Goal: Transaction & Acquisition: Purchase product/service

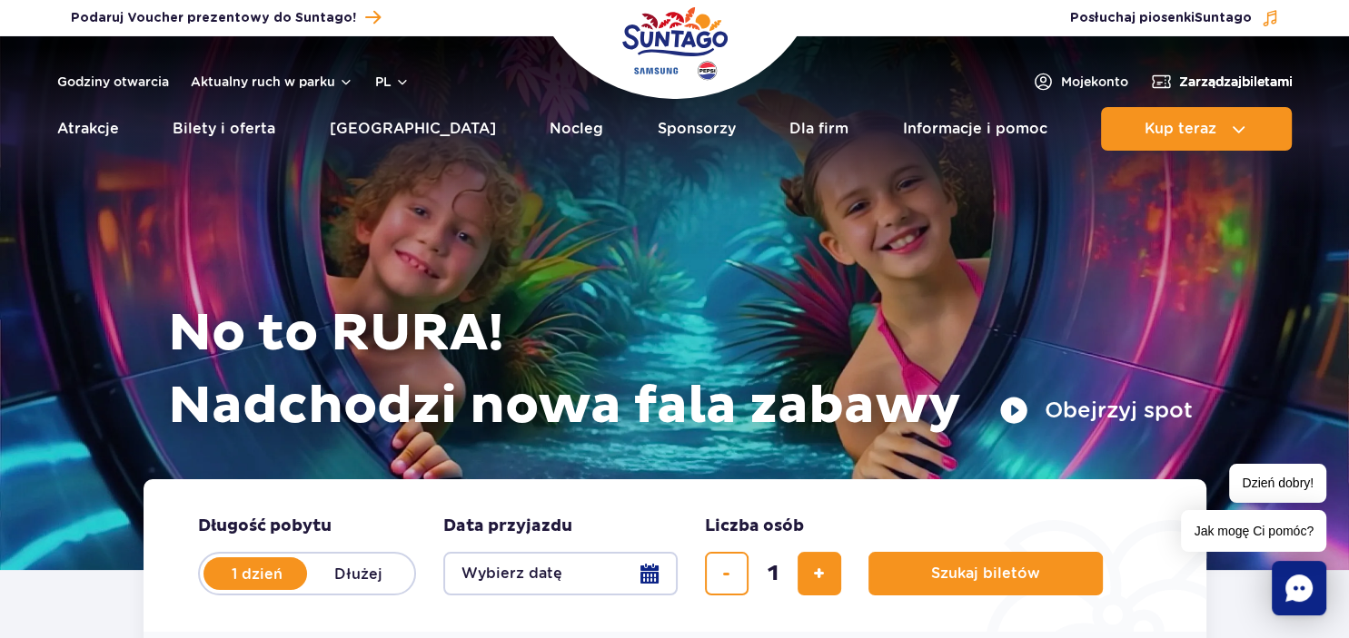
click at [1212, 84] on span "Zarządzaj biletami" at bounding box center [1236, 82] width 114 height 18
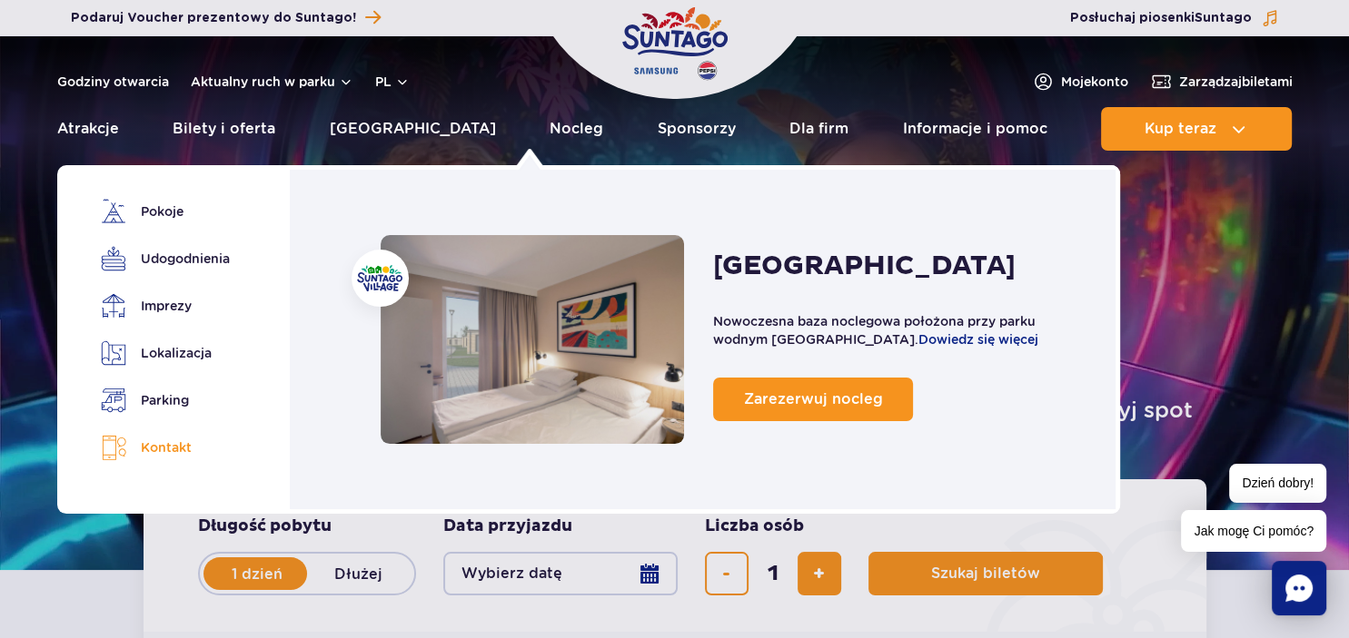
click at [173, 455] on link "Kontakt" at bounding box center [162, 448] width 123 height 26
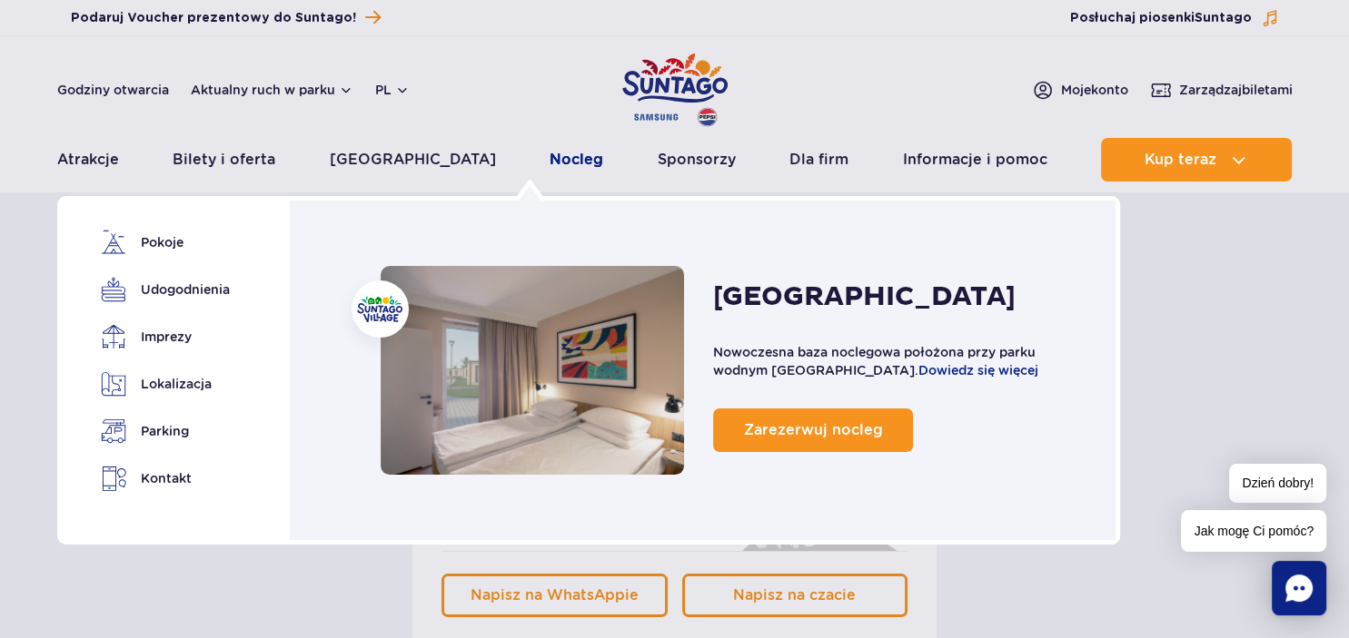
click at [549, 163] on link "Nocleg" at bounding box center [576, 160] width 54 height 44
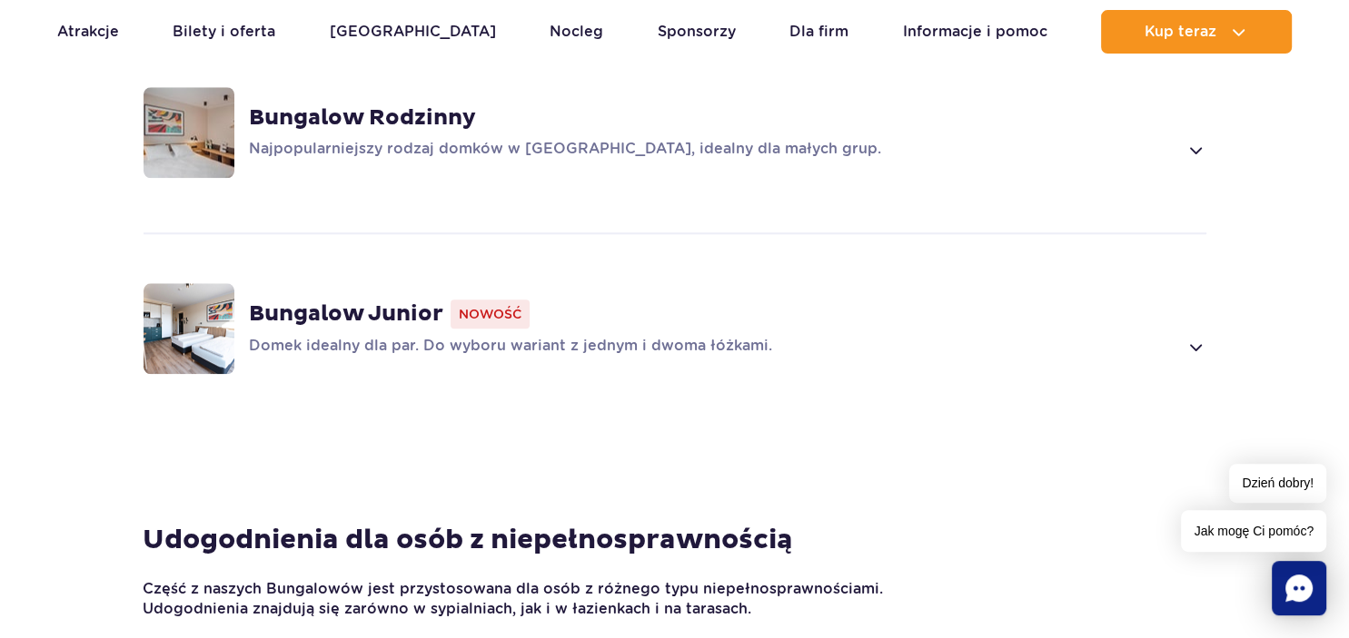
scroll to position [1630, 0]
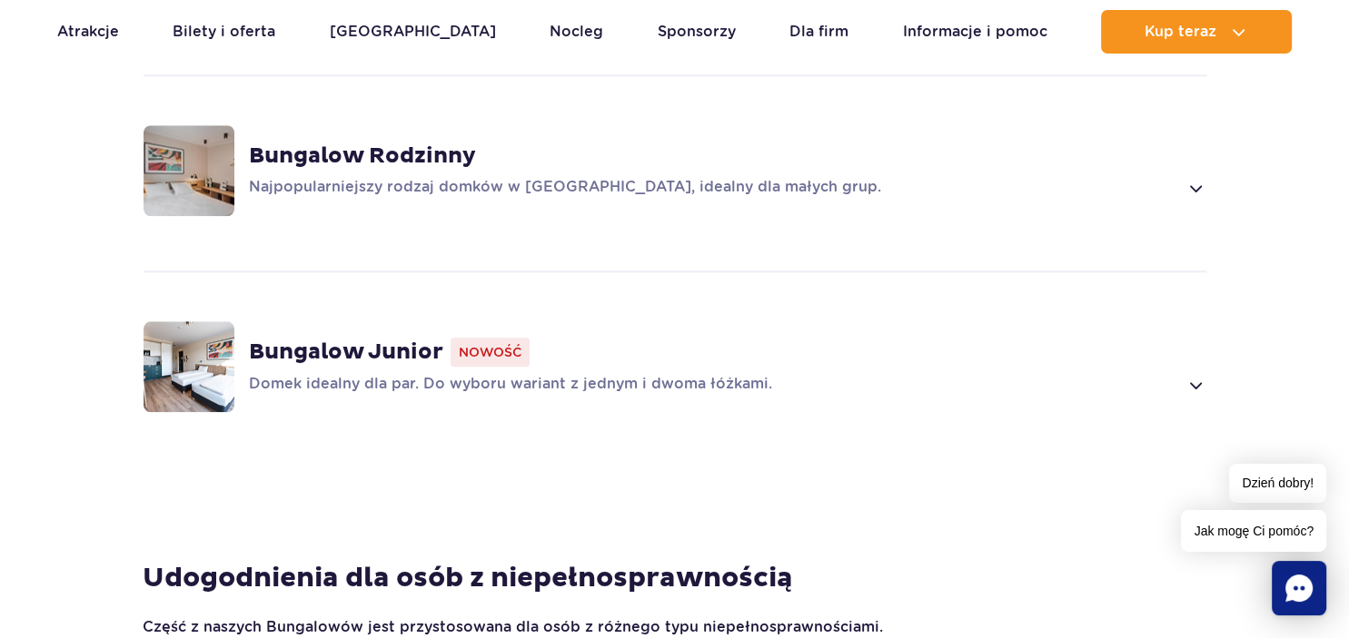
drag, startPoint x: 1198, startPoint y: 376, endPoint x: 1154, endPoint y: 374, distance: 43.6
click at [1197, 376] on span at bounding box center [1194, 385] width 21 height 22
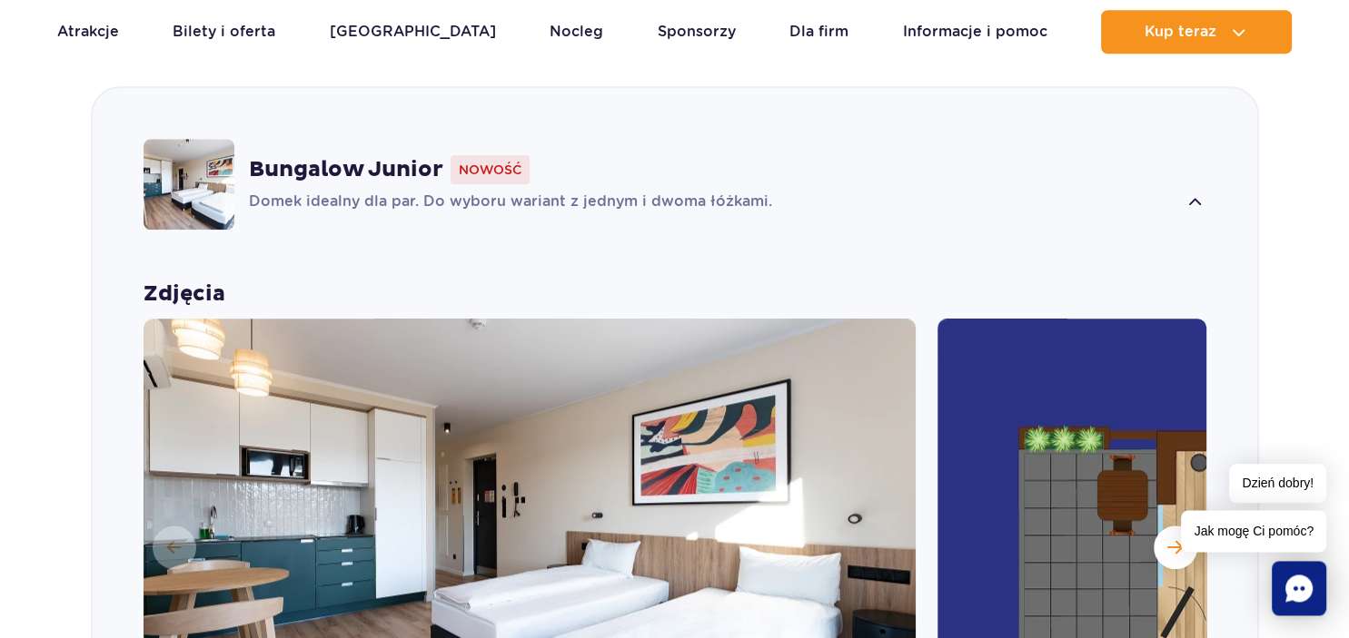
scroll to position [1814, 0]
click at [389, 158] on strong "Bungalow Junior" at bounding box center [346, 168] width 194 height 27
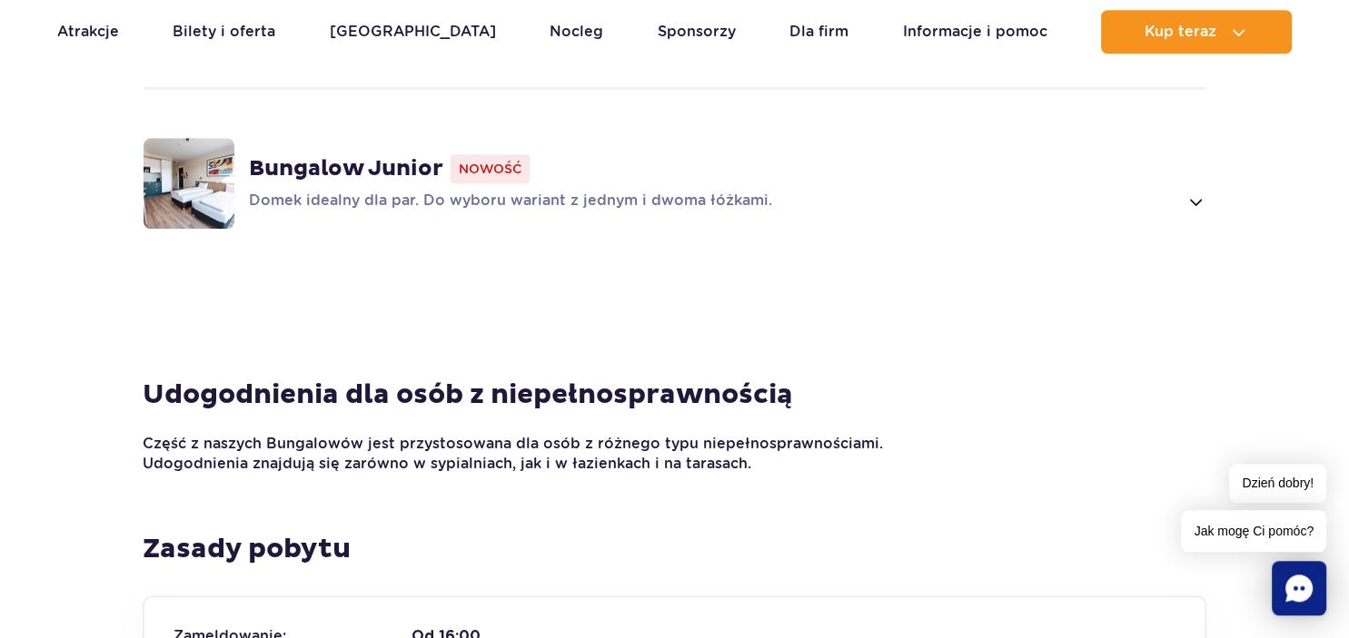
click at [387, 170] on strong "Bungalow Junior" at bounding box center [346, 168] width 194 height 27
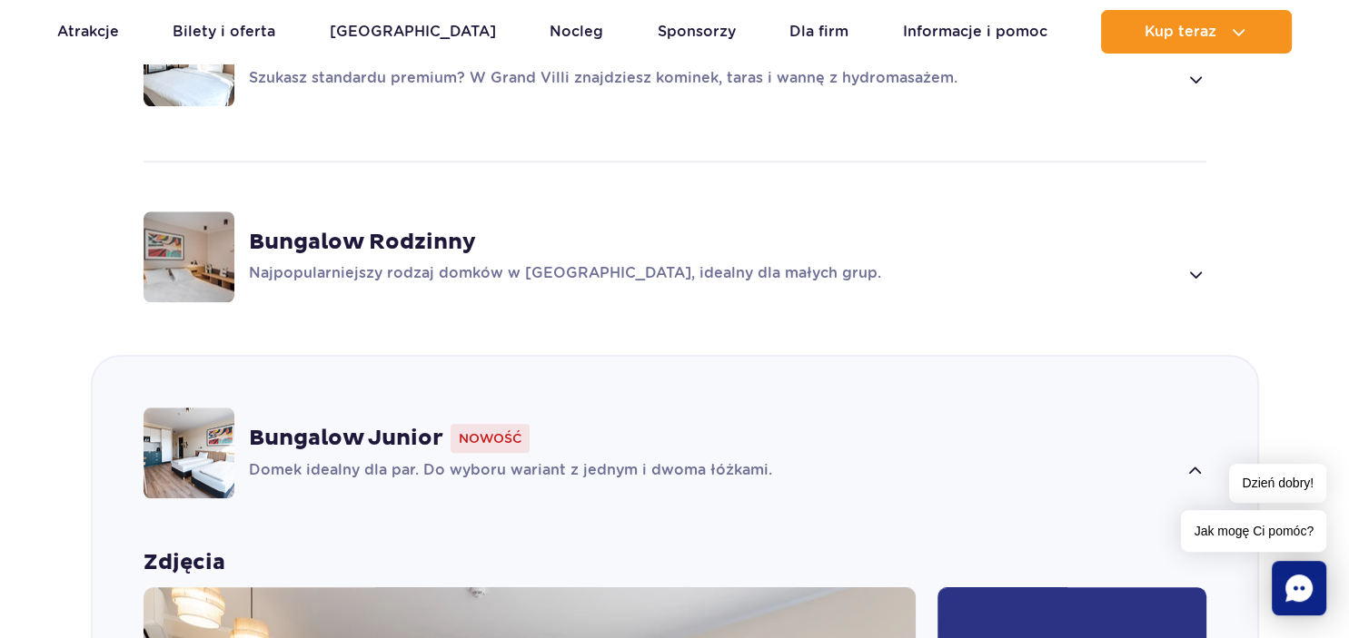
scroll to position [1430, 0]
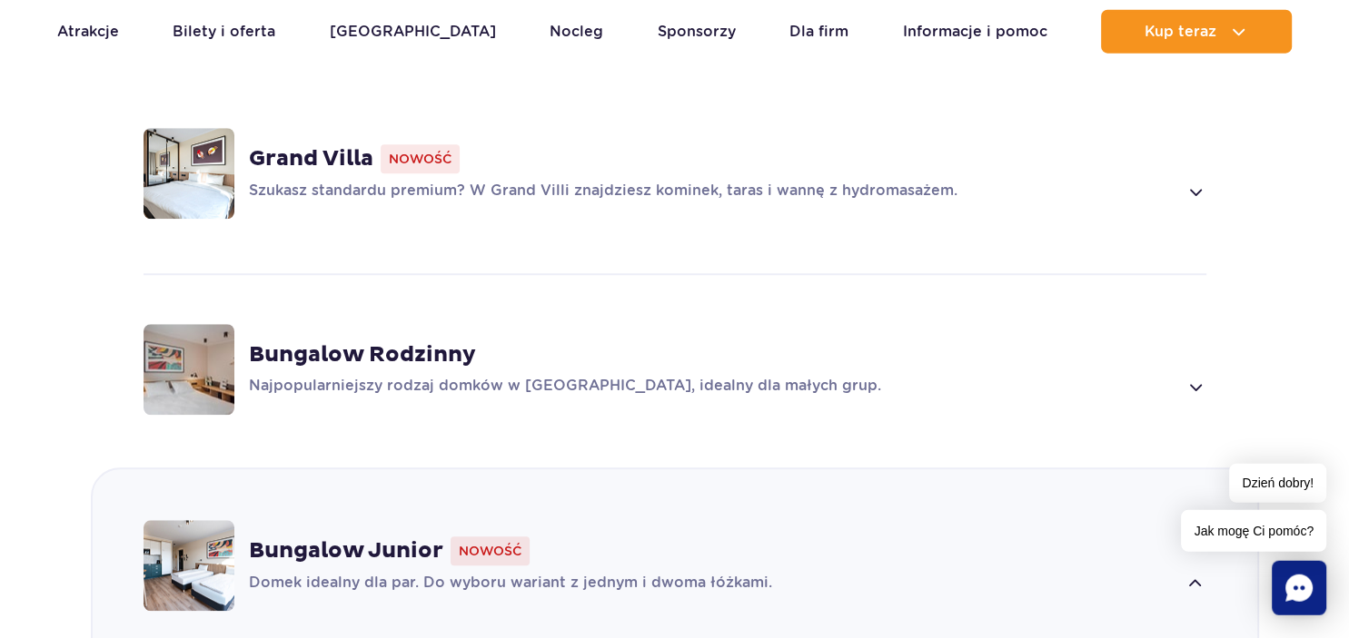
click at [425, 352] on strong "Bungalow Rodzinny" at bounding box center [362, 355] width 227 height 27
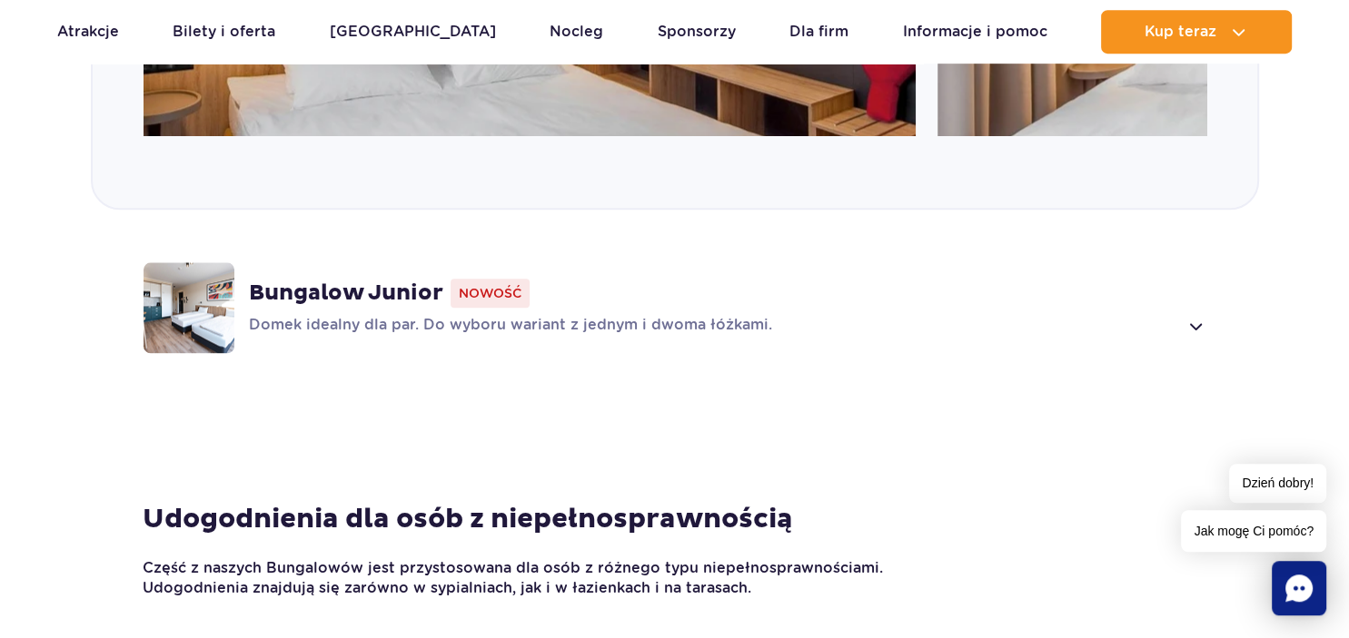
scroll to position [2345, 0]
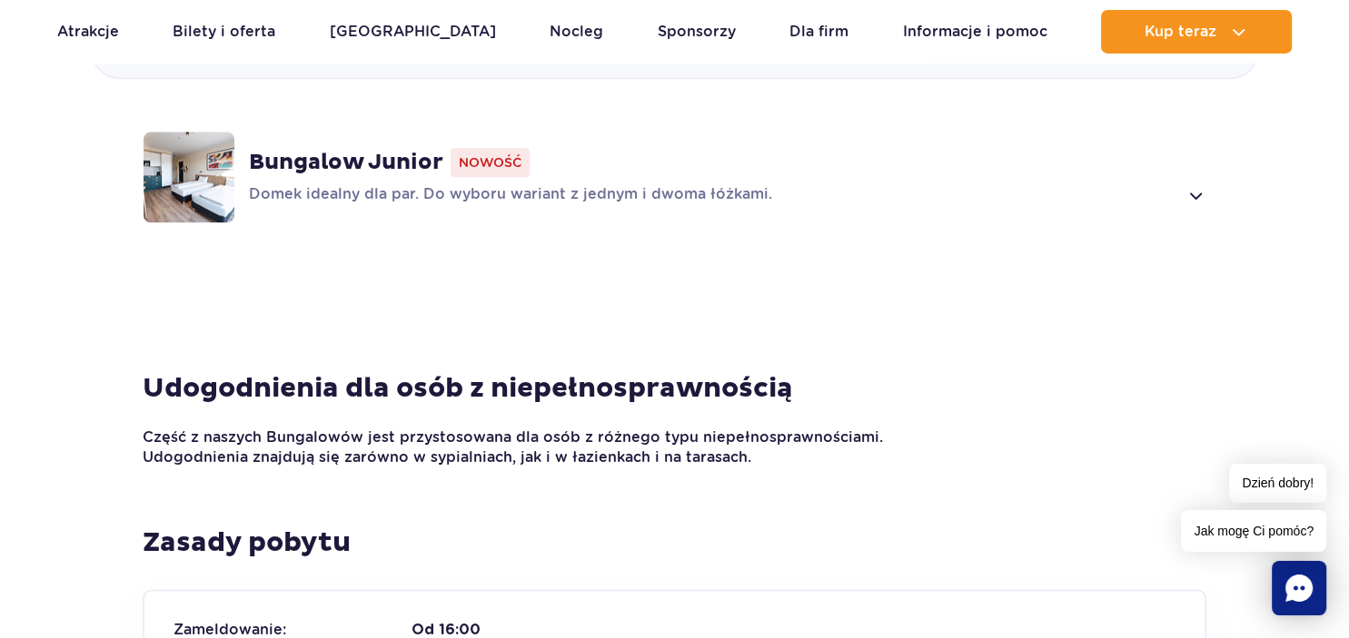
click at [442, 387] on h4 "Udogodnienia dla osób z niepełnosprawnością" at bounding box center [674, 388] width 1063 height 35
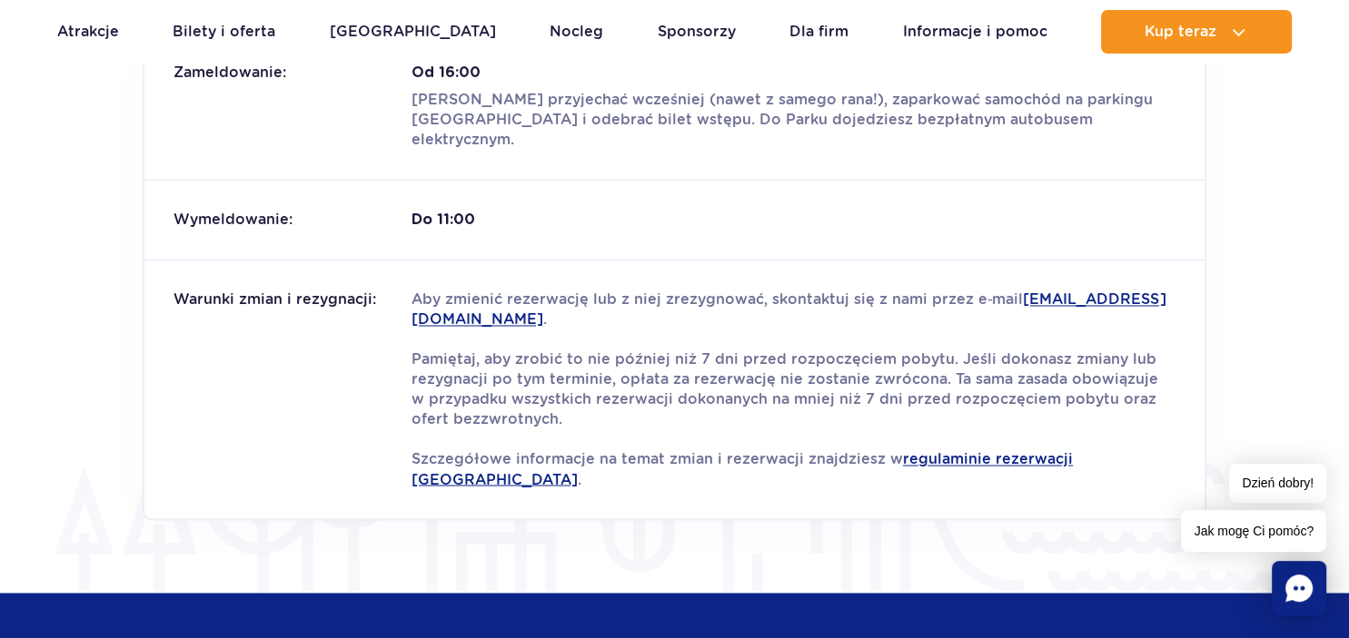
scroll to position [2921, 0]
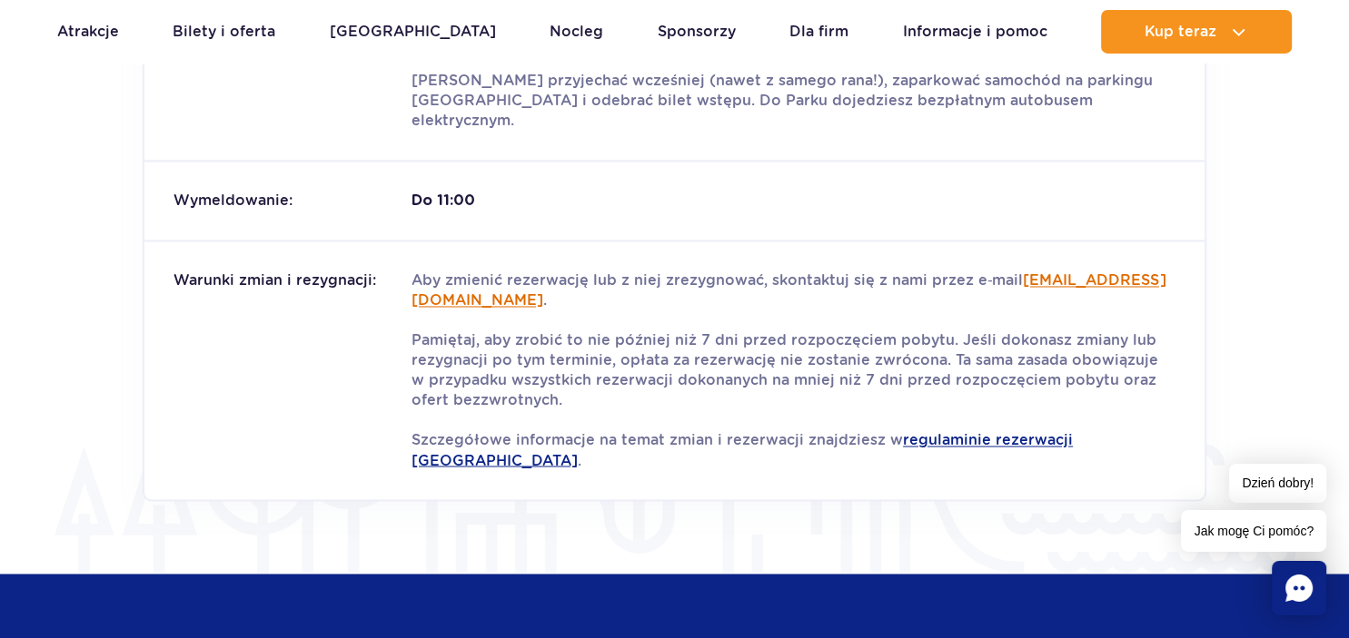
click at [529, 280] on link "rezerwacje.suntagovillage@parkofpoland.com" at bounding box center [788, 290] width 754 height 37
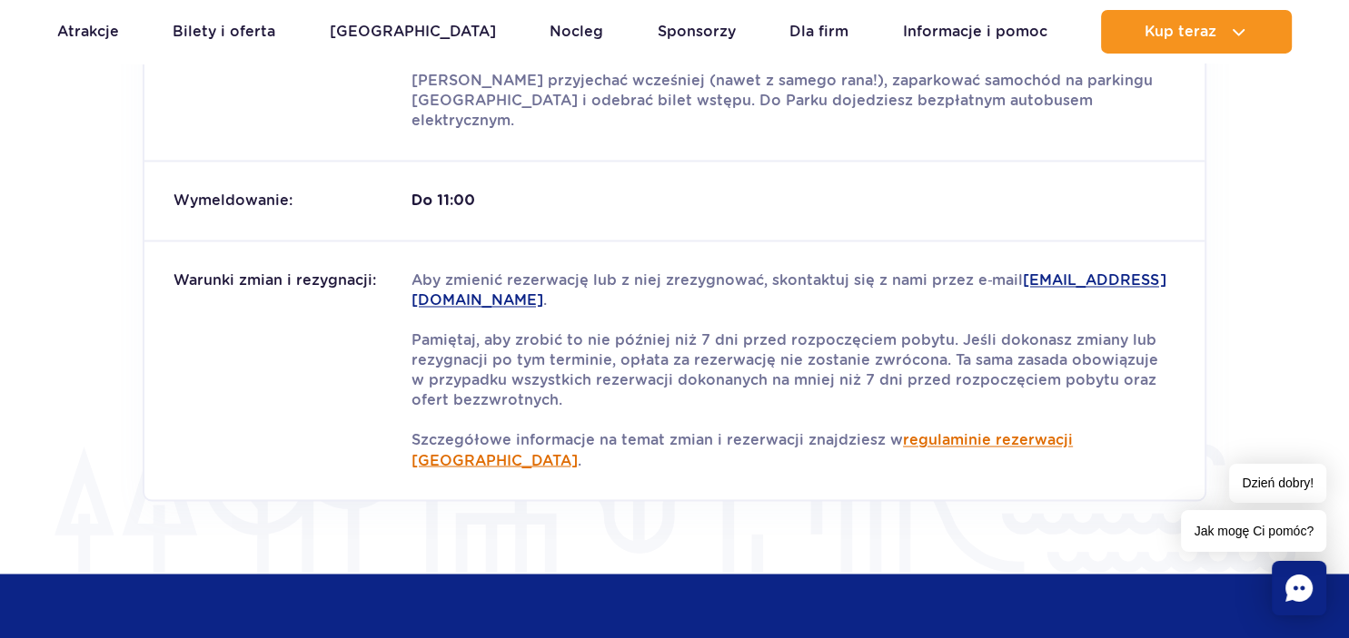
click at [1023, 432] on link "regulaminie rezerwacji Suntago Village" at bounding box center [741, 450] width 661 height 37
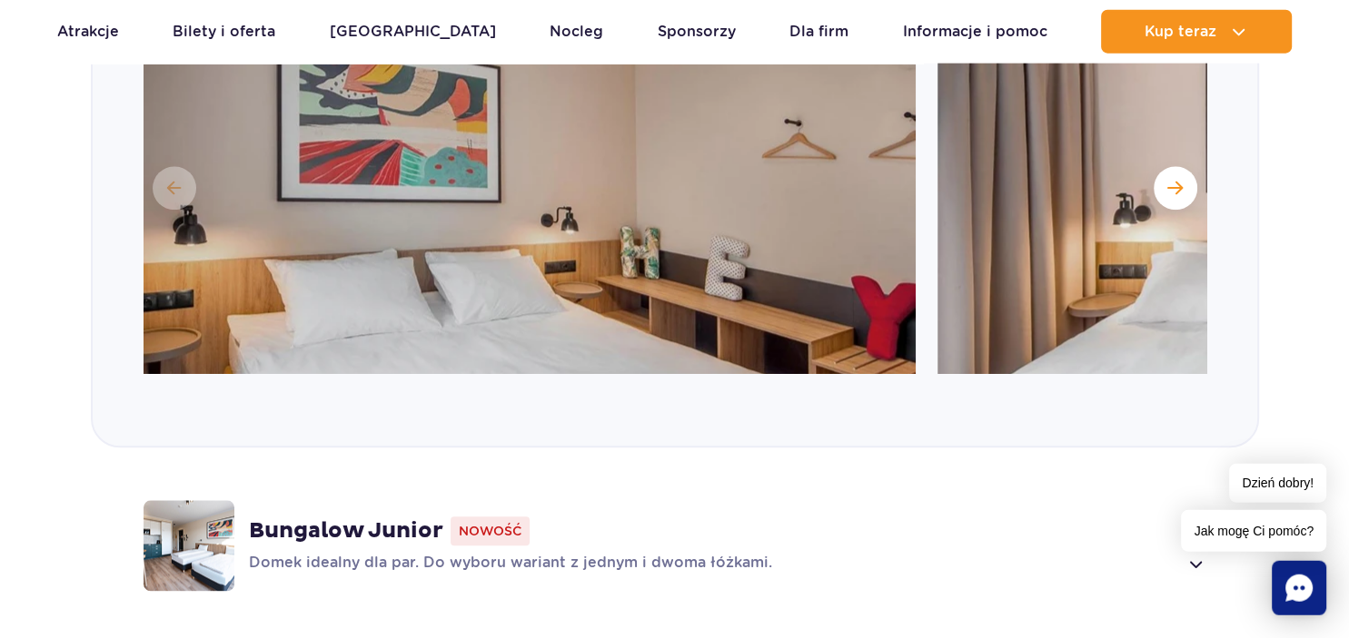
scroll to position [1962, 0]
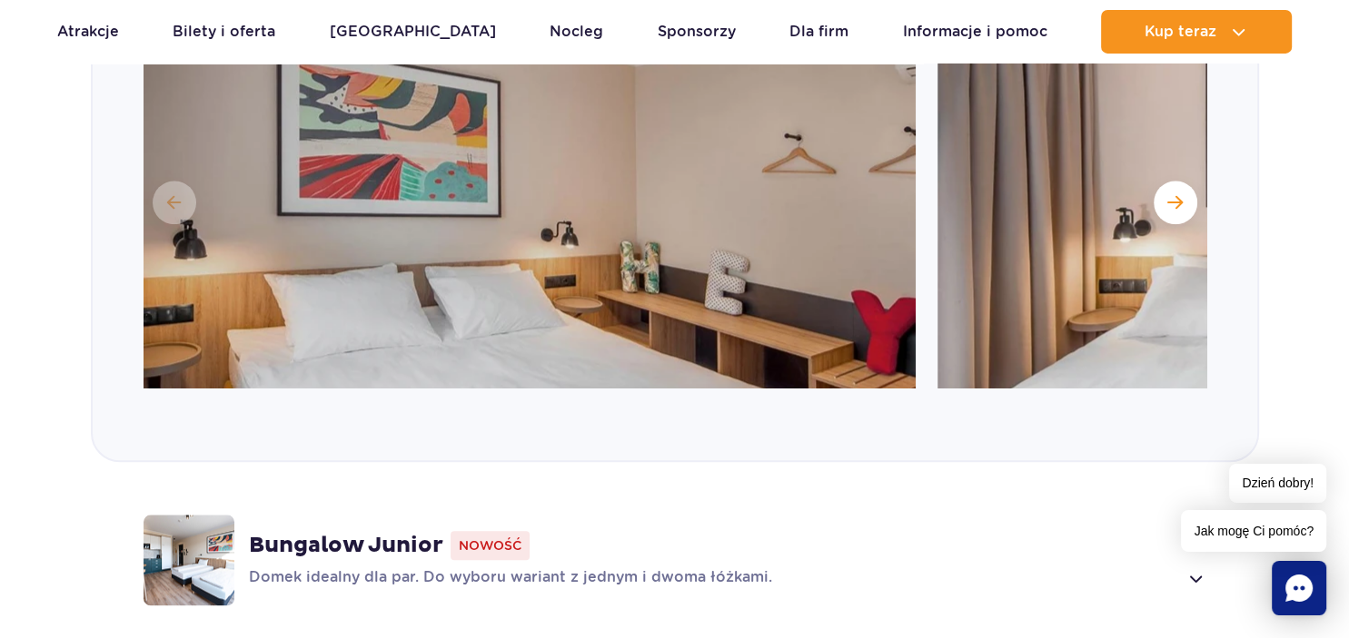
click at [537, 577] on p "Domek idealny dla par. Do wyboru wariant z jednym i dwoma łóżkami." at bounding box center [713, 579] width 929 height 22
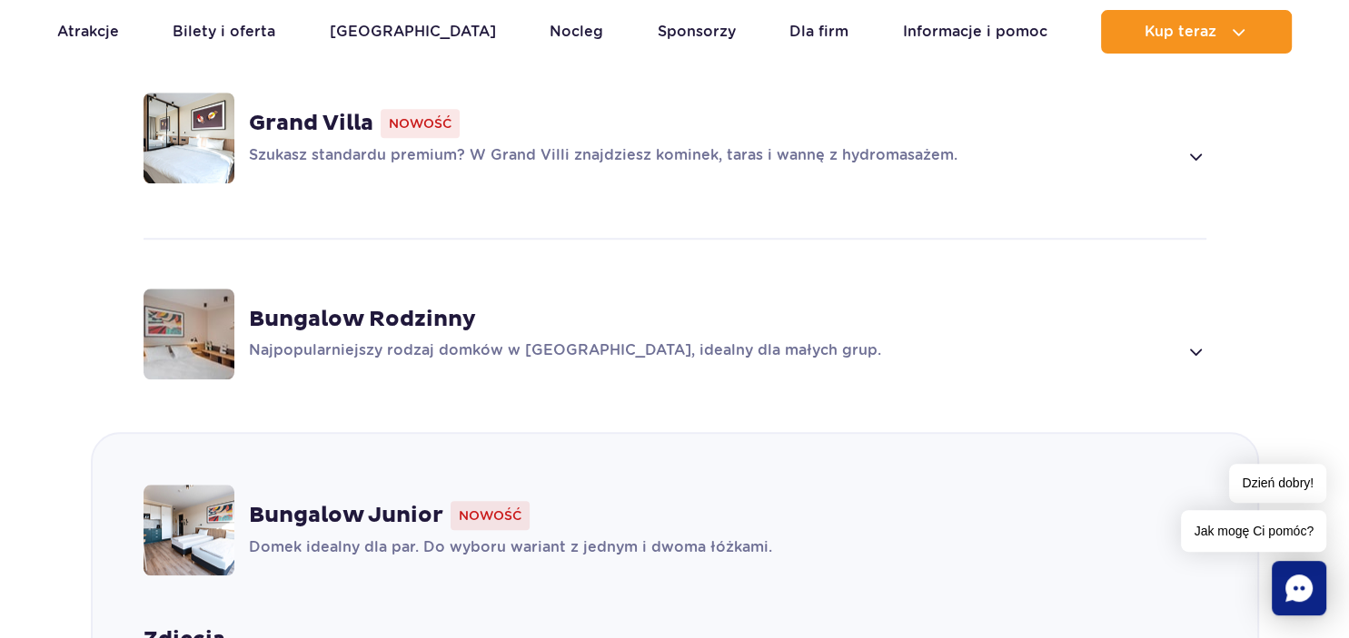
scroll to position [1430, 0]
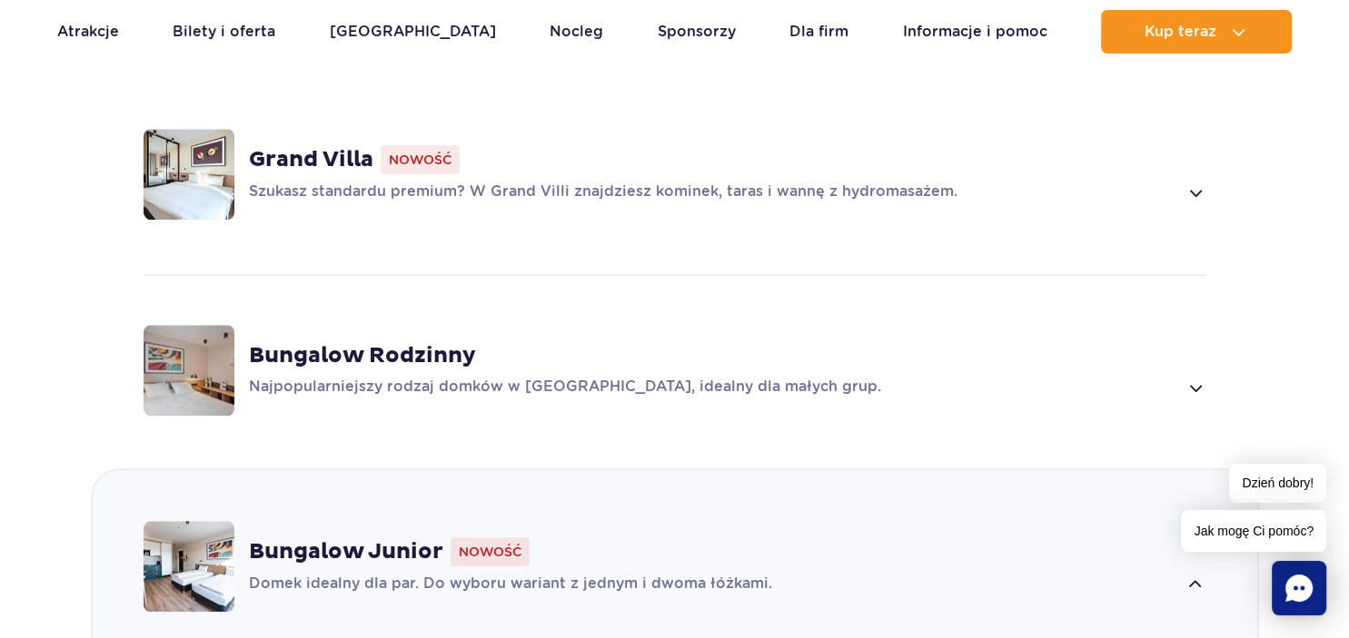
click at [341, 163] on strong "Grand Villa" at bounding box center [311, 159] width 124 height 27
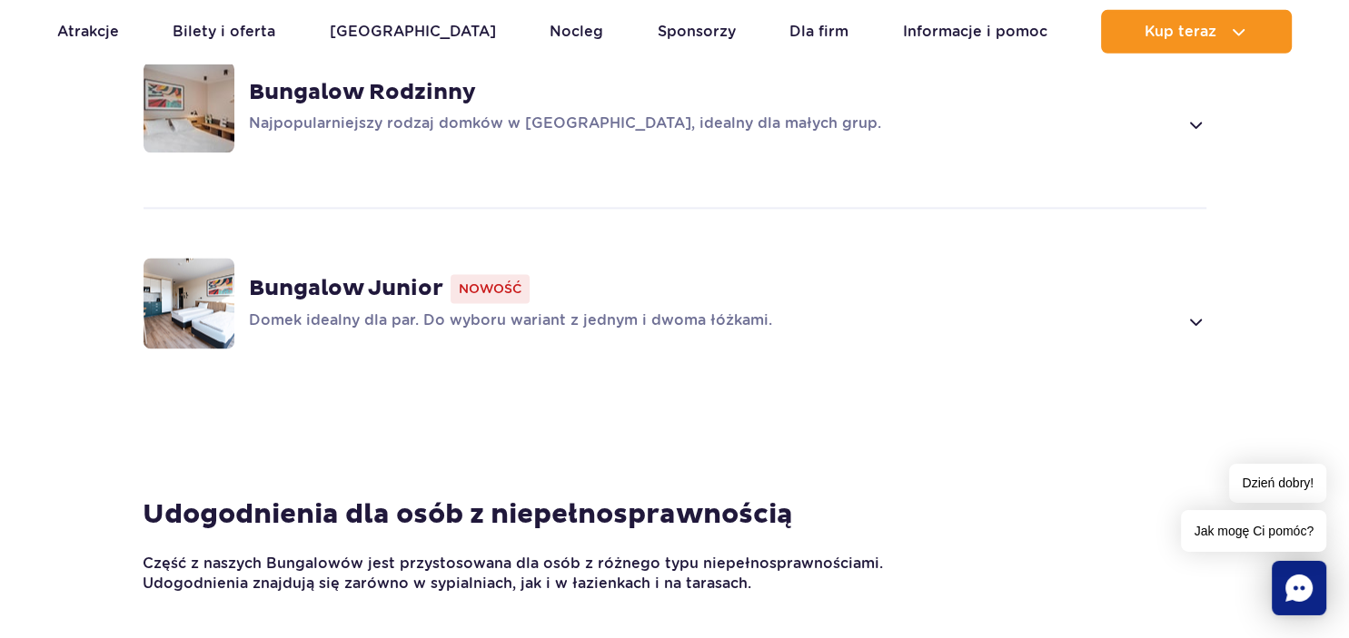
scroll to position [2382, 0]
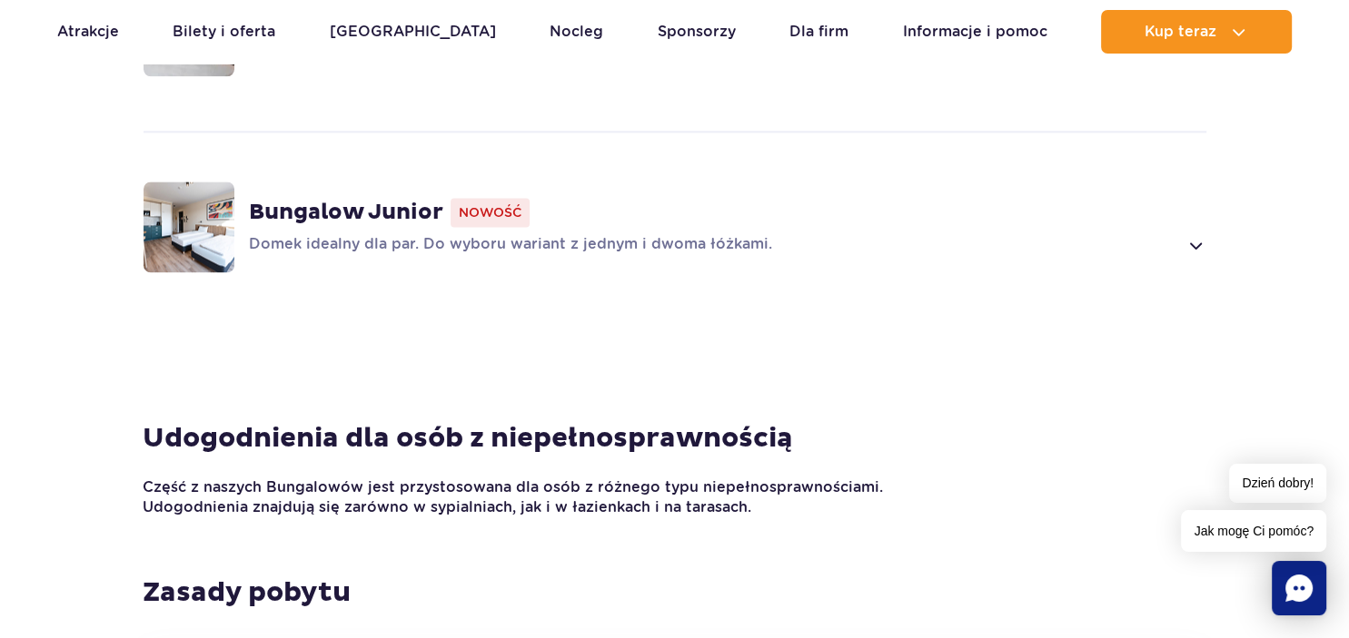
click at [364, 205] on strong "Bungalow Junior" at bounding box center [346, 212] width 194 height 27
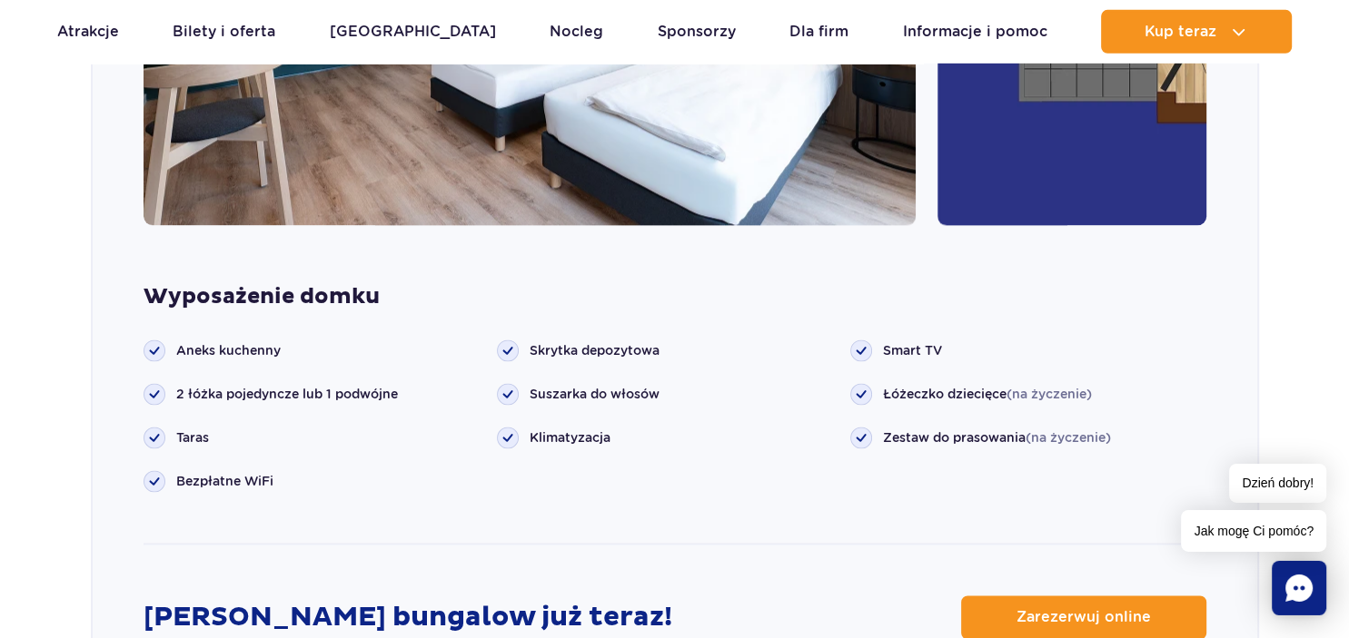
scroll to position [2389, 0]
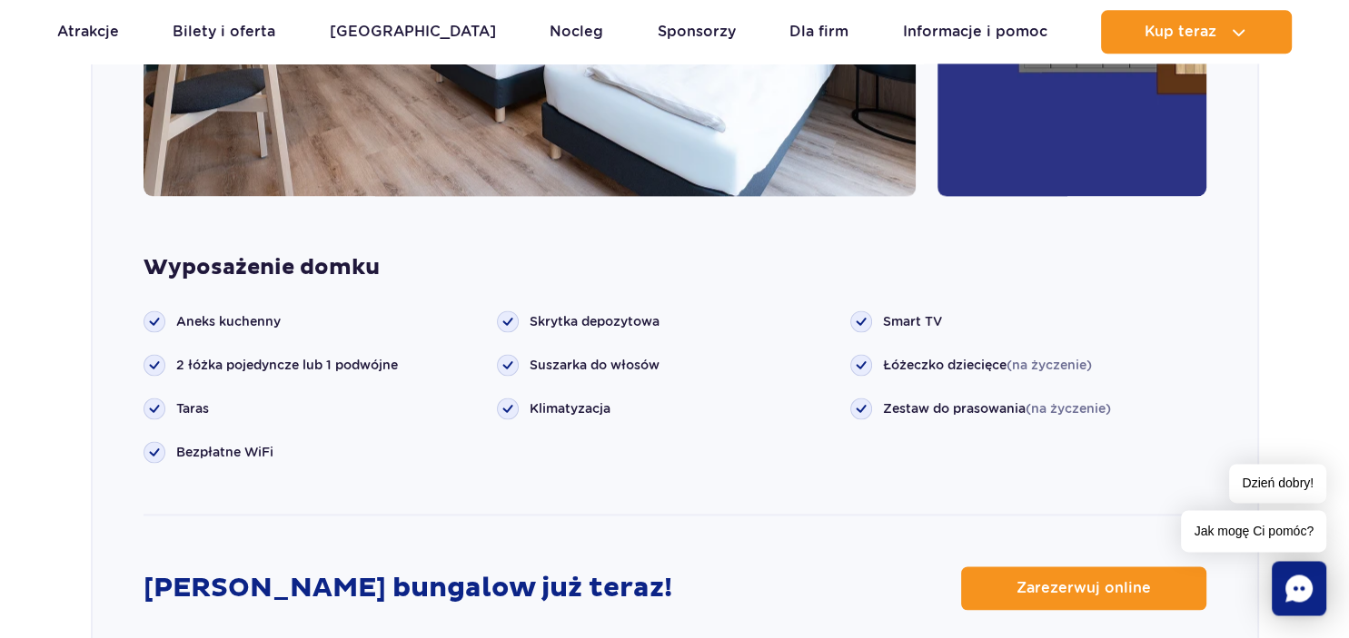
click at [155, 365] on rect at bounding box center [153, 365] width 21 height 21
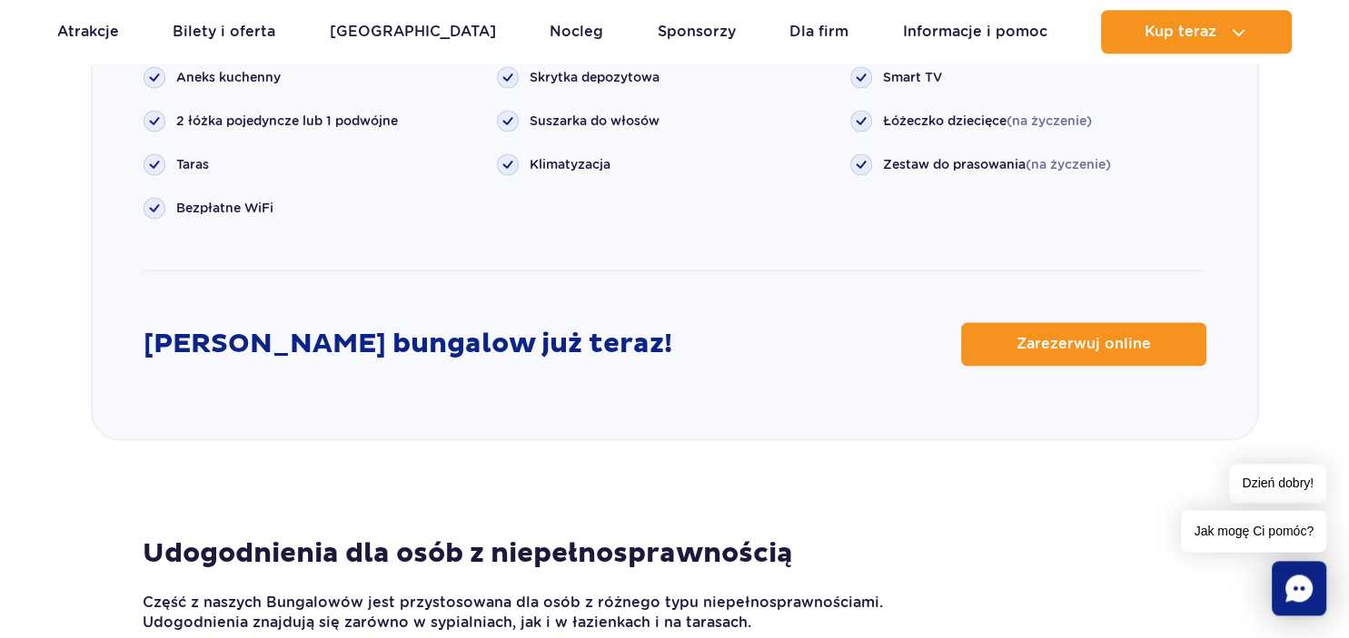
scroll to position [2677, 0]
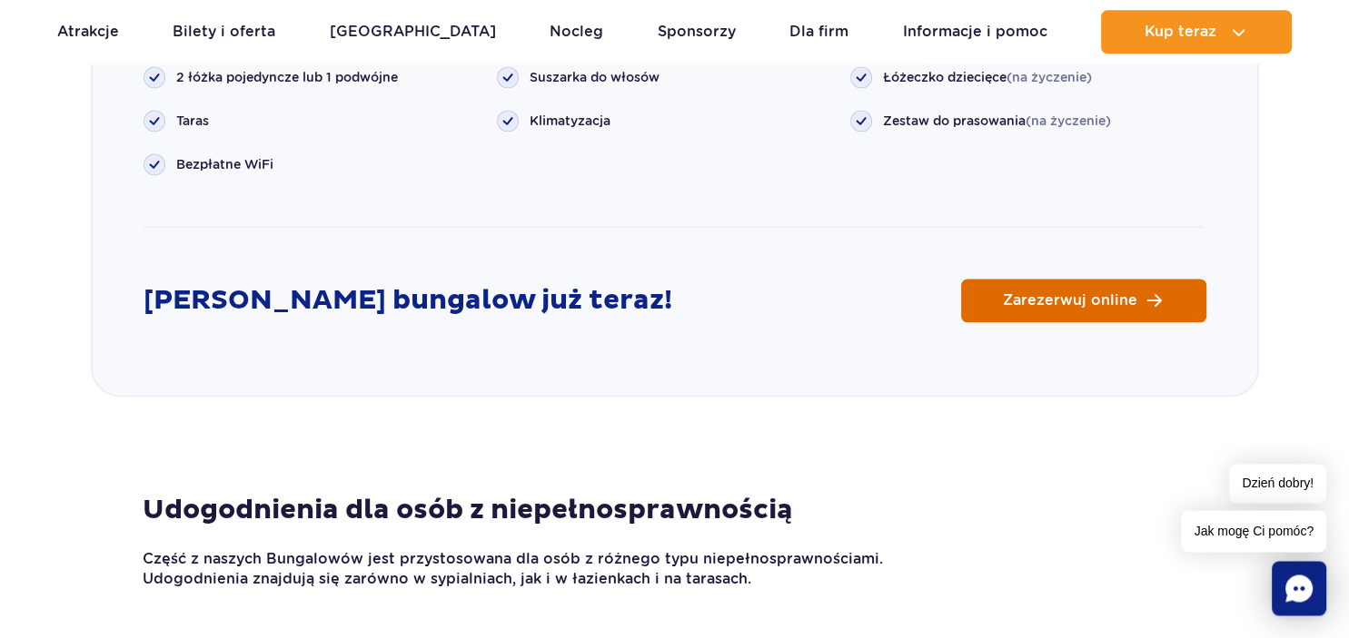
click at [1081, 305] on link "Zarezerwuj online" at bounding box center [1083, 301] width 245 height 44
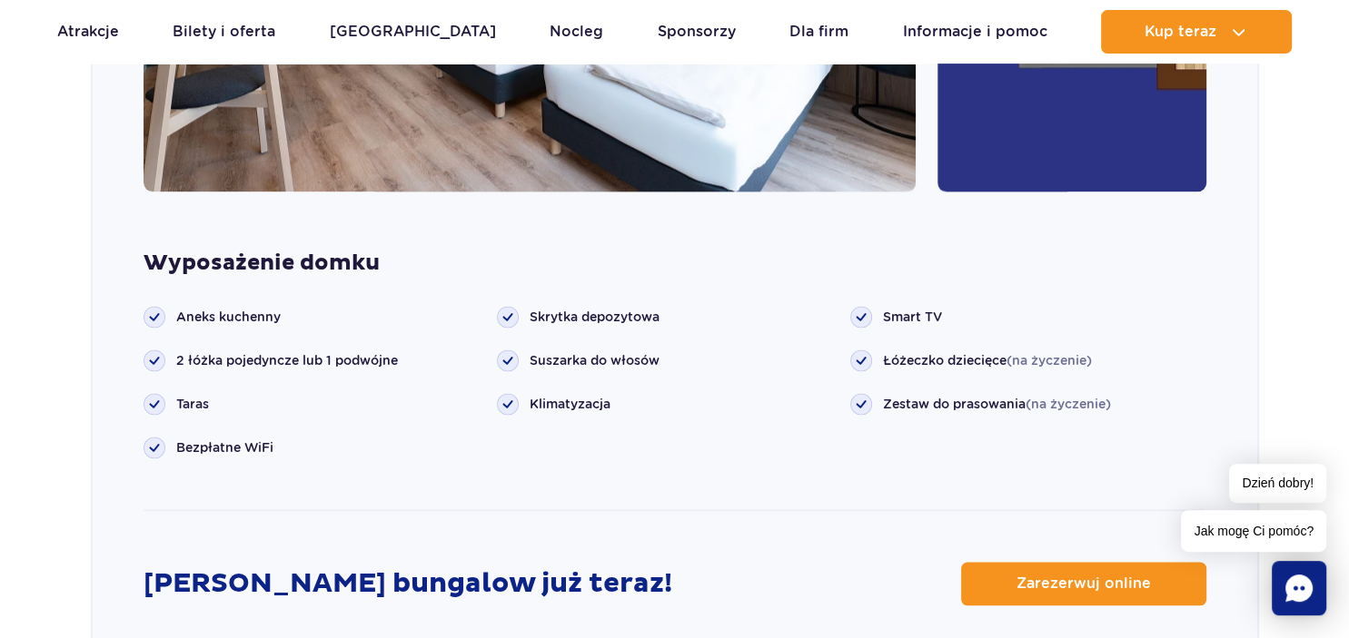
scroll to position [2486, 0]
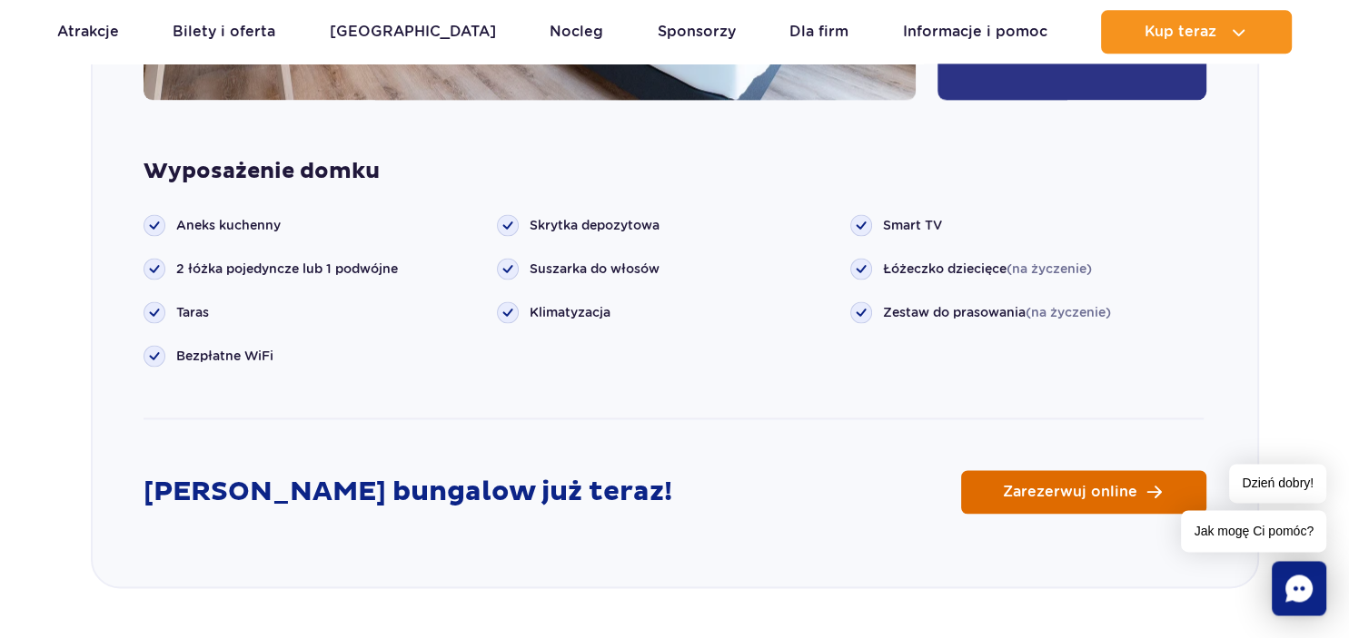
click at [1050, 495] on span "Zarezerwuj online" at bounding box center [1070, 492] width 134 height 15
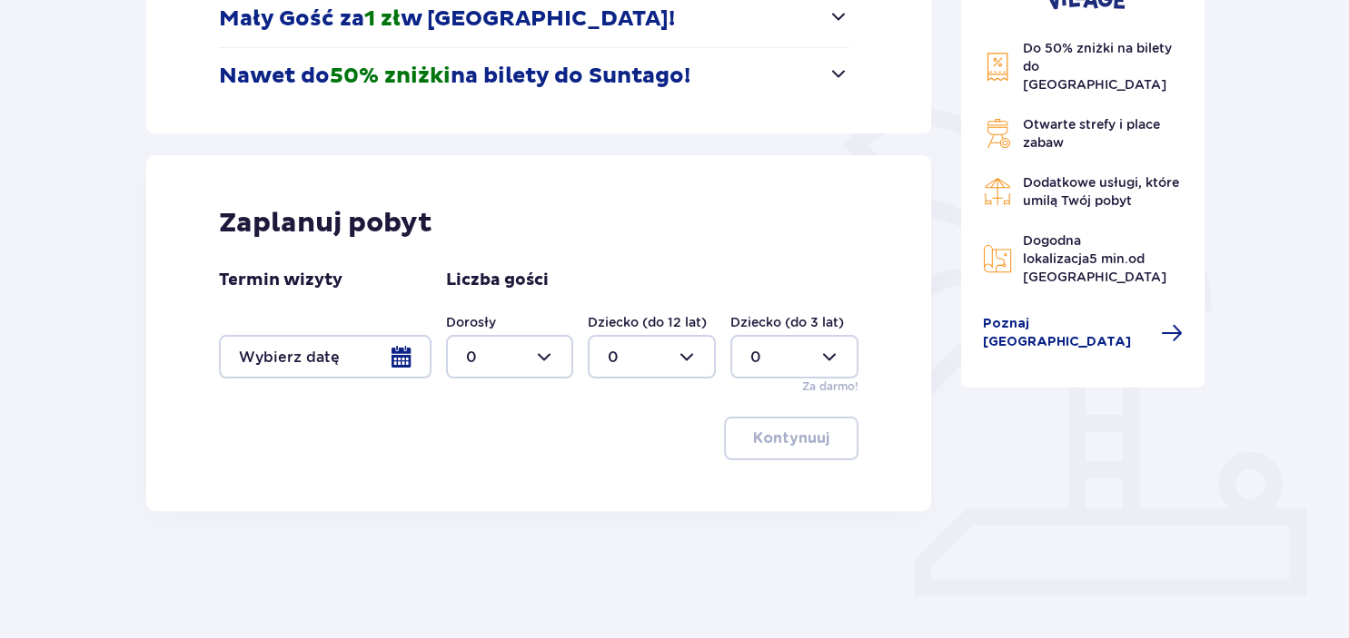
scroll to position [371, 0]
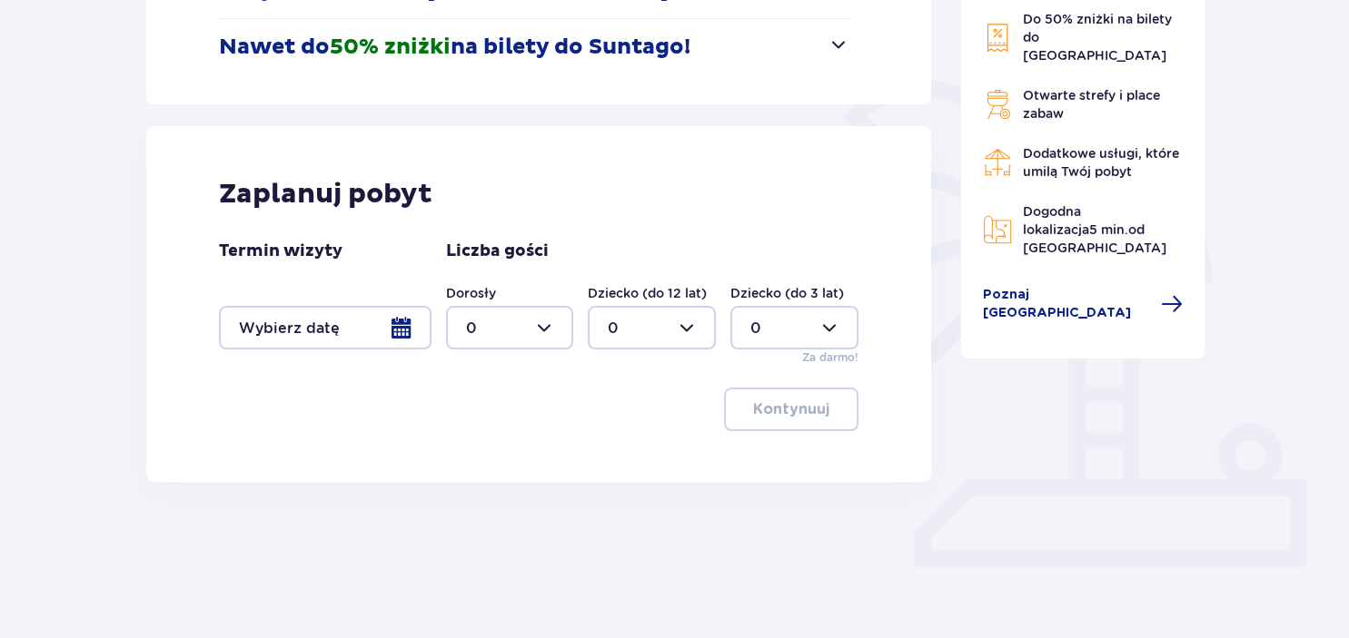
click at [396, 329] on div at bounding box center [325, 328] width 213 height 44
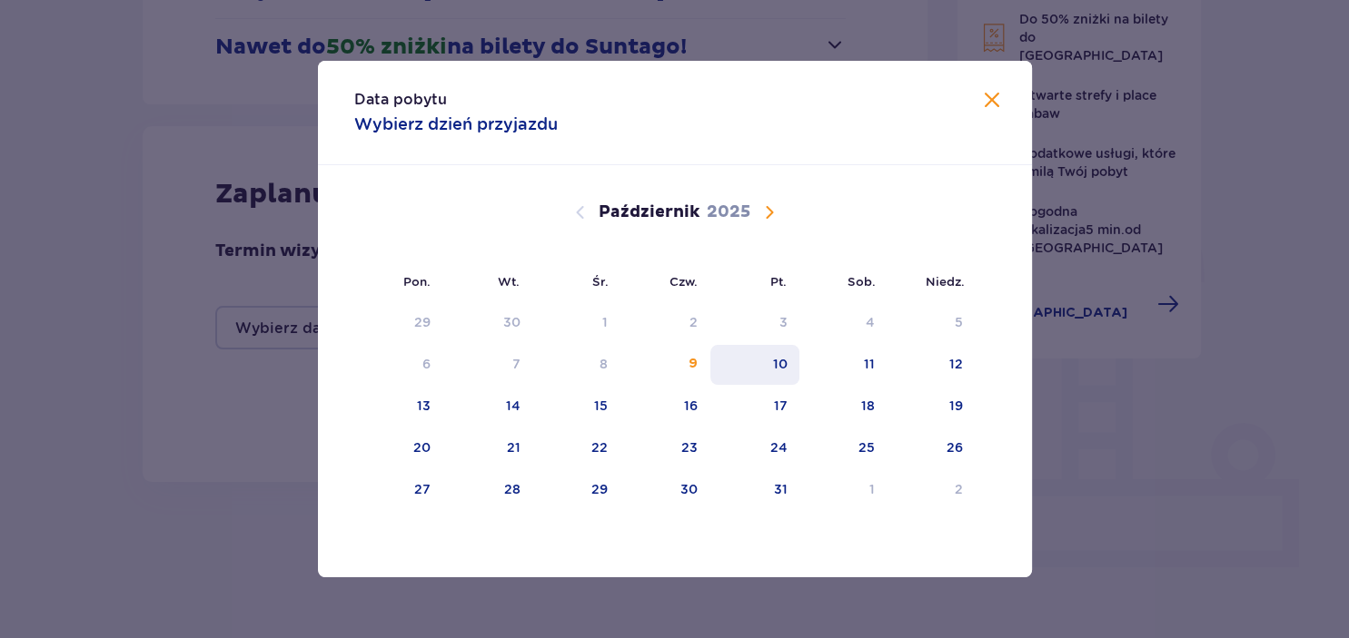
click at [788, 373] on div "10" at bounding box center [755, 365] width 90 height 40
click at [987, 102] on span "Zamknij" at bounding box center [992, 101] width 22 height 22
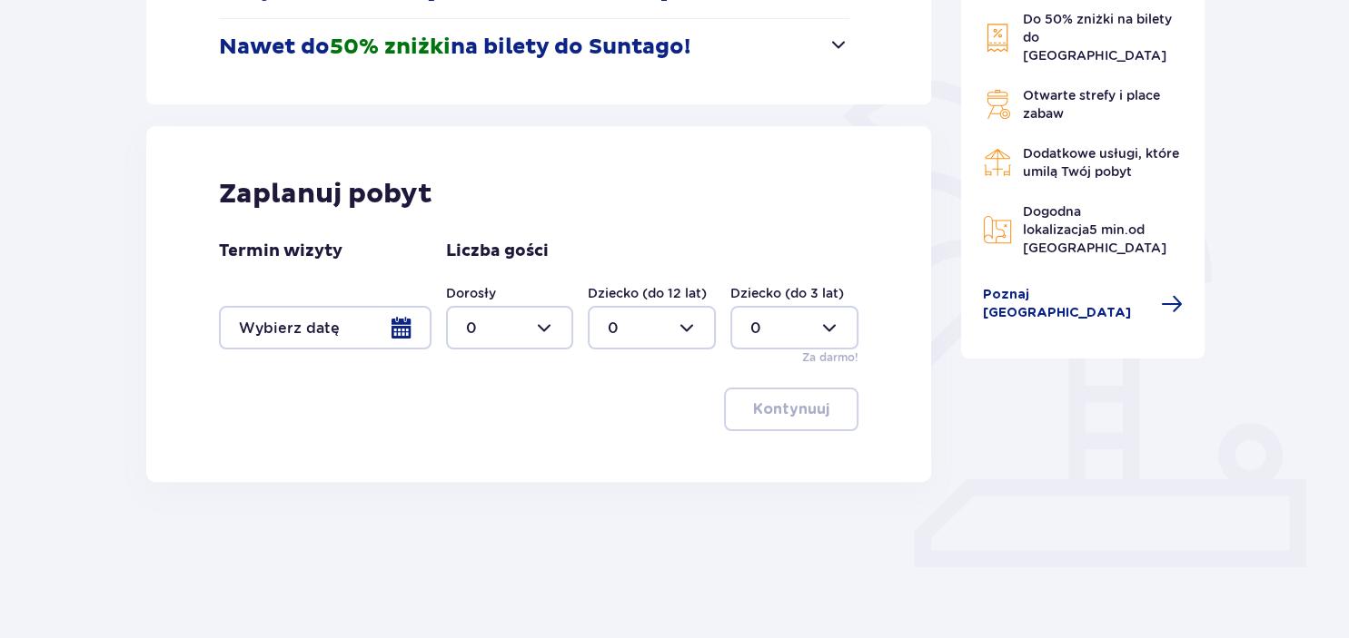
click at [397, 321] on div at bounding box center [325, 328] width 213 height 44
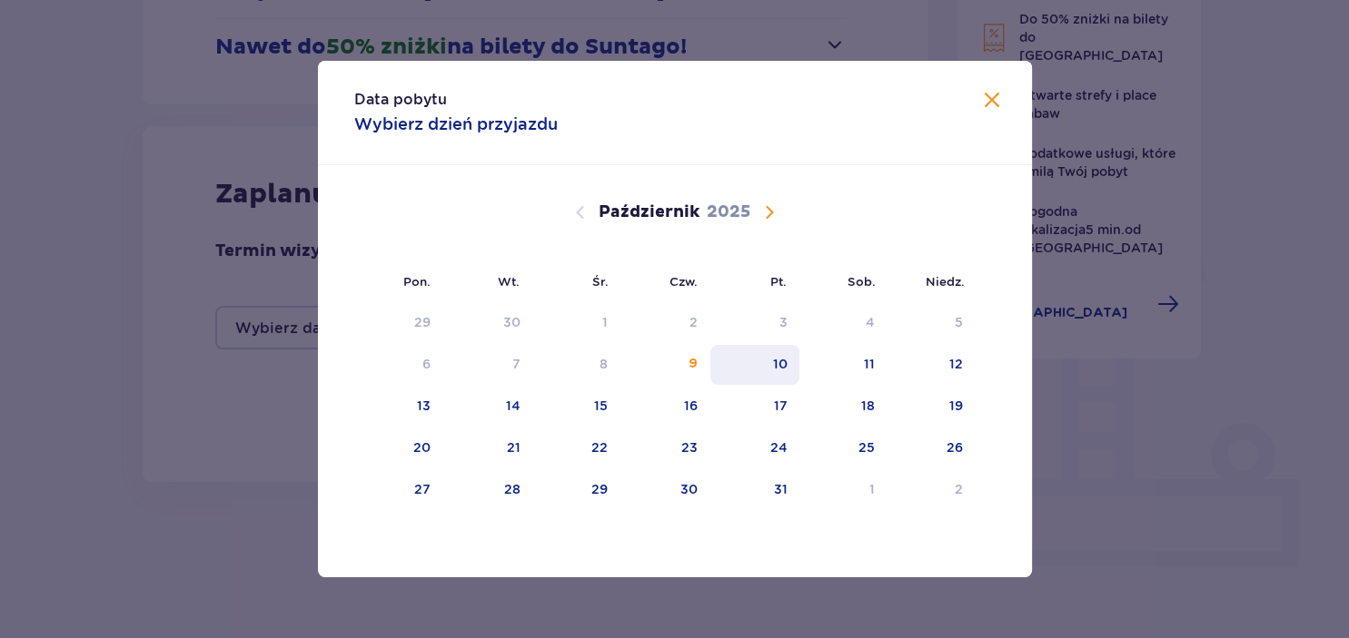
drag, startPoint x: 746, startPoint y: 370, endPoint x: 770, endPoint y: 370, distance: 23.6
click at [750, 370] on div "10" at bounding box center [755, 365] width 90 height 40
click at [773, 369] on div "10" at bounding box center [779, 364] width 15 height 18
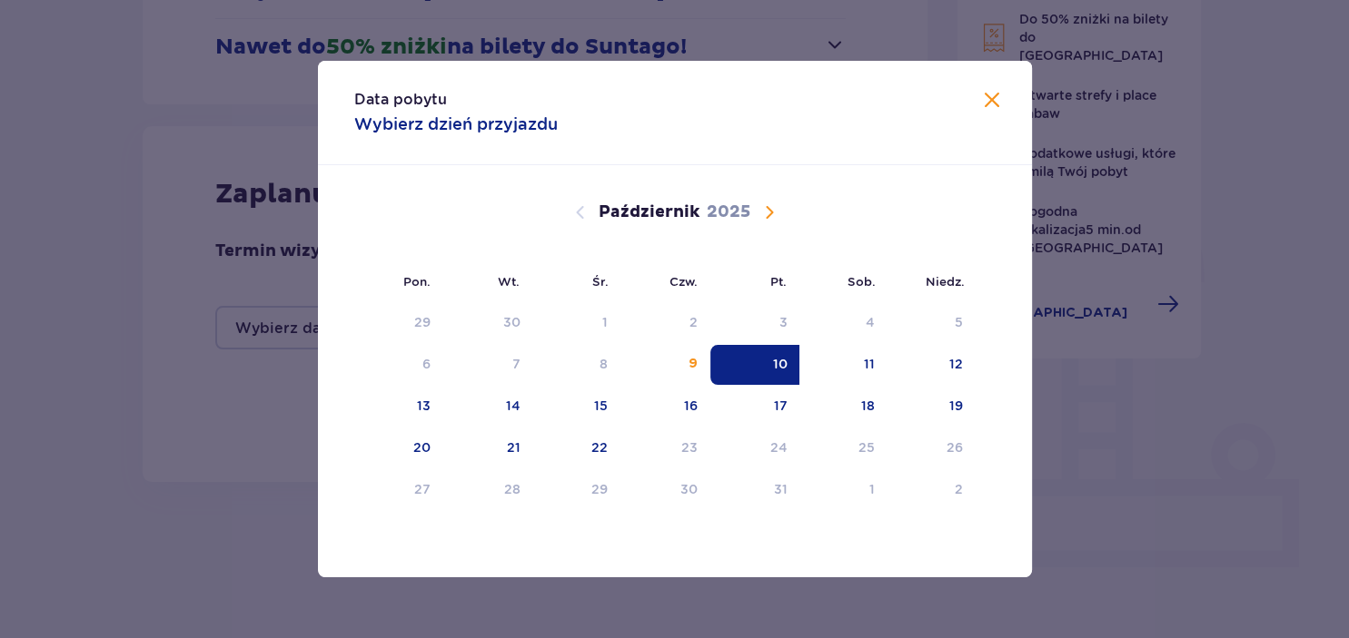
click at [437, 128] on p "Wybierz dzień przyjazdu" at bounding box center [455, 125] width 203 height 22
click at [661, 207] on p "Październik" at bounding box center [648, 213] width 101 height 22
click at [775, 369] on div "10" at bounding box center [779, 364] width 15 height 18
click at [775, 368] on div "10" at bounding box center [779, 364] width 15 height 18
click at [774, 367] on div "10" at bounding box center [779, 364] width 15 height 18
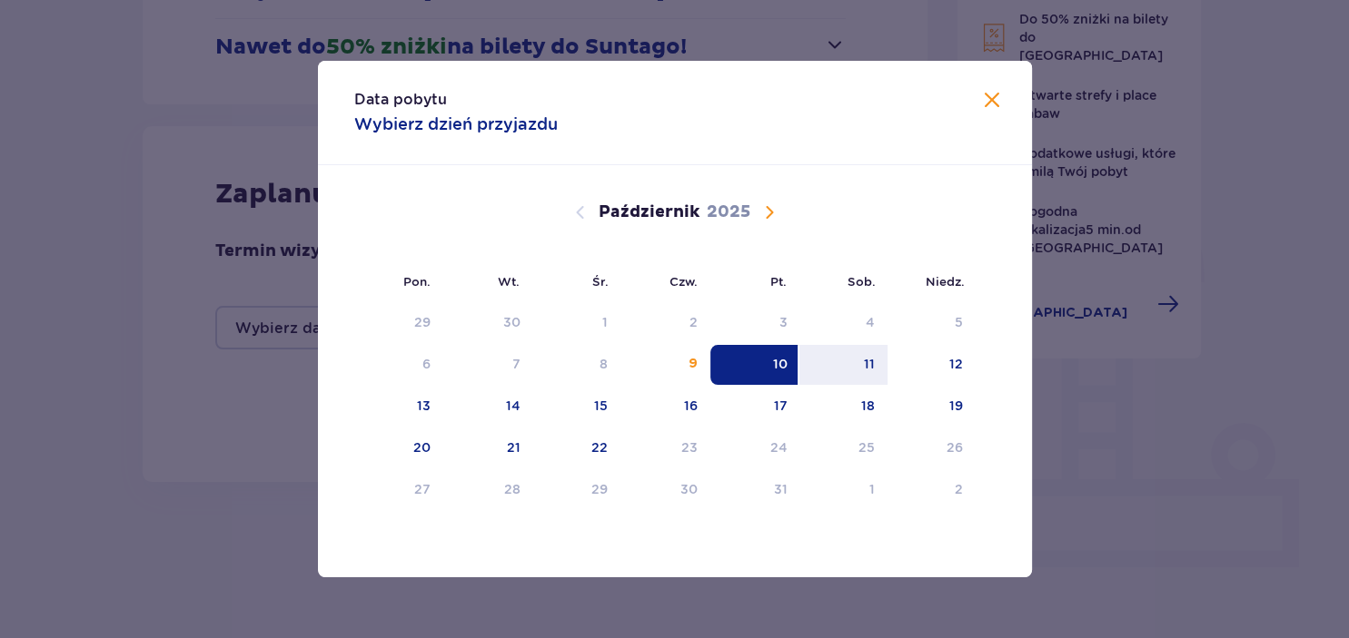
click at [774, 367] on div "10" at bounding box center [779, 364] width 15 height 18
click at [990, 96] on span "Zamknij" at bounding box center [992, 101] width 22 height 22
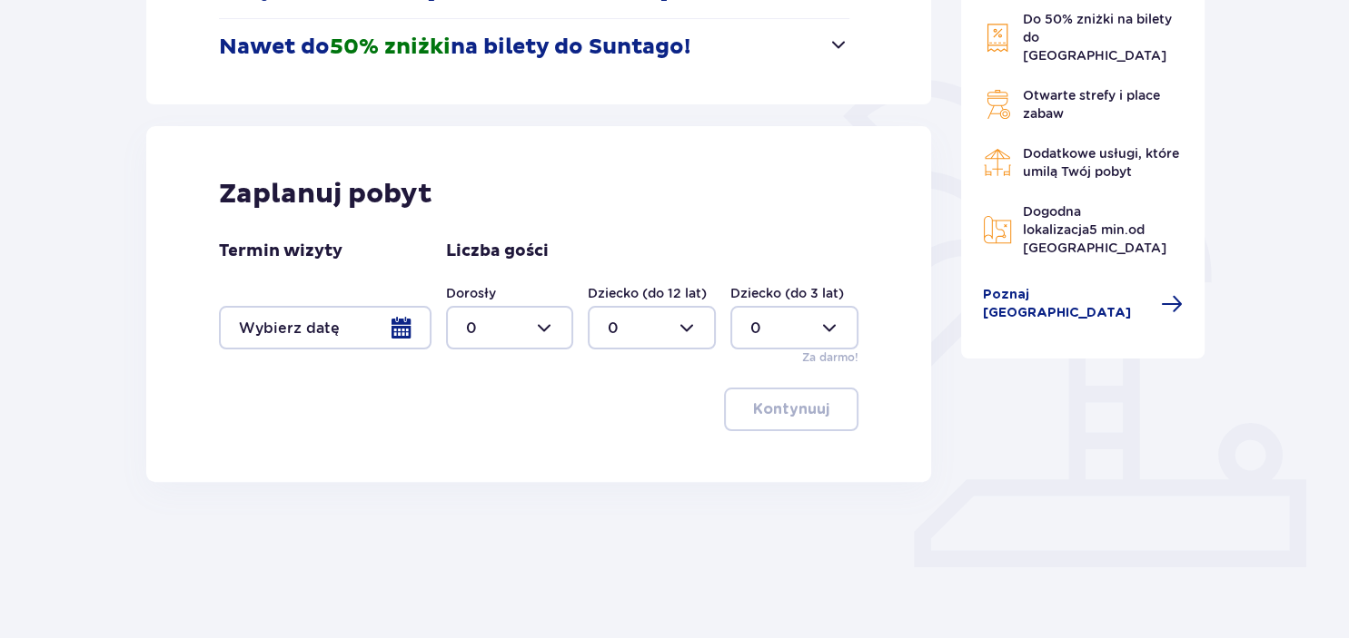
click at [544, 323] on div at bounding box center [510, 328] width 128 height 44
click at [487, 456] on div "2" at bounding box center [509, 460] width 88 height 20
type input "2"
click at [687, 321] on div at bounding box center [652, 328] width 128 height 44
click at [624, 430] on div "1" at bounding box center [652, 421] width 88 height 20
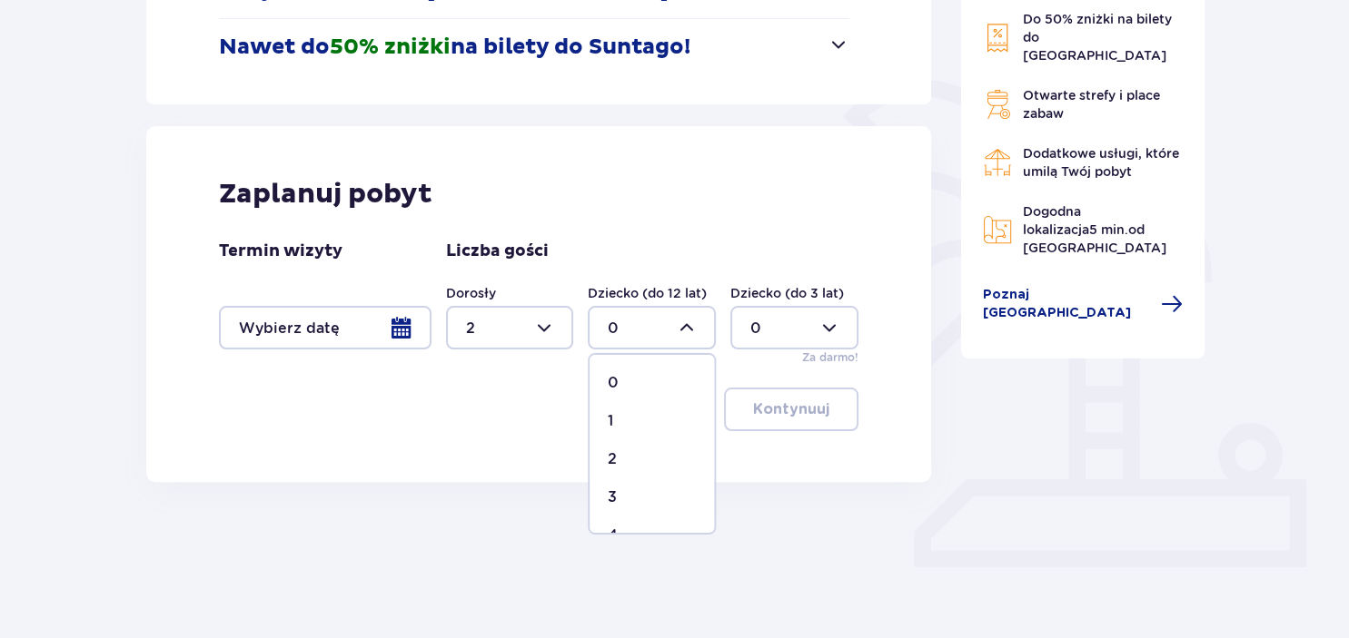
type input "1"
click at [403, 325] on div at bounding box center [325, 328] width 213 height 44
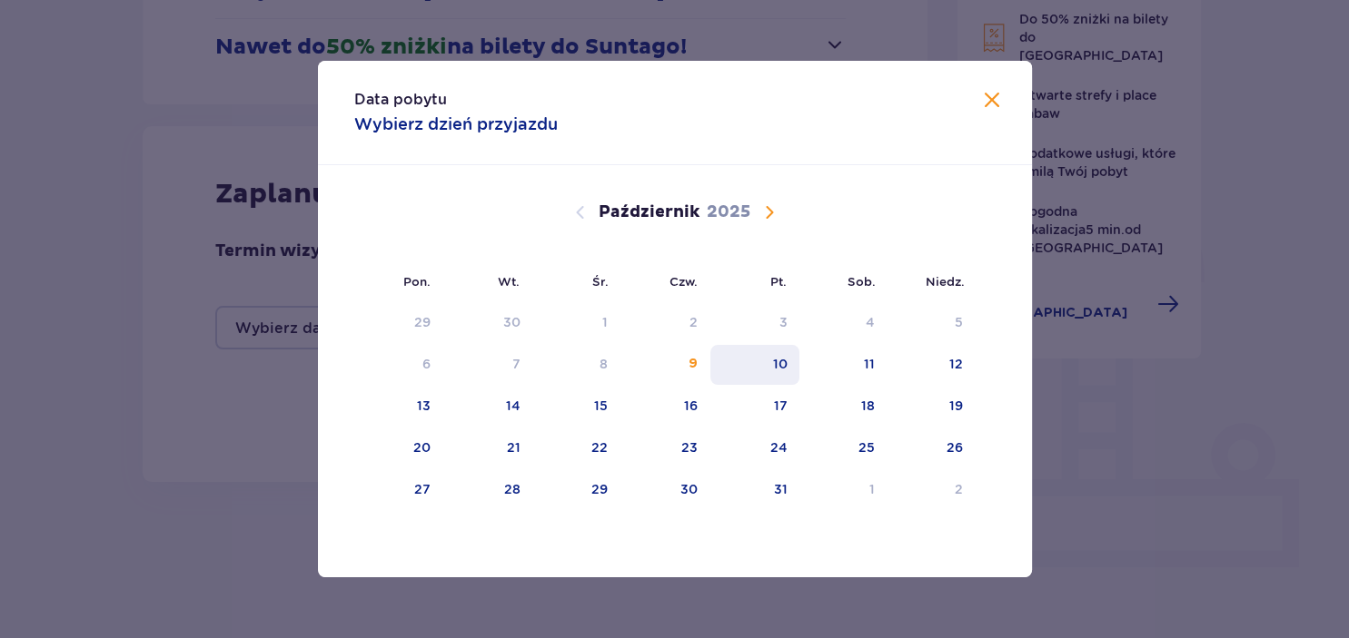
click at [791, 372] on div "10" at bounding box center [755, 365] width 90 height 40
click at [851, 368] on div "11" at bounding box center [843, 365] width 88 height 40
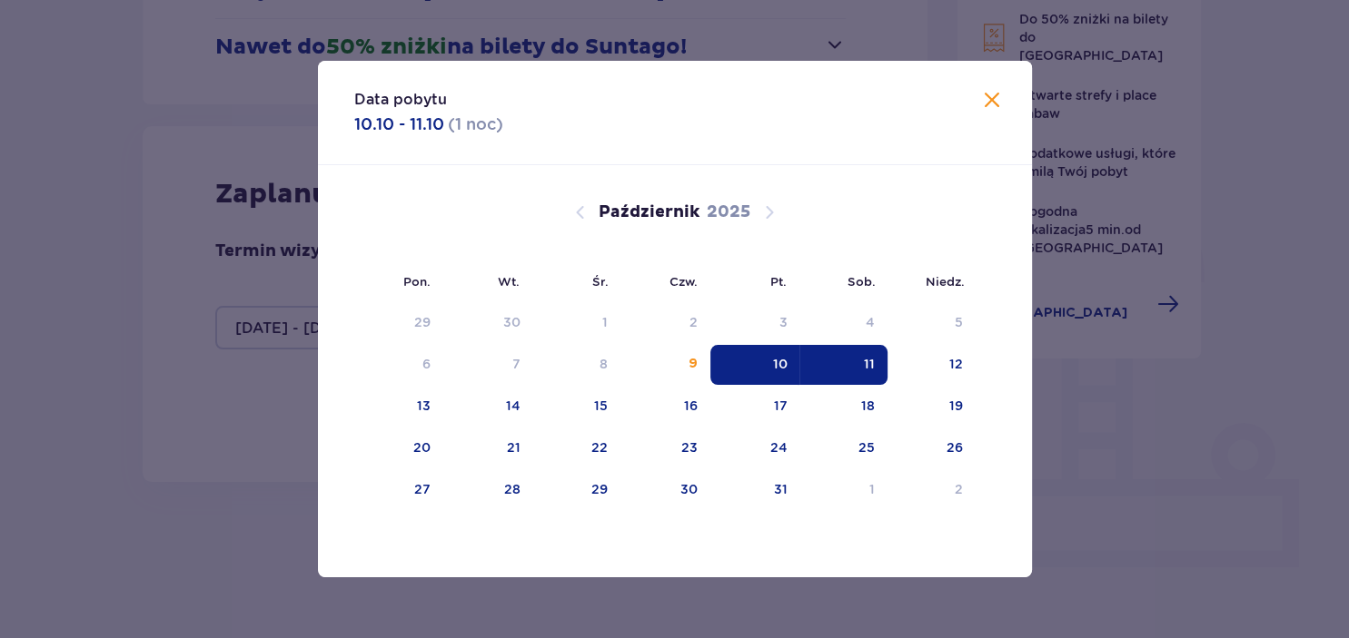
type input "10.10.25 - 11.10.25"
type input "0"
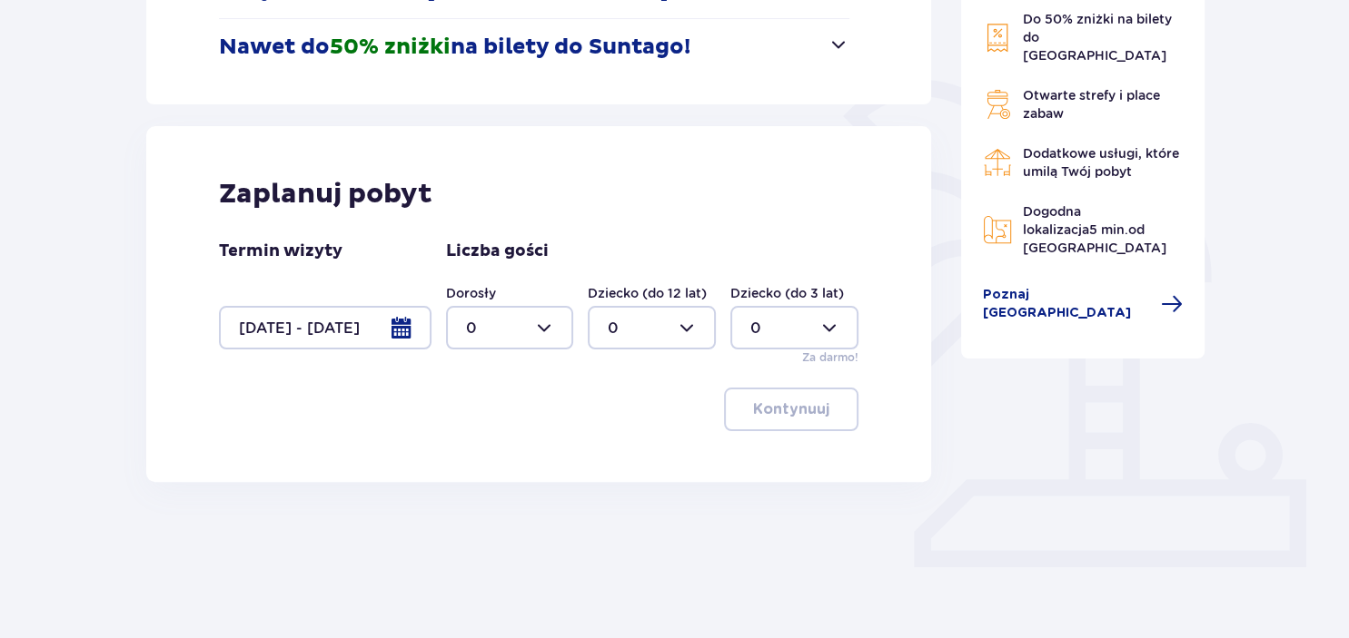
click at [547, 331] on div at bounding box center [510, 328] width 128 height 44
click at [471, 462] on p "2" at bounding box center [469, 460] width 9 height 20
type input "2"
click at [691, 330] on div at bounding box center [652, 328] width 128 height 44
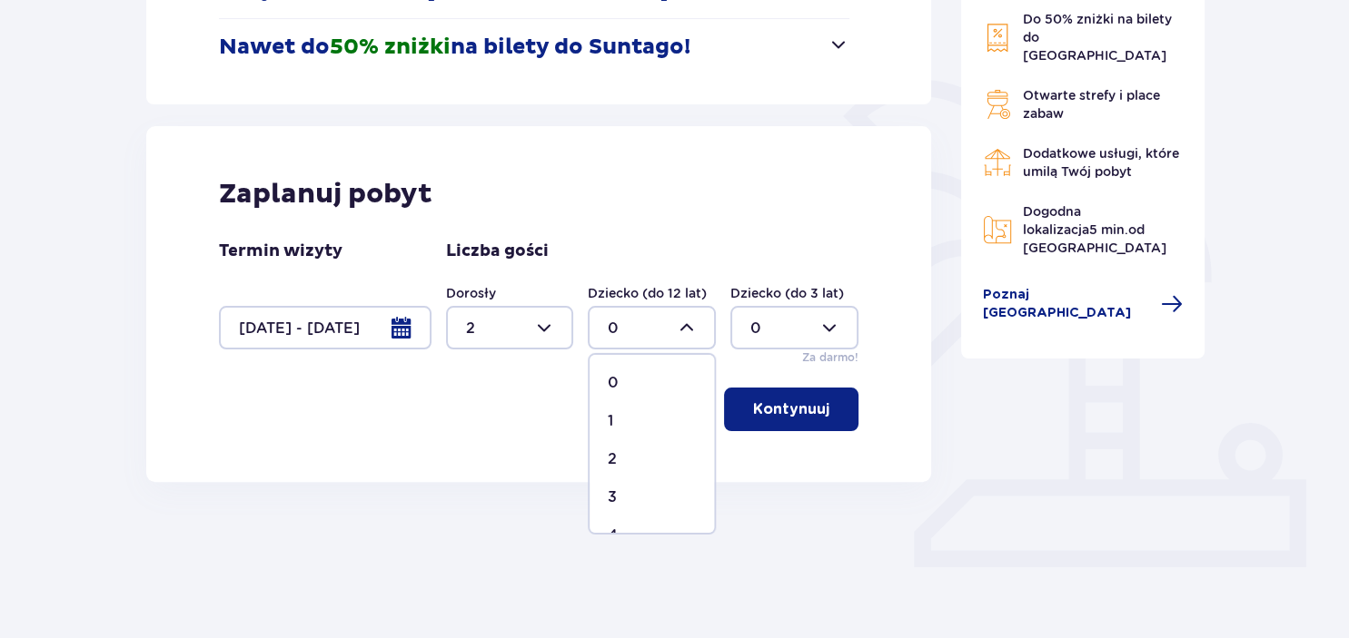
click at [614, 416] on div "1" at bounding box center [652, 421] width 88 height 20
type input "1"
click at [786, 409] on p "Kontynuuj" at bounding box center [791, 410] width 76 height 20
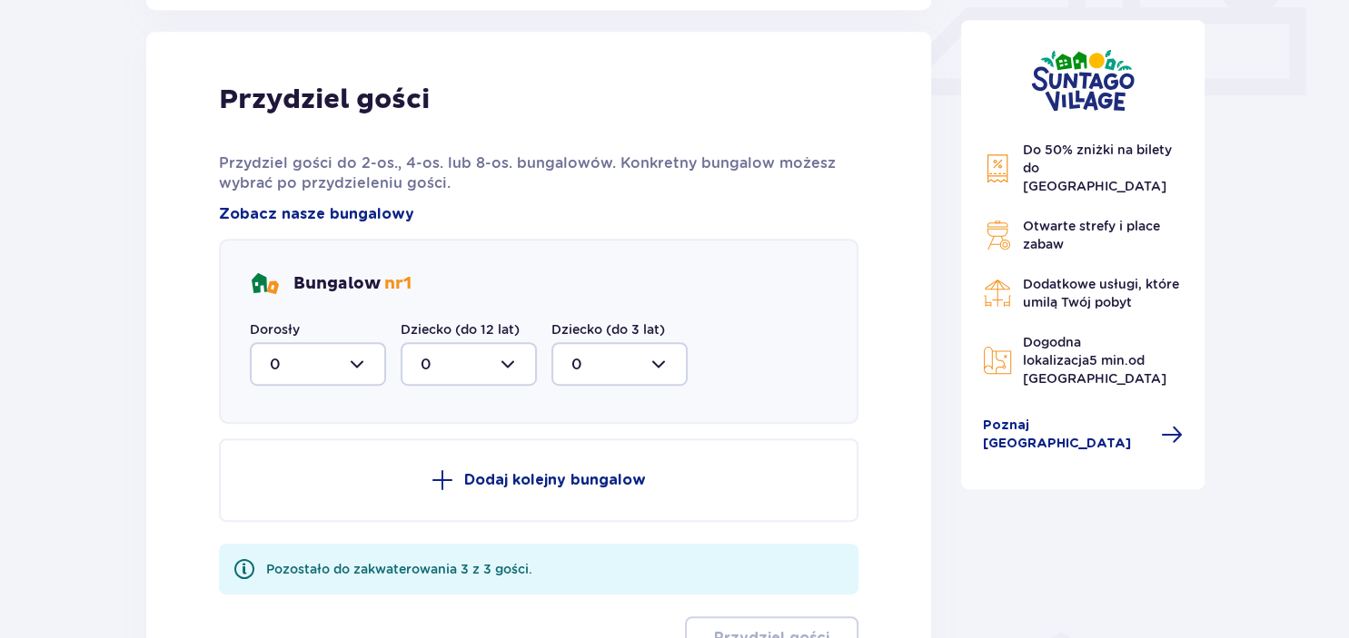
scroll to position [852, 0]
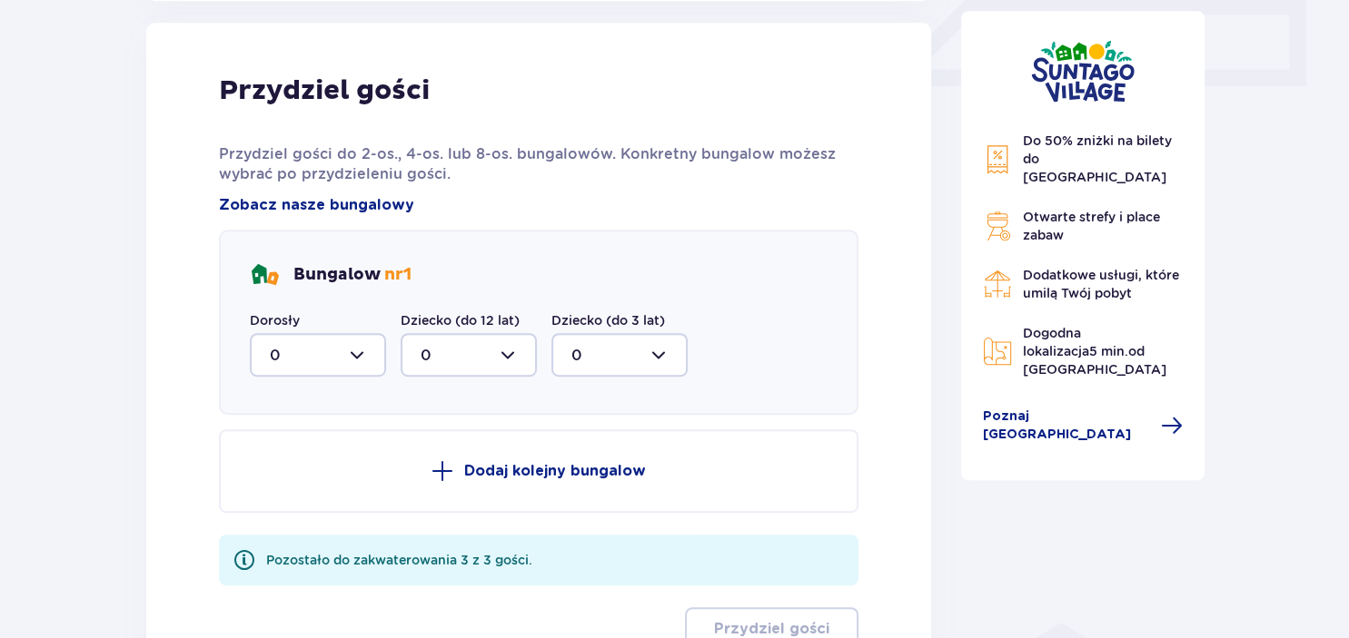
click at [361, 356] on div at bounding box center [318, 355] width 136 height 44
click at [268, 489] on span "2" at bounding box center [318, 487] width 133 height 38
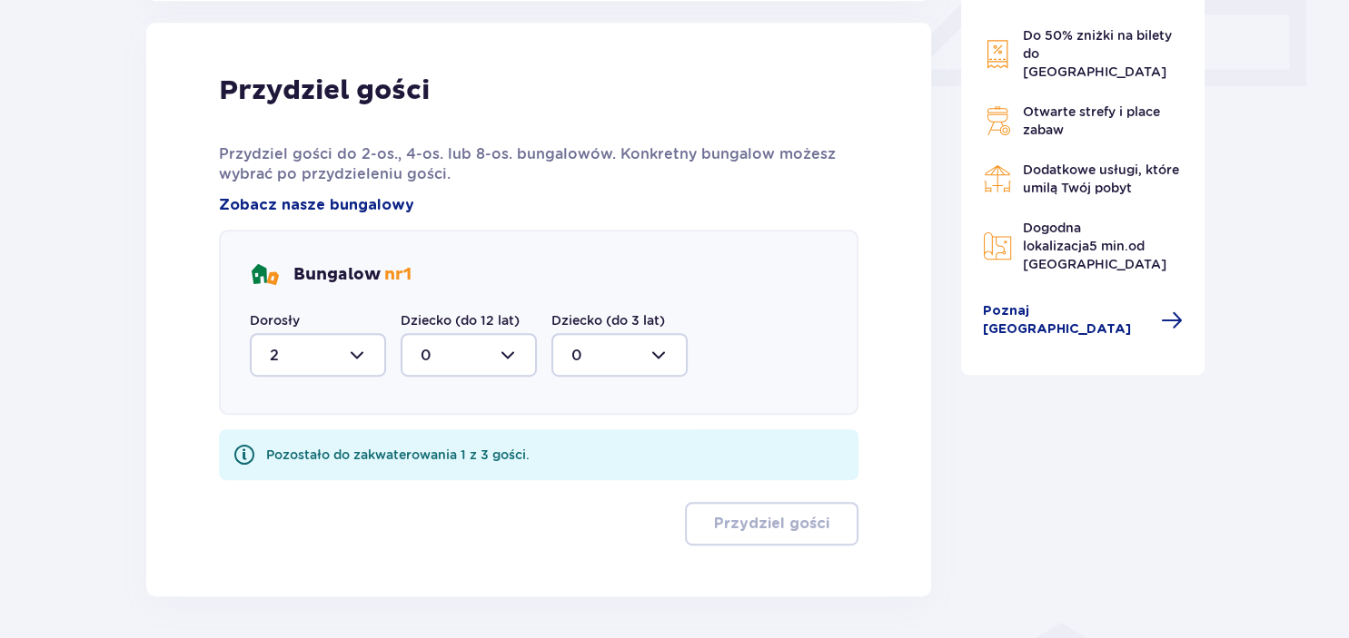
type input "2"
click at [507, 354] on div at bounding box center [468, 355] width 136 height 44
click at [456, 442] on div "1" at bounding box center [468, 449] width 96 height 20
type input "1"
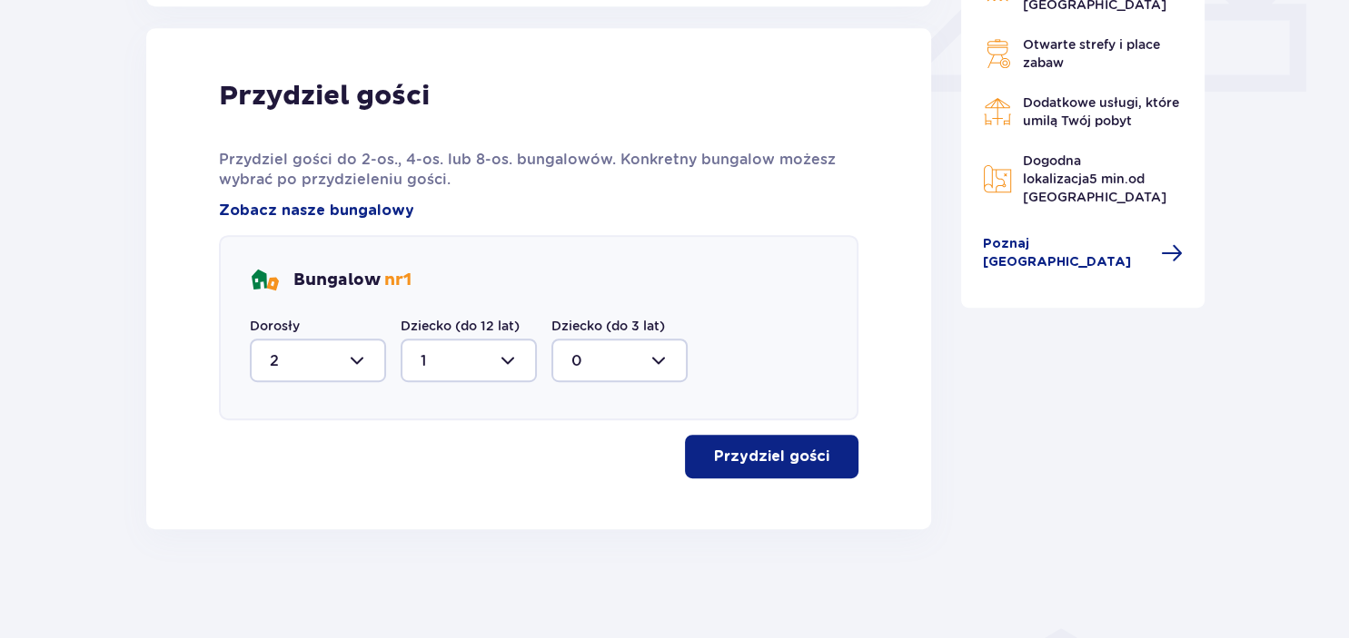
scroll to position [845, 0]
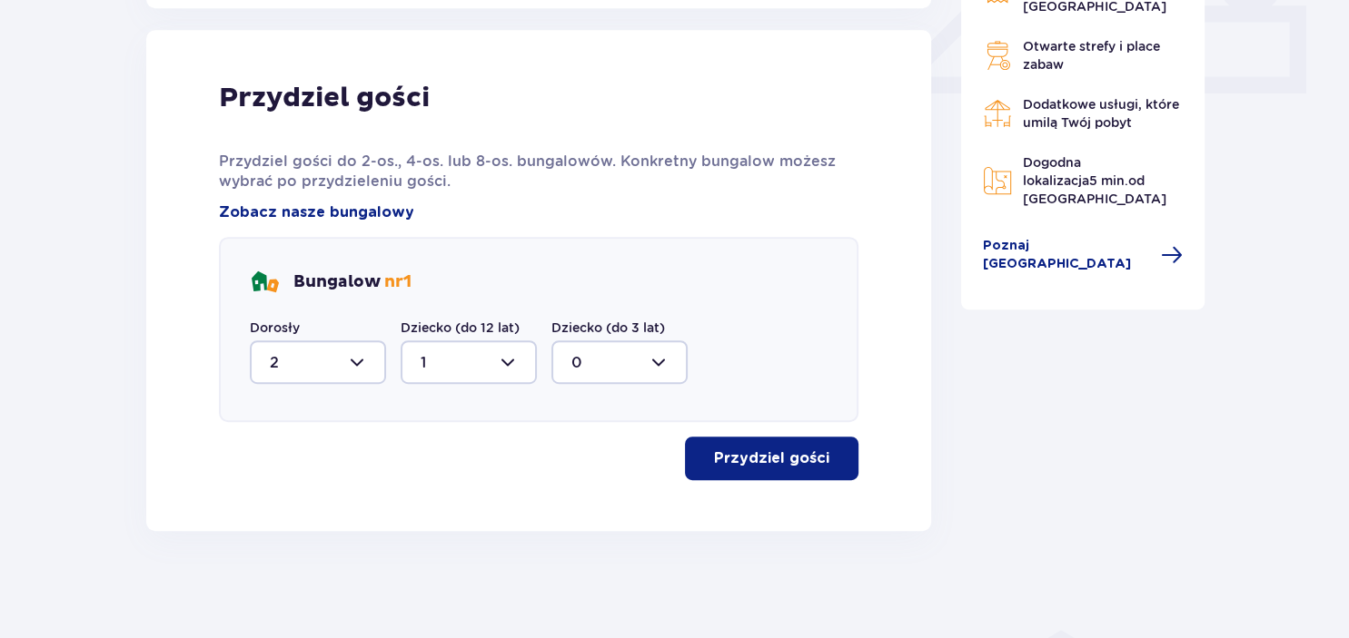
click at [771, 463] on p "Przydziel gości" at bounding box center [771, 459] width 115 height 20
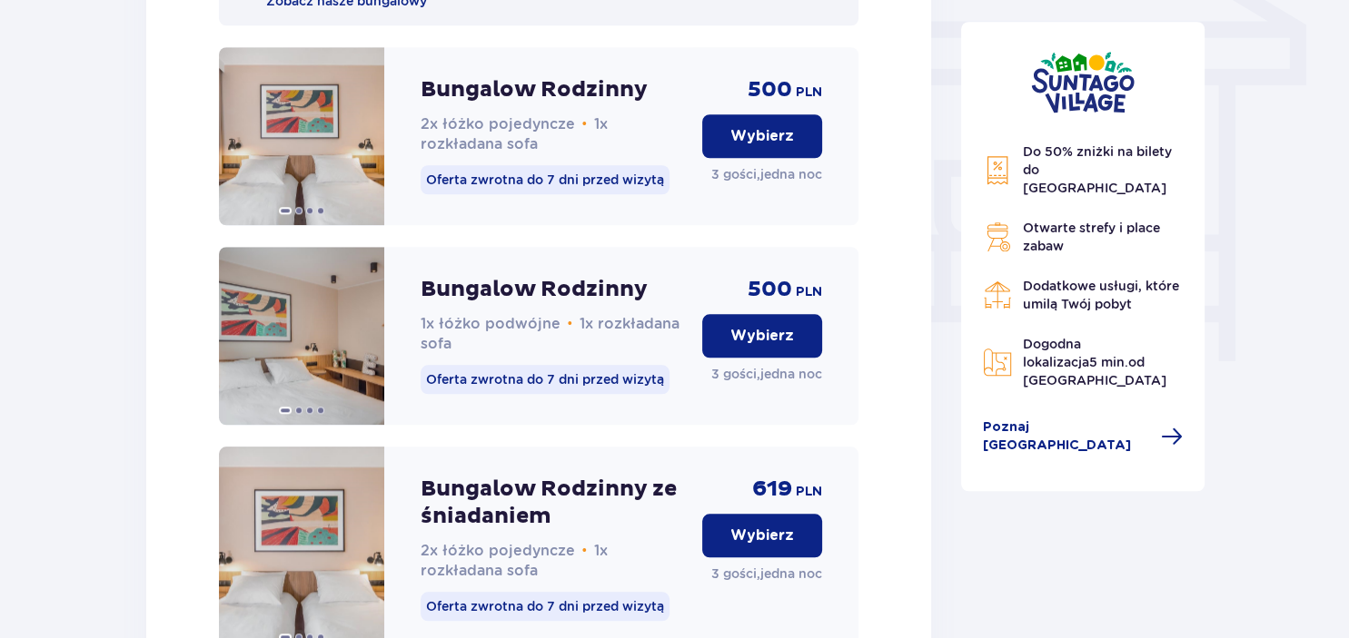
scroll to position [1566, 0]
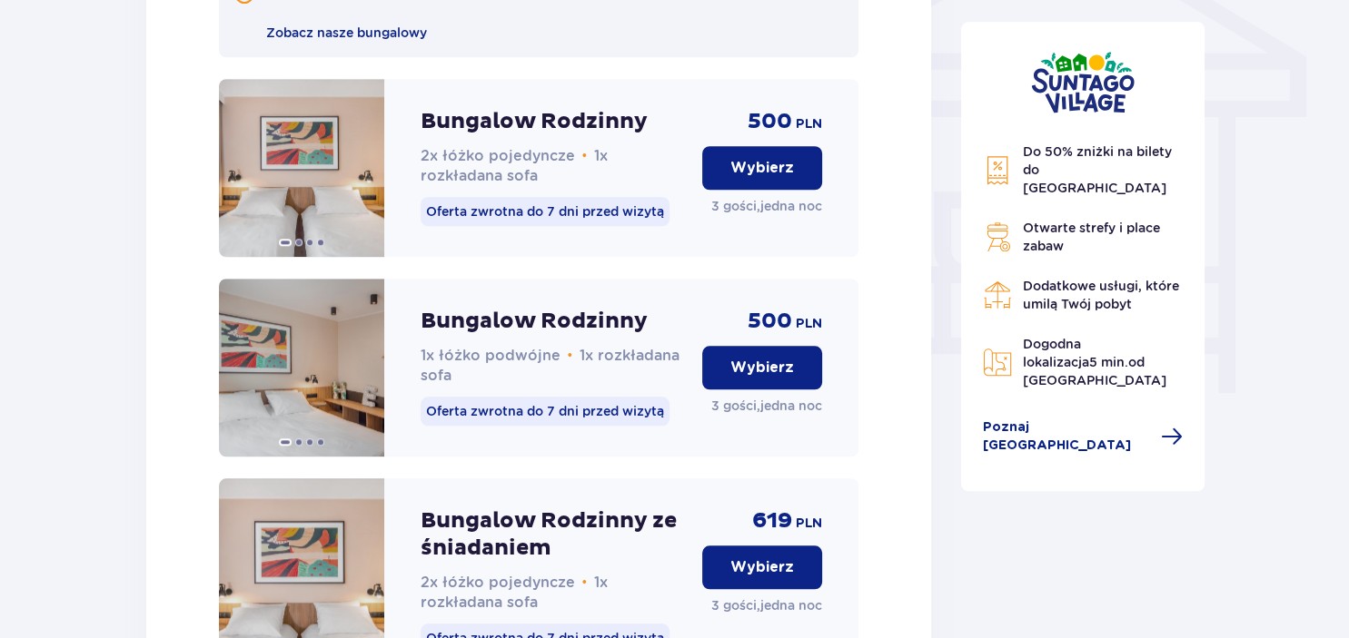
click at [774, 378] on p "Wybierz" at bounding box center [762, 368] width 64 height 20
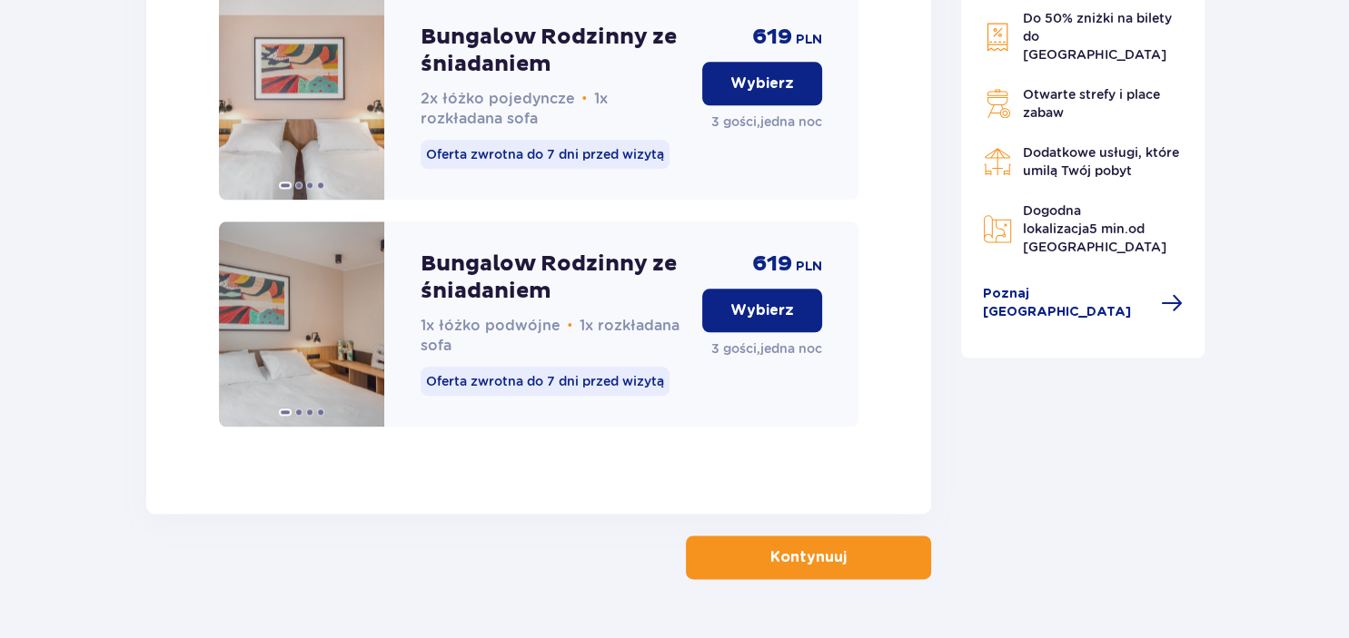
scroll to position [2119, 0]
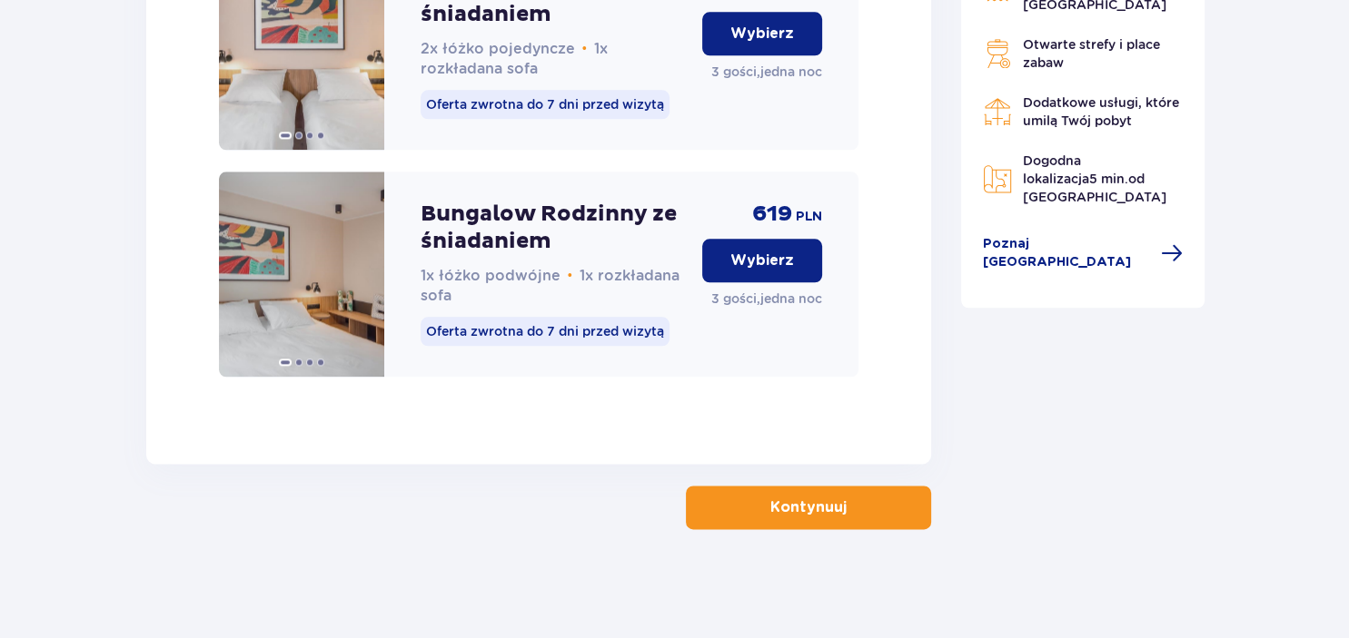
click at [772, 507] on p "Kontynuuj" at bounding box center [808, 508] width 76 height 20
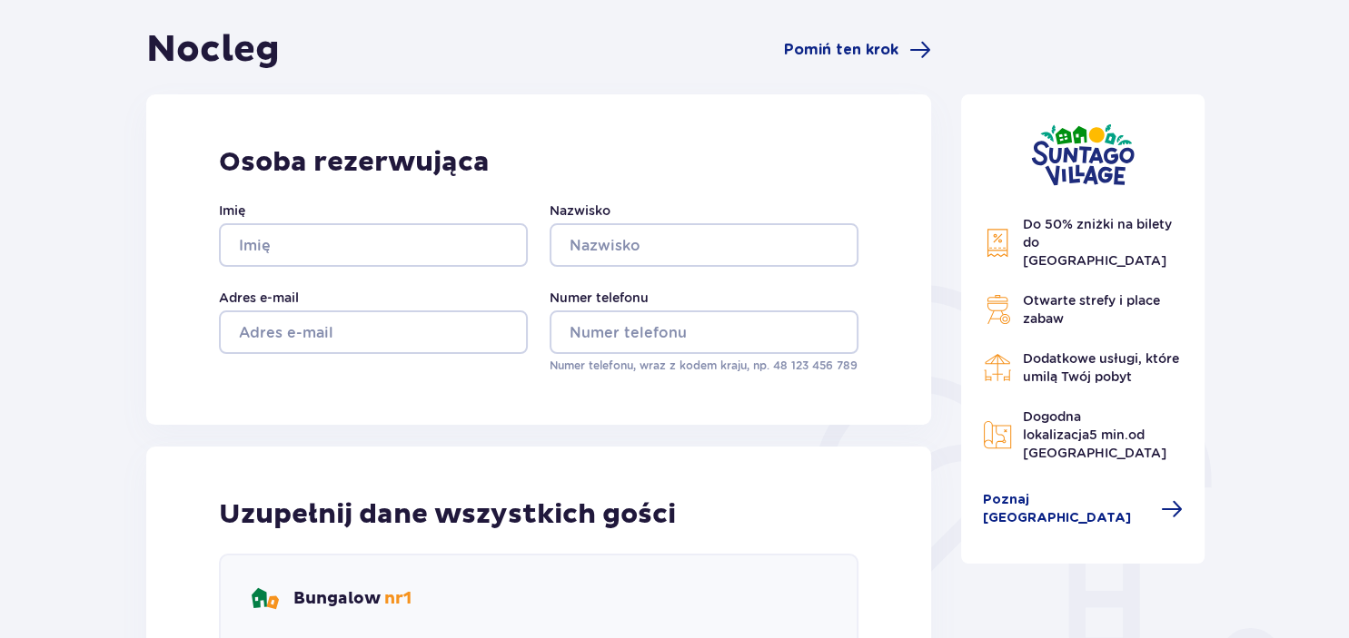
scroll to position [192, 0]
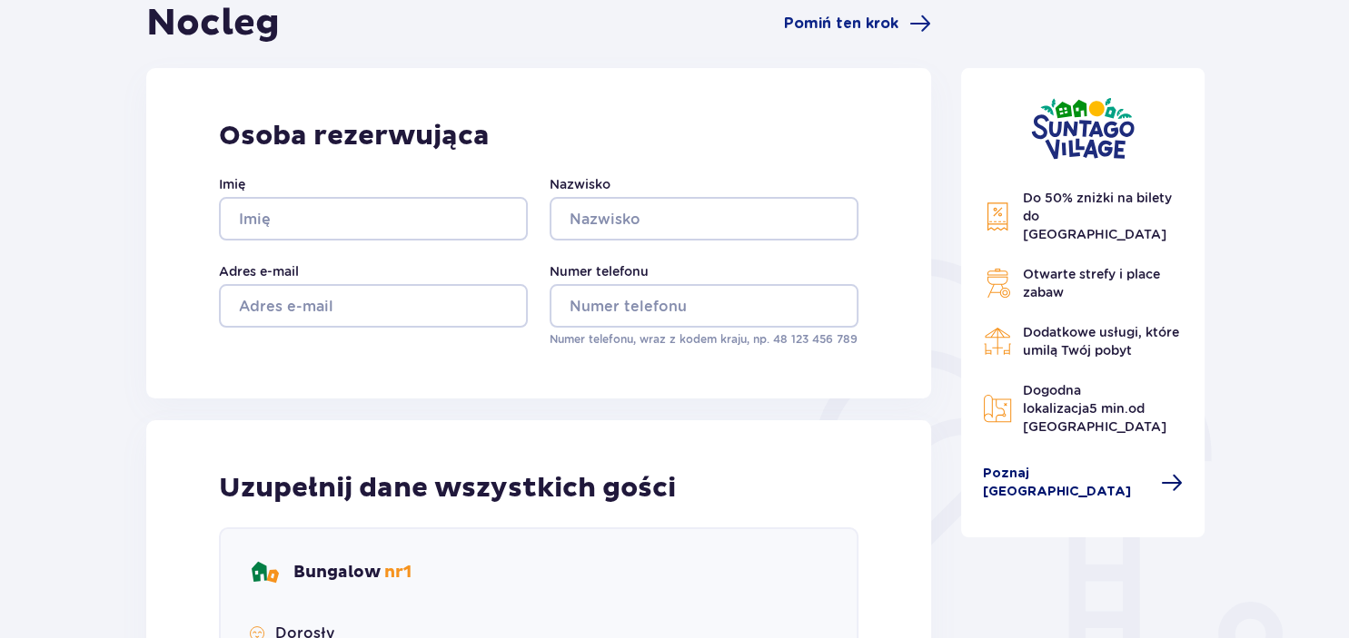
click at [1093, 465] on span "Poznaj [GEOGRAPHIC_DATA]" at bounding box center [1066, 483] width 167 height 36
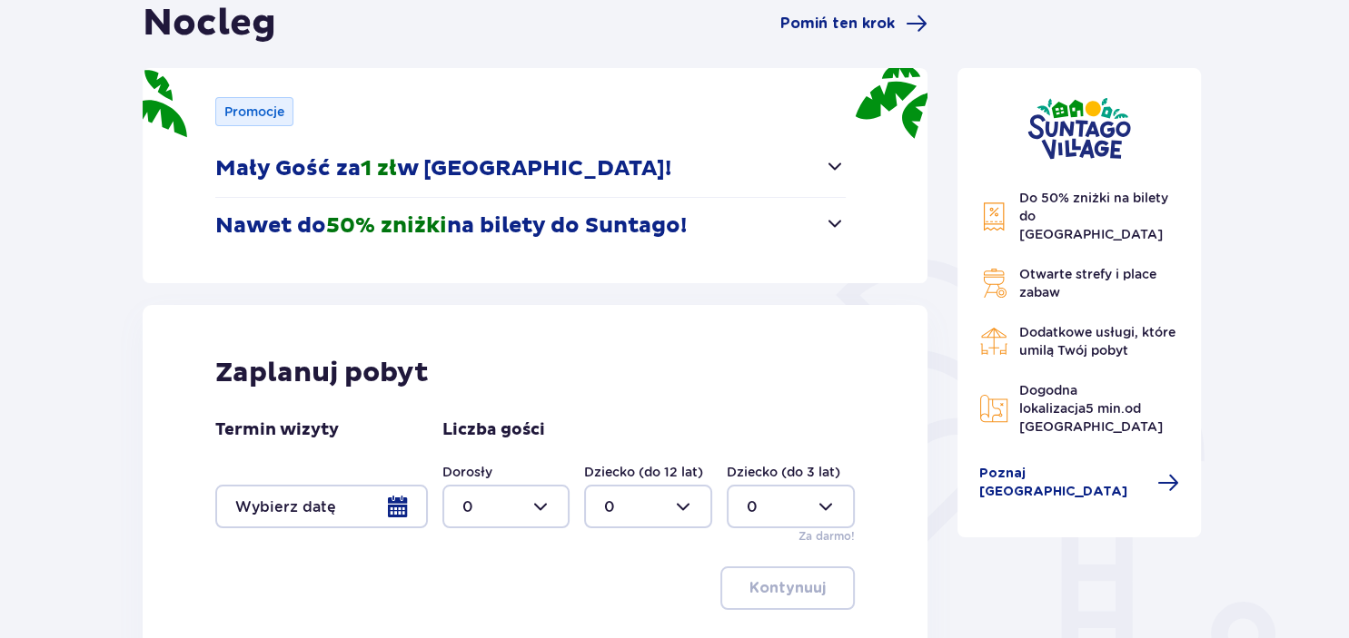
scroll to position [388, 0]
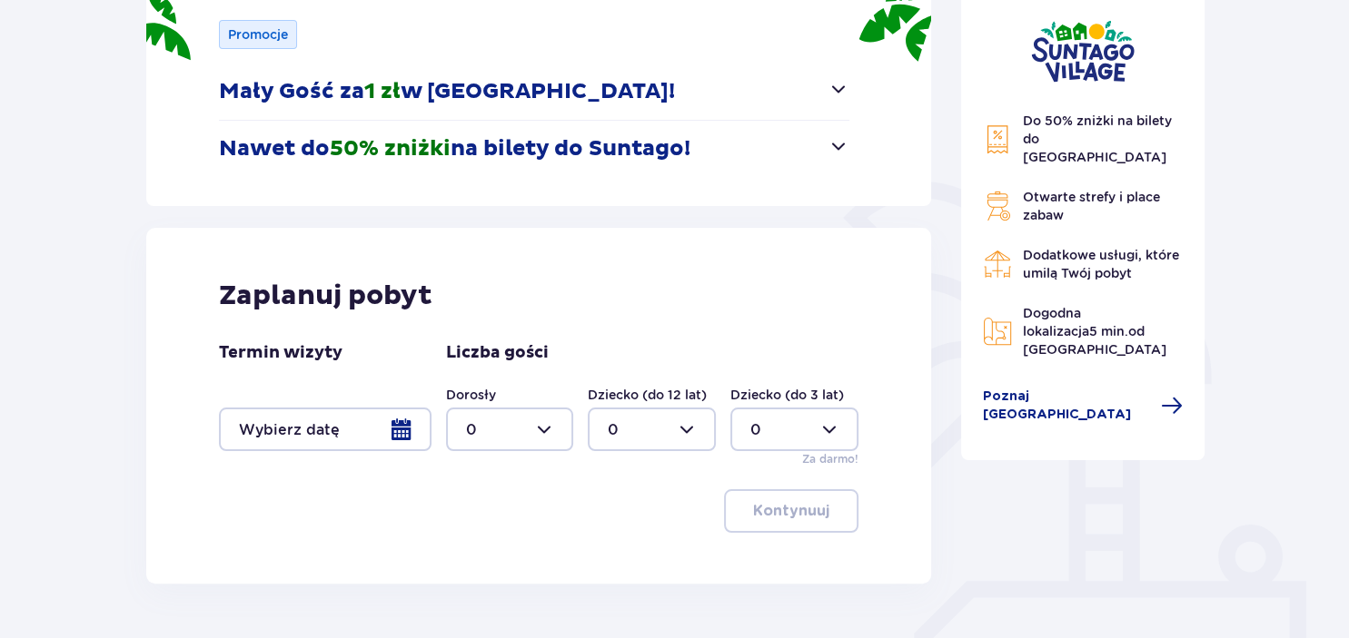
scroll to position [287, 0]
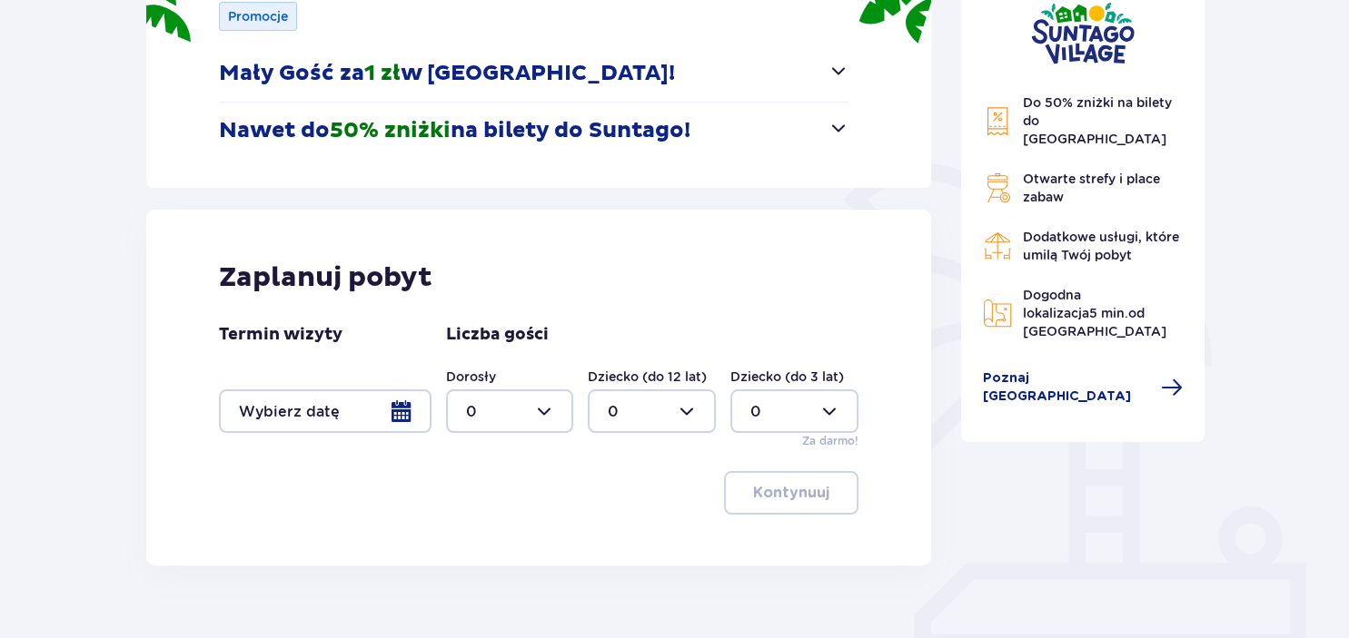
click at [405, 415] on div at bounding box center [325, 412] width 213 height 44
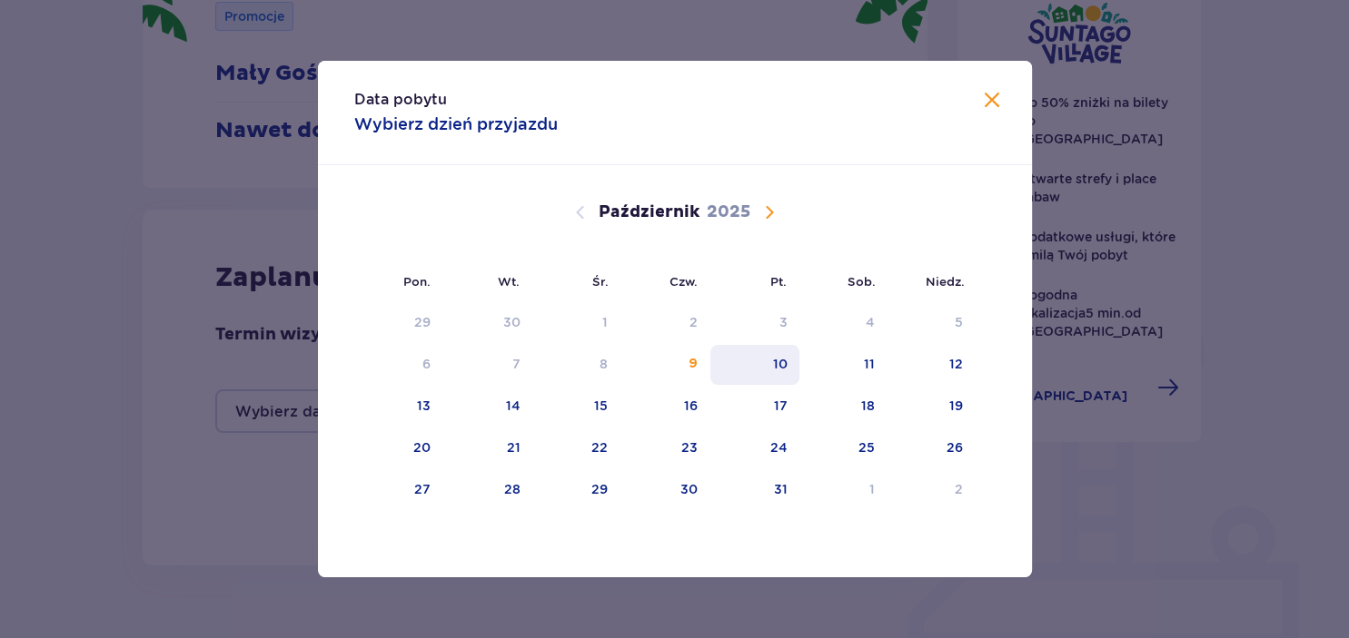
click at [776, 361] on div "10" at bounding box center [779, 364] width 15 height 18
click at [872, 364] on div "11" at bounding box center [869, 364] width 11 height 18
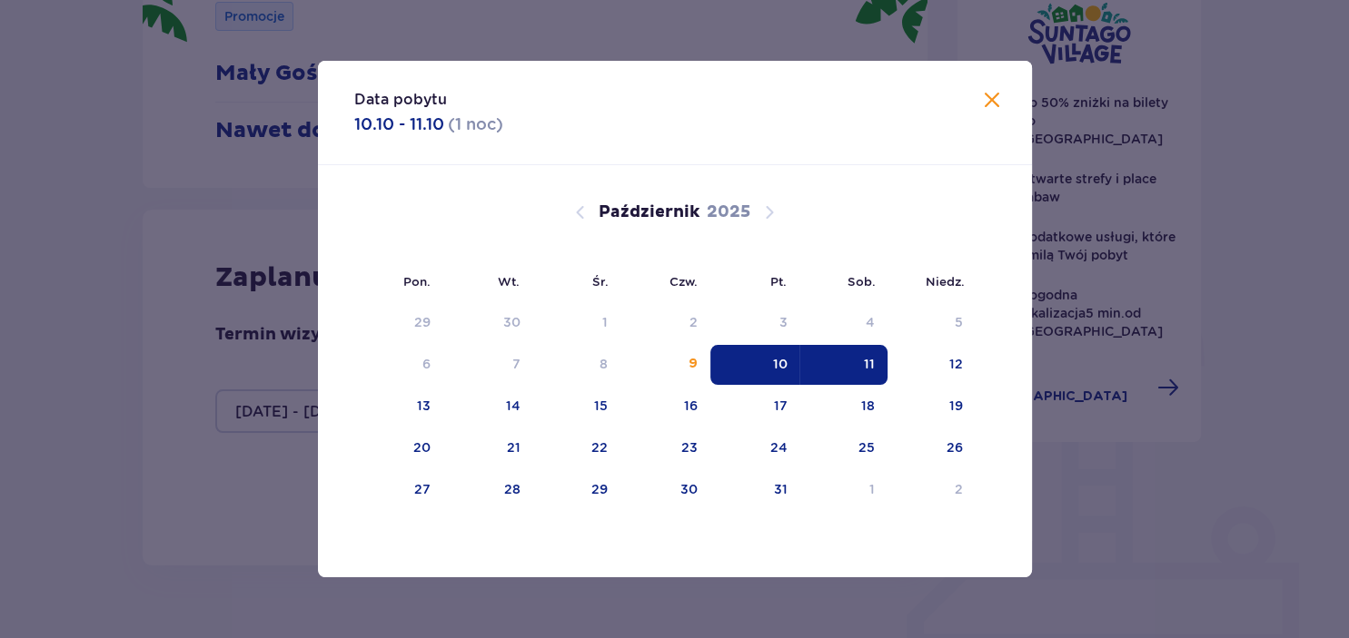
type input "[DATE] - [DATE]"
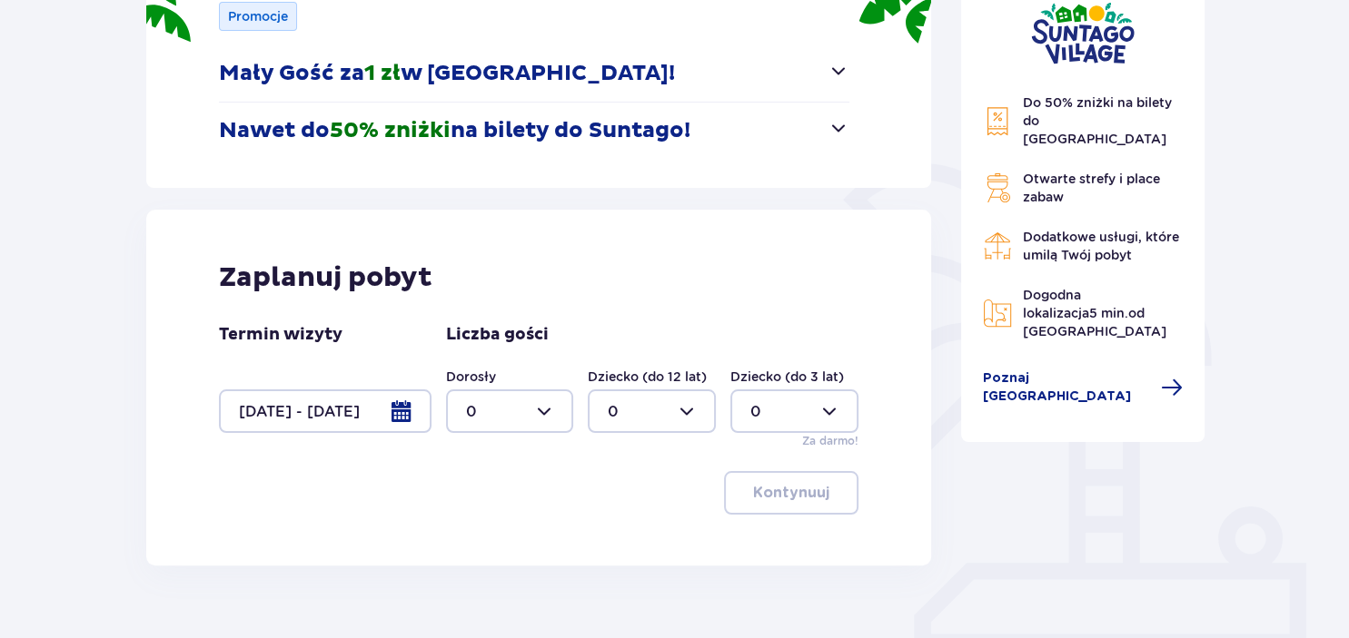
click at [547, 412] on div at bounding box center [510, 412] width 128 height 44
click at [470, 547] on p "2" at bounding box center [469, 543] width 9 height 20
type input "2"
click at [692, 403] on div at bounding box center [652, 412] width 128 height 44
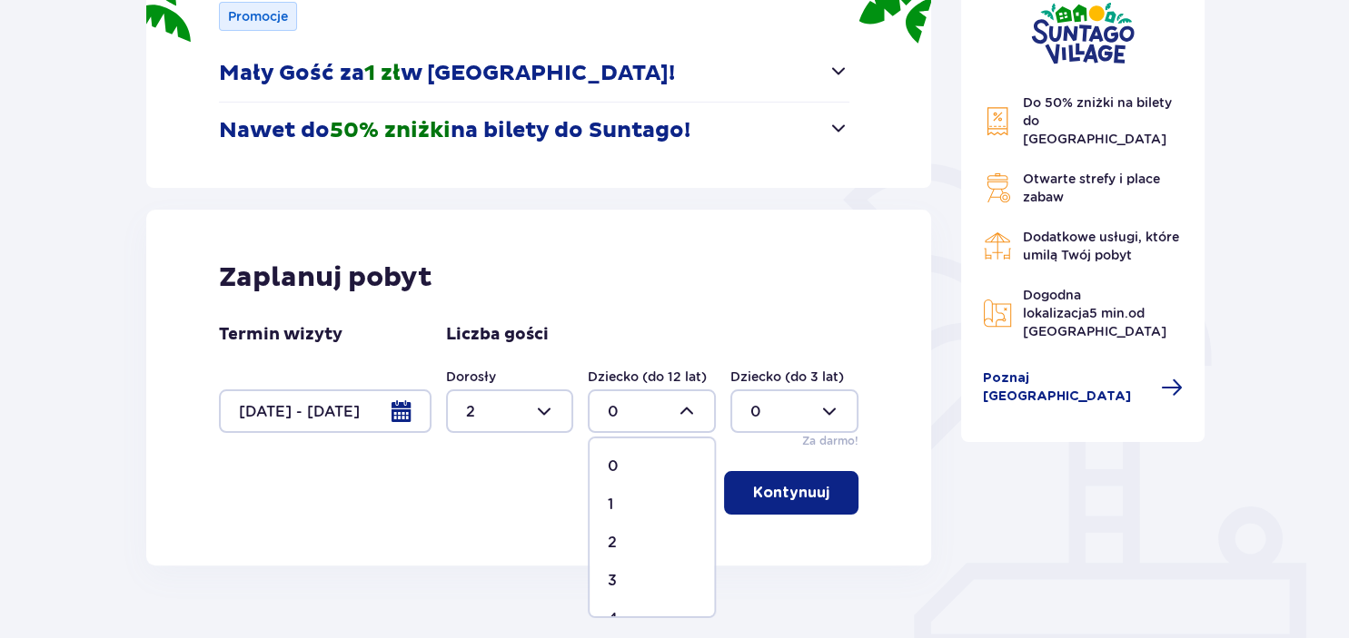
click at [633, 497] on div "1" at bounding box center [652, 505] width 88 height 20
type input "1"
click at [814, 496] on p "Kontynuuj" at bounding box center [791, 493] width 76 height 20
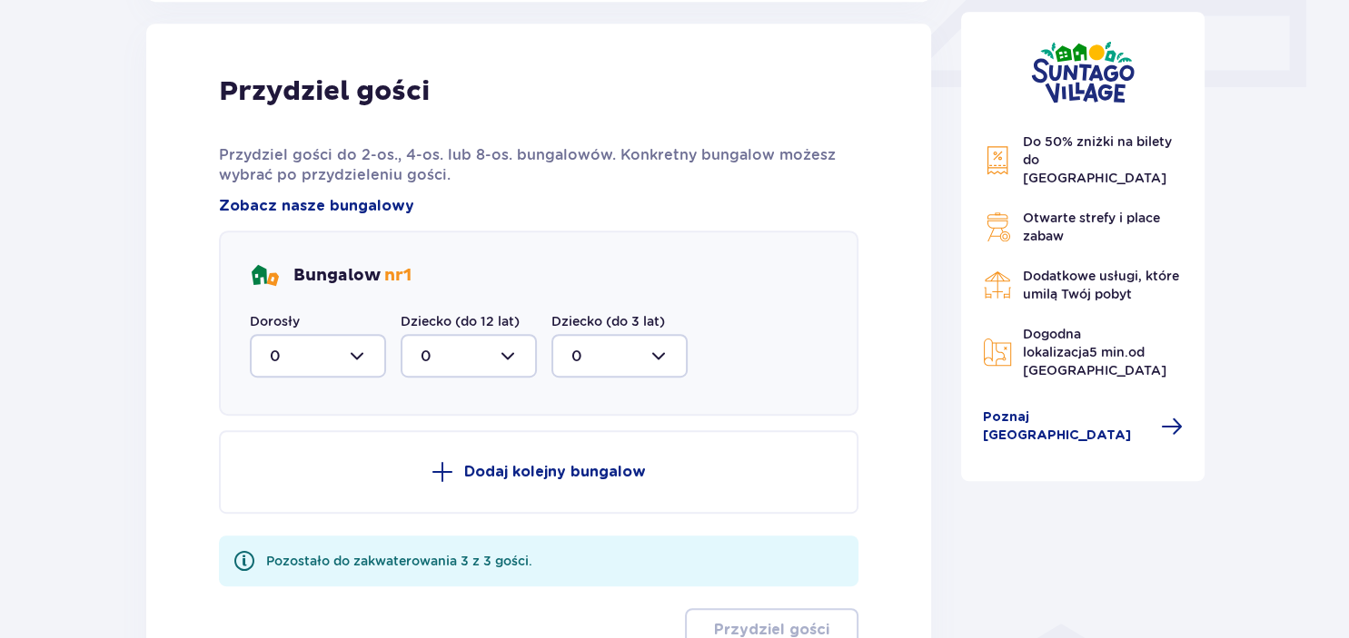
scroll to position [852, 0]
click at [356, 353] on div at bounding box center [318, 355] width 136 height 44
click at [272, 479] on p "2" at bounding box center [274, 487] width 9 height 20
type input "2"
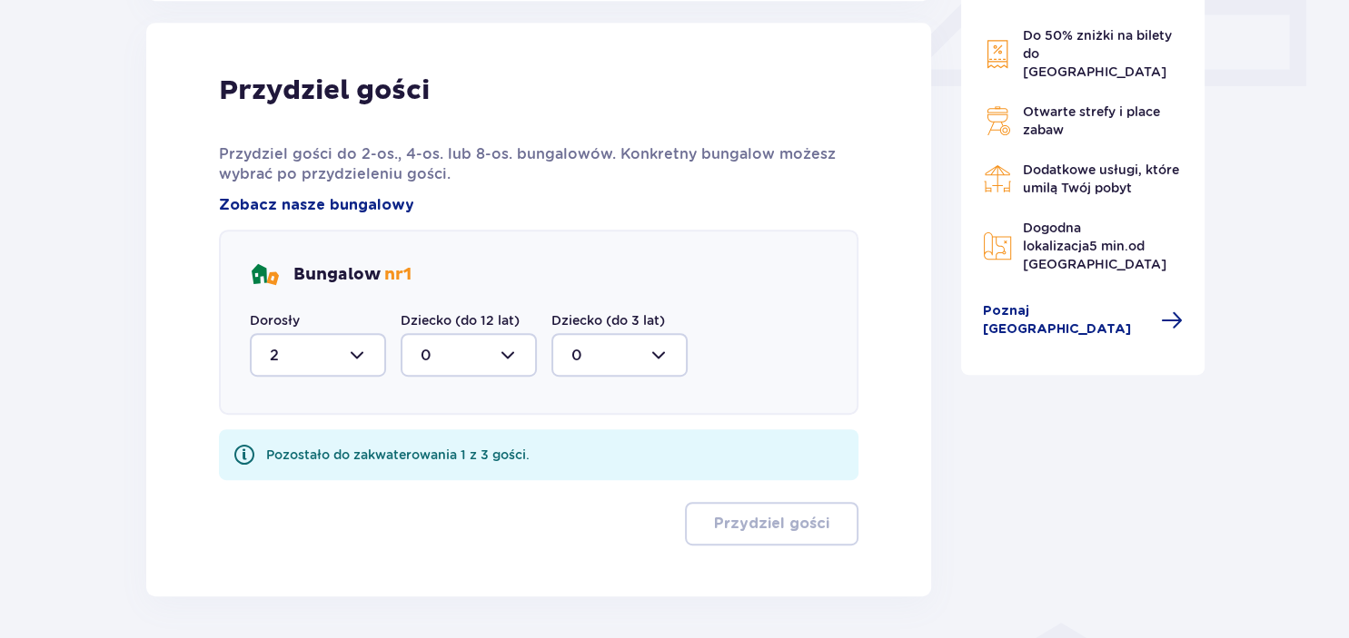
click at [514, 356] on div at bounding box center [468, 355] width 136 height 44
click at [444, 450] on div "1" at bounding box center [468, 449] width 96 height 20
type input "1"
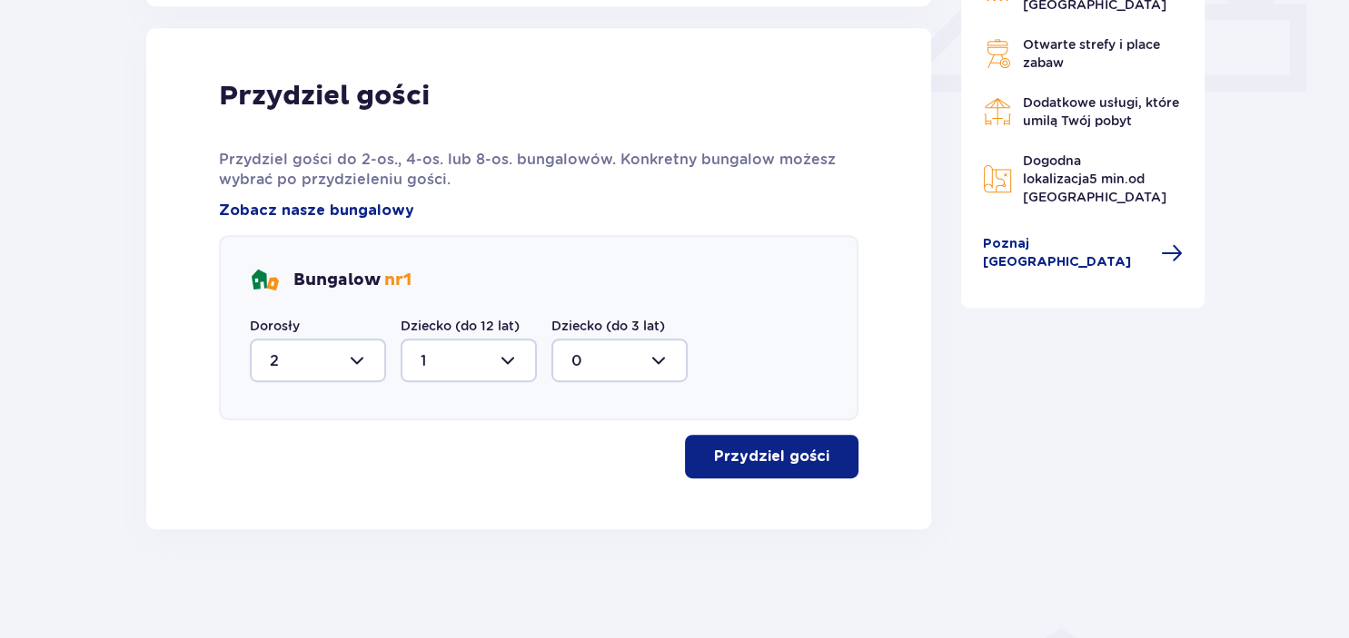
scroll to position [845, 0]
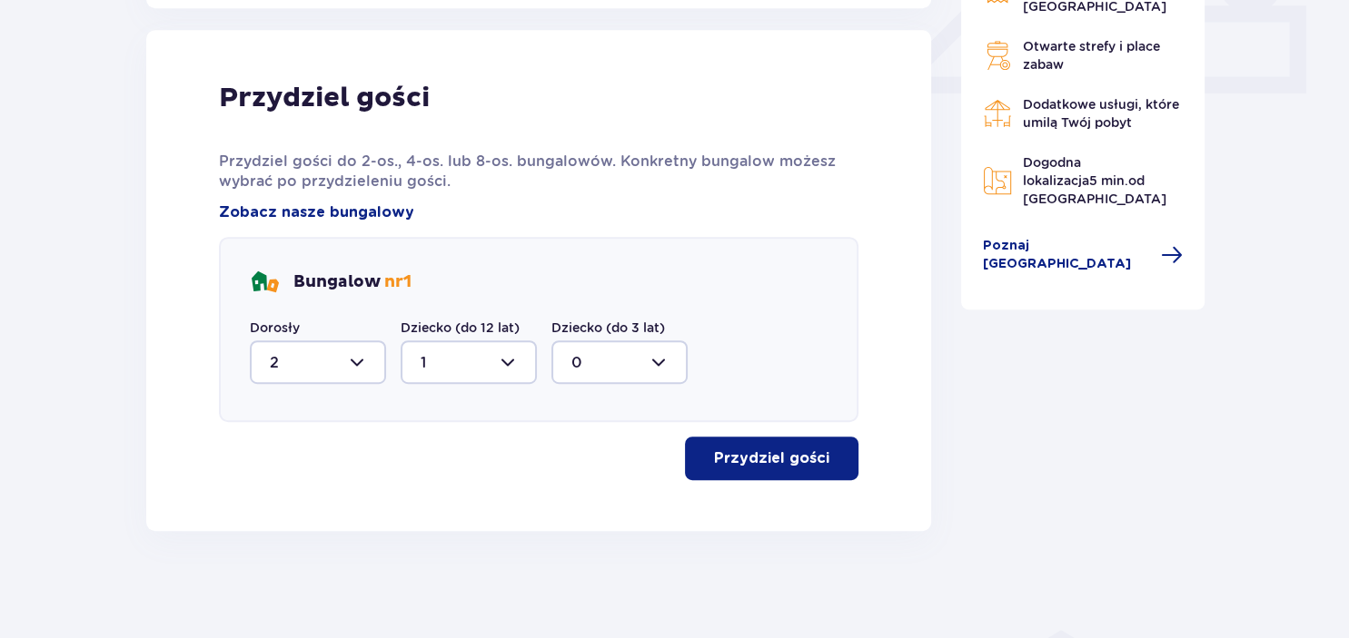
click at [755, 460] on p "Przydziel gości" at bounding box center [771, 459] width 115 height 20
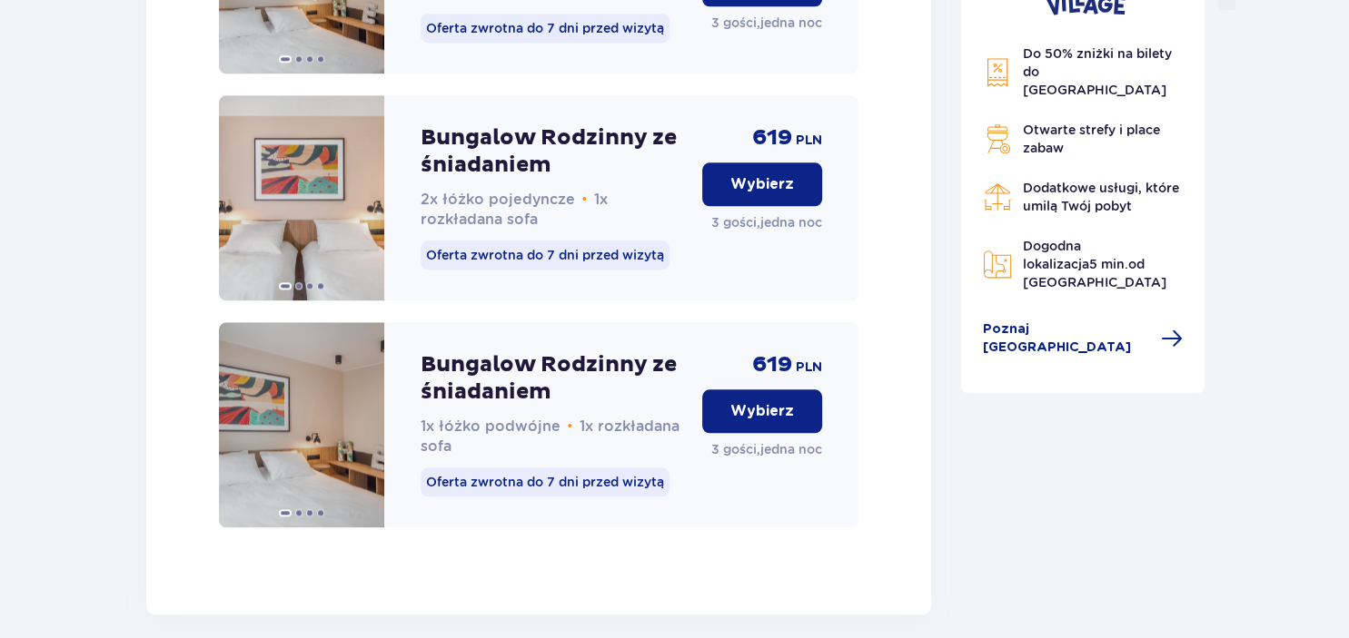
scroll to position [1950, 0]
click at [739, 432] on button "Wybierz" at bounding box center [762, 411] width 120 height 44
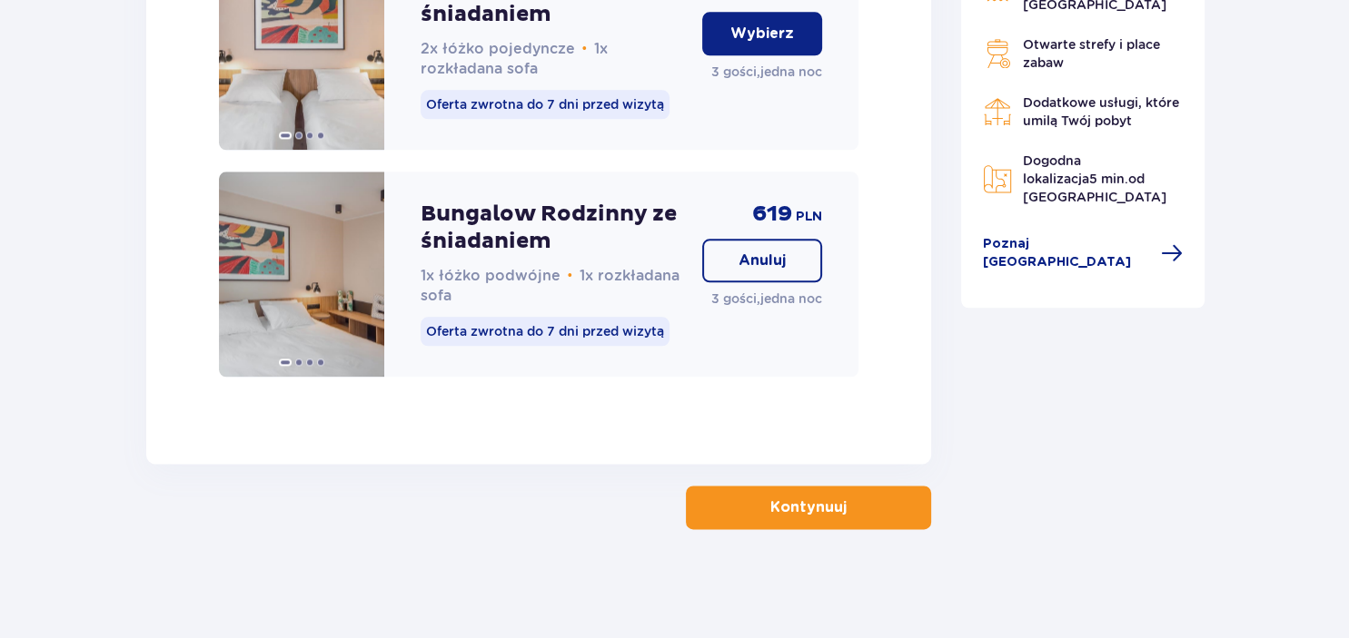
scroll to position [2119, 0]
click at [808, 506] on p "Kontynuuj" at bounding box center [808, 508] width 76 height 20
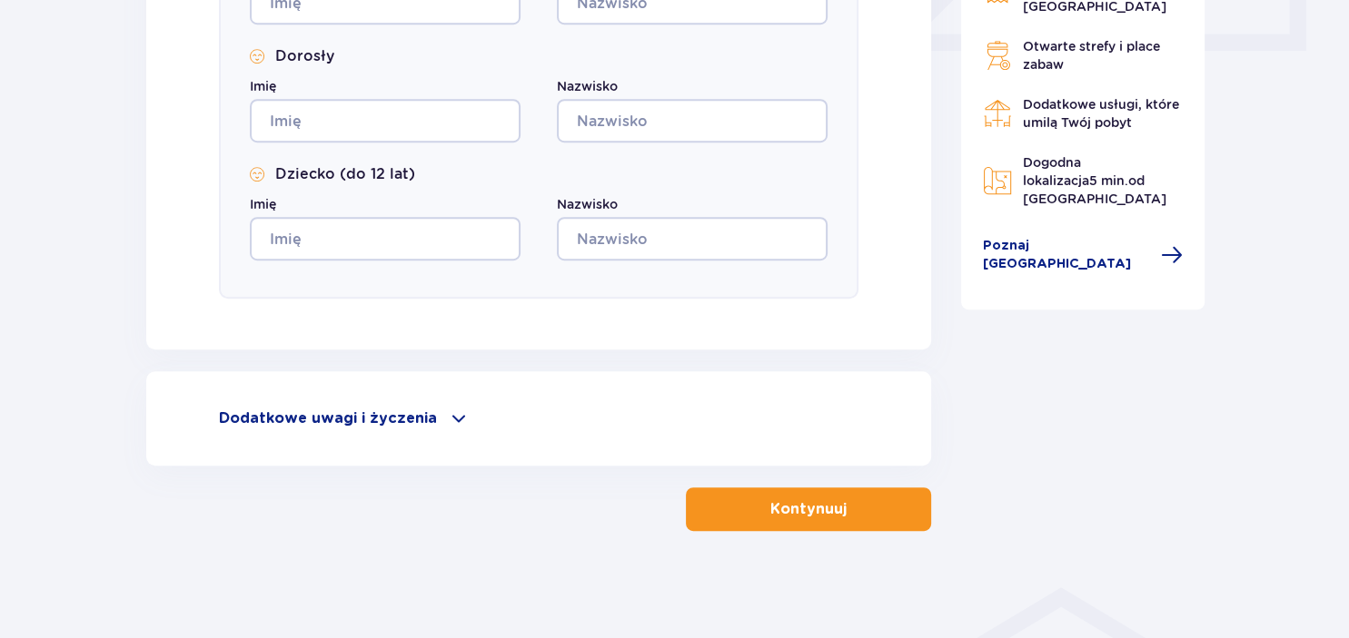
scroll to position [888, 0]
click at [458, 418] on span at bounding box center [459, 418] width 22 height 22
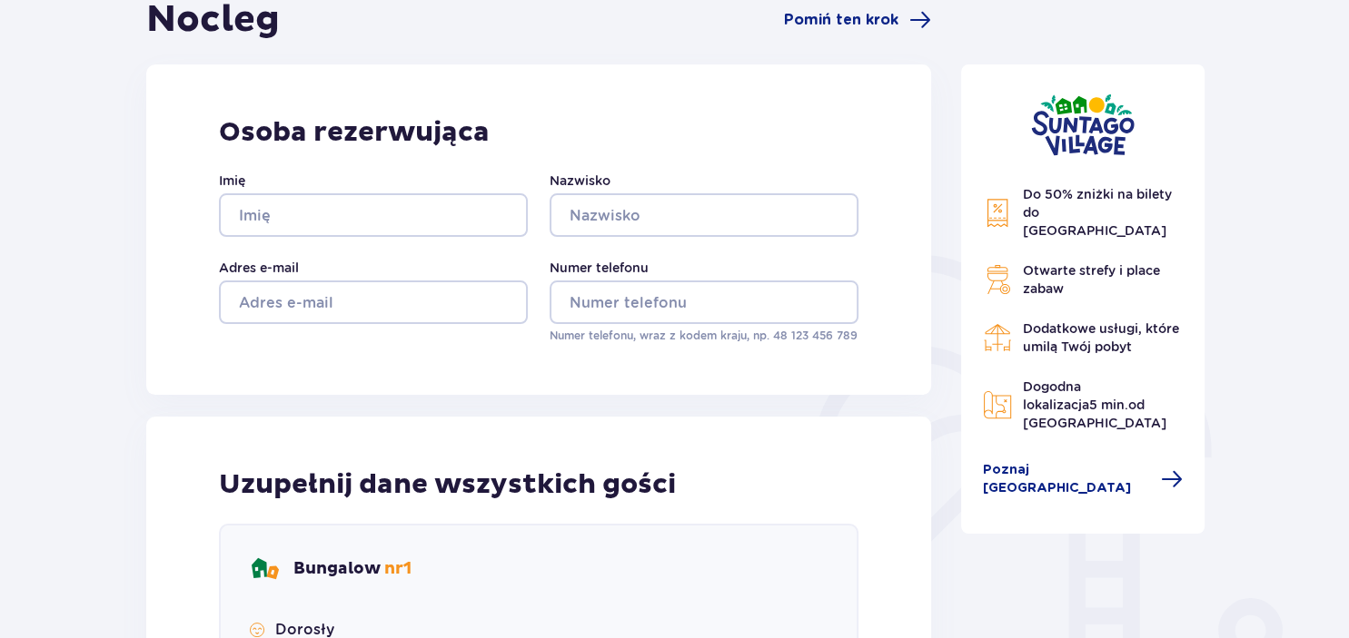
scroll to position [121, 0]
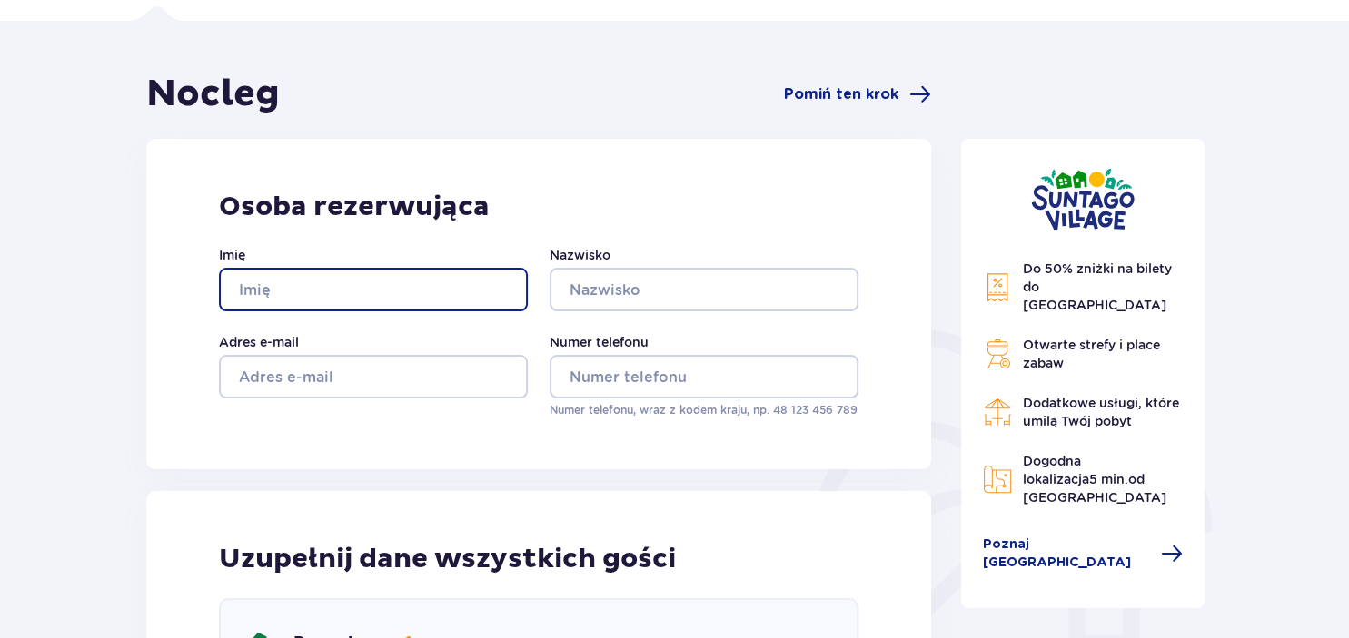
click at [382, 296] on input "Imię" at bounding box center [373, 290] width 309 height 44
type input "[PERSON_NAME]"
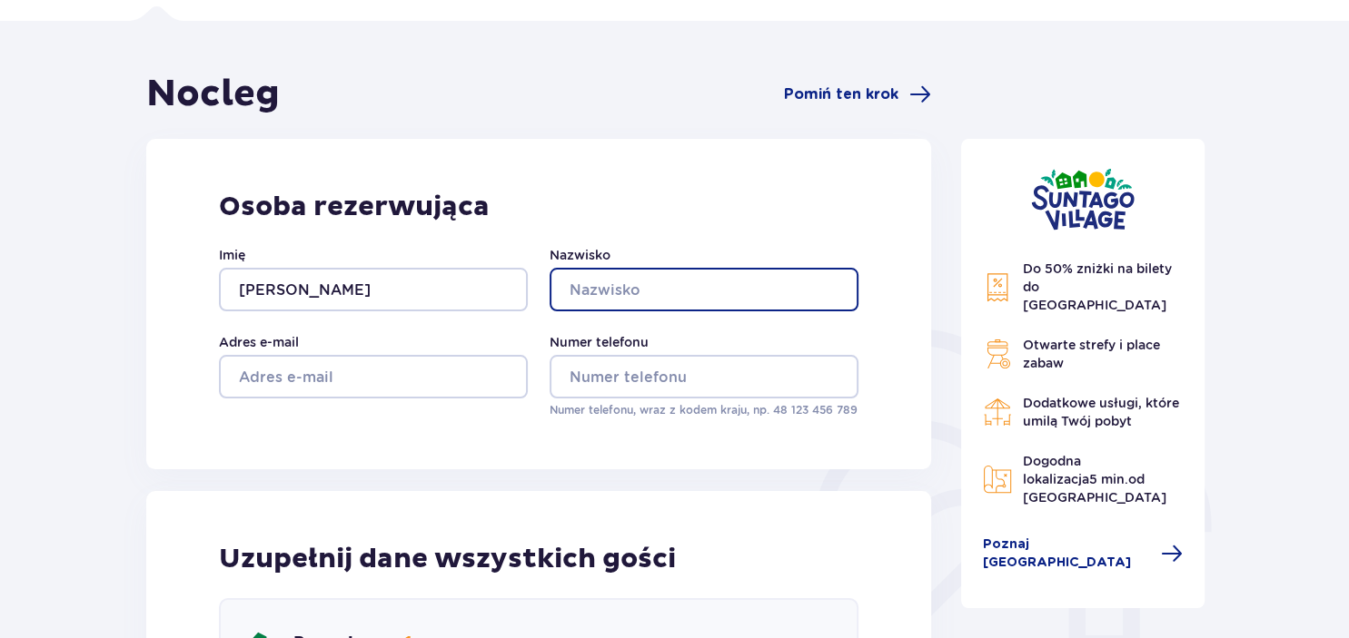
click at [579, 293] on input "Nazwisko" at bounding box center [703, 290] width 309 height 44
type input "[PERSON_NAME]"
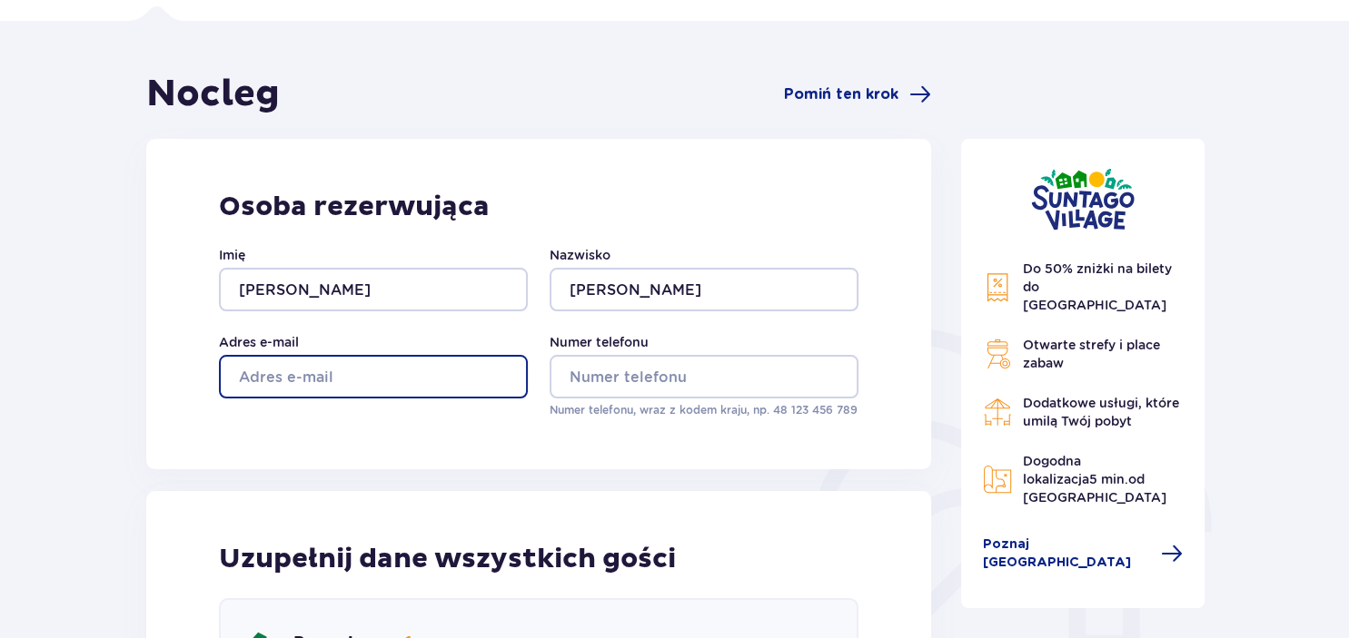
click at [416, 376] on input "Adres e-mail" at bounding box center [373, 377] width 309 height 44
type input "[EMAIL_ADDRESS][DOMAIN_NAME]"
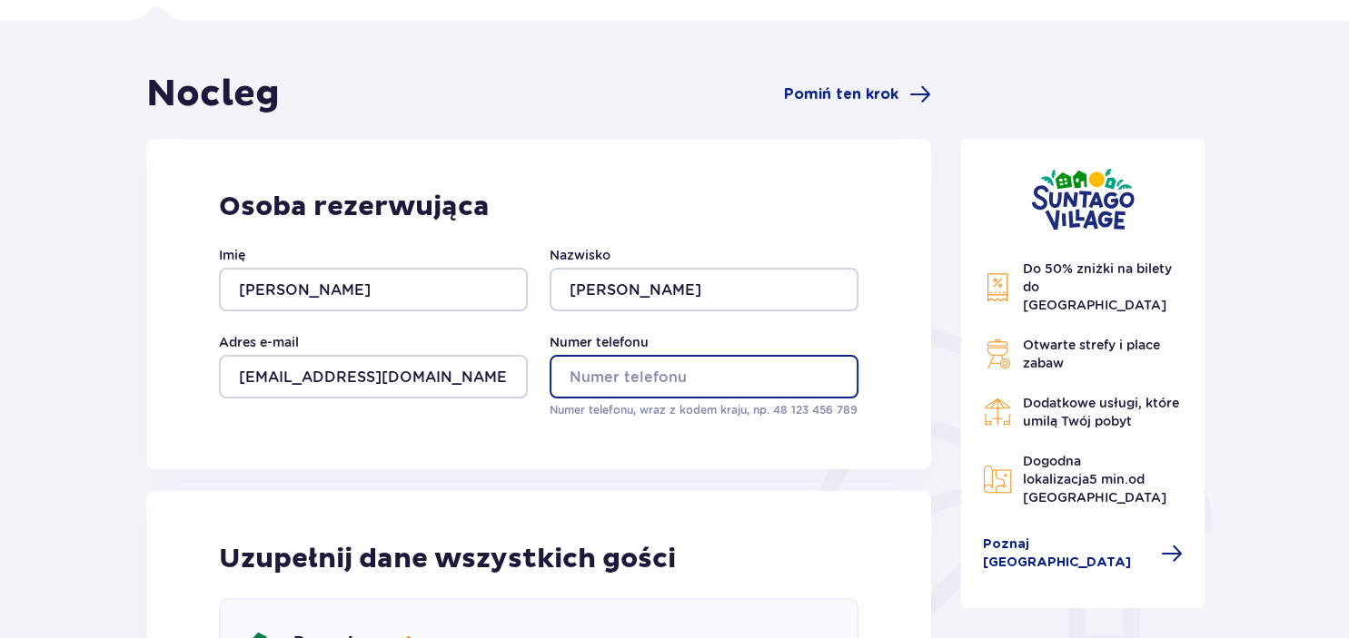
type input "512383640"
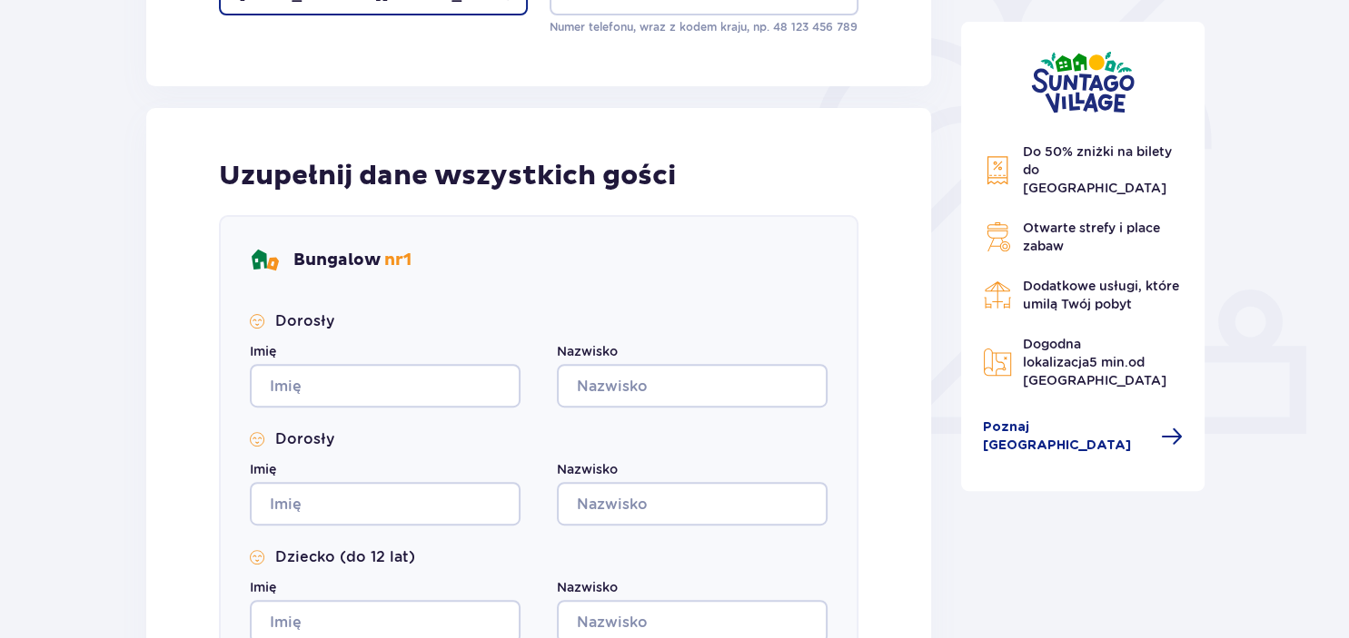
scroll to position [505, 0]
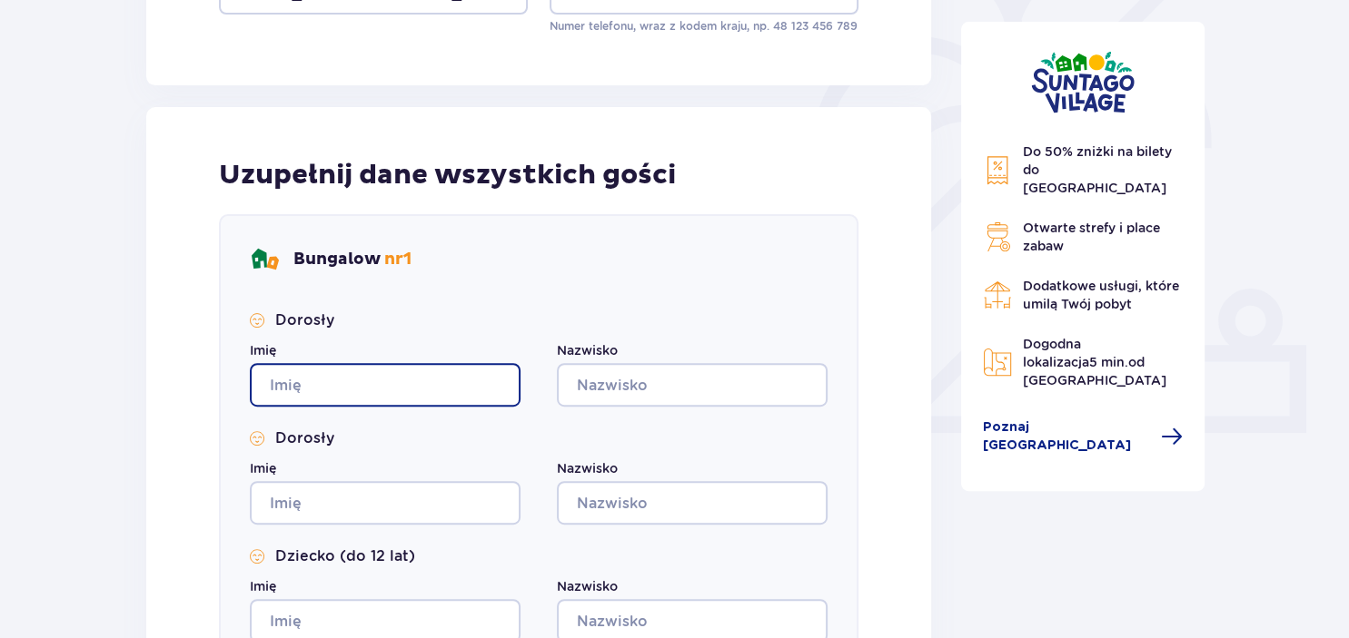
click at [350, 386] on input "Imię" at bounding box center [385, 385] width 271 height 44
type input "[PERSON_NAME]"
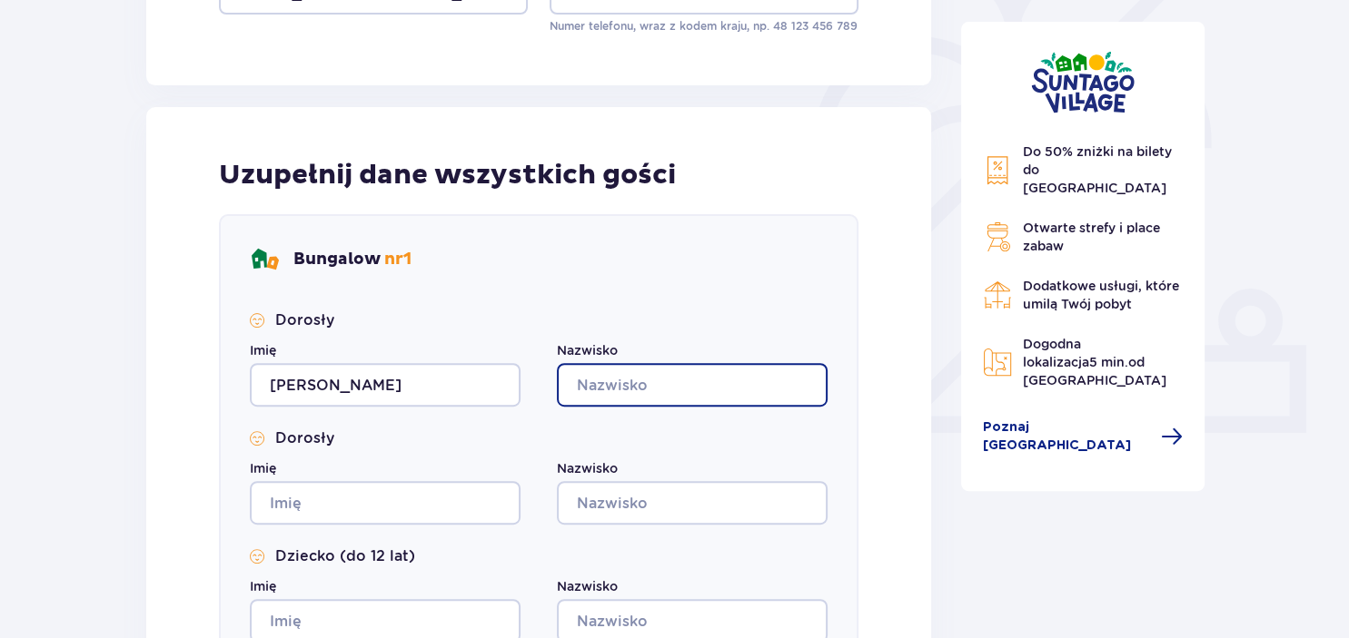
click at [617, 389] on input "Nazwisko" at bounding box center [692, 385] width 271 height 44
type input "[PERSON_NAME]"
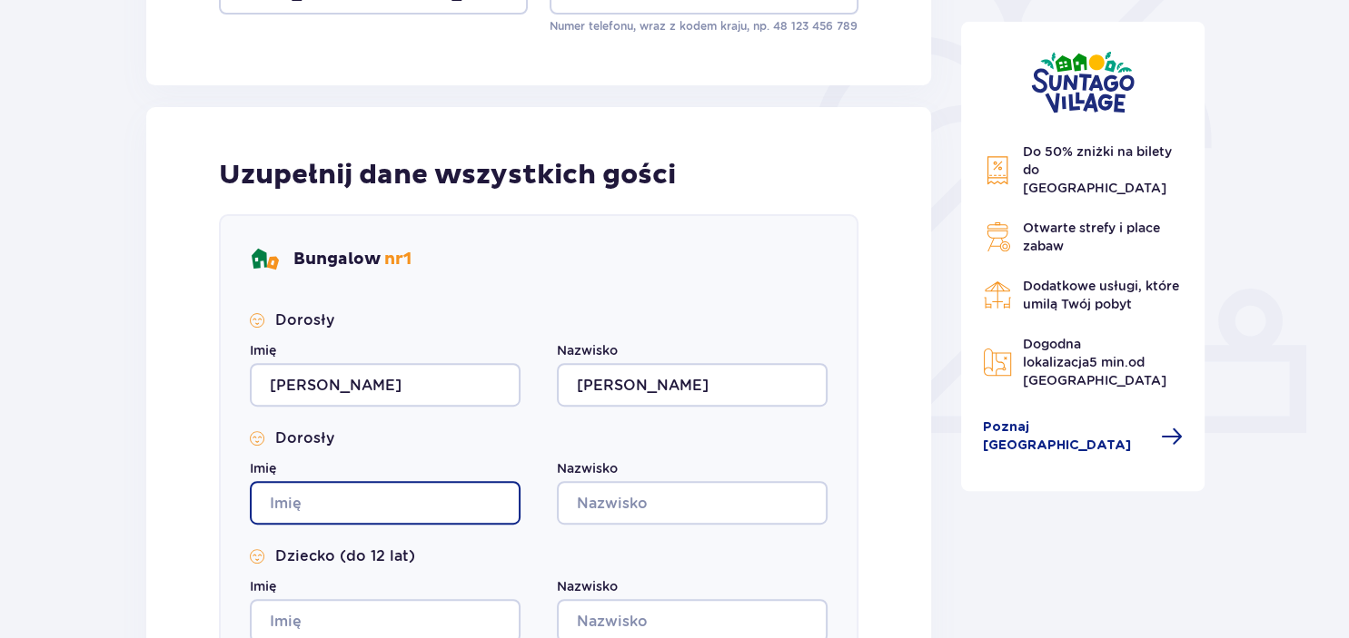
click at [392, 497] on input "Imię" at bounding box center [385, 503] width 271 height 44
type input "Sylwia"
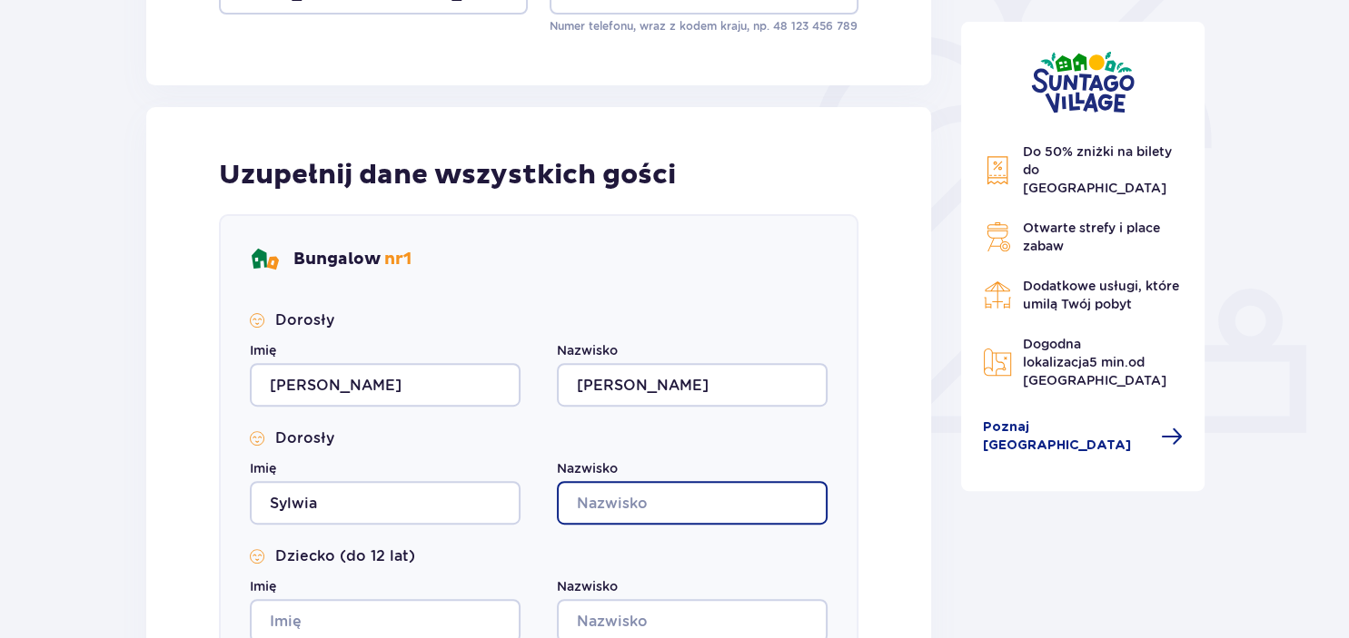
click at [591, 506] on input "Nazwisko" at bounding box center [692, 503] width 271 height 44
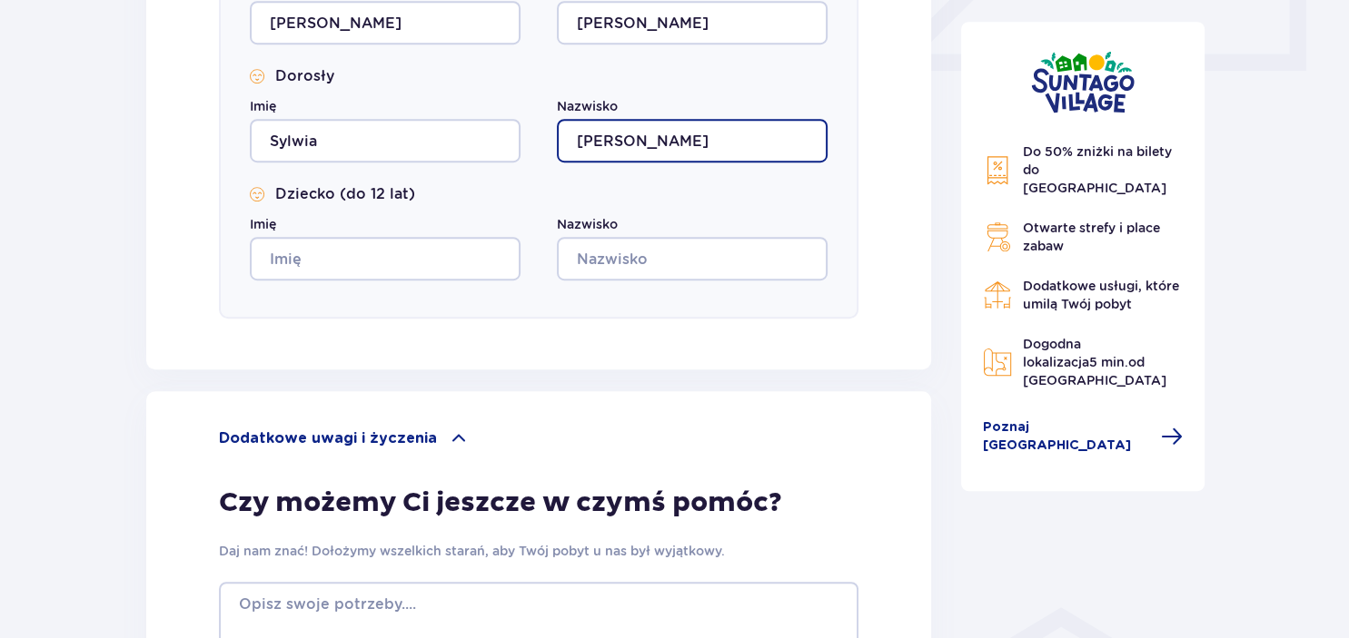
scroll to position [888, 0]
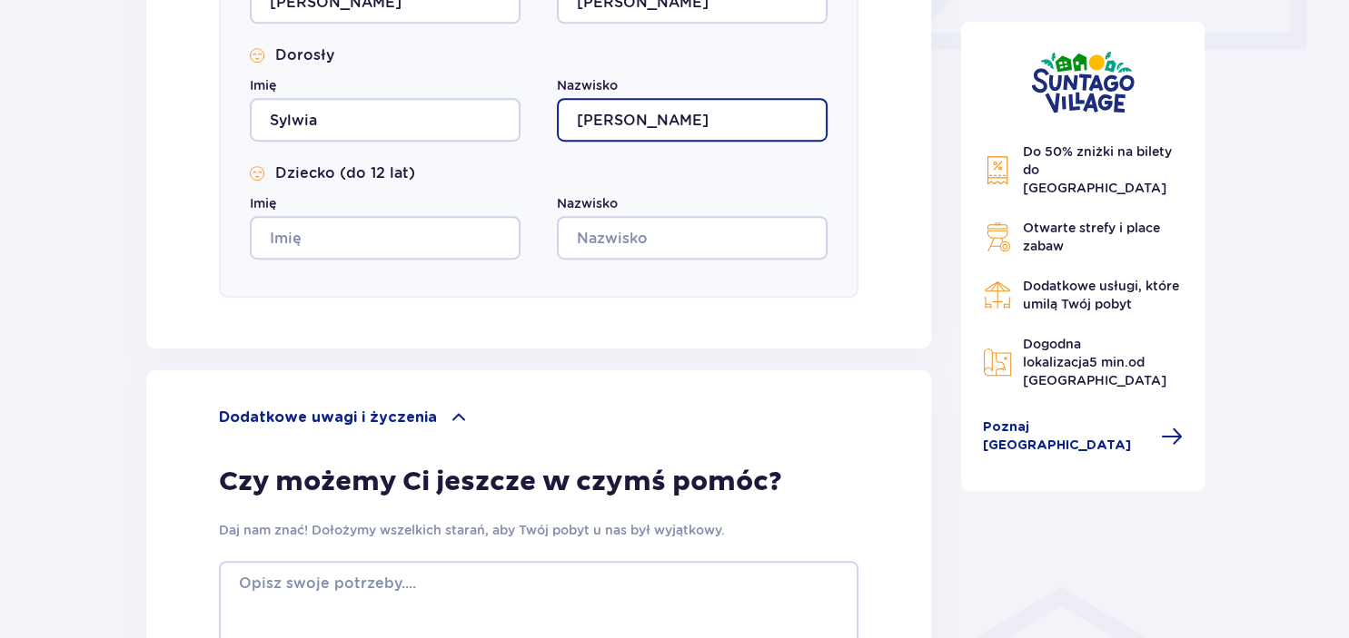
type input "[PERSON_NAME]"
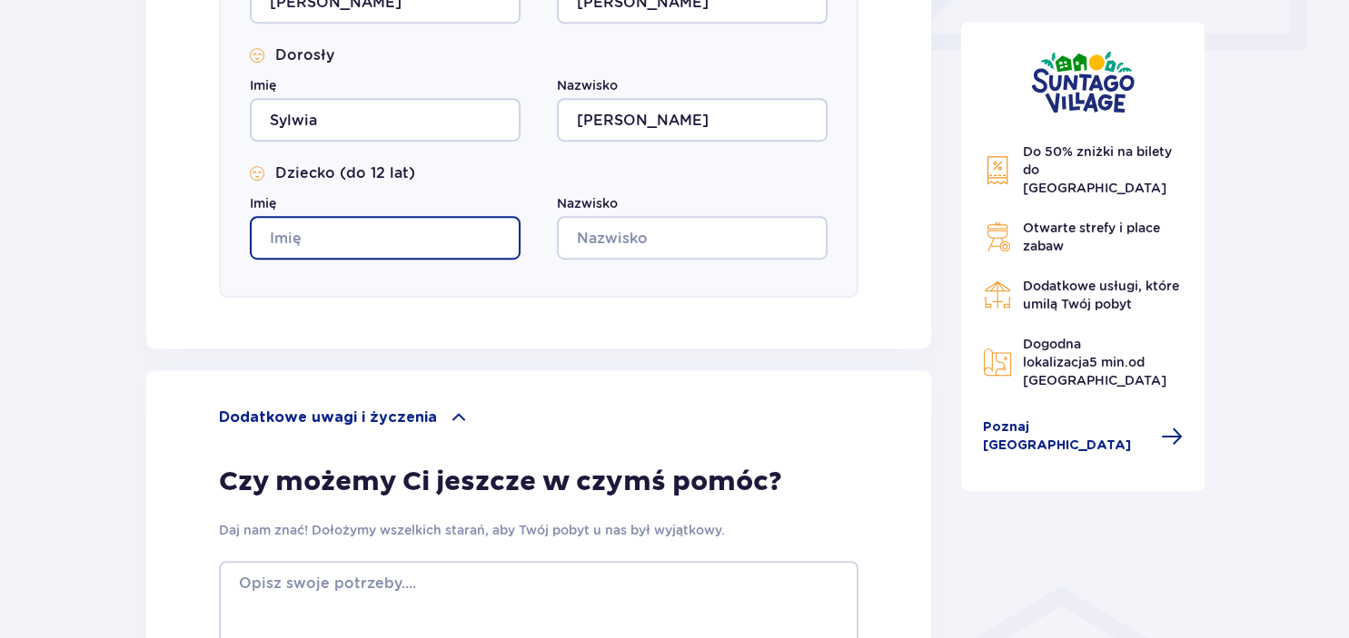
click at [339, 232] on input "Imię" at bounding box center [385, 238] width 271 height 44
type input "Cyprian"
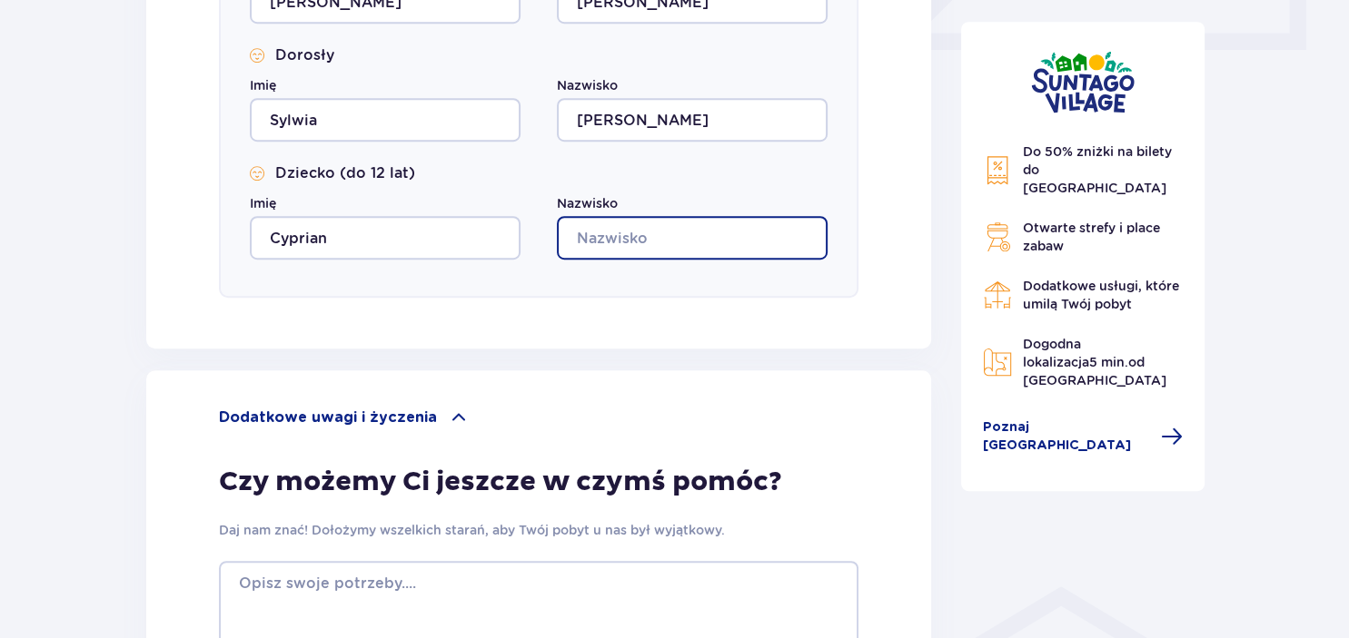
click at [626, 246] on input "Nazwisko" at bounding box center [692, 238] width 271 height 44
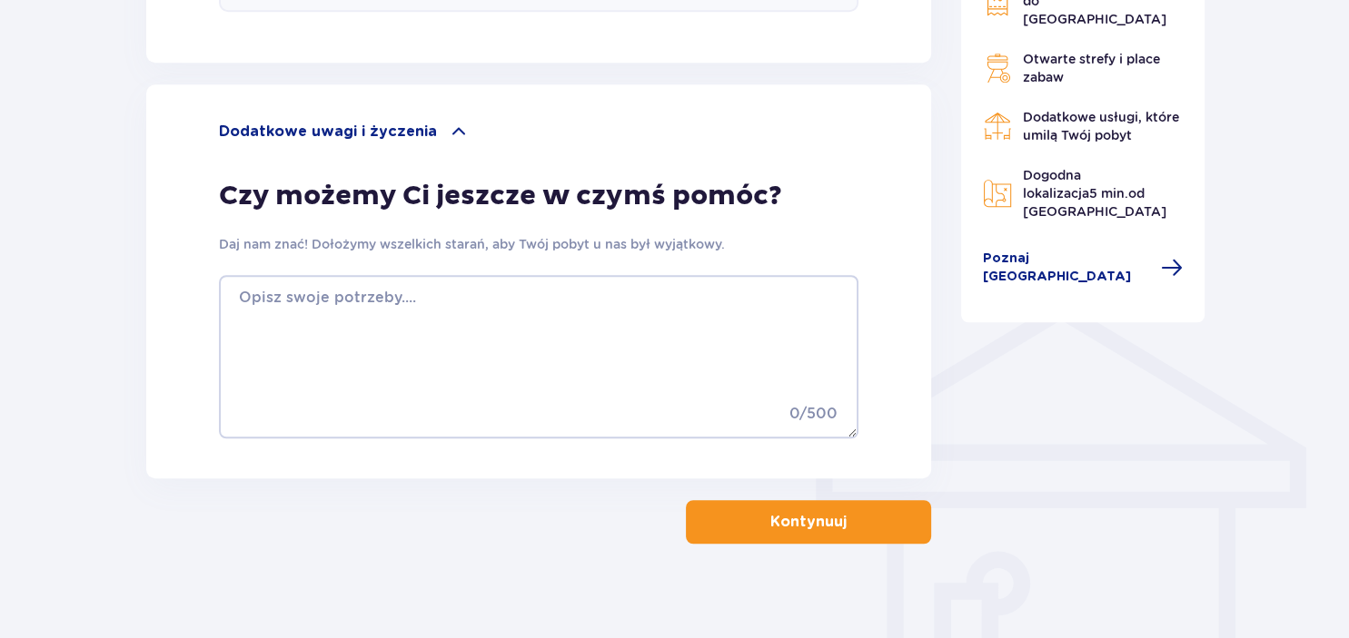
scroll to position [1184, 0]
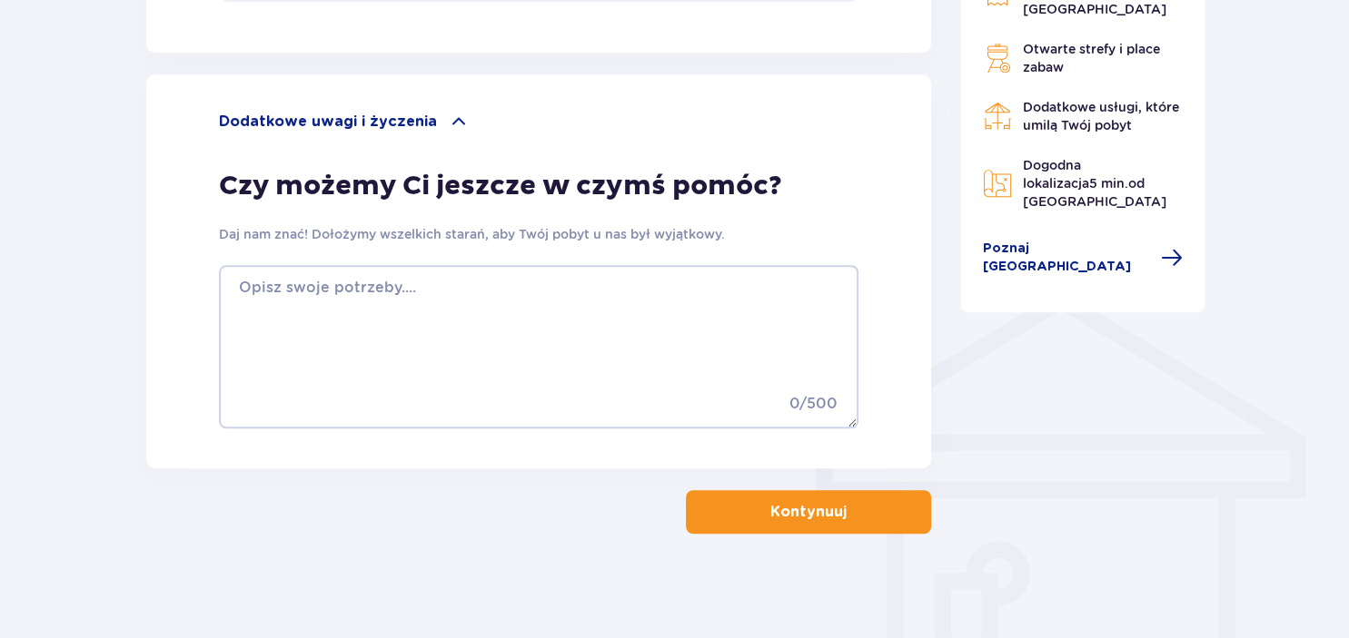
type input "[PERSON_NAME]"
click at [803, 516] on p "Kontynuuj" at bounding box center [808, 512] width 76 height 20
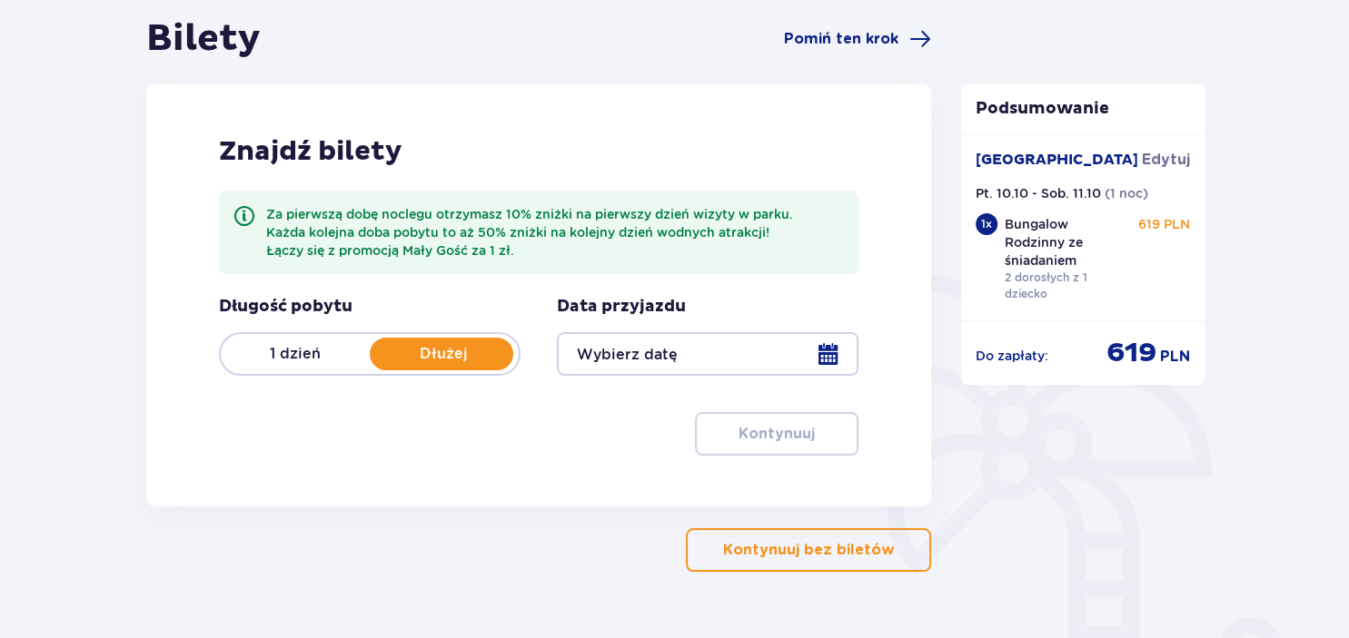
scroll to position [192, 0]
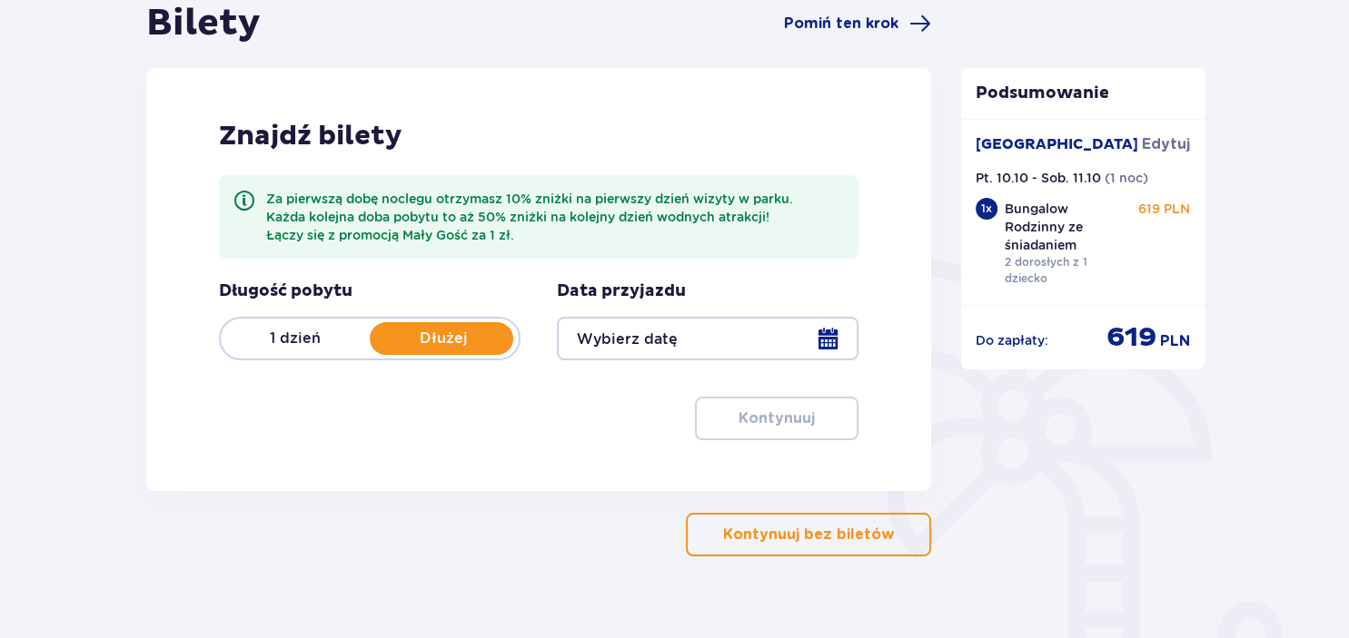
click at [829, 342] on div at bounding box center [707, 339] width 301 height 44
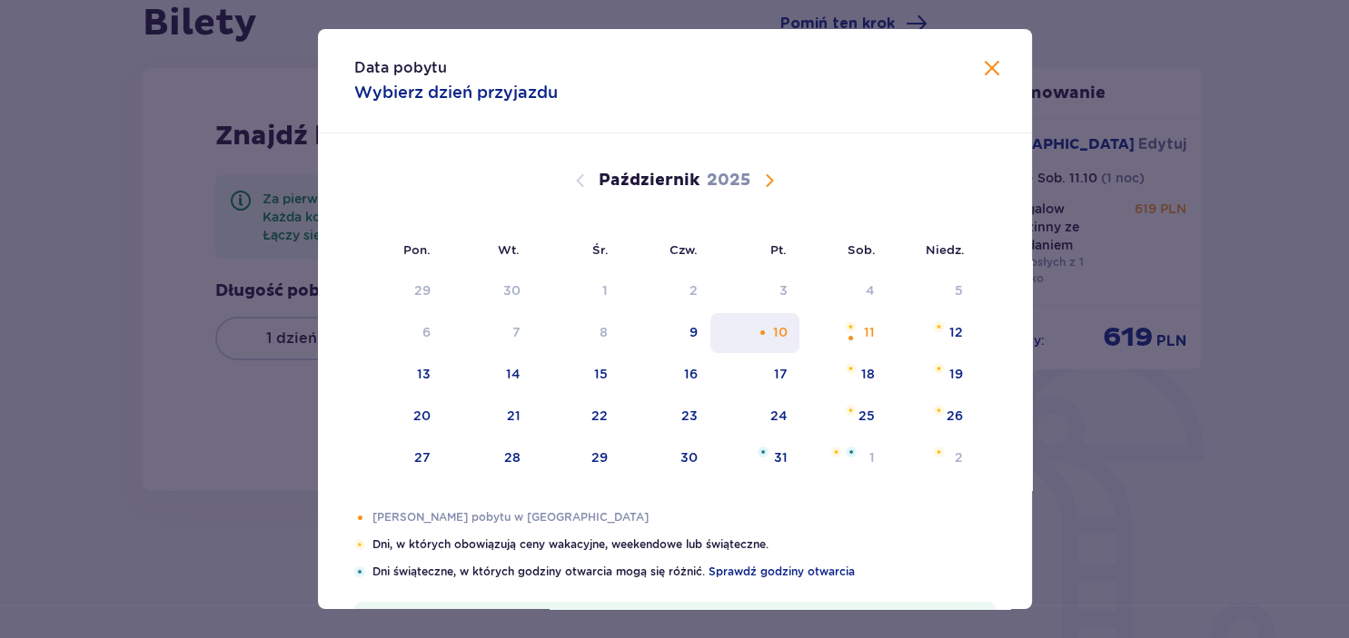
click at [776, 336] on div "10" at bounding box center [779, 332] width 15 height 18
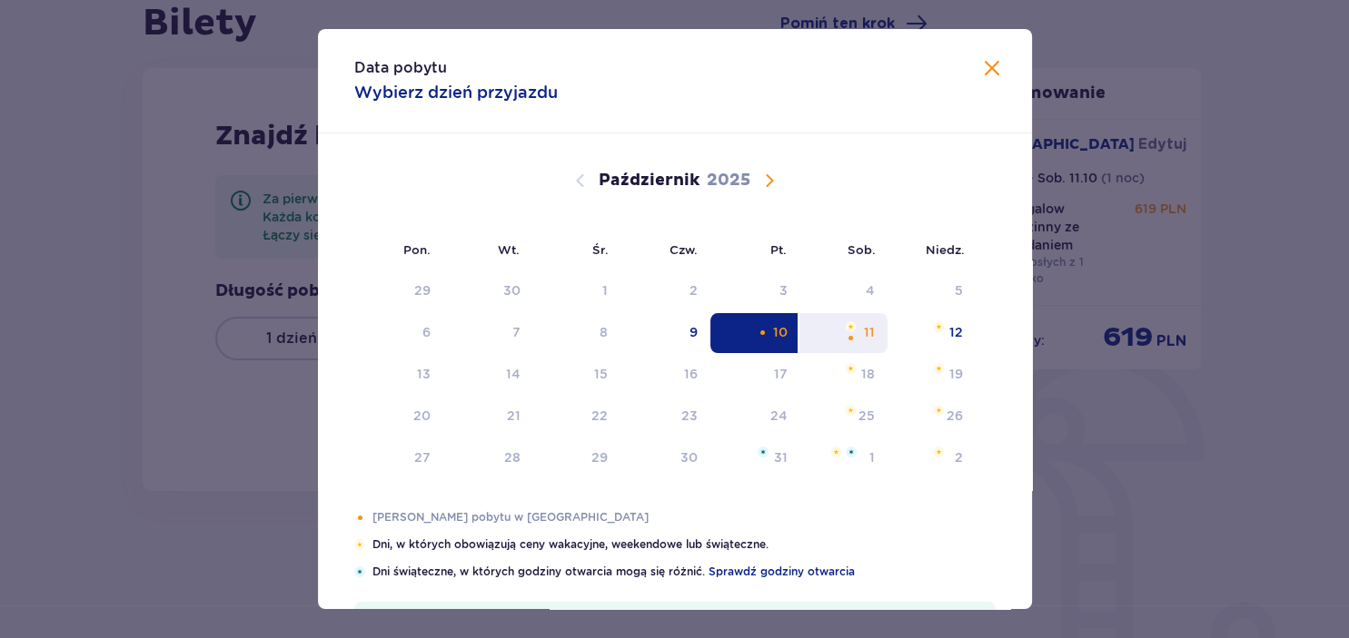
click at [849, 333] on div "Pomarańczowa kropka" at bounding box center [851, 338] width 12 height 12
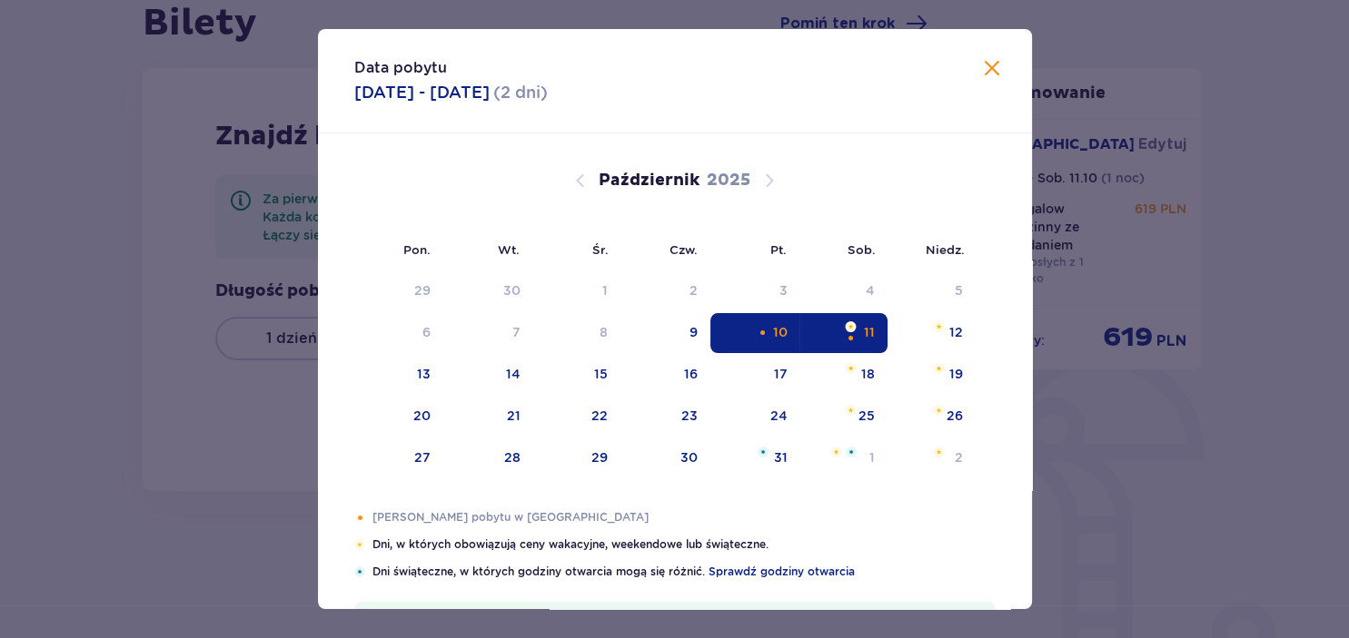
type input "[DATE] - [DATE]"
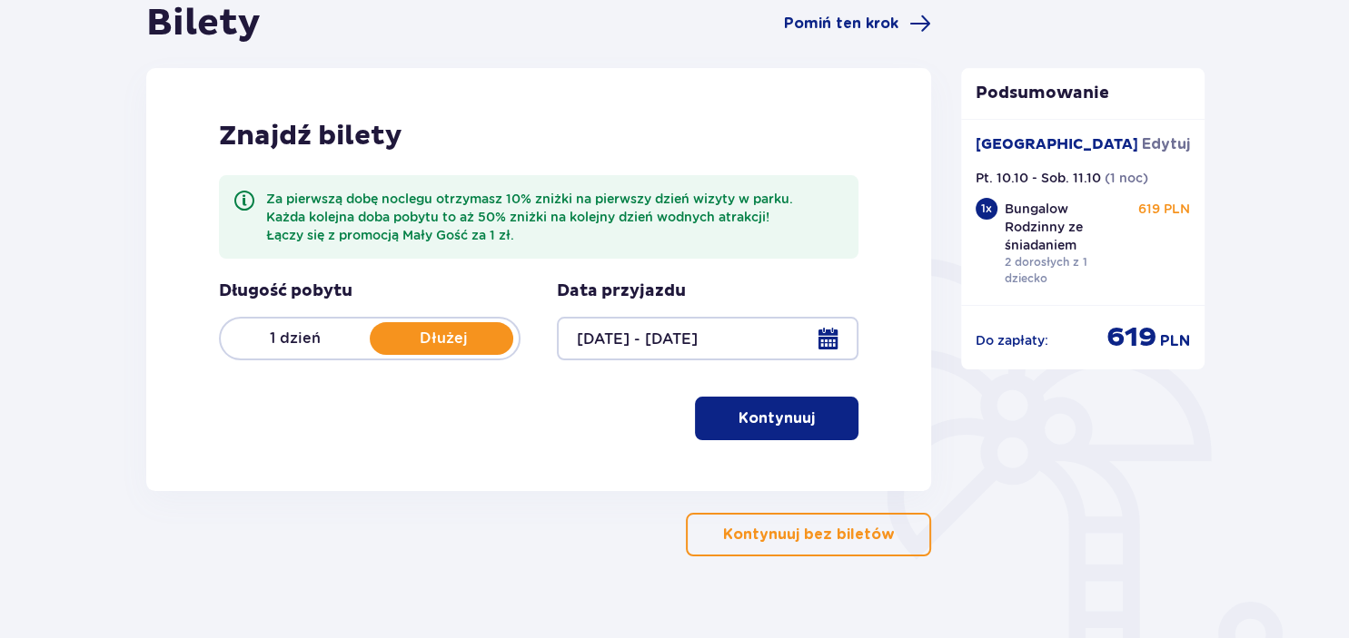
click at [781, 420] on p "Kontynuuj" at bounding box center [776, 419] width 76 height 20
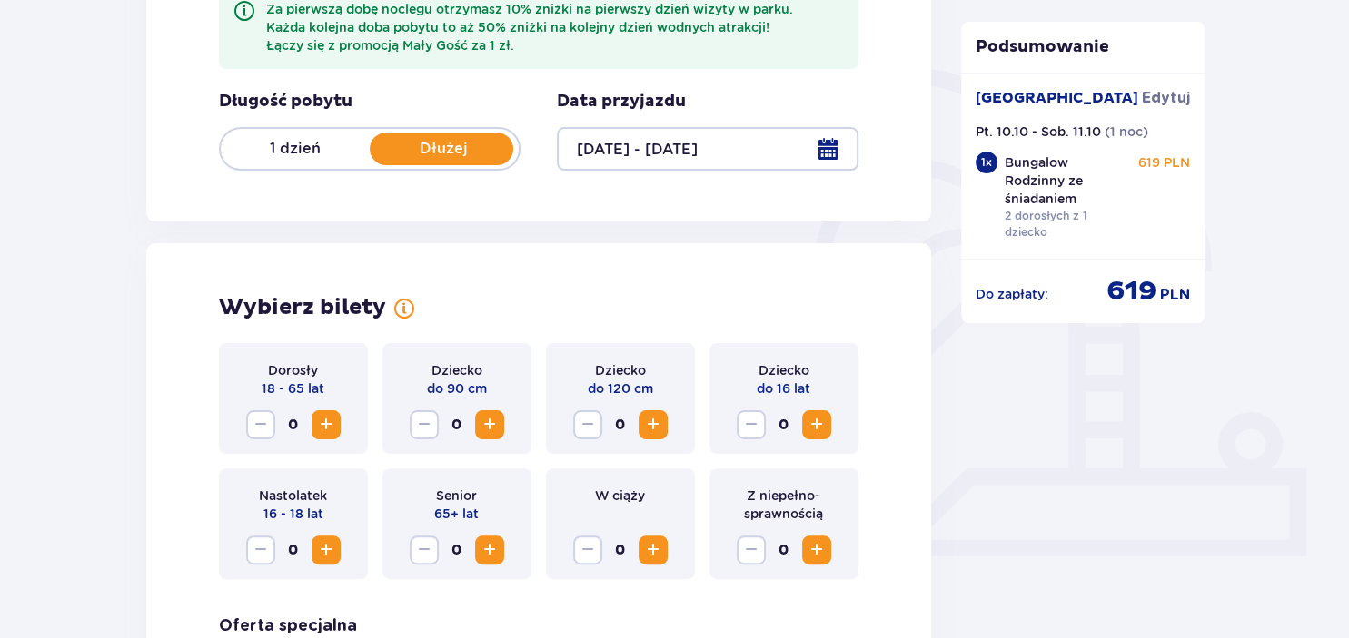
scroll to position [376, 0]
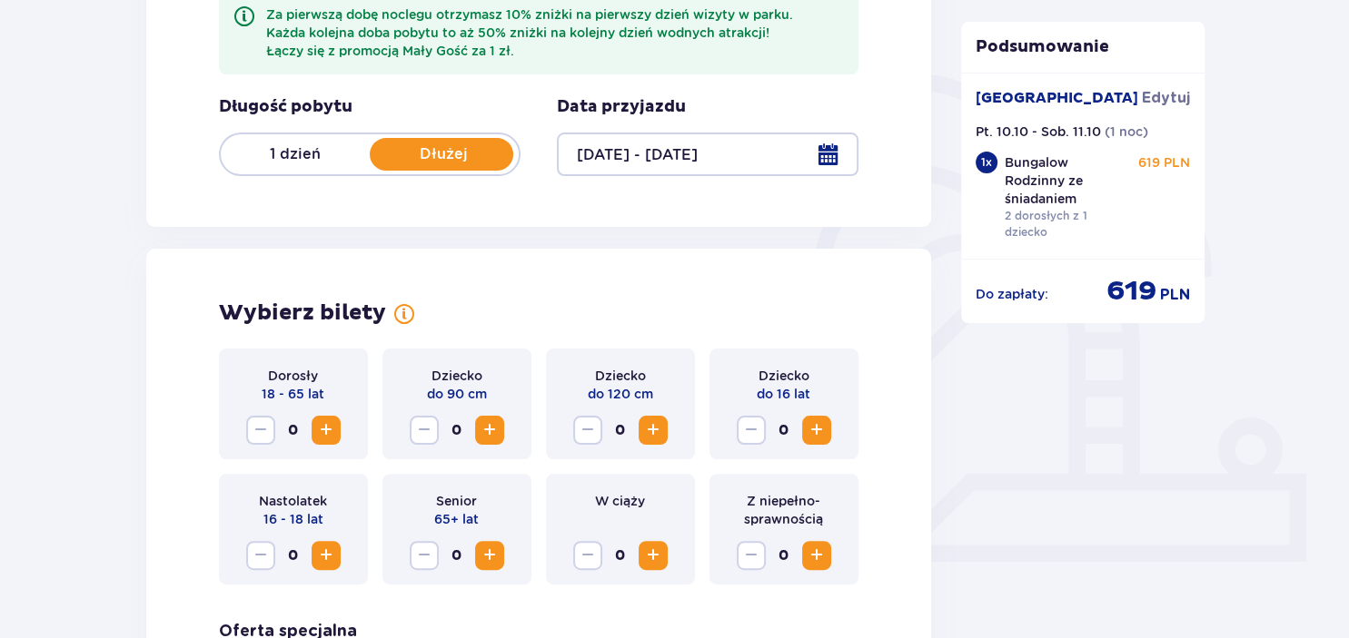
click at [322, 430] on span "Zwiększ" at bounding box center [326, 431] width 22 height 22
click at [819, 436] on span "Zwiększ" at bounding box center [817, 431] width 22 height 22
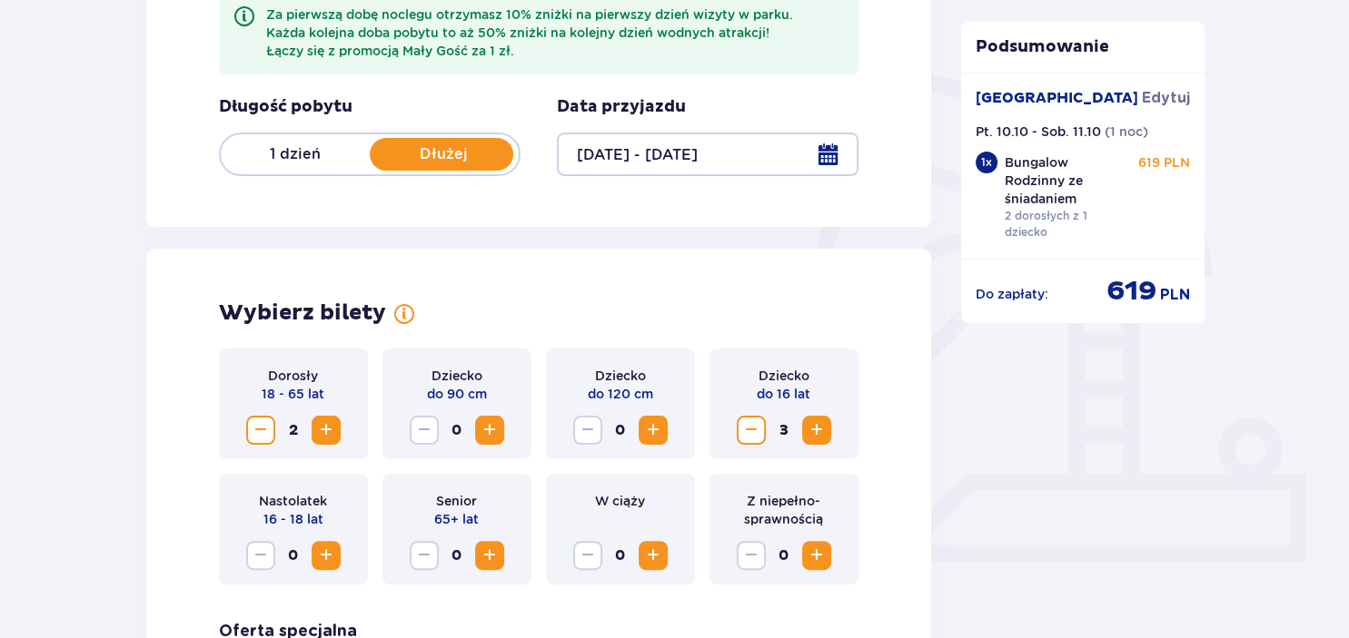
click at [819, 436] on span "Zwiększ" at bounding box center [817, 431] width 22 height 22
click at [816, 433] on span "Zwiększ" at bounding box center [817, 431] width 22 height 22
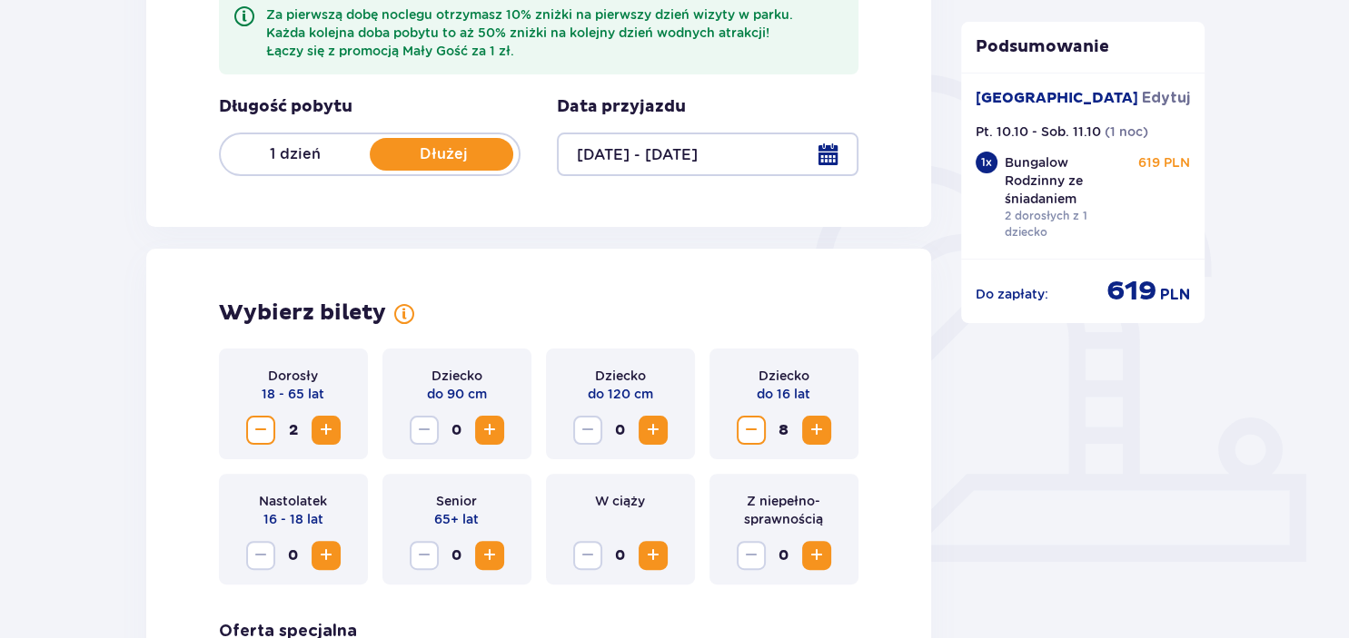
click at [814, 435] on span "Zwiększ" at bounding box center [817, 431] width 22 height 22
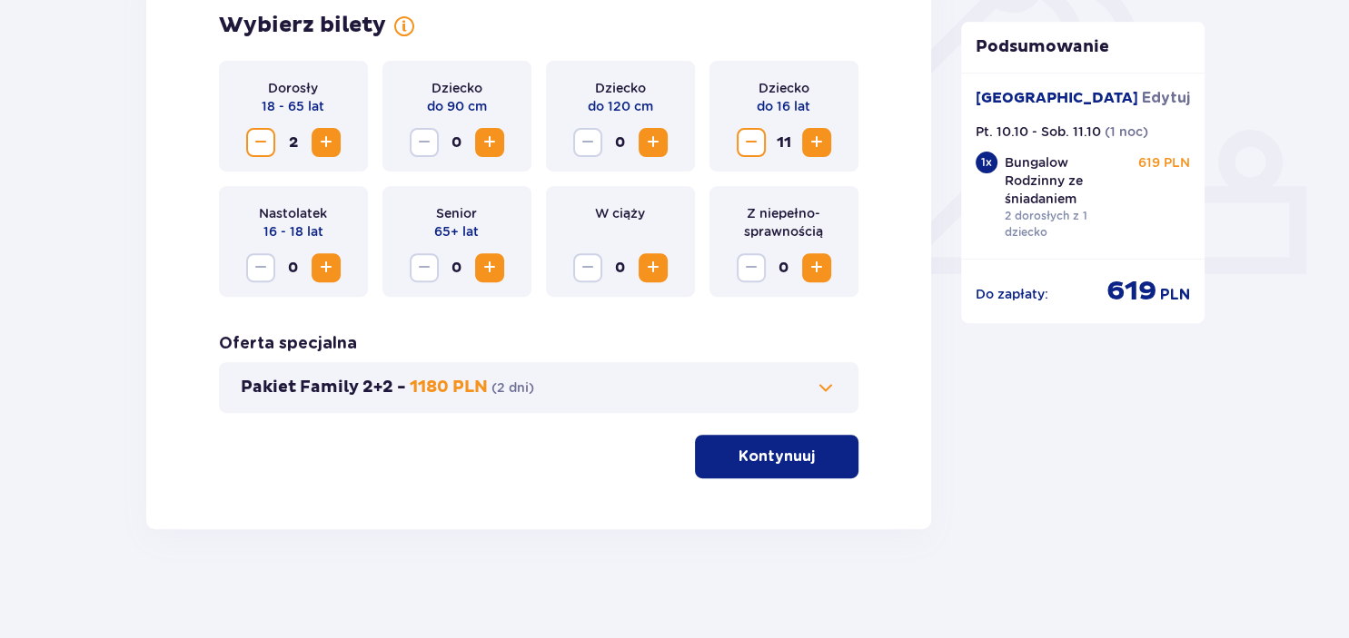
click at [771, 459] on p "Kontynuuj" at bounding box center [776, 457] width 76 height 20
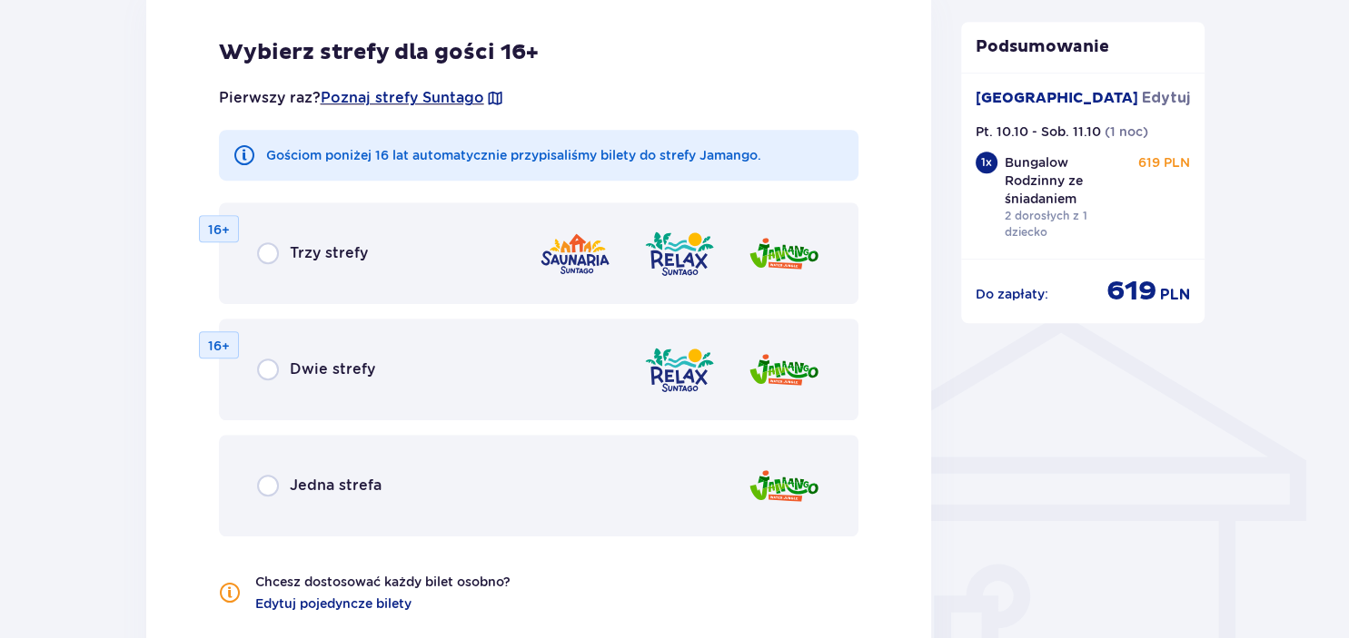
scroll to position [1202, 0]
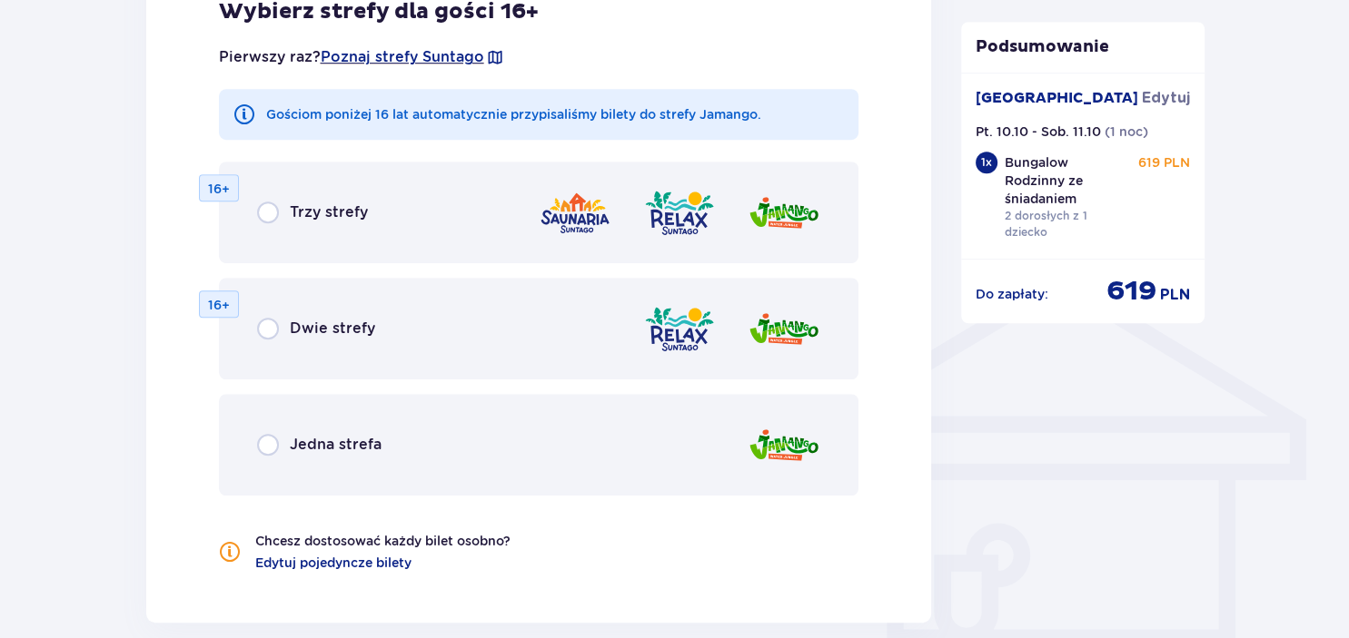
click at [260, 212] on input "radio" at bounding box center [268, 213] width 22 height 22
radio input "true"
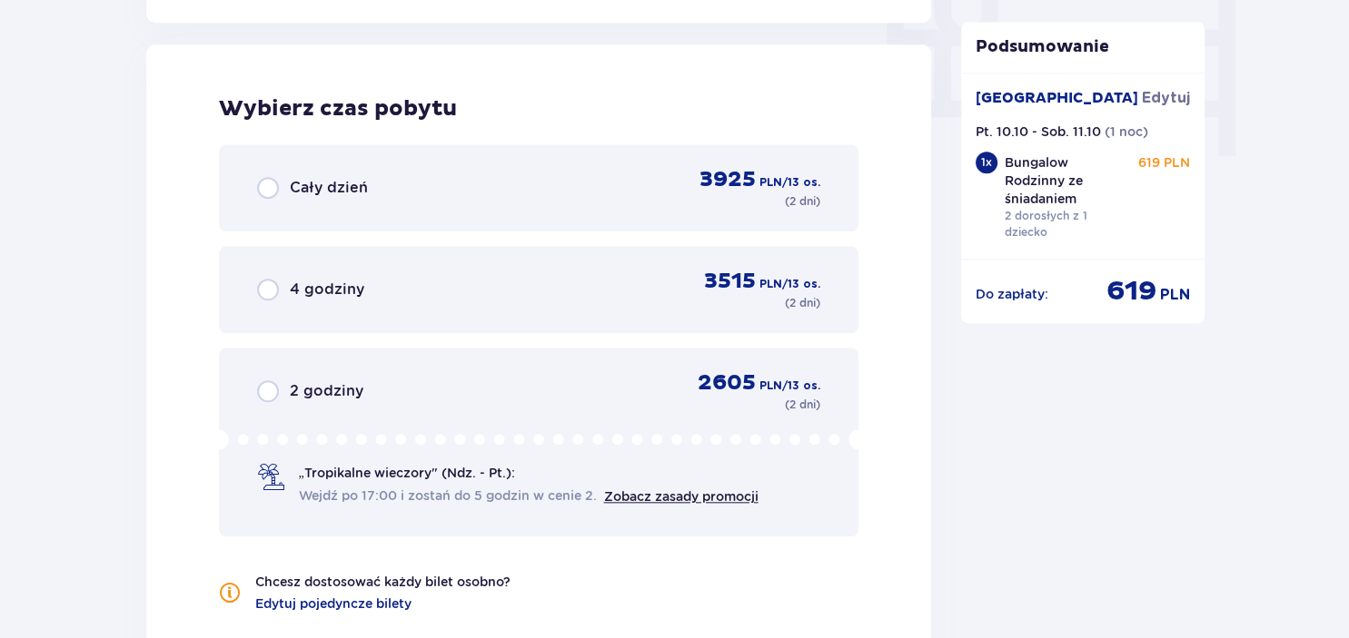
scroll to position [1804, 0]
click at [274, 185] on input "radio" at bounding box center [268, 187] width 22 height 22
radio input "true"
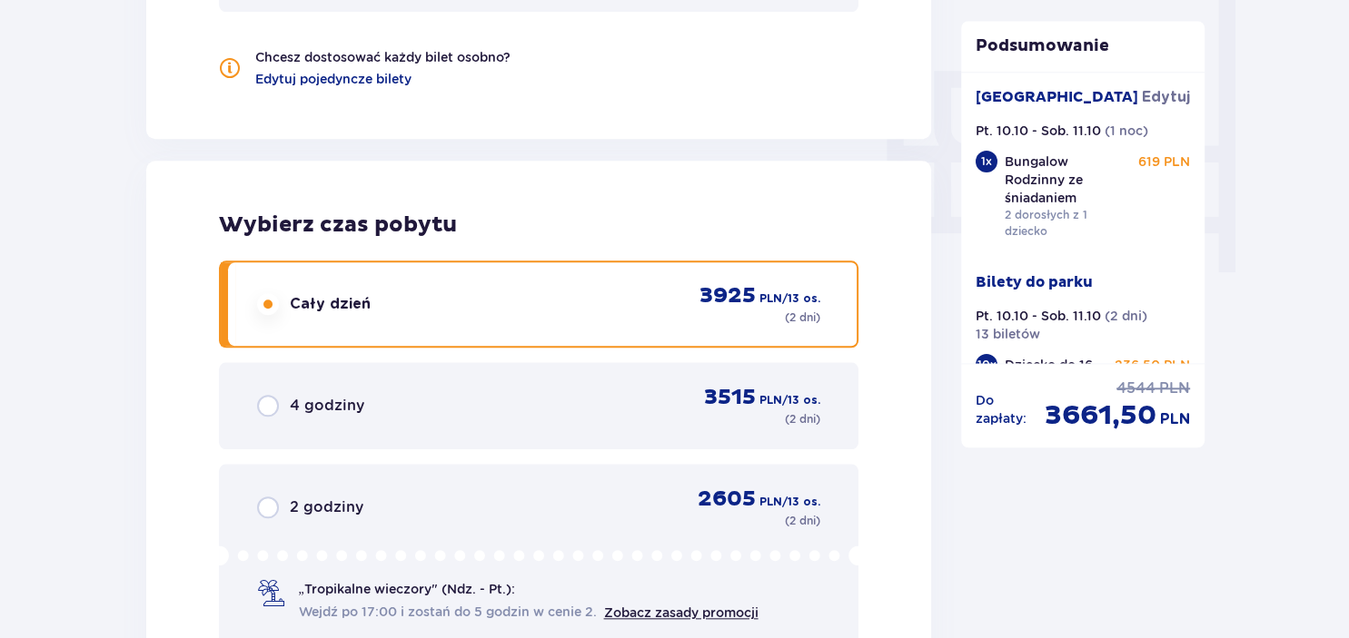
scroll to position [1526, 0]
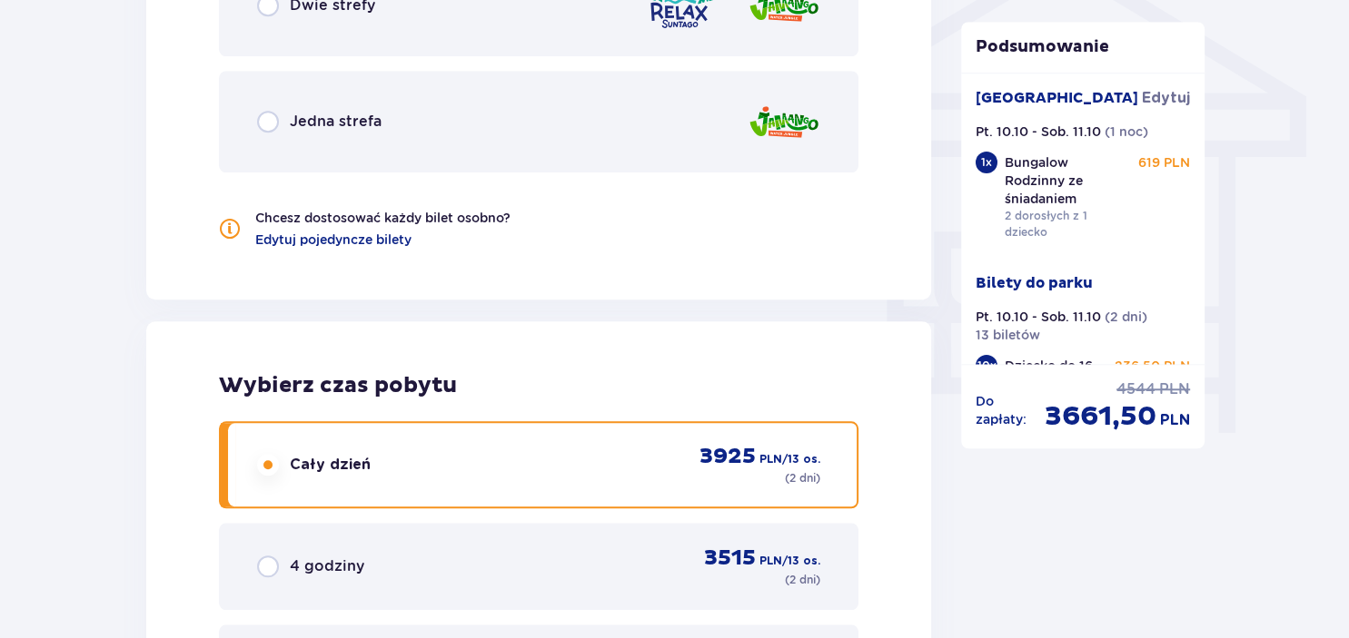
click at [271, 466] on input "radio" at bounding box center [268, 465] width 22 height 22
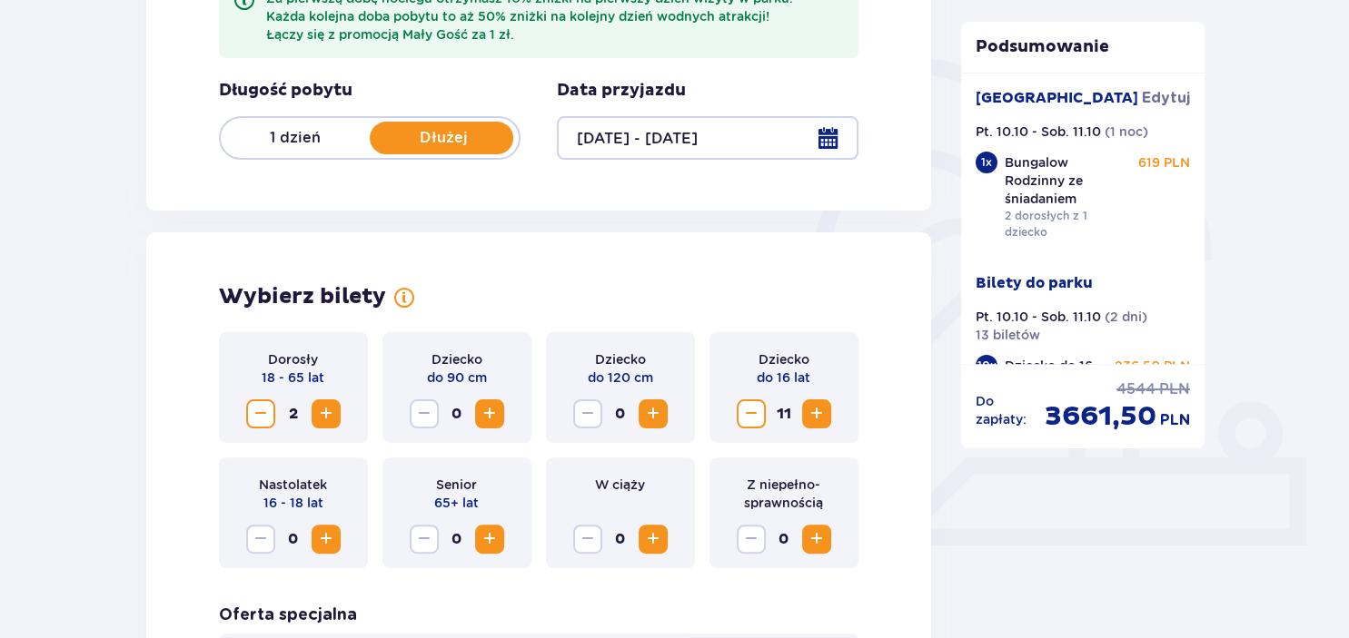
scroll to position [375, 0]
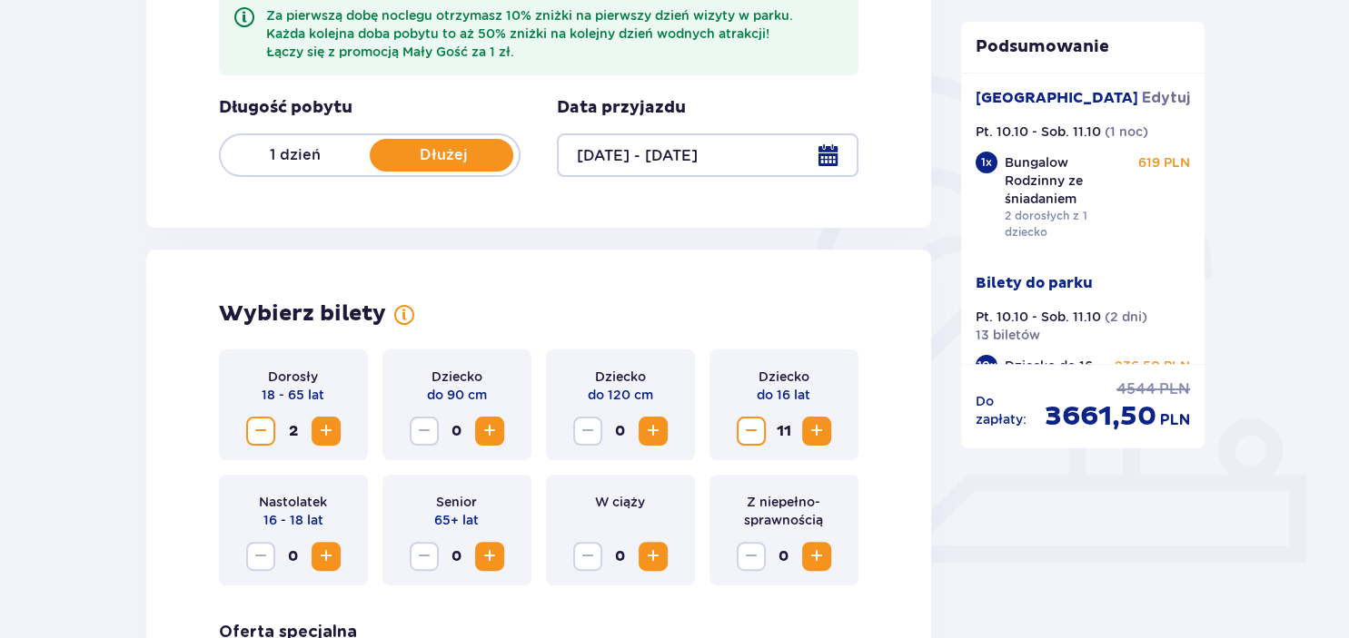
click at [756, 429] on span "Zmniejsz" at bounding box center [751, 431] width 22 height 22
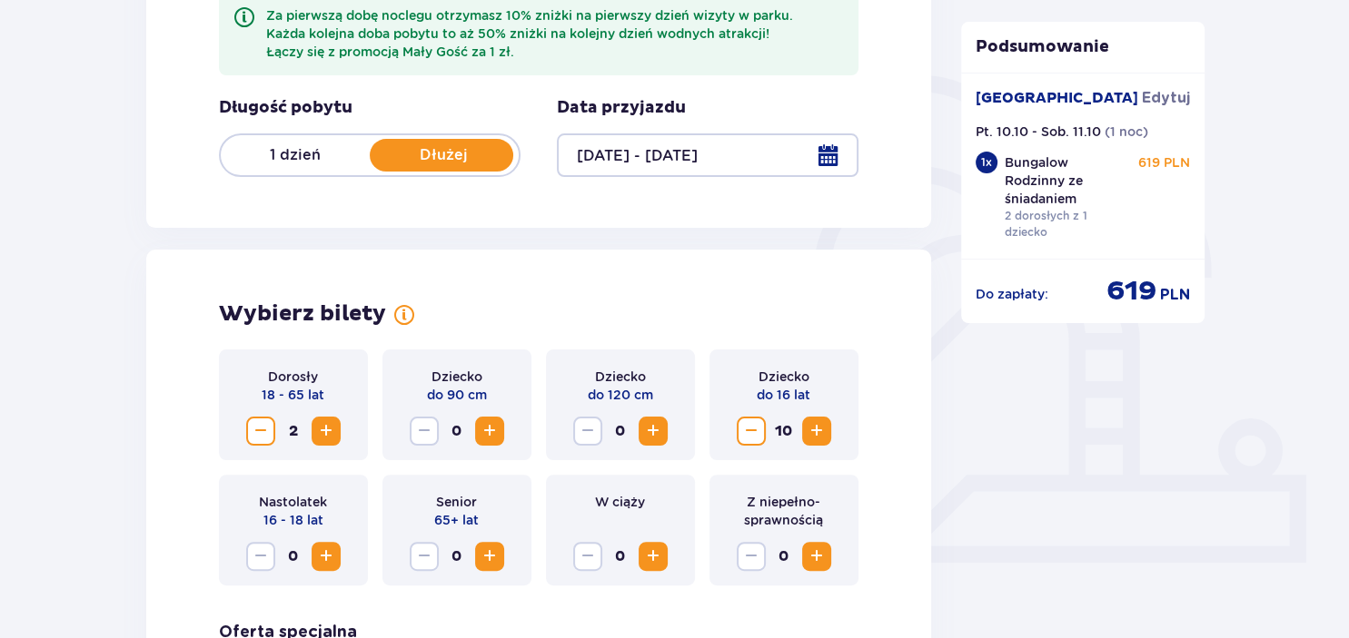
click at [756, 429] on span "Zmniejsz" at bounding box center [751, 431] width 22 height 22
click at [755, 429] on span "Zmniejsz" at bounding box center [751, 431] width 22 height 22
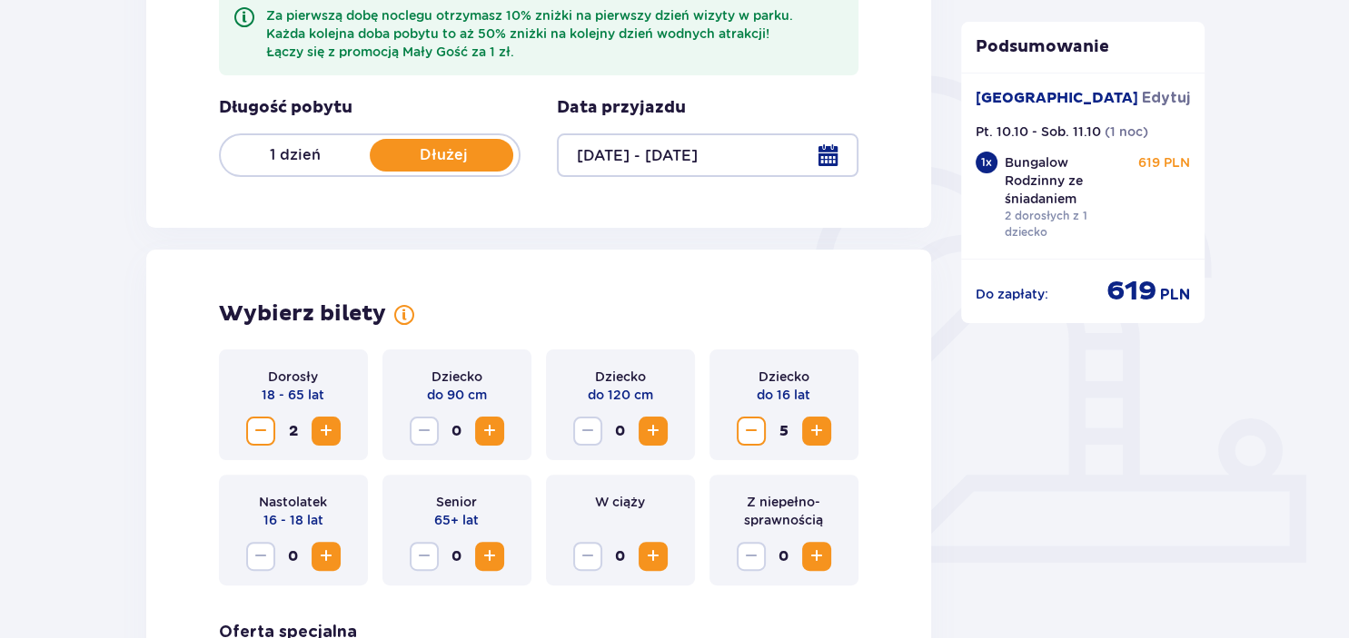
click at [755, 429] on span "Zmniejsz" at bounding box center [751, 431] width 22 height 22
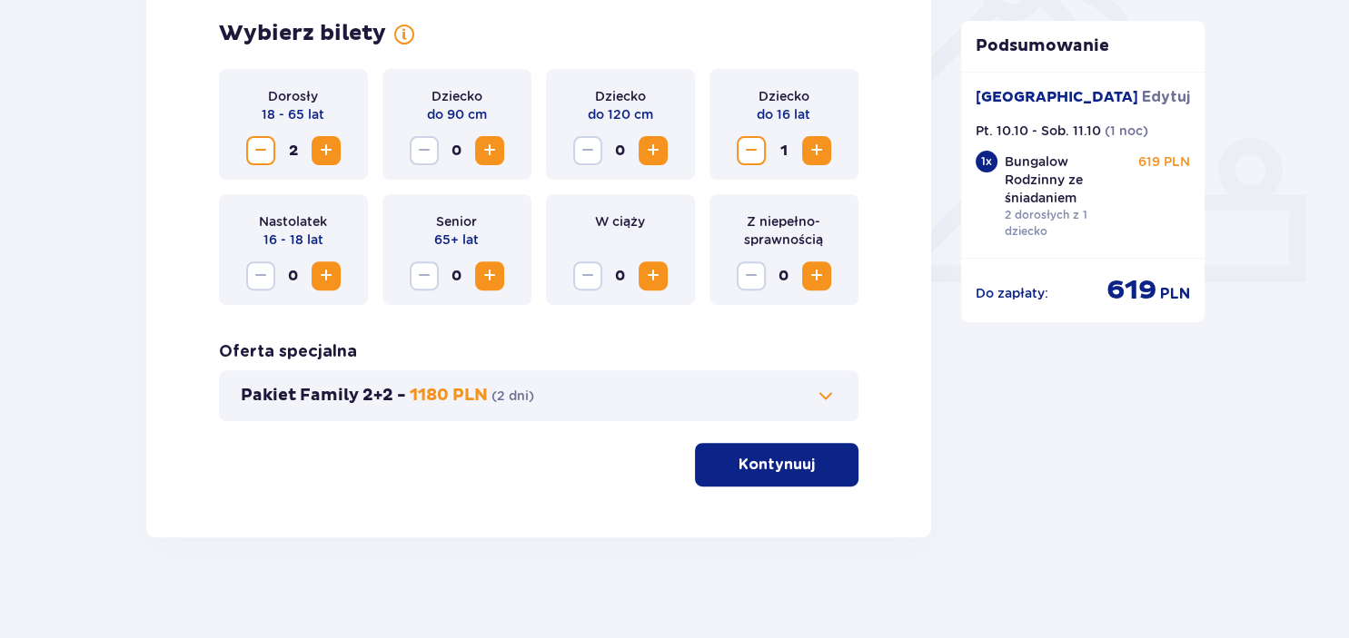
scroll to position [663, 0]
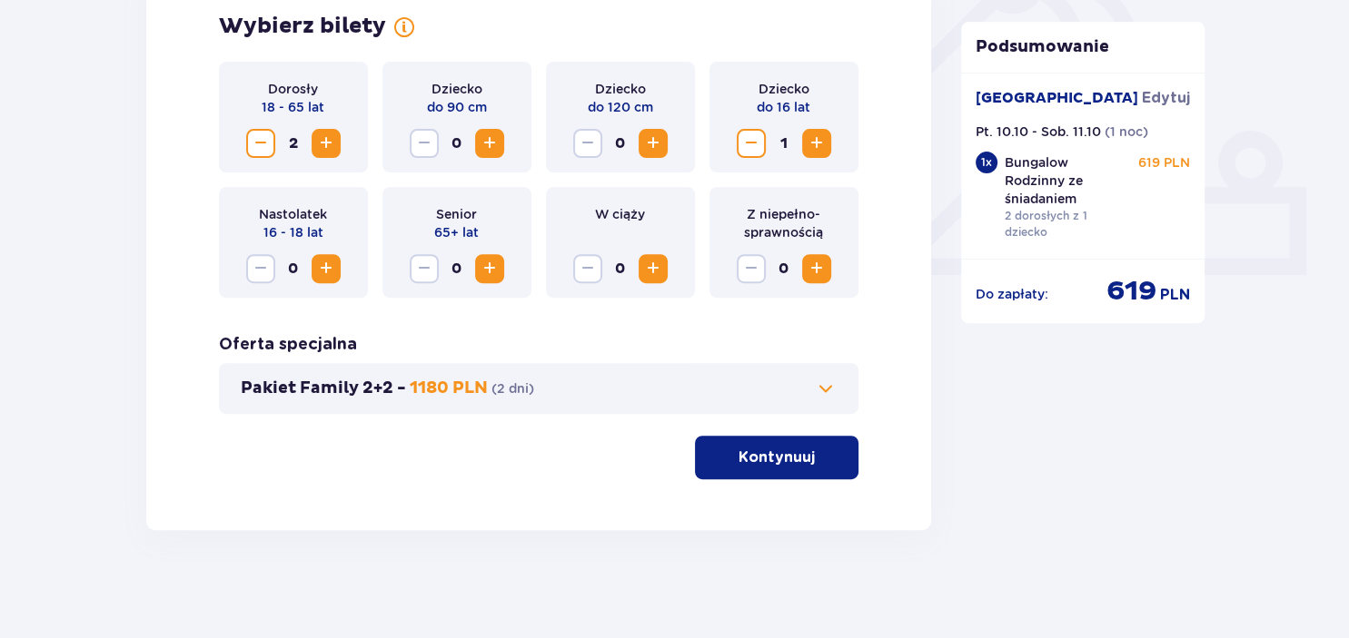
click at [787, 458] on p "Kontynuuj" at bounding box center [776, 458] width 76 height 20
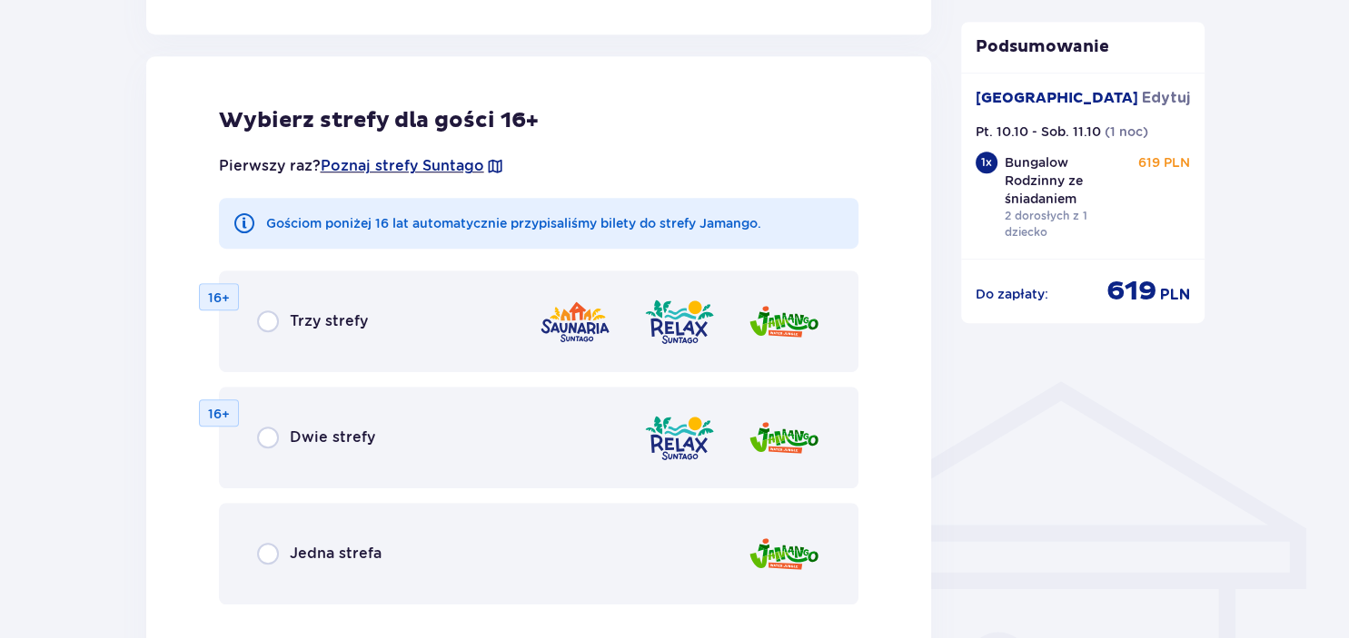
scroll to position [1106, 0]
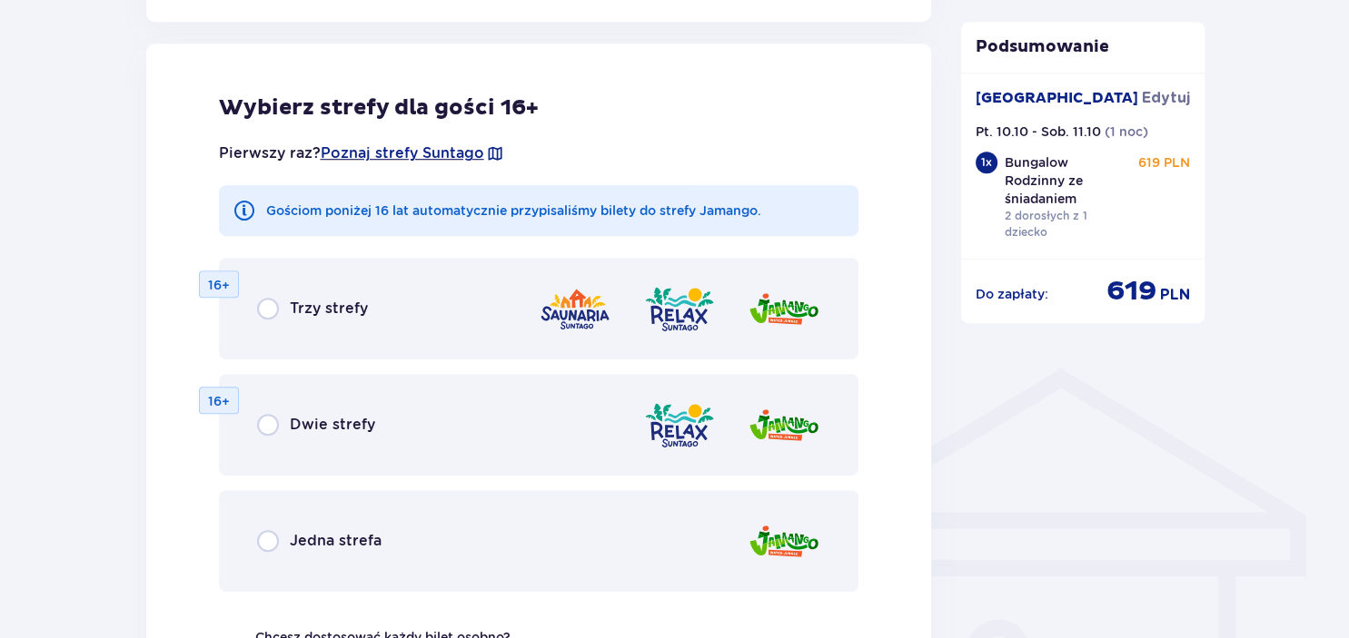
click at [268, 541] on input "radio" at bounding box center [268, 541] width 22 height 22
radio input "true"
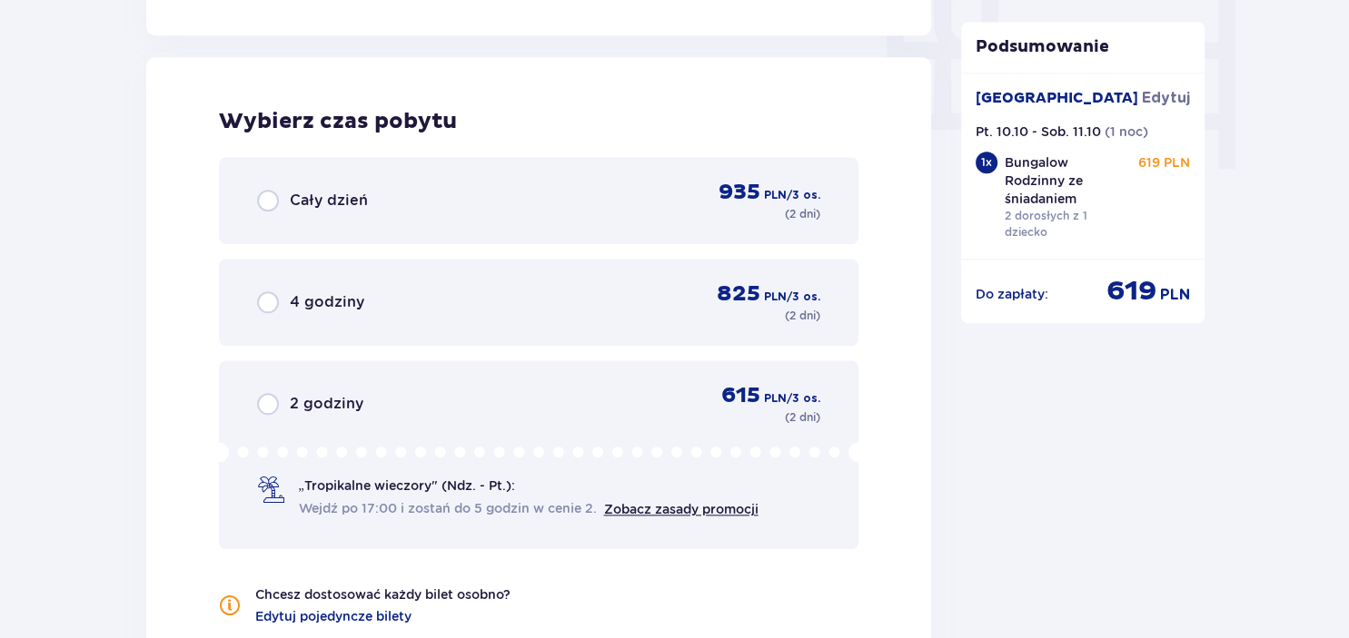
scroll to position [1804, 0]
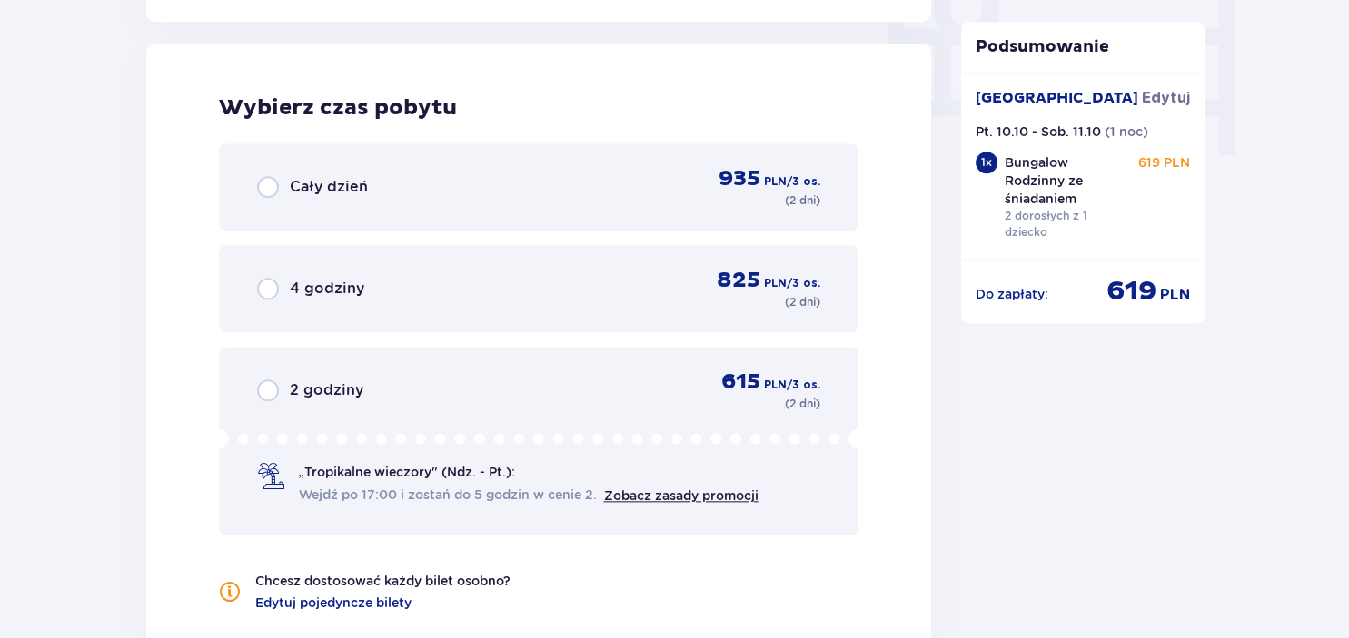
click at [263, 191] on input "radio" at bounding box center [268, 187] width 22 height 22
radio input "true"
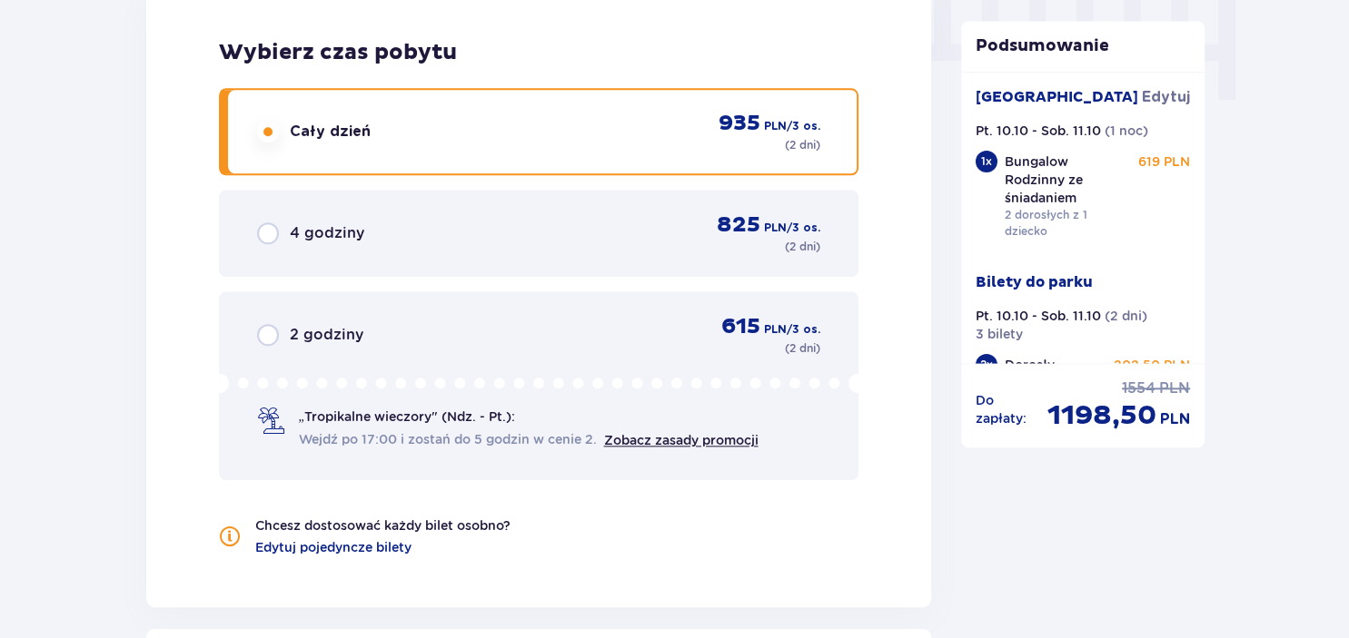
scroll to position [1814, 0]
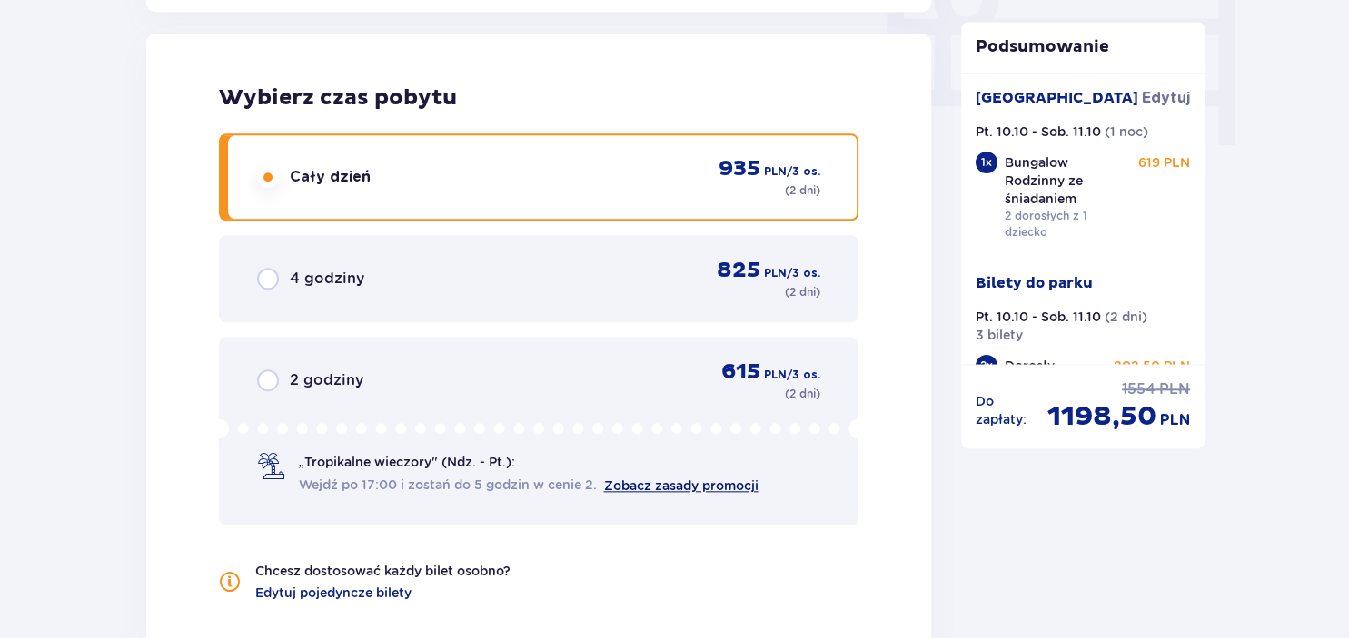
click at [682, 484] on link "Zobacz zasady promocji" at bounding box center [681, 486] width 154 height 15
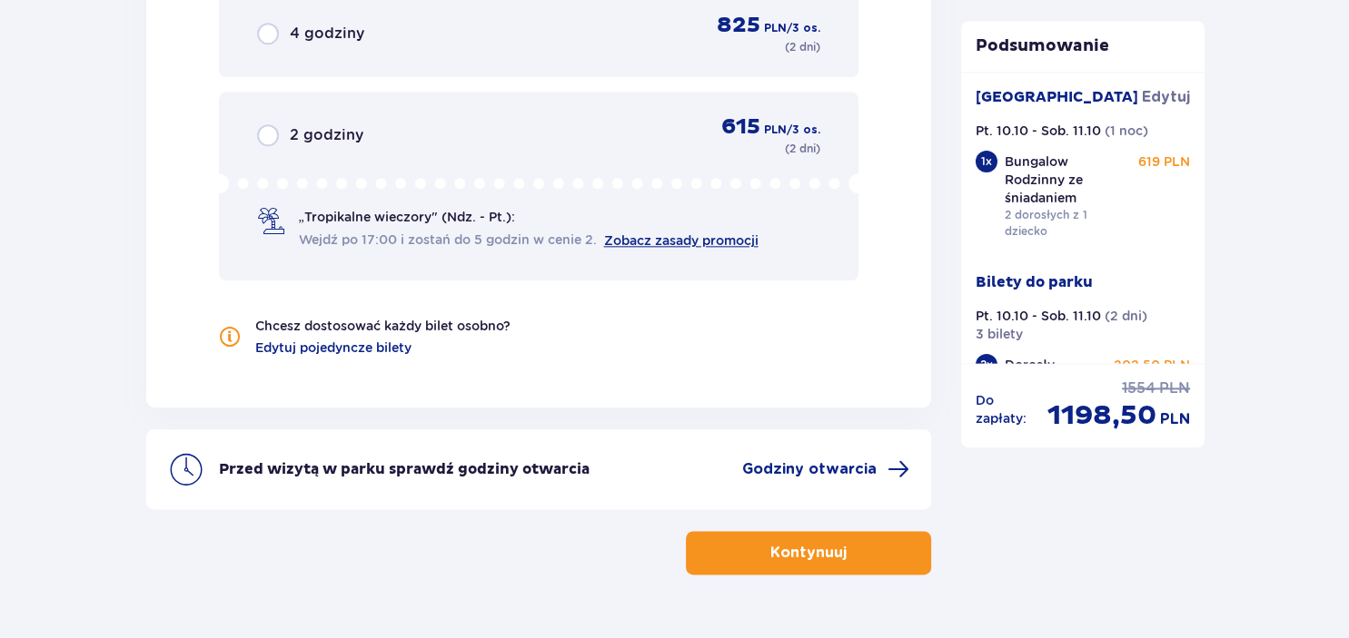
scroll to position [2101, 0]
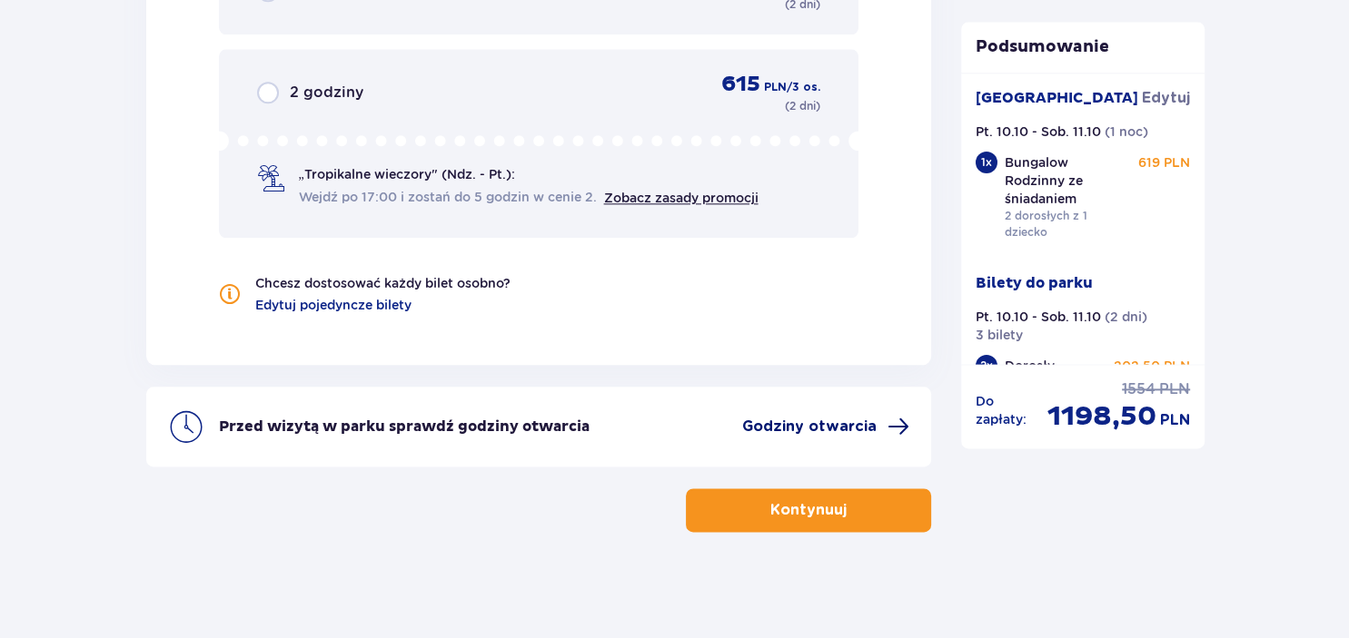
click at [801, 420] on span "Godziny otwarcia" at bounding box center [809, 427] width 134 height 20
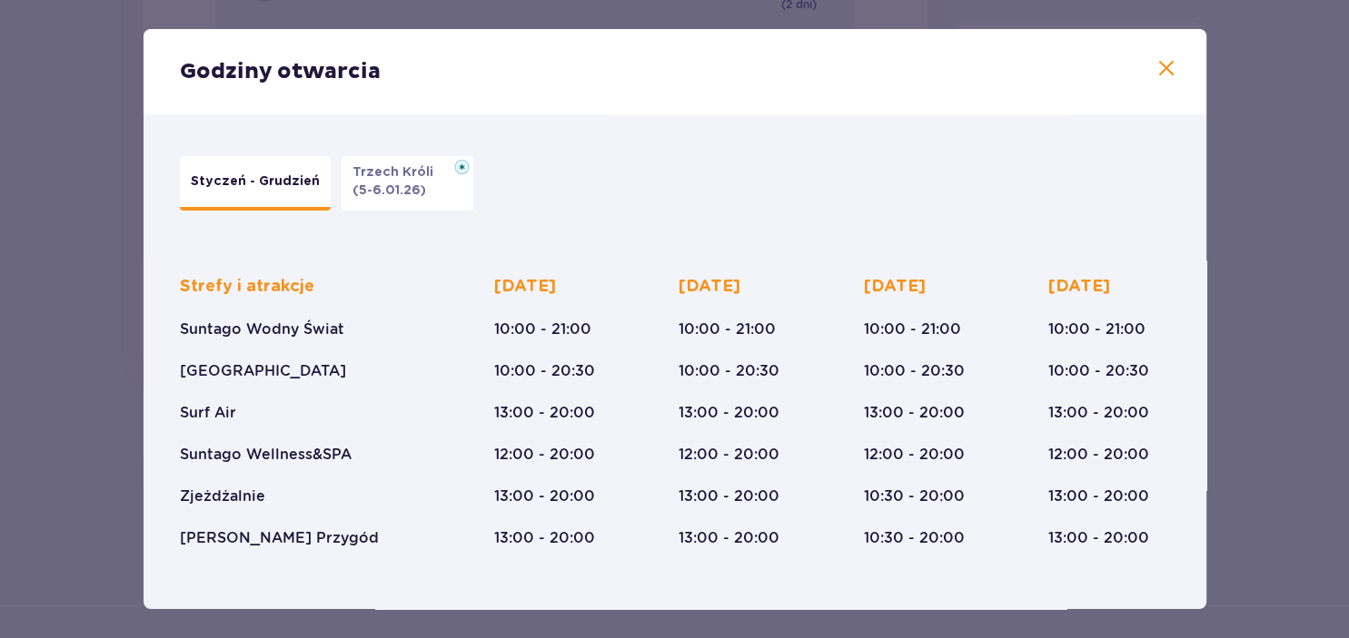
click at [1164, 70] on span at bounding box center [1166, 69] width 22 height 22
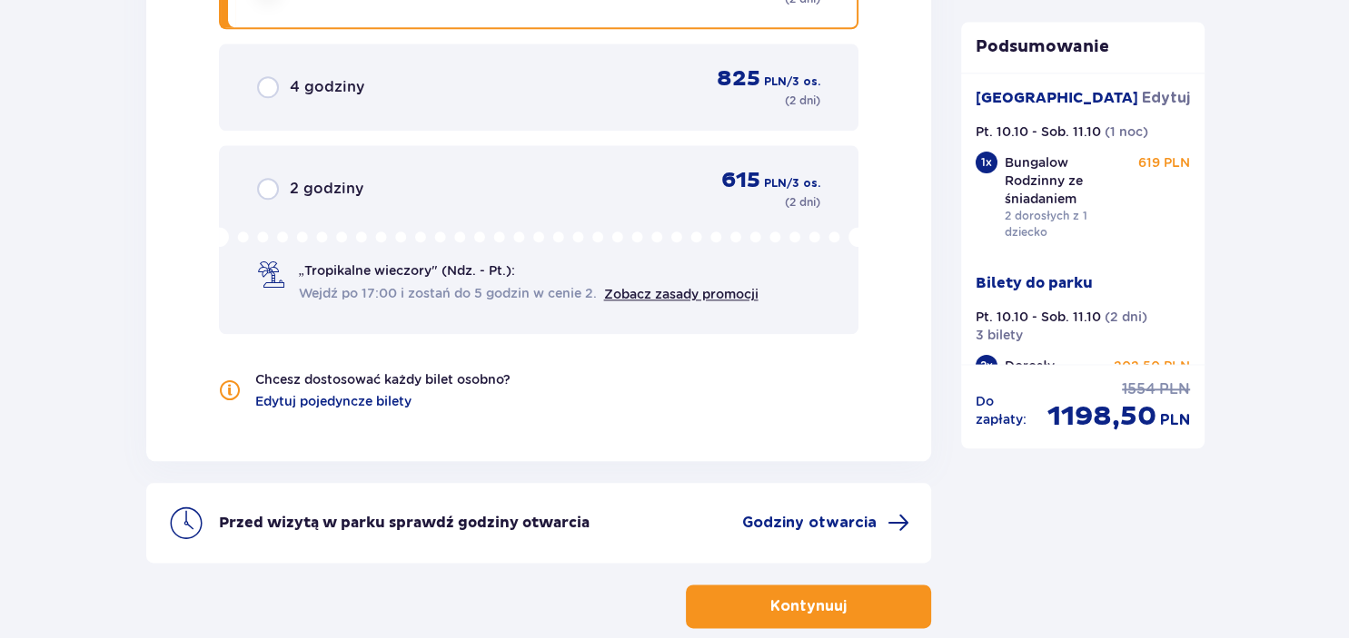
scroll to position [2101, 0]
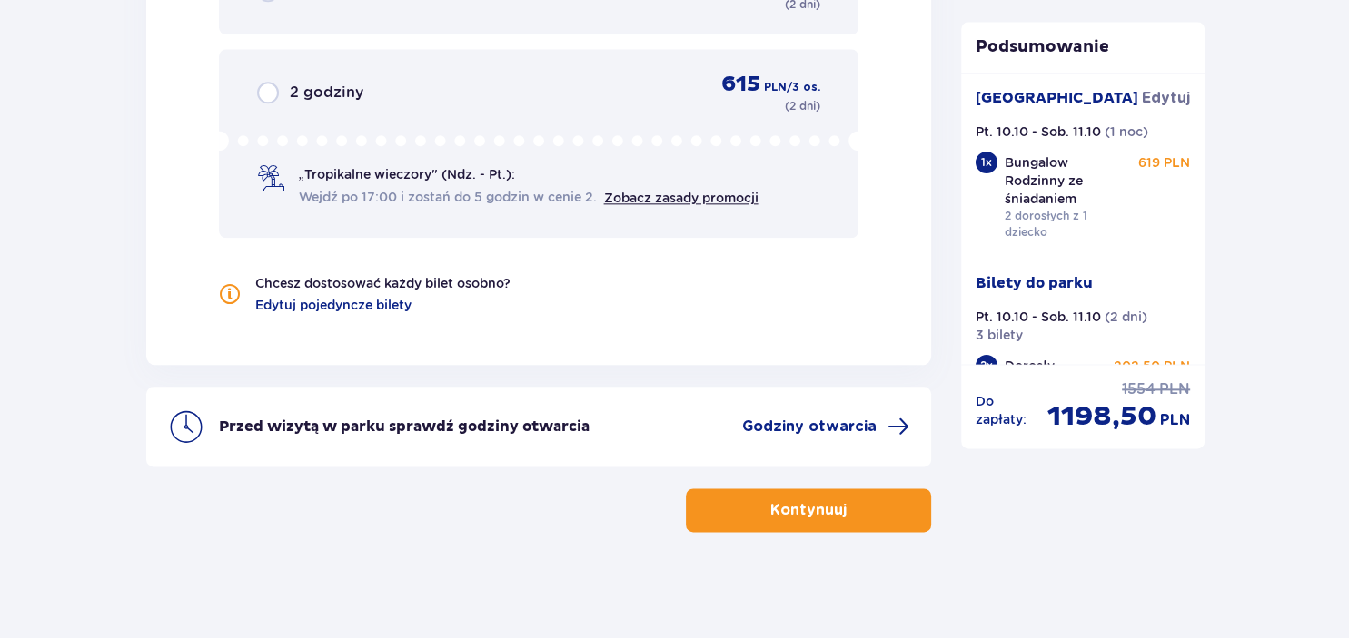
click at [855, 519] on span "button" at bounding box center [850, 510] width 22 height 22
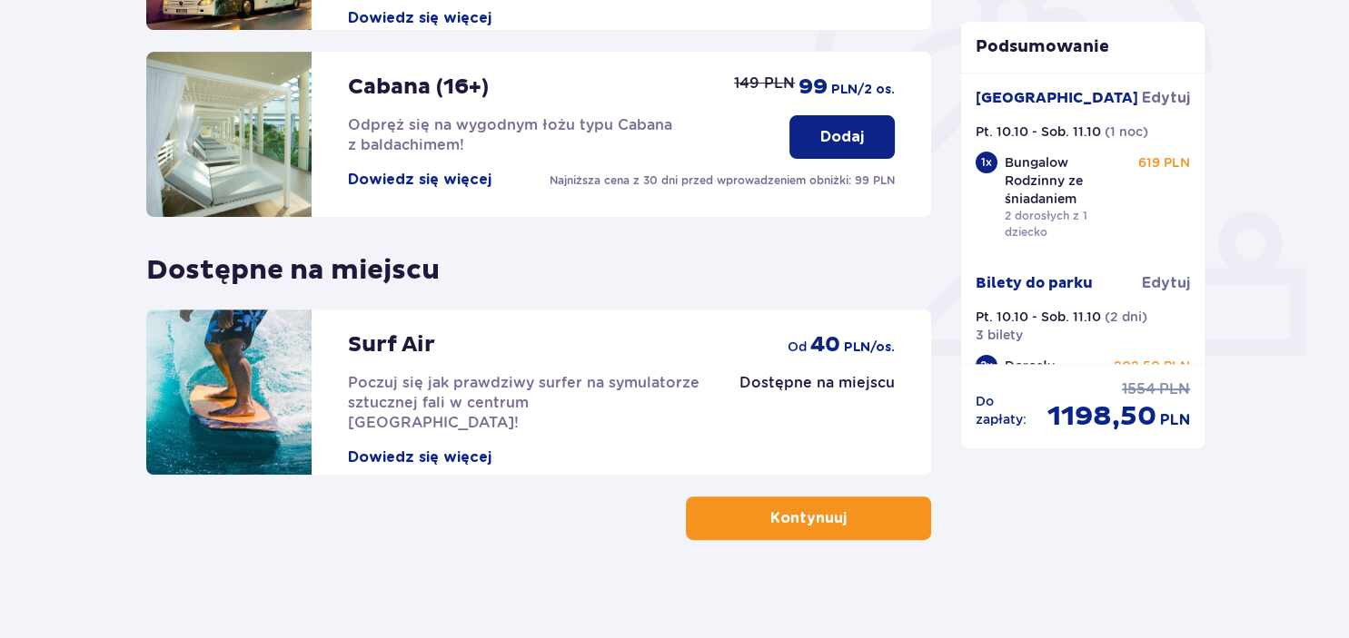
scroll to position [592, 0]
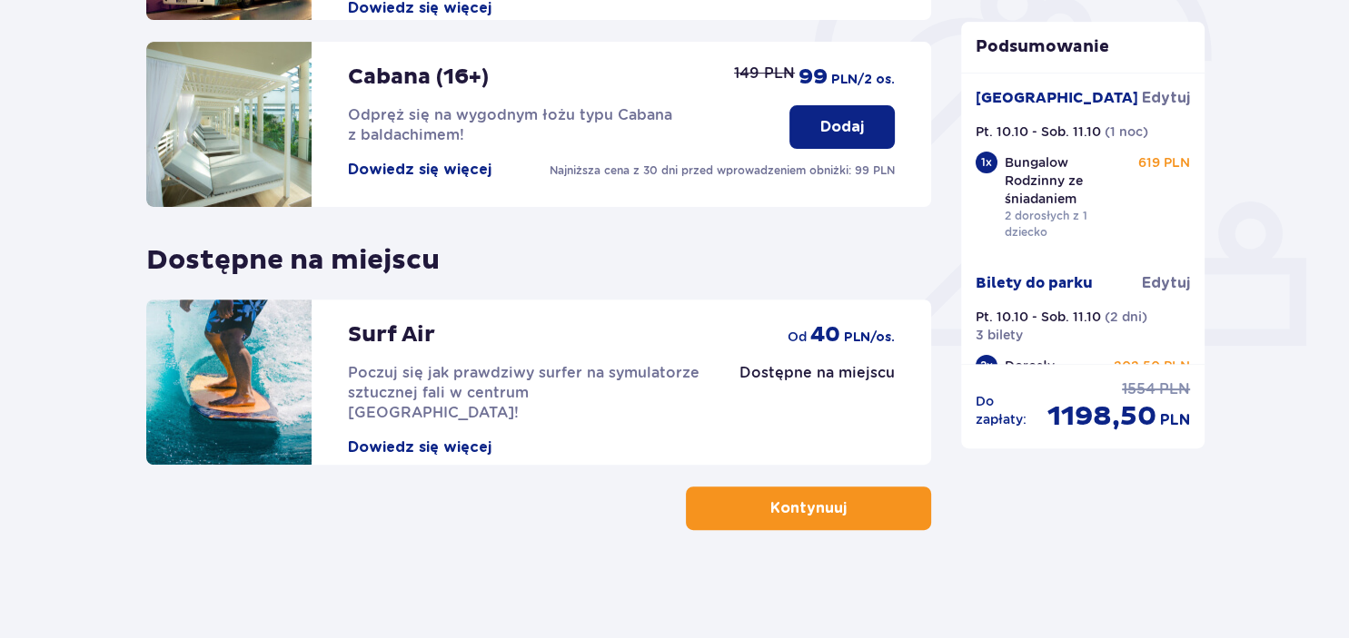
click at [823, 512] on p "Kontynuuj" at bounding box center [808, 509] width 76 height 20
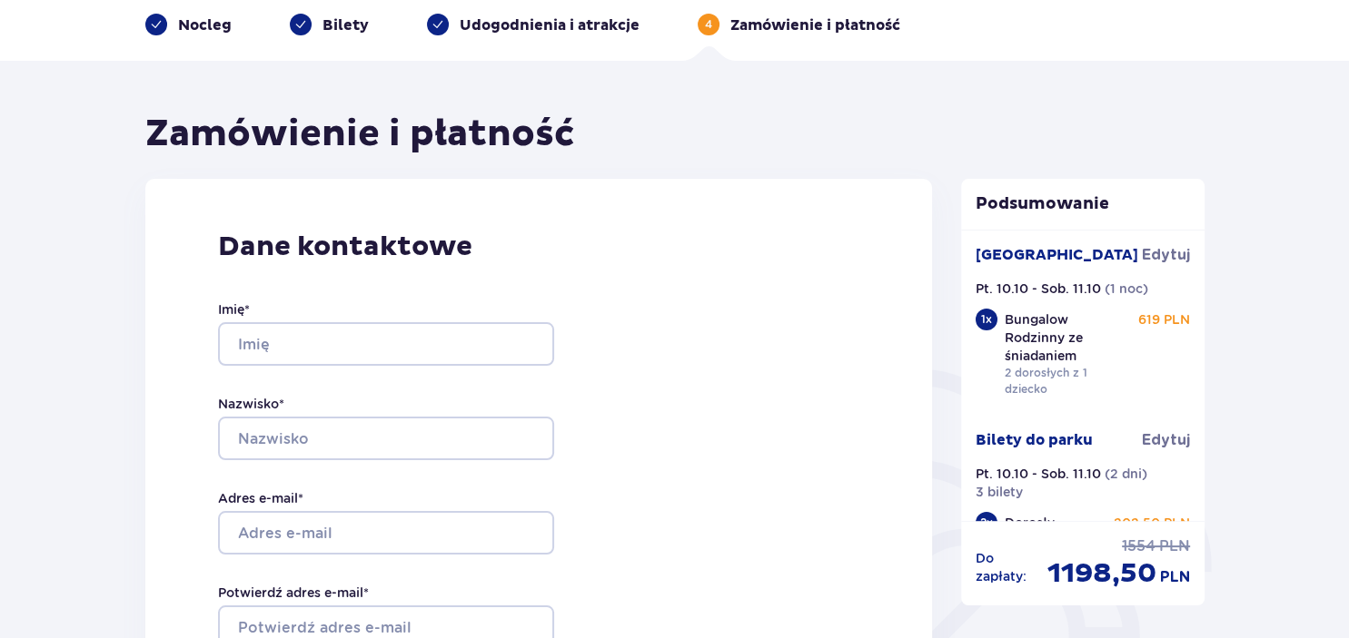
scroll to position [192, 0]
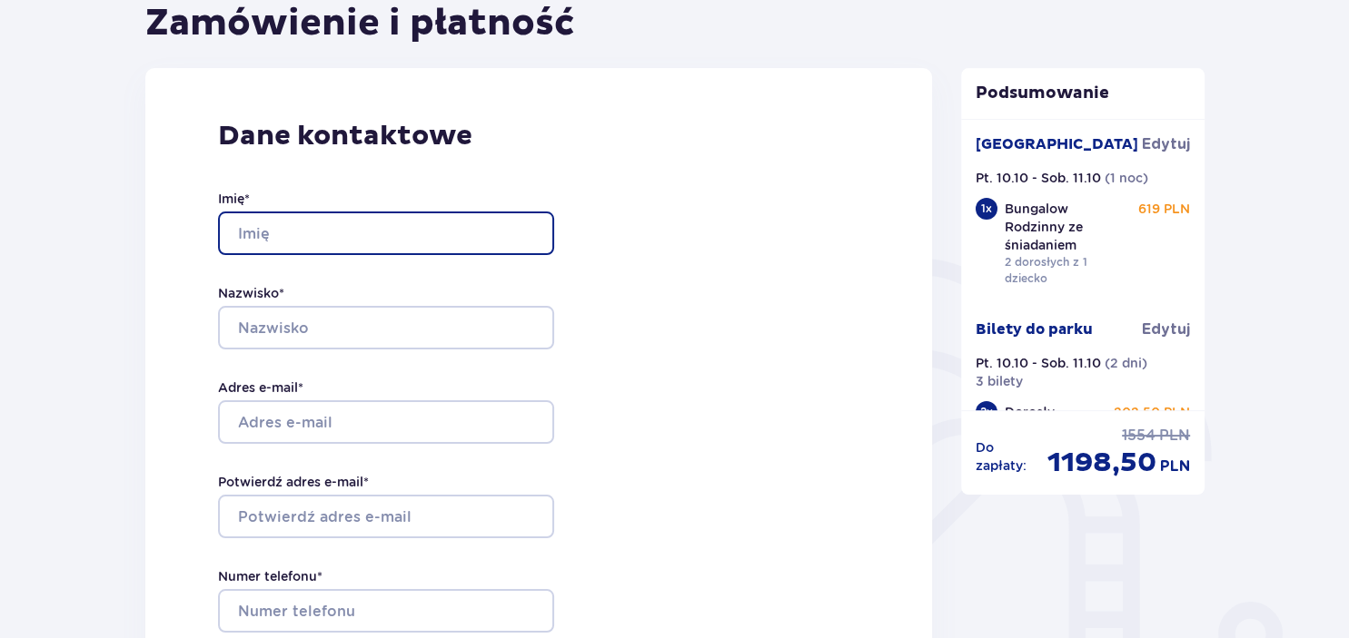
click at [398, 231] on input "Imię *" at bounding box center [386, 234] width 336 height 44
type input "[PERSON_NAME]"
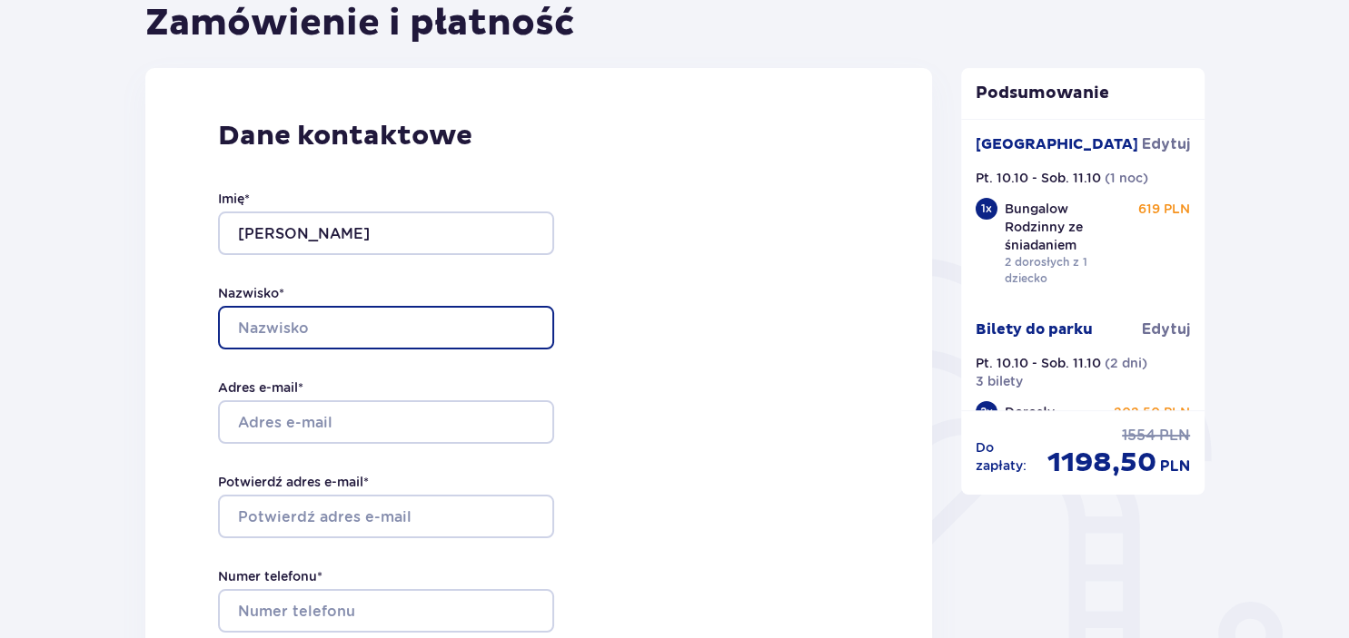
type input "[PERSON_NAME]"
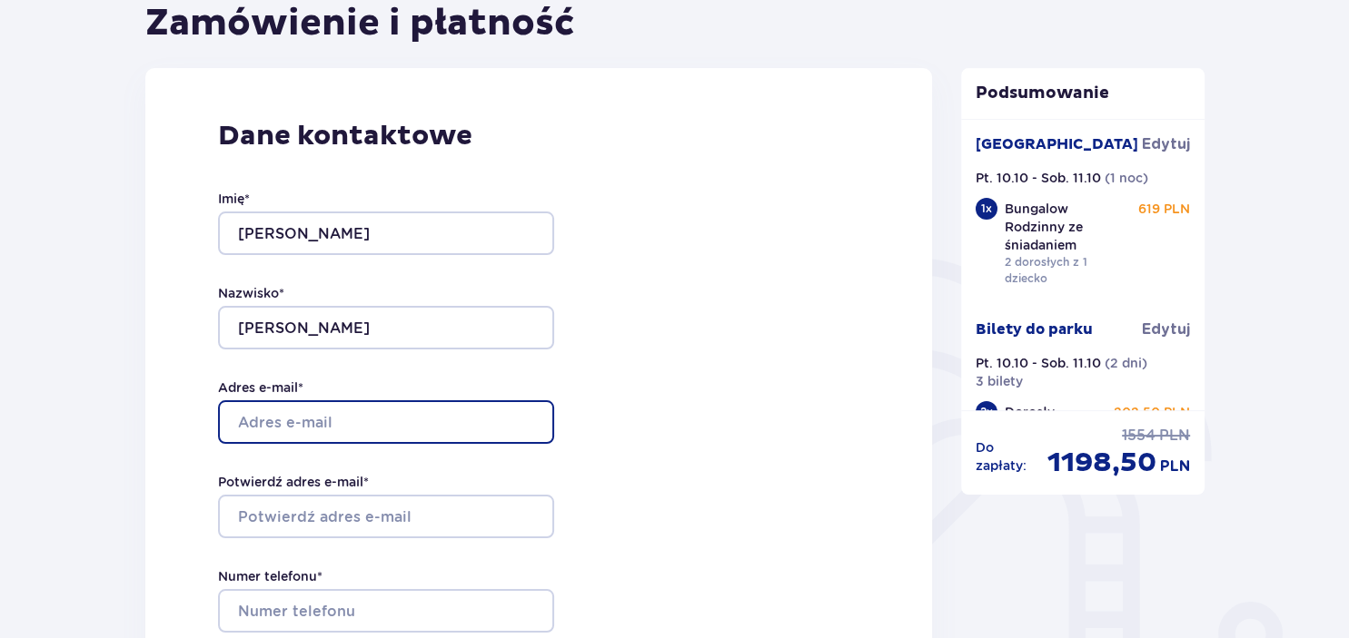
type input "[EMAIL_ADDRESS][DOMAIN_NAME]"
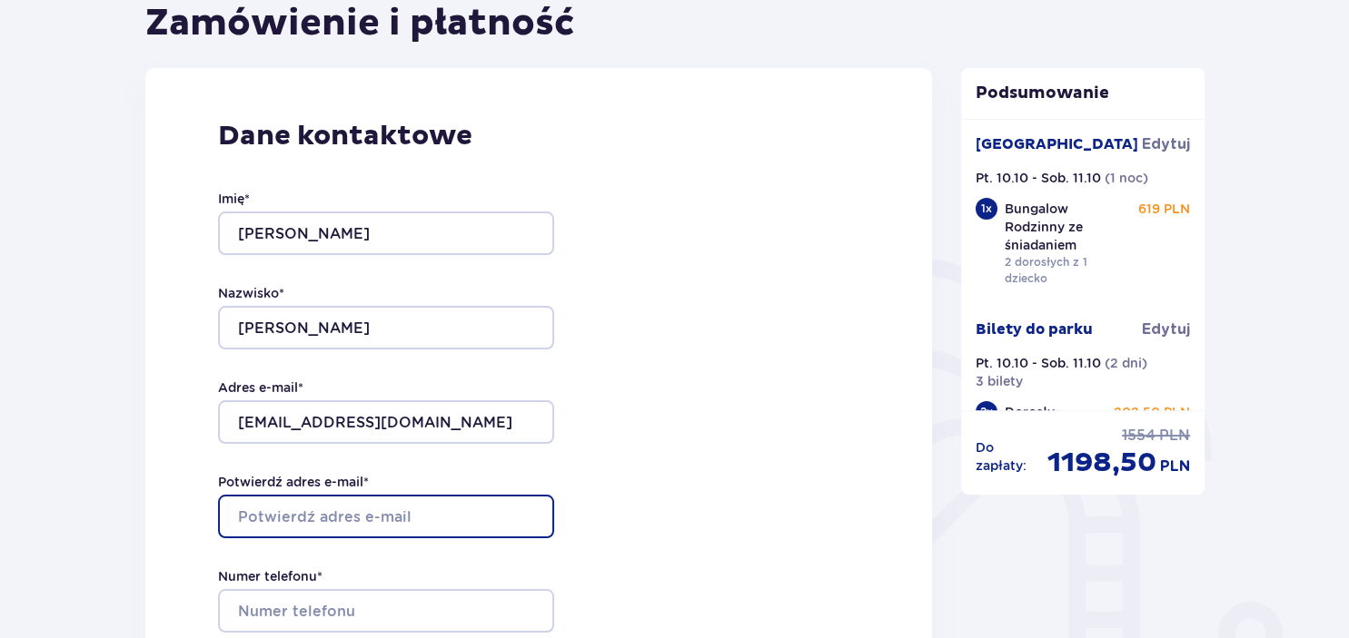
type input "[EMAIL_ADDRESS][DOMAIN_NAME]"
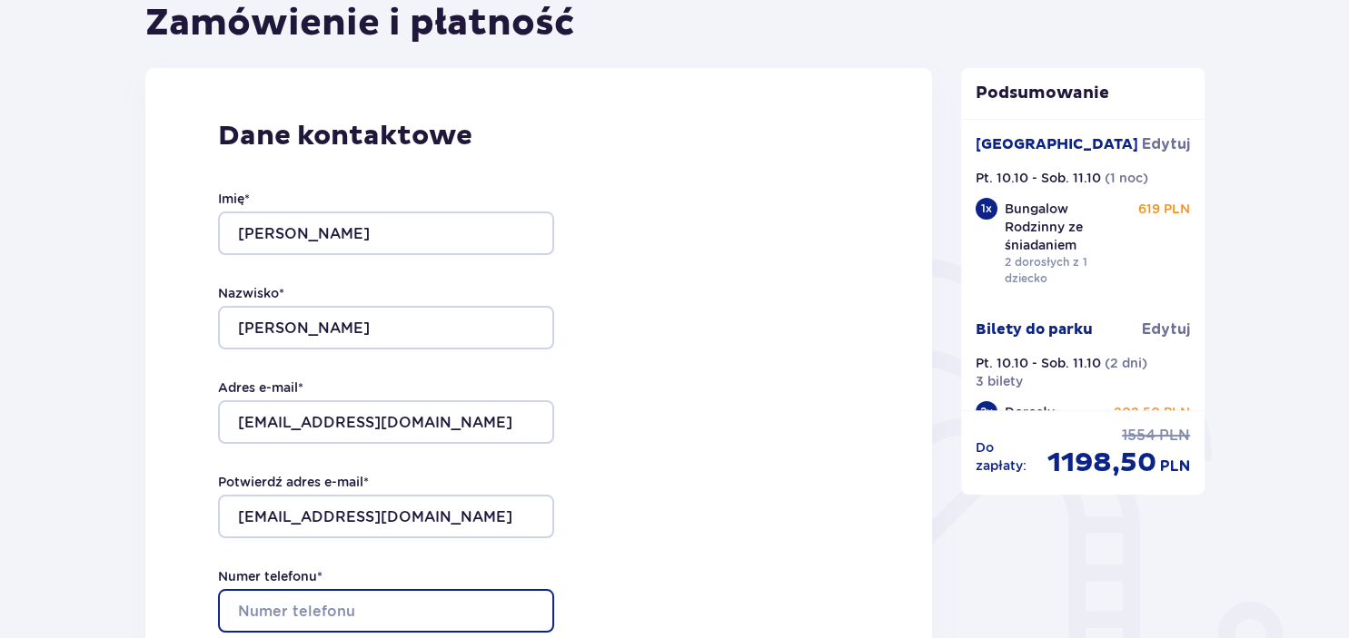
type input "[PHONE_NUMBER]"
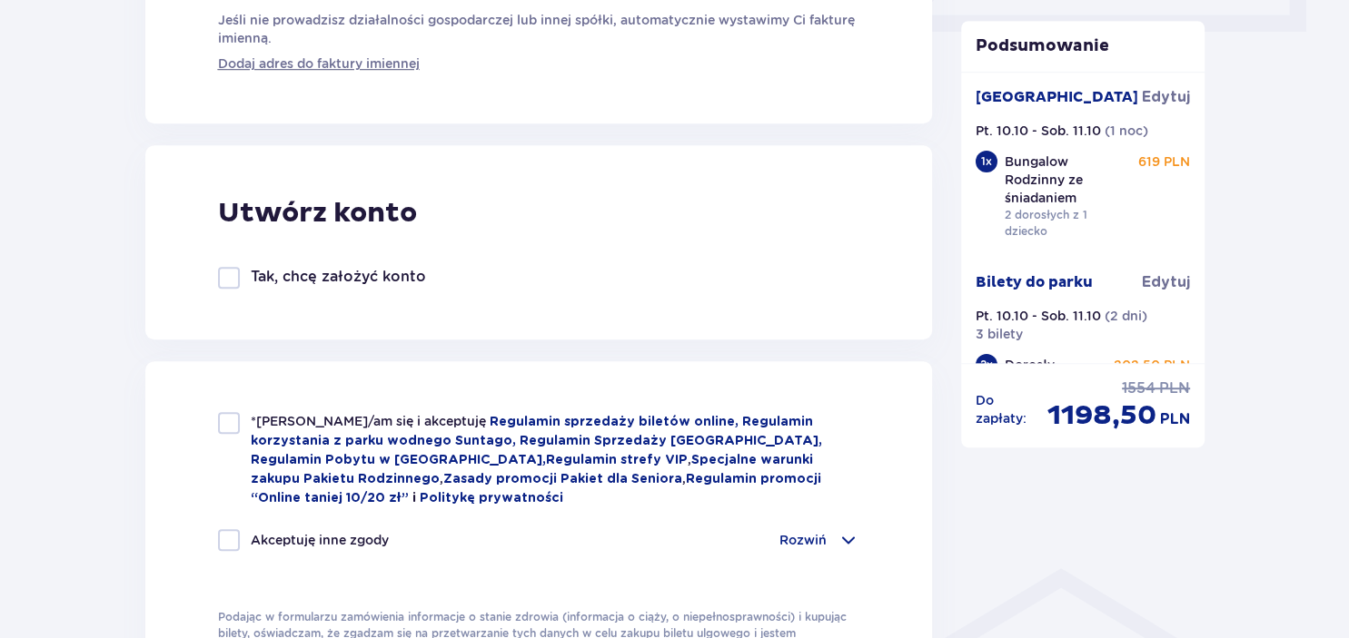
scroll to position [959, 0]
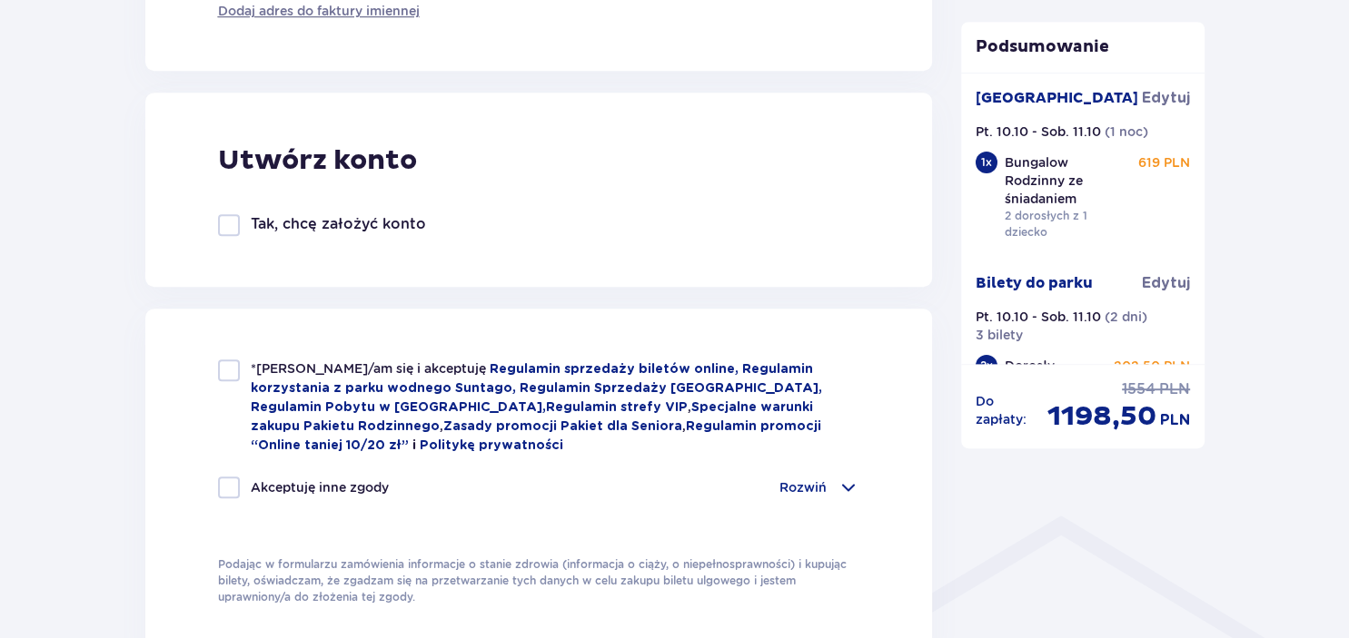
click at [222, 371] on div at bounding box center [229, 371] width 22 height 22
checkbox input "true"
click at [223, 477] on div at bounding box center [229, 488] width 22 height 22
checkbox input "true"
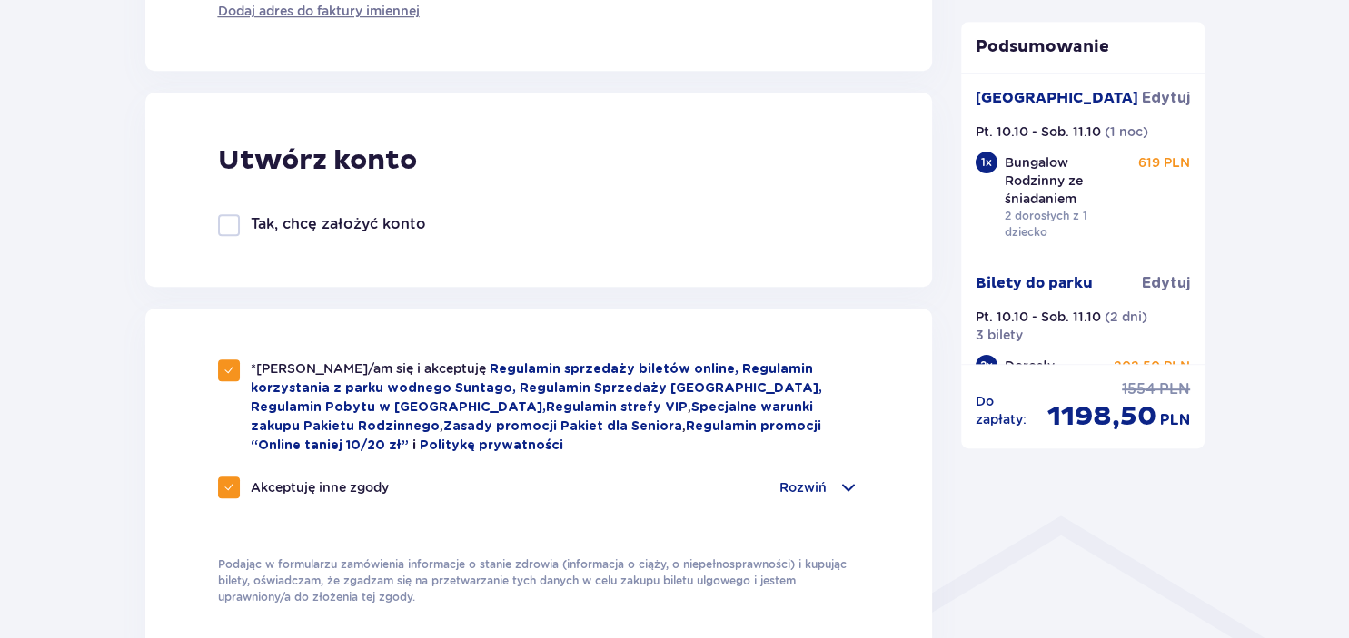
checkbox input "true"
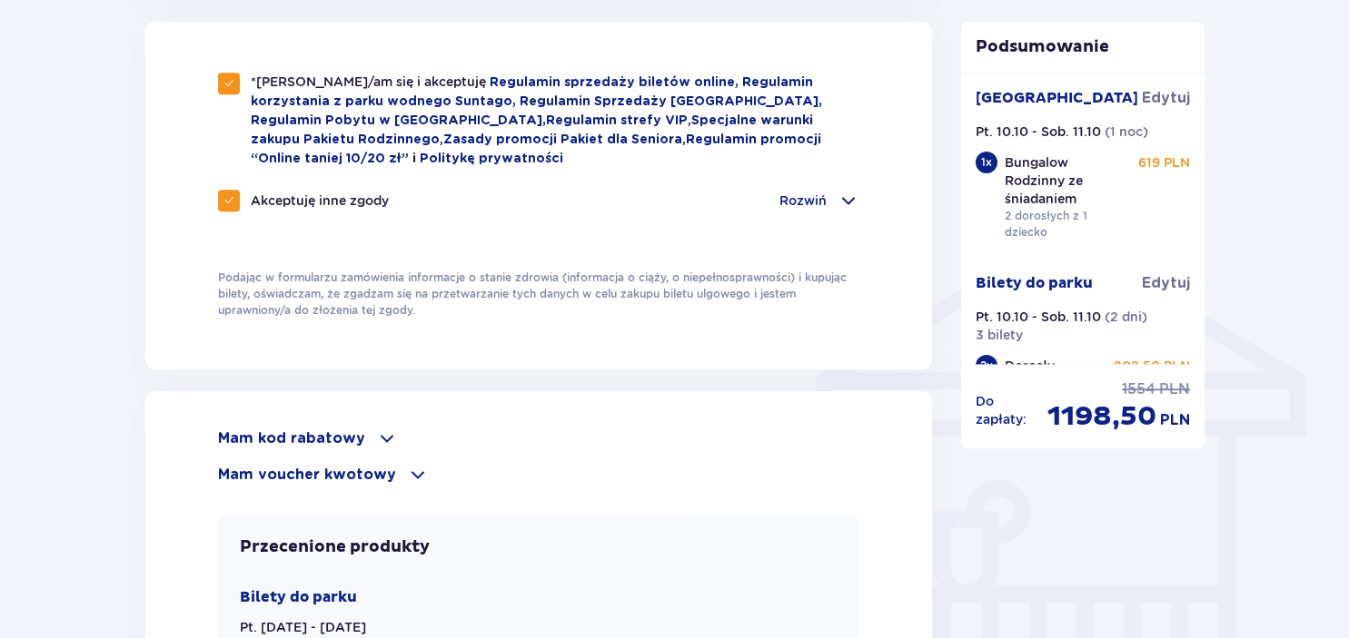
scroll to position [1246, 0]
click at [365, 470] on p "Mam voucher kwotowy" at bounding box center [307, 475] width 178 height 20
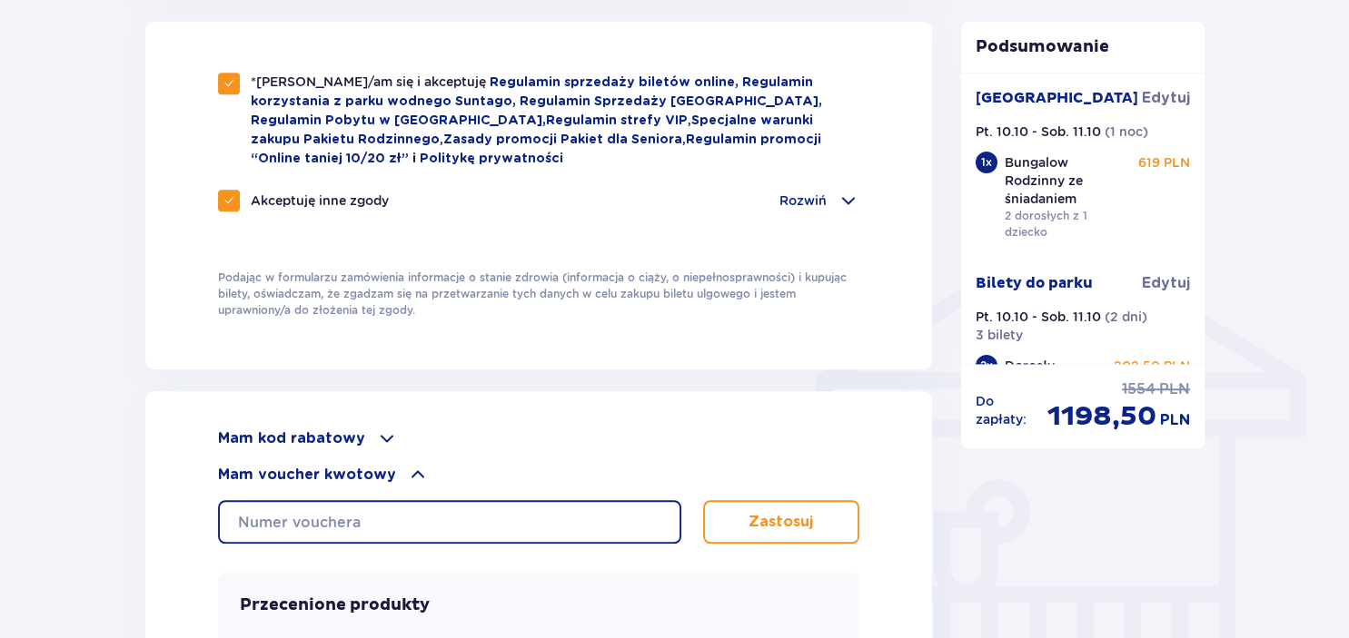
click at [539, 519] on input "text" at bounding box center [449, 522] width 463 height 44
type input "0680007093576858"
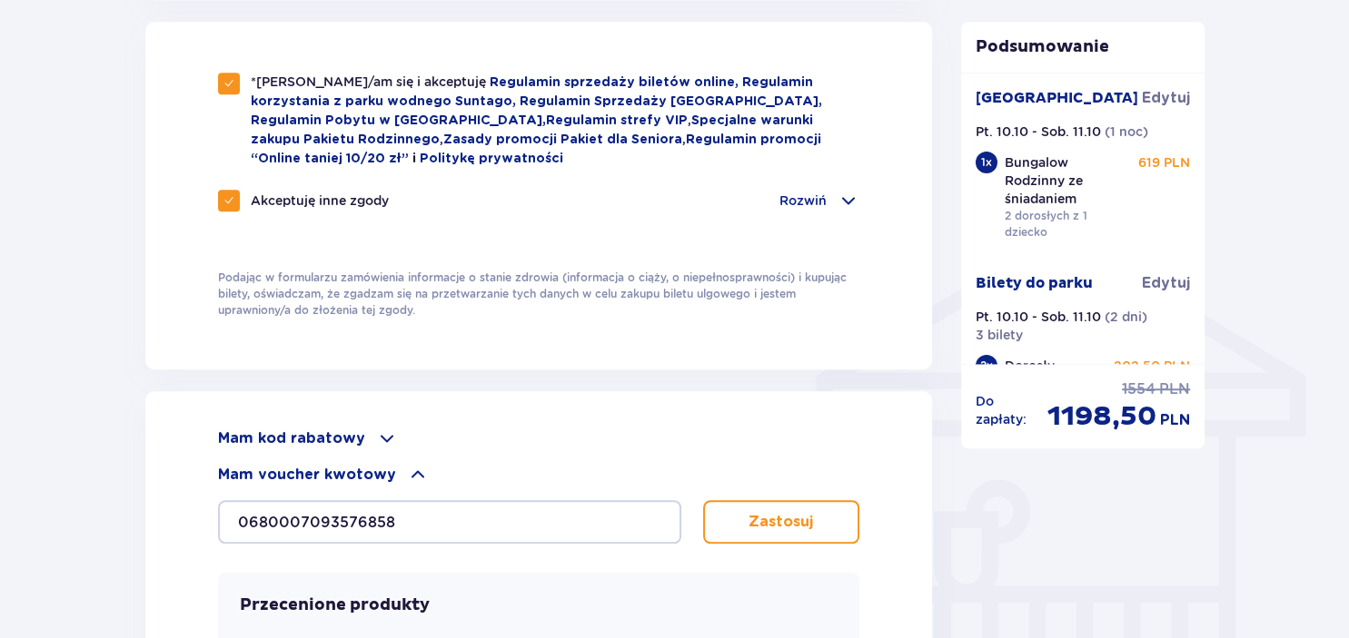
click at [825, 519] on button "Zastosuj" at bounding box center [781, 522] width 157 height 44
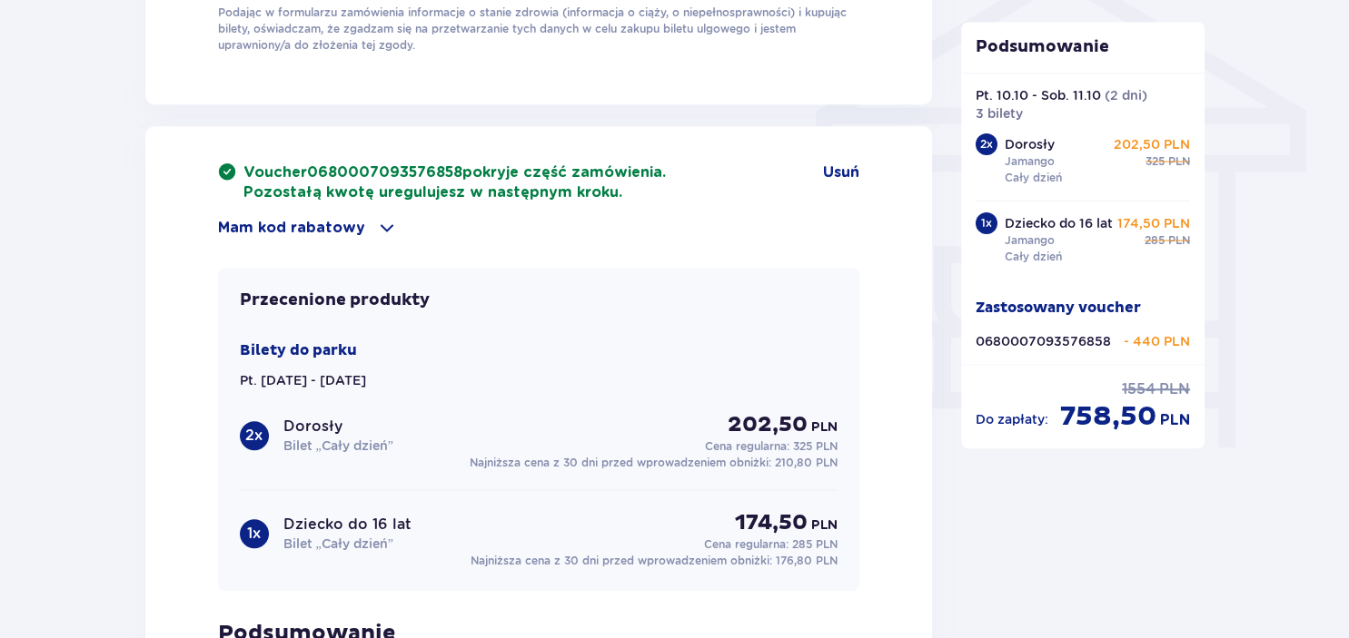
scroll to position [1534, 0]
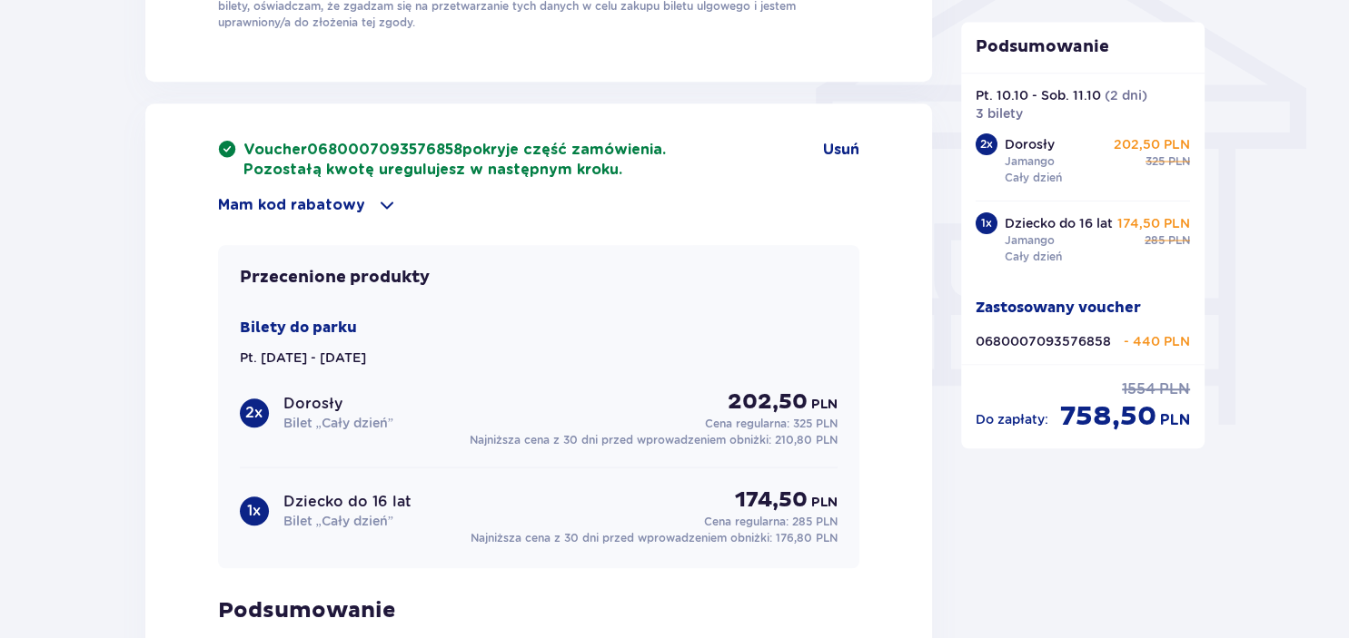
click at [376, 201] on span at bounding box center [387, 205] width 22 height 22
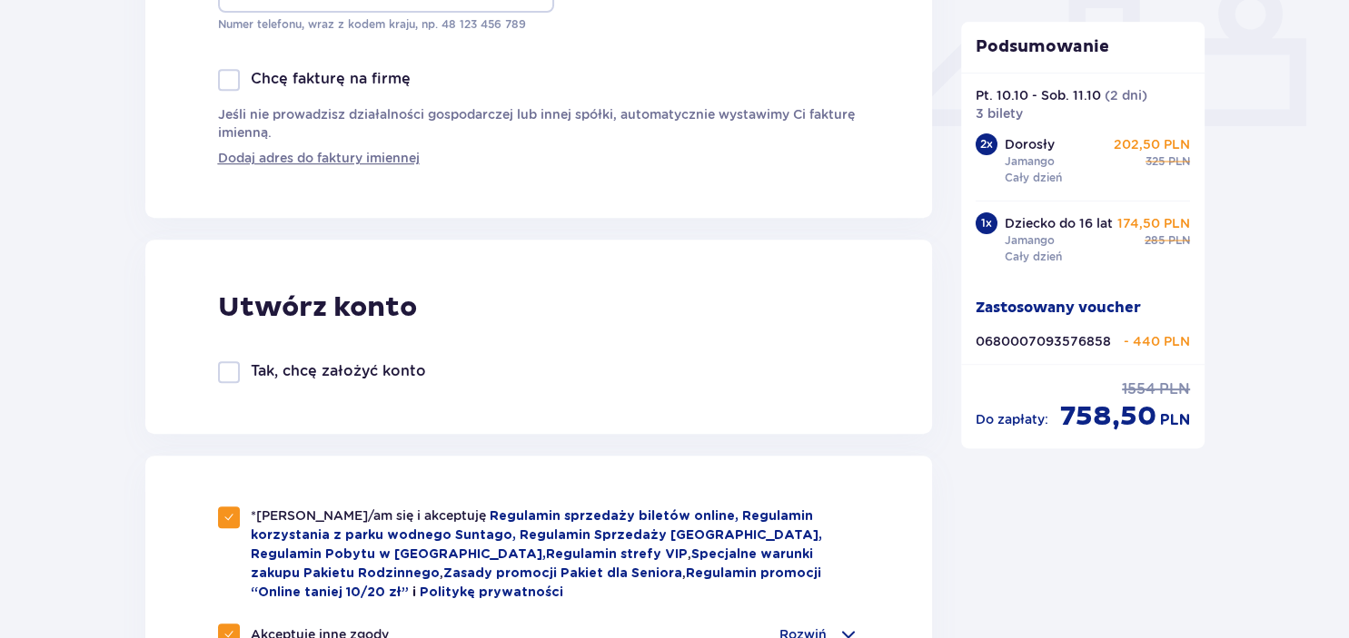
scroll to position [766, 0]
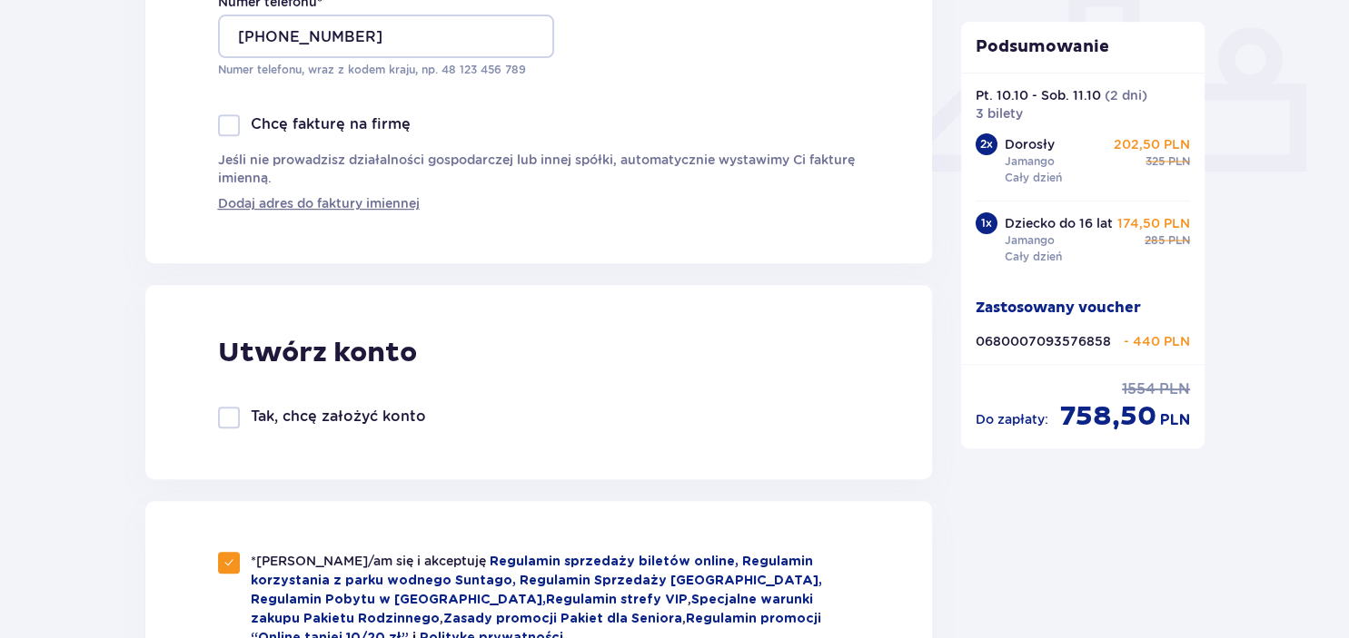
click at [227, 416] on div at bounding box center [229, 418] width 22 height 22
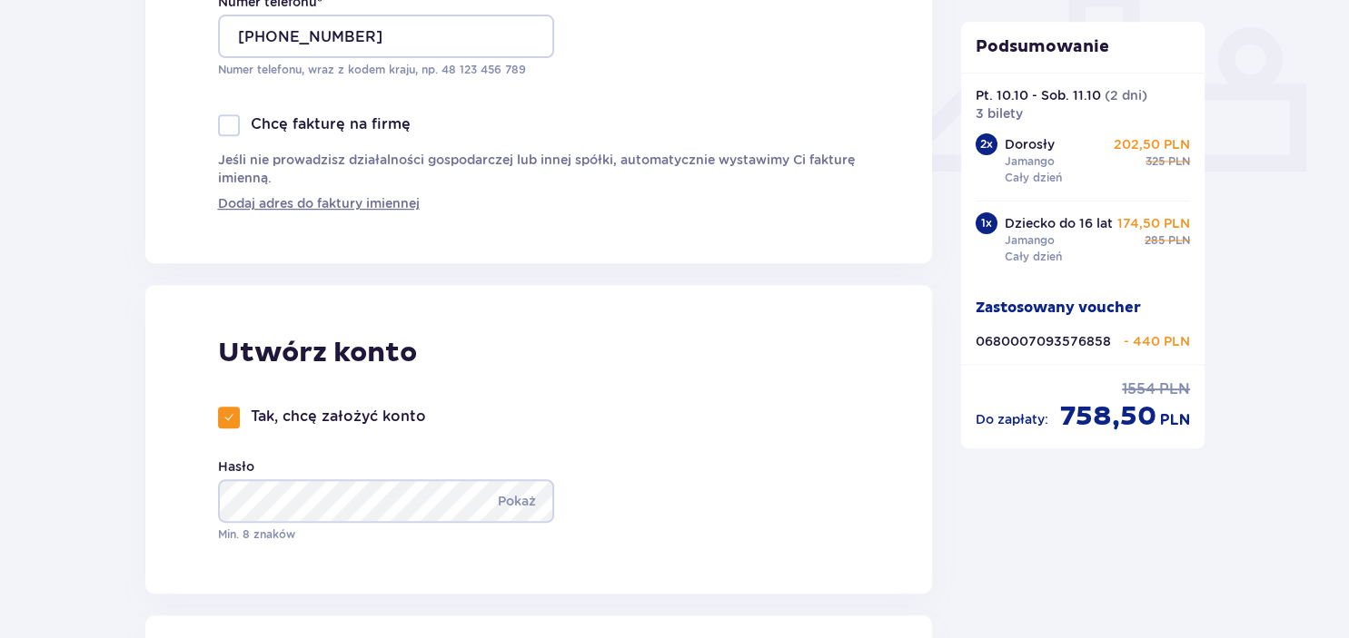
checkbox input "true"
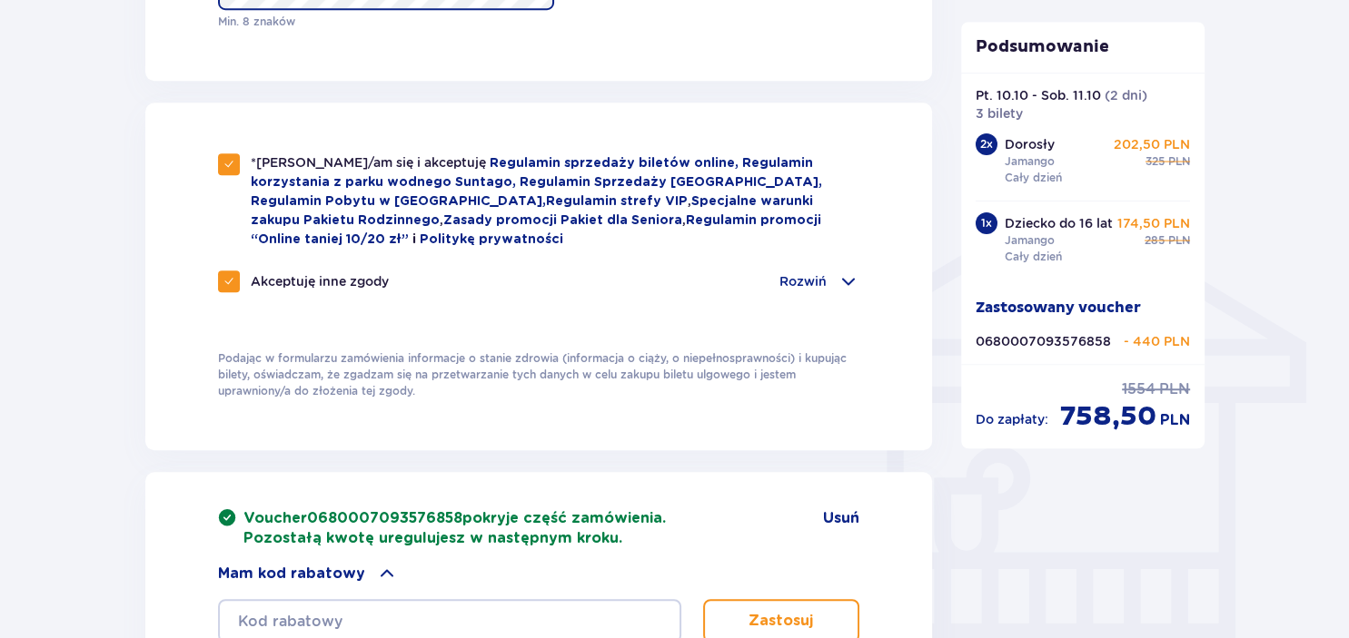
scroll to position [896, 0]
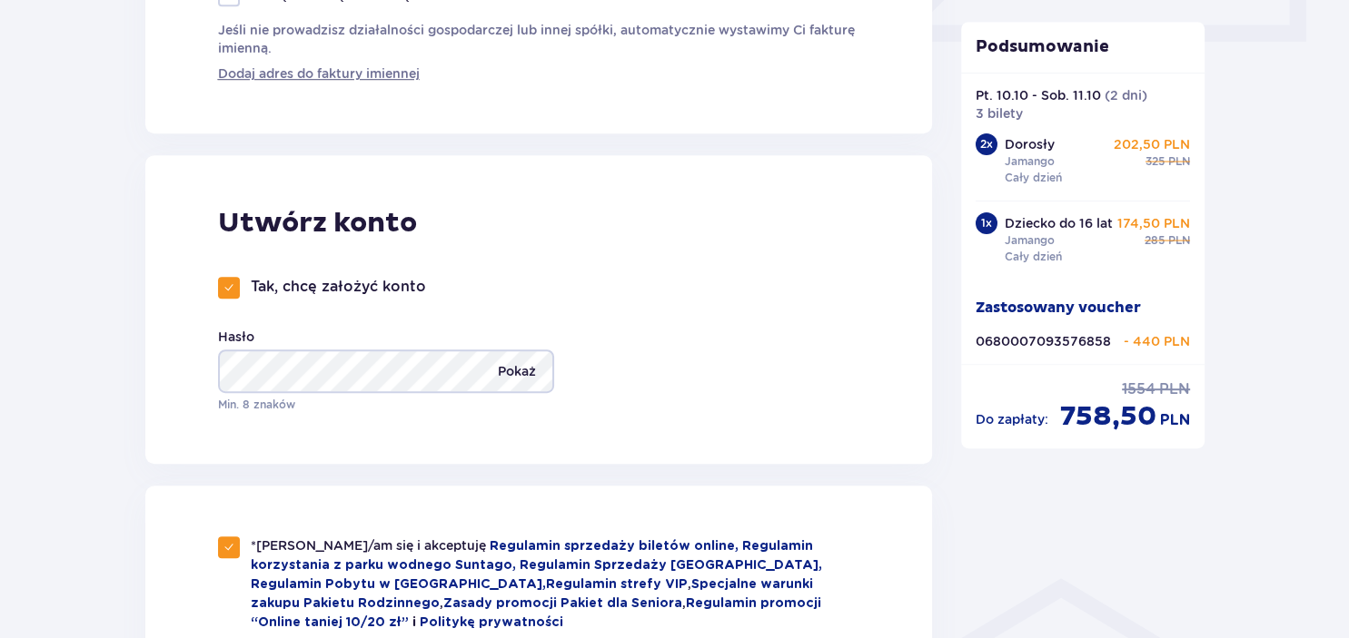
click at [520, 372] on p "Pokaż" at bounding box center [517, 372] width 38 height 44
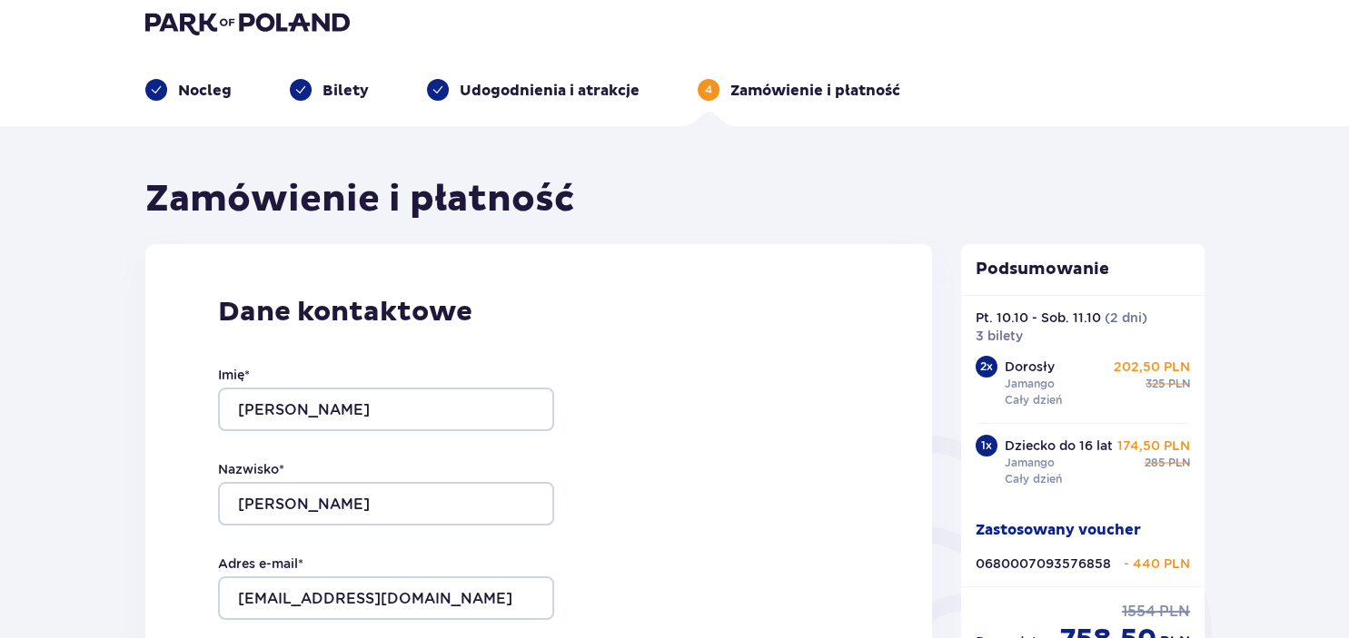
scroll to position [0, 0]
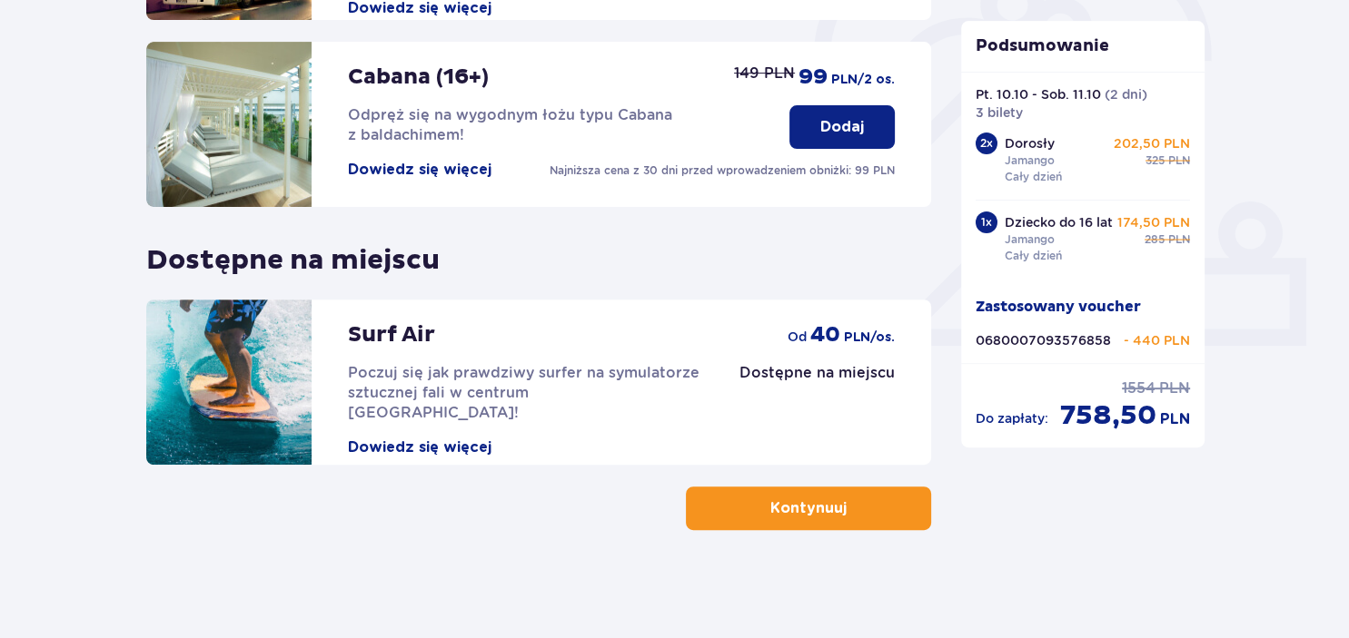
scroll to position [592, 0]
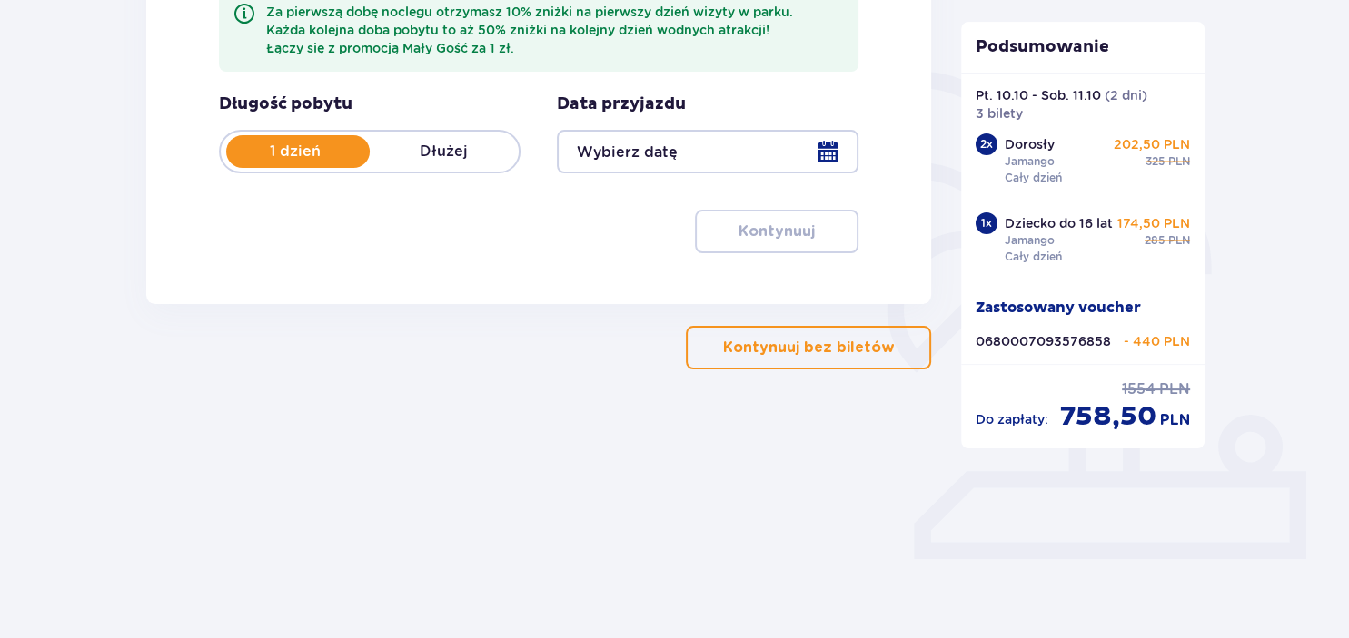
scroll to position [378, 0]
type input "[DATE] - [DATE]"
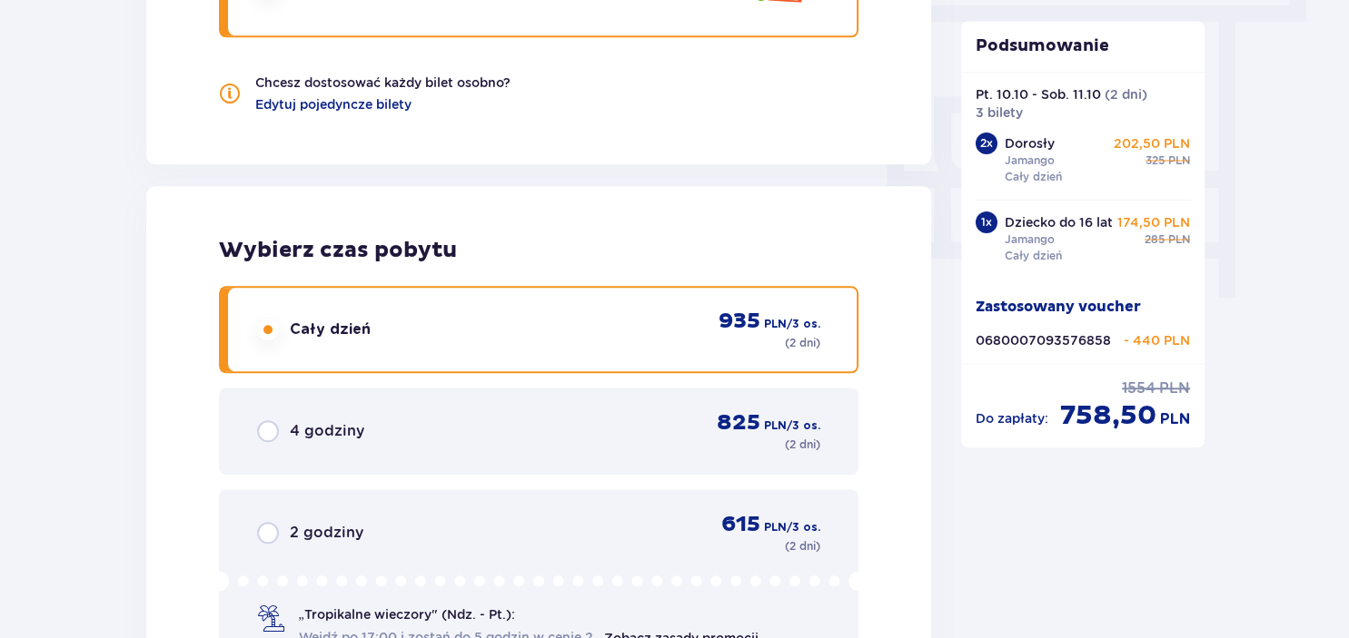
scroll to position [1625, 0]
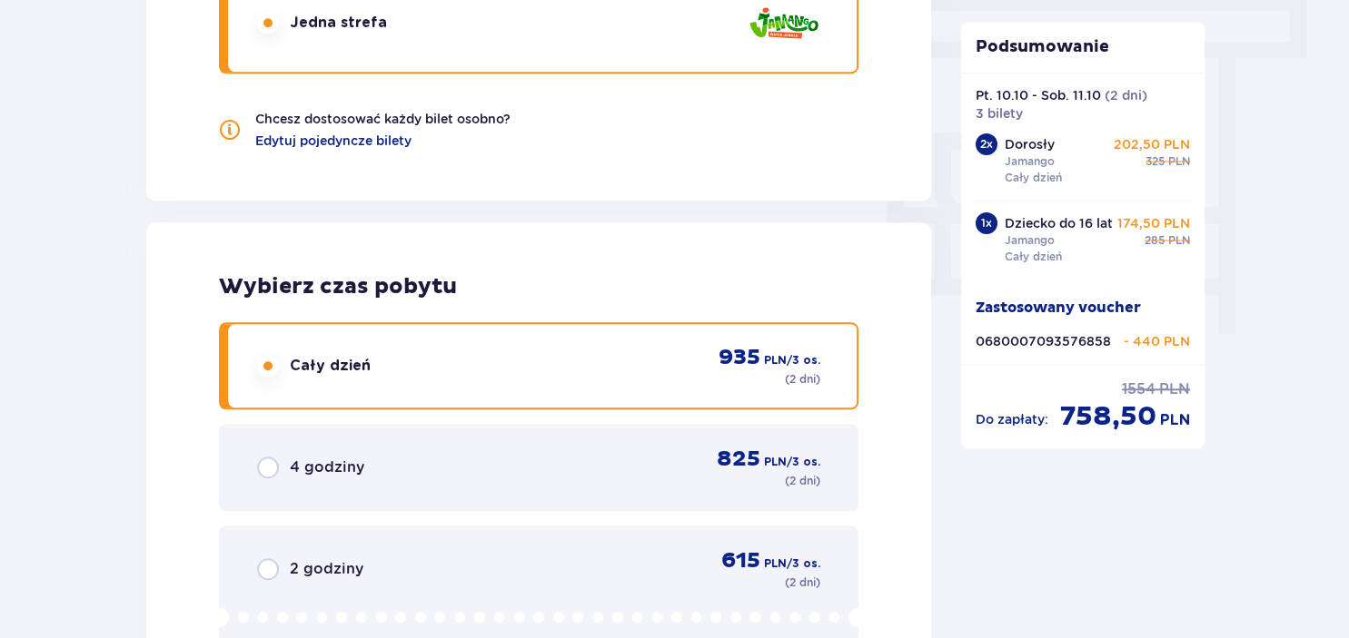
click at [274, 366] on input "radio" at bounding box center [268, 366] width 22 height 22
radio input "true"
click at [267, 366] on input "radio" at bounding box center [268, 366] width 22 height 22
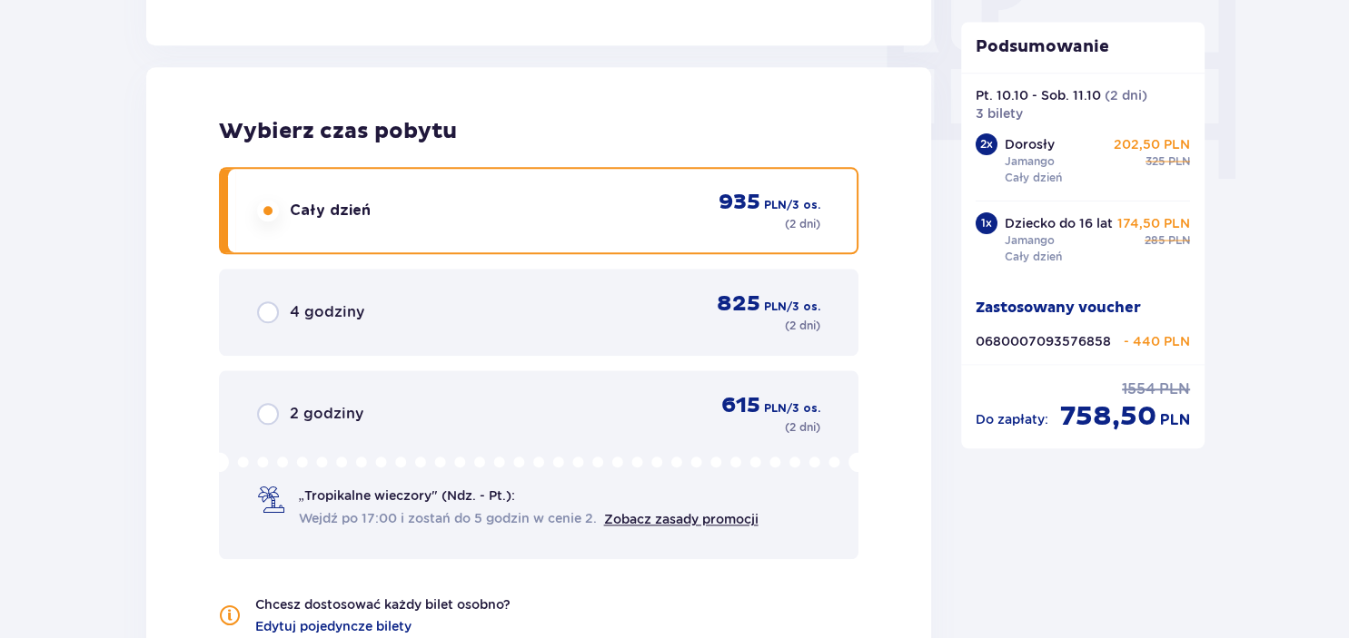
scroll to position [1913, 0]
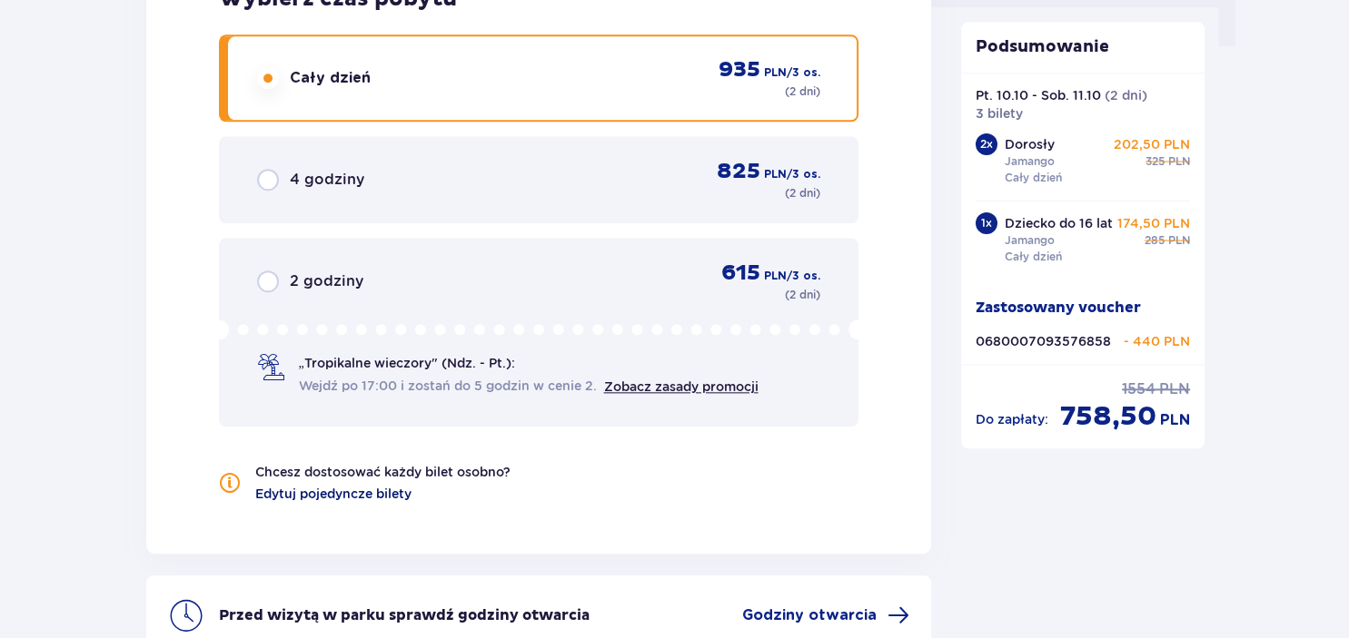
click at [395, 493] on span "Edytuj pojedyncze bilety" at bounding box center [333, 494] width 156 height 18
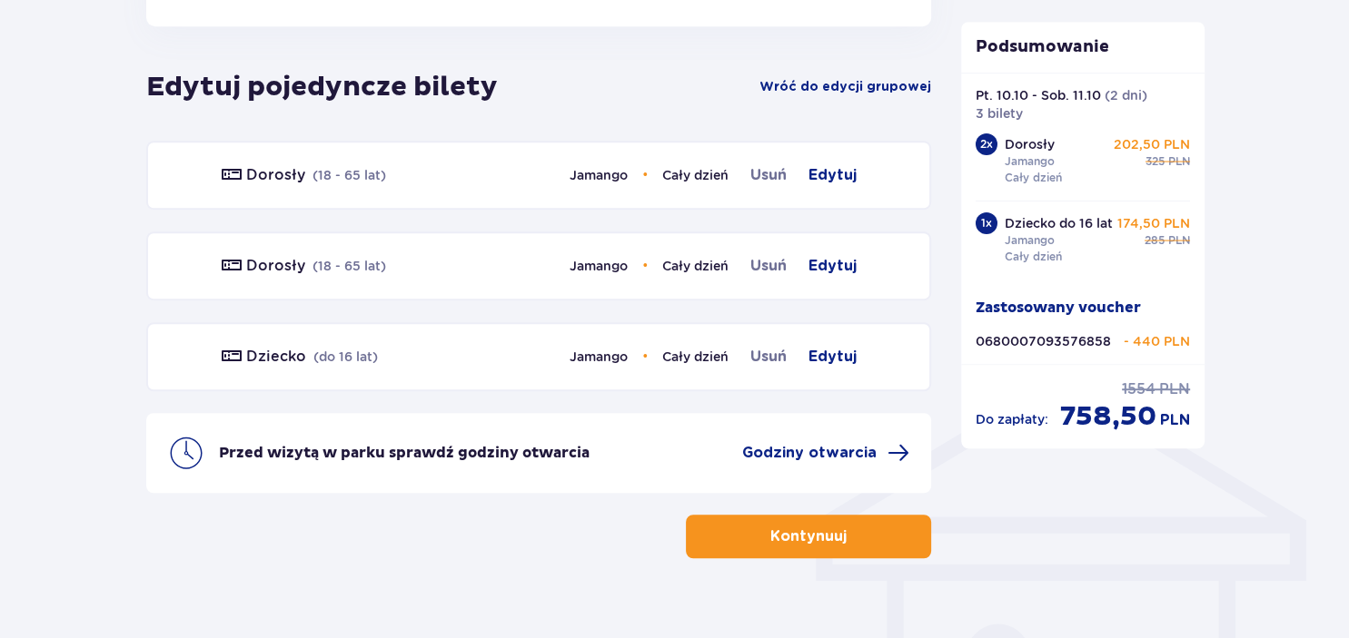
scroll to position [1106, 0]
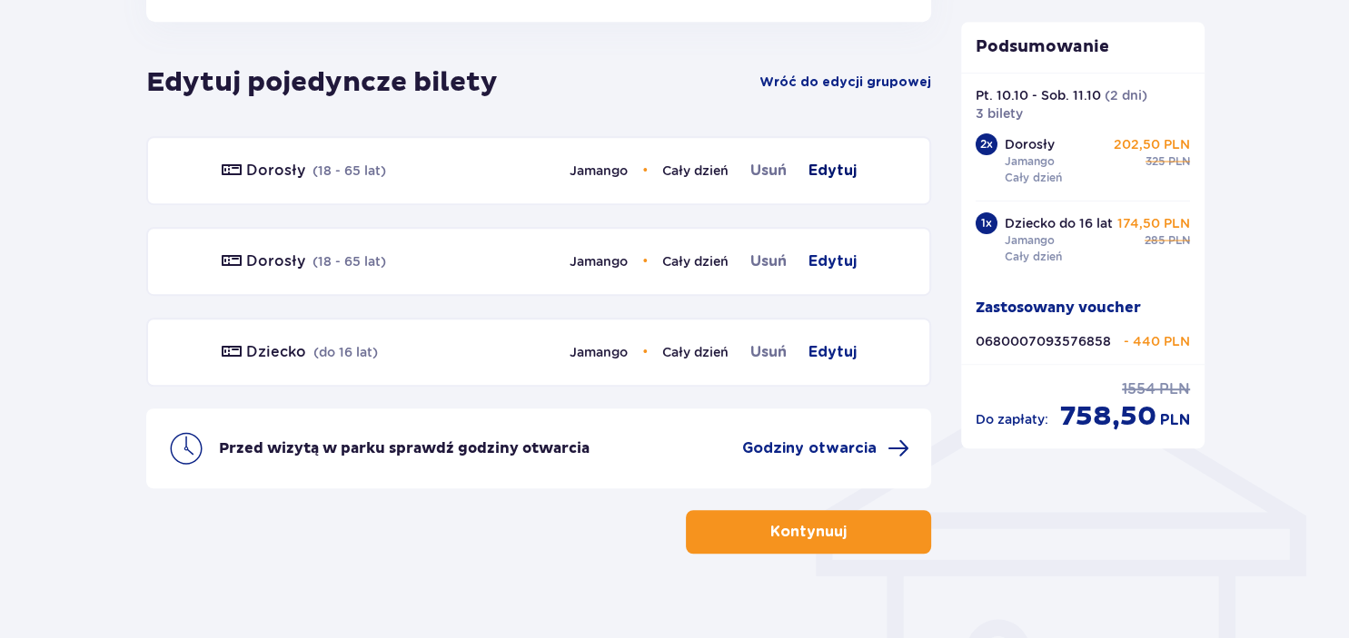
click at [826, 168] on span "Edytuj" at bounding box center [832, 171] width 48 height 22
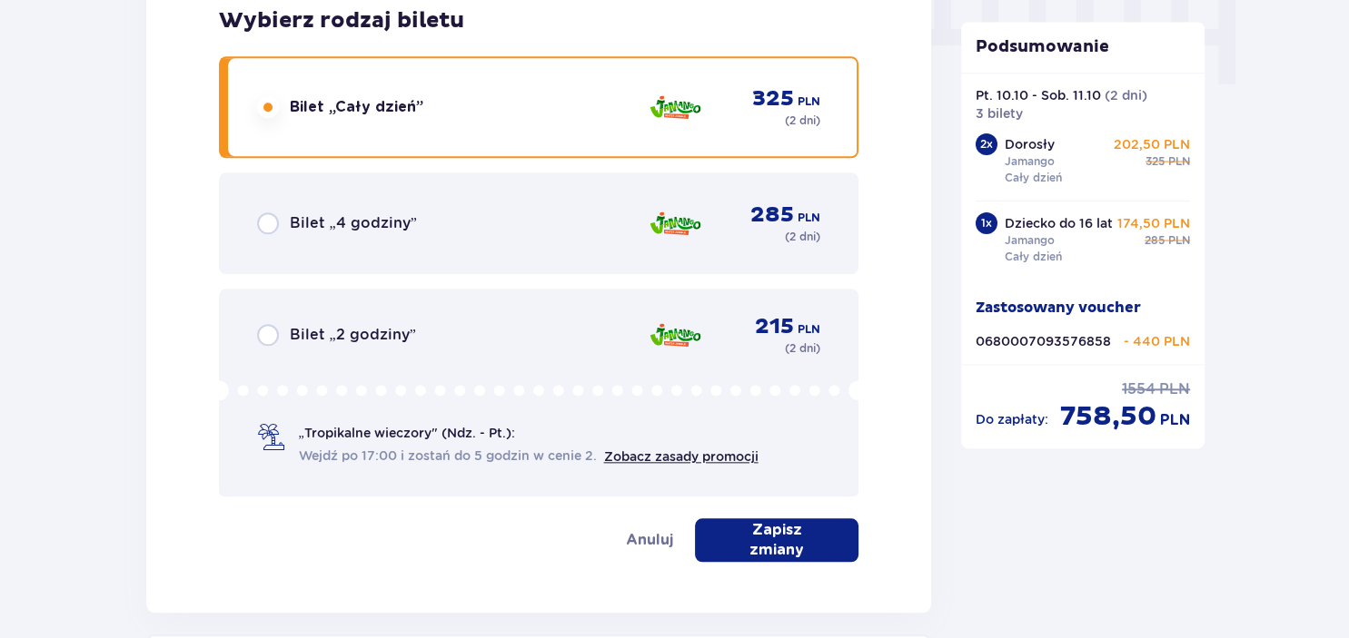
scroll to position [1892, 0]
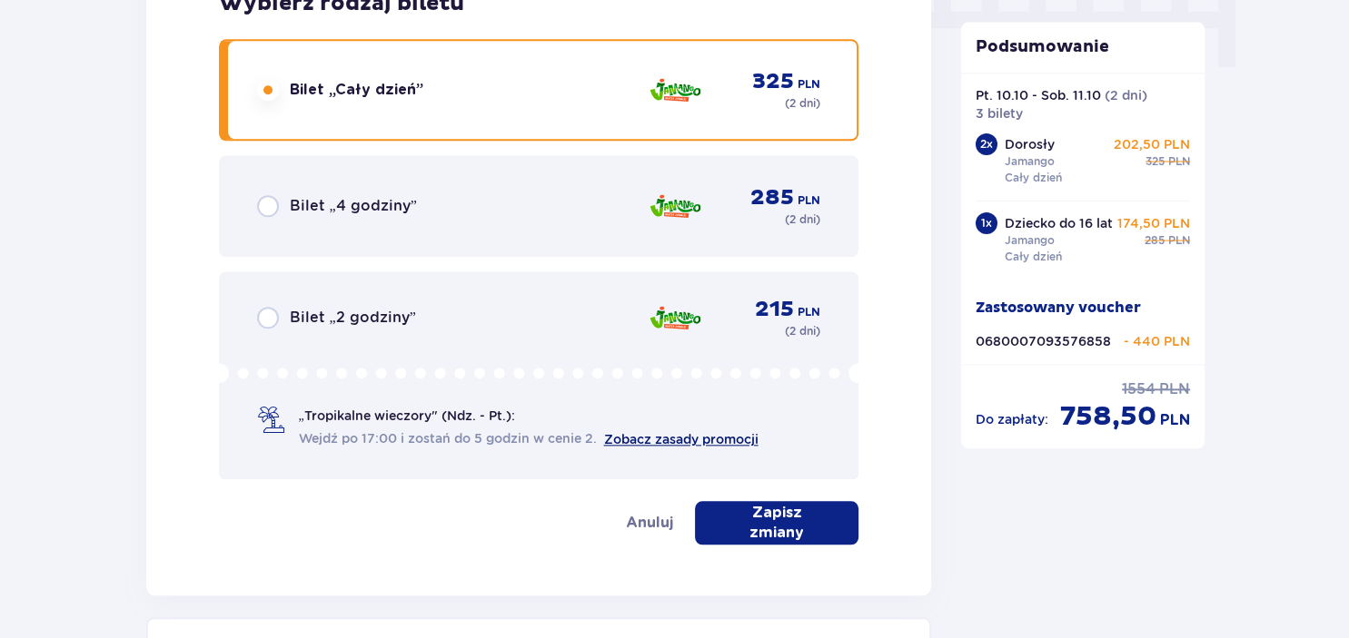
click at [657, 436] on link "Zobacz zasady promocji" at bounding box center [681, 439] width 154 height 15
click at [383, 419] on span "„Tropikalne wieczory" (Ndz. - Pt.):" at bounding box center [407, 416] width 216 height 18
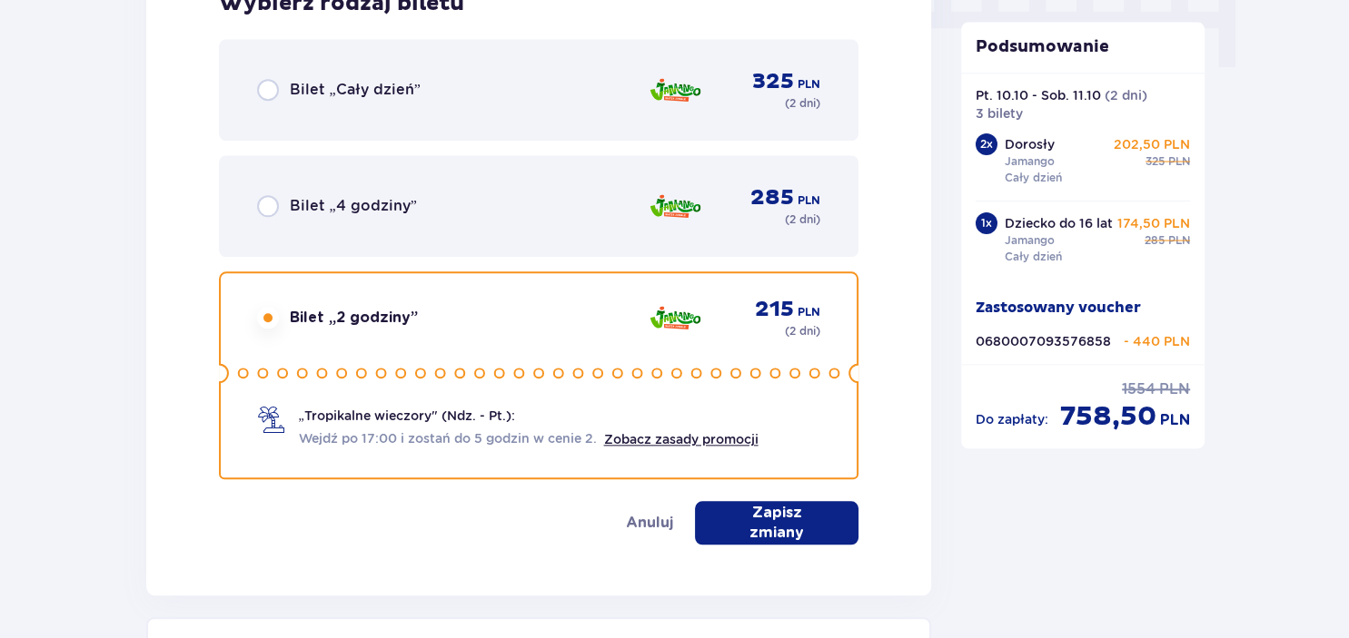
click at [531, 231] on div "Bilet „4 godziny” 285 PLN ( 2 dni )" at bounding box center [539, 206] width 640 height 102
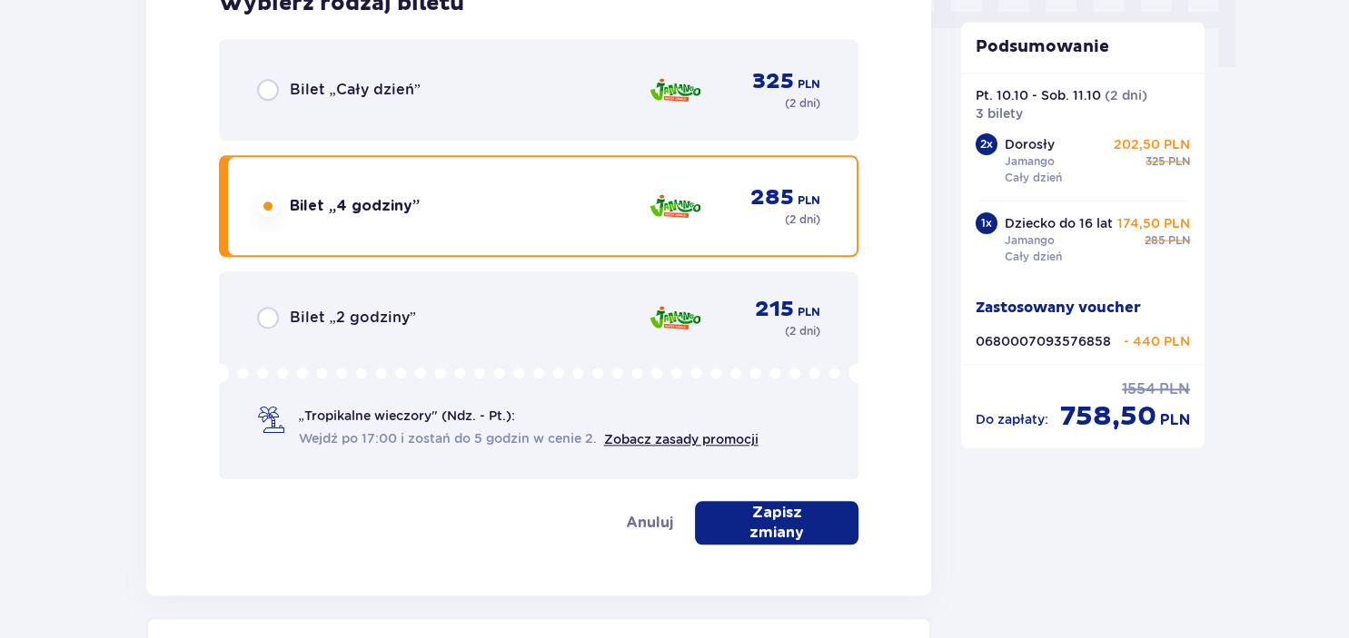
click at [551, 225] on div "Bilet „4 godziny” 285 PLN ( 2 dni )" at bounding box center [539, 206] width 564 height 44
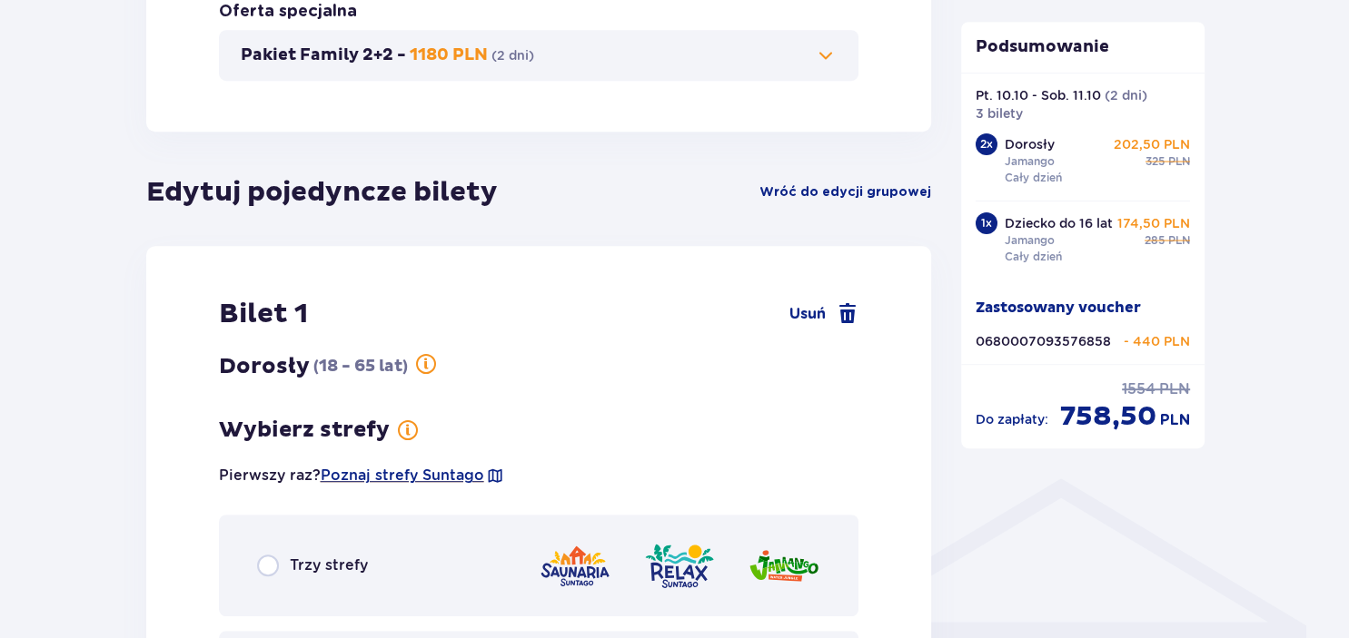
scroll to position [933, 0]
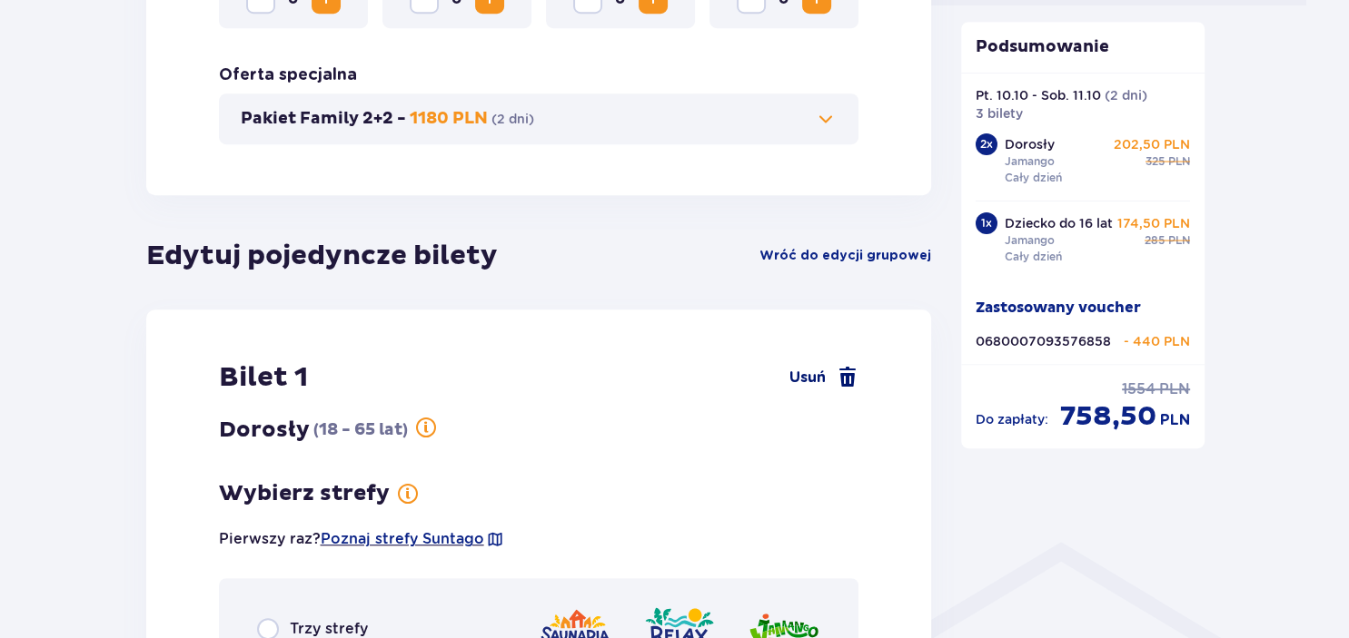
click at [800, 372] on span "Usuń" at bounding box center [807, 378] width 36 height 22
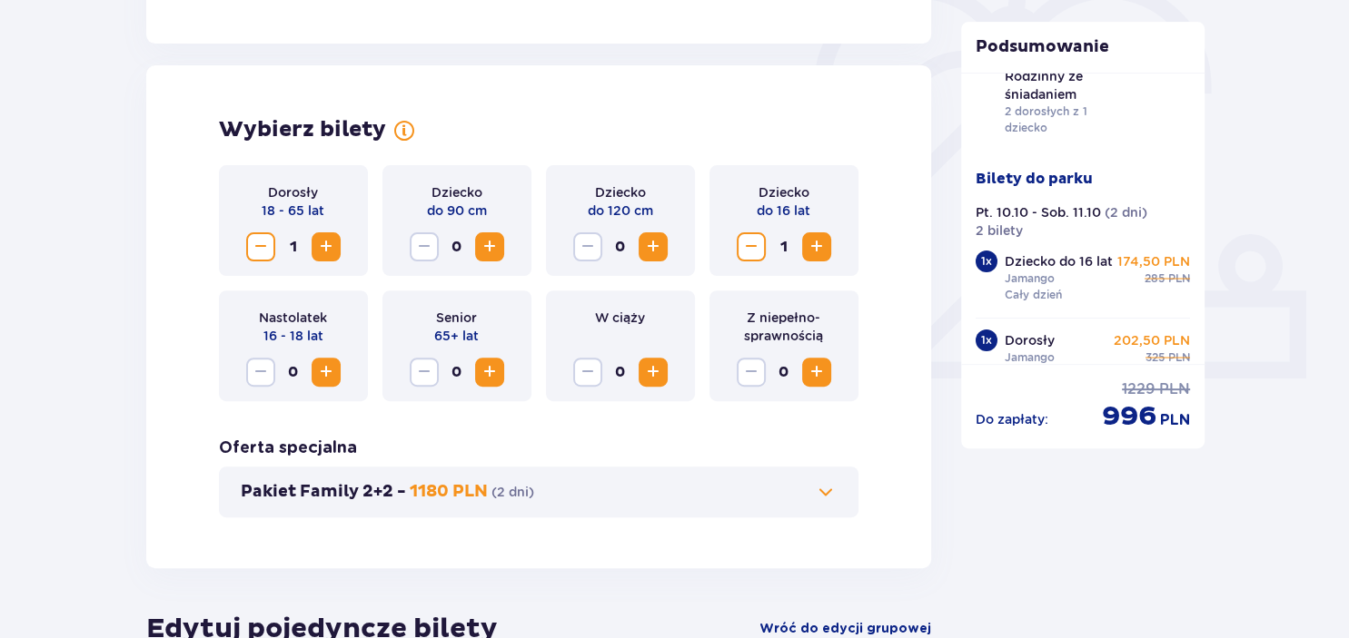
scroll to position [559, 0]
click at [330, 249] on span "Zwiększ" at bounding box center [326, 248] width 22 height 22
click at [823, 490] on span at bounding box center [826, 493] width 22 height 22
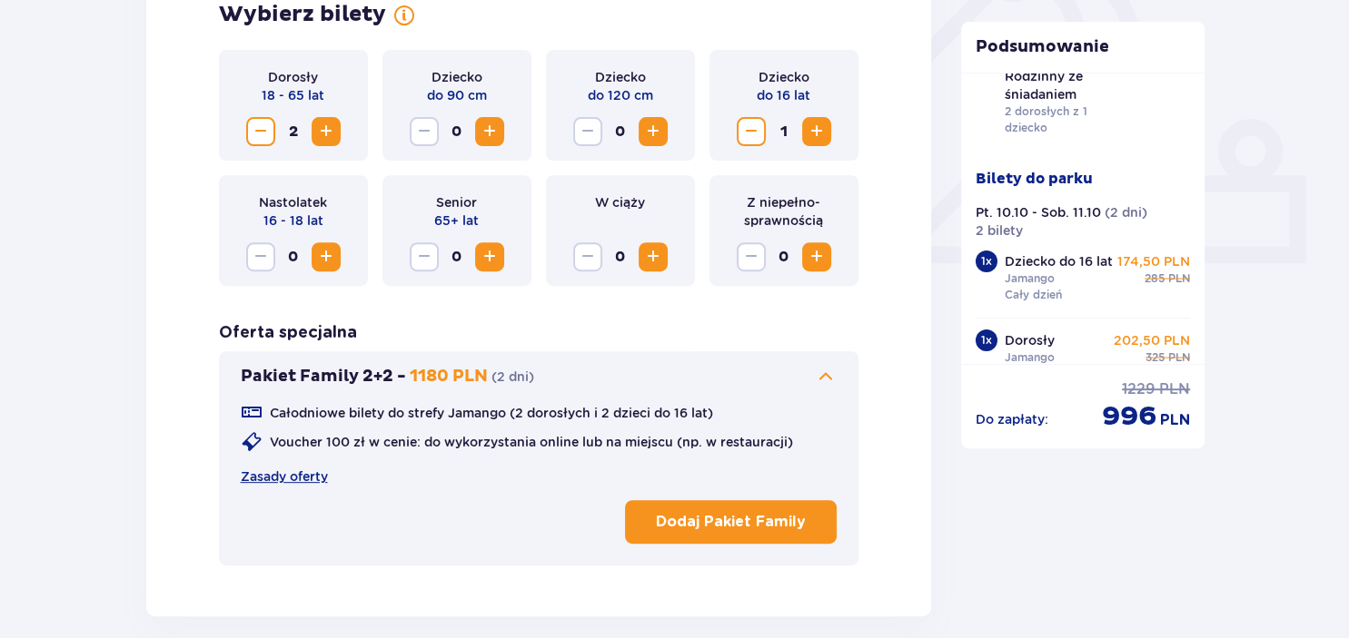
scroll to position [603, 0]
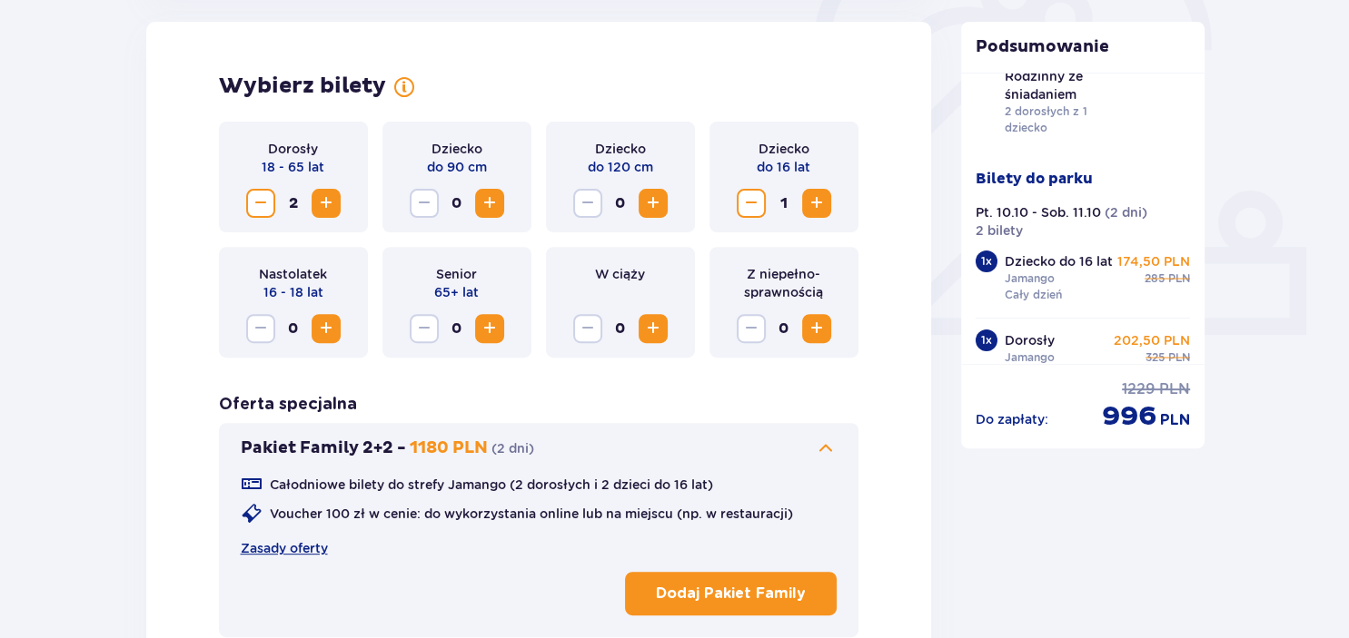
click at [250, 199] on span "Zmniejsz" at bounding box center [261, 204] width 22 height 22
click at [260, 199] on span "Zmniejsz" at bounding box center [261, 204] width 22 height 22
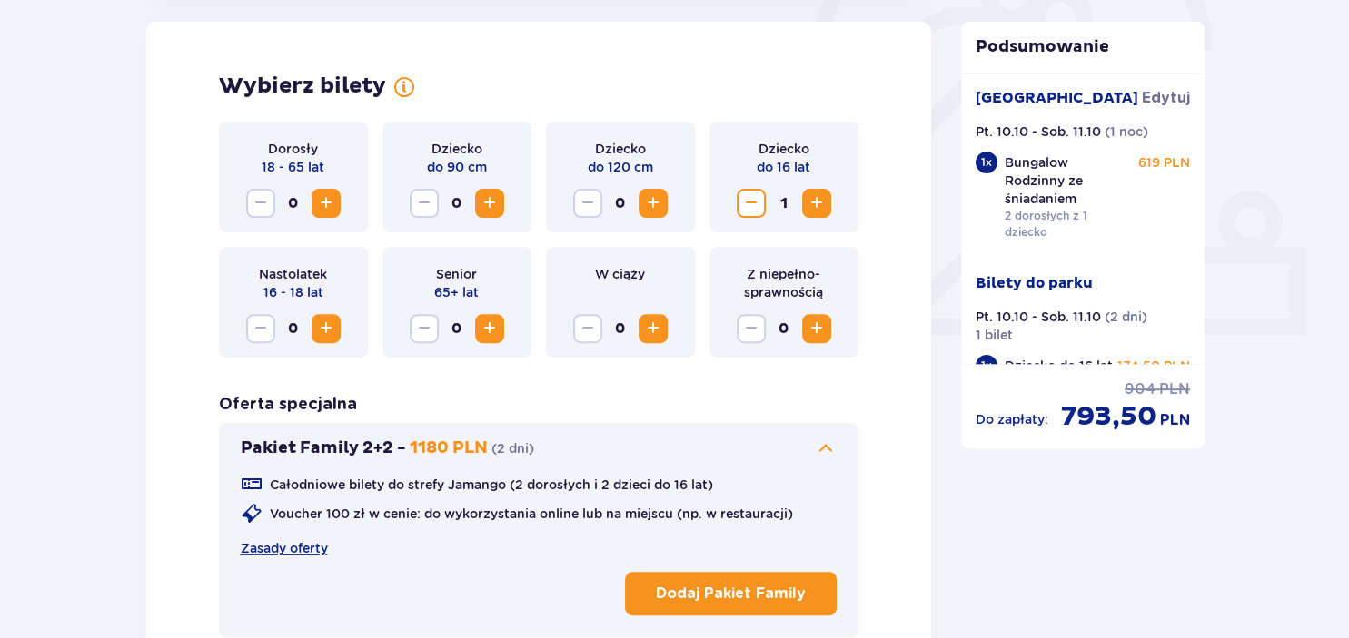
click at [755, 196] on span "Zmniejsz" at bounding box center [751, 204] width 22 height 22
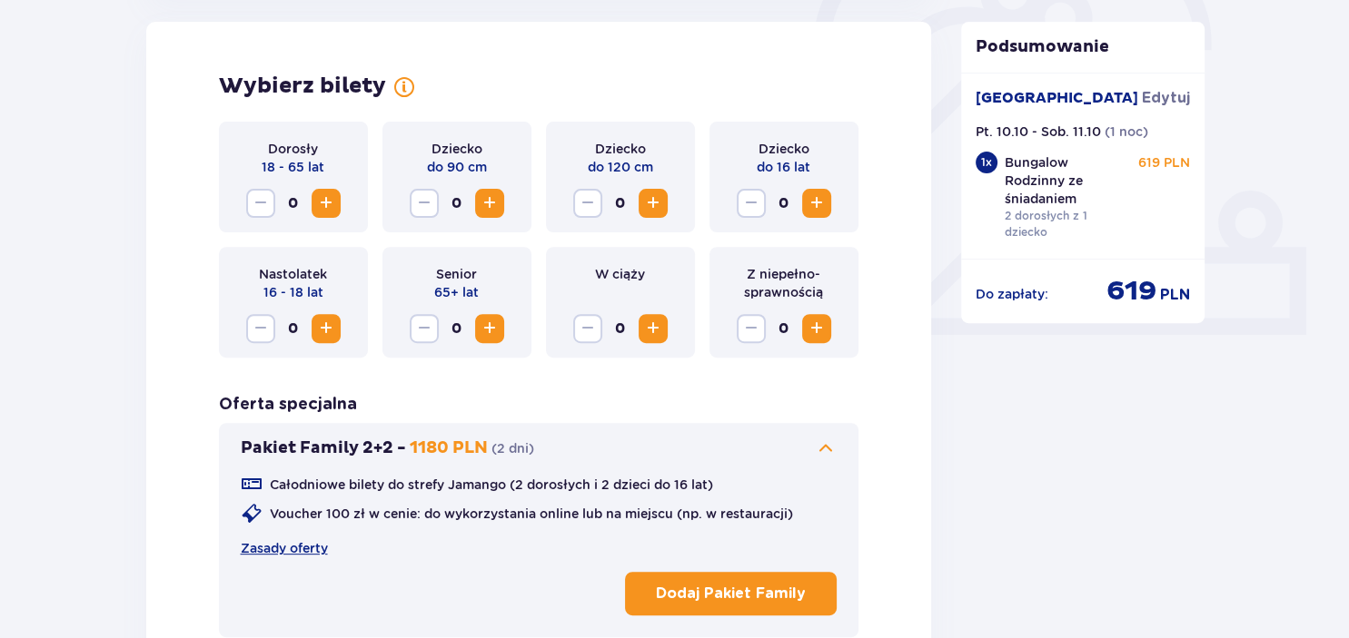
click at [736, 580] on button "Dodaj Pakiet Family" at bounding box center [731, 594] width 212 height 44
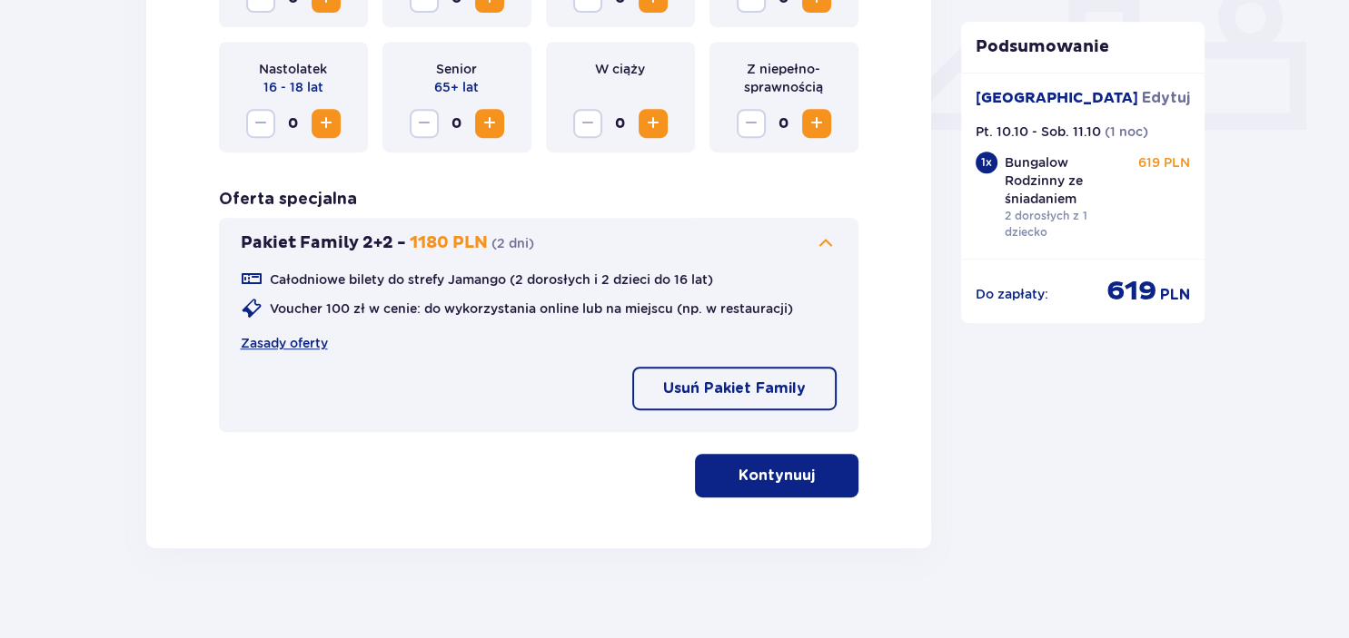
scroll to position [827, 0]
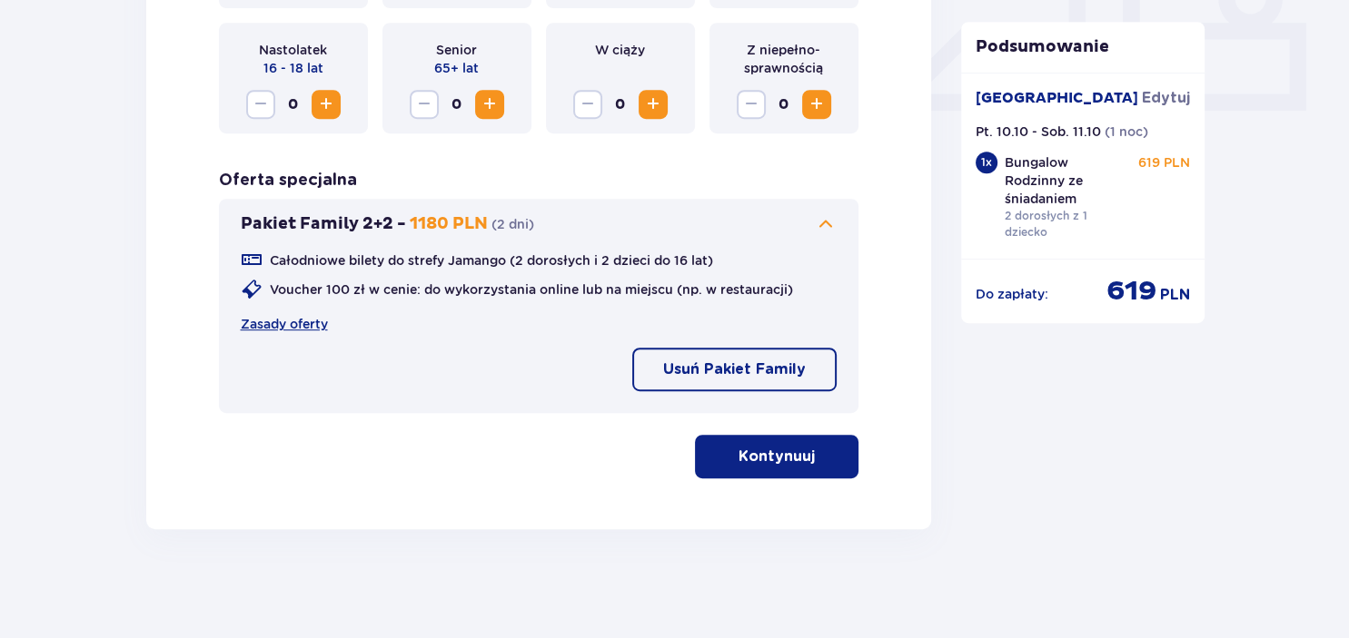
click at [790, 453] on p "Kontynuuj" at bounding box center [776, 457] width 76 height 20
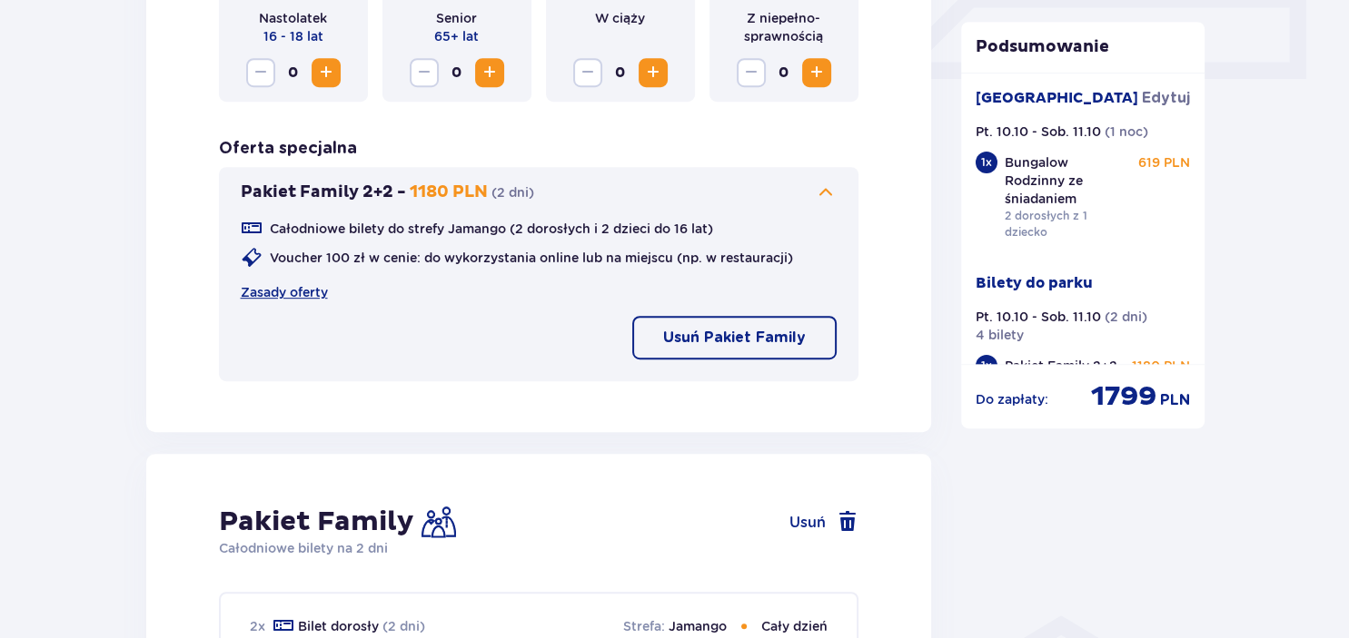
scroll to position [620, 0]
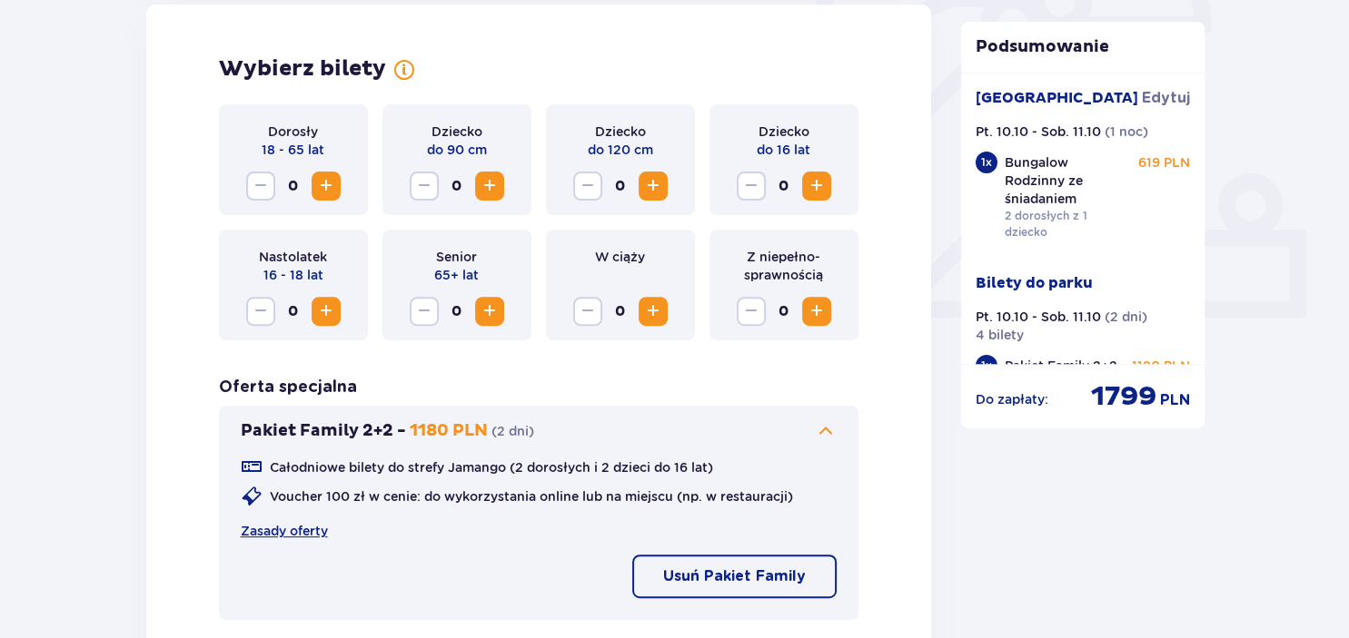
click at [725, 587] on p "Usuń Pakiet Family" at bounding box center [734, 577] width 143 height 20
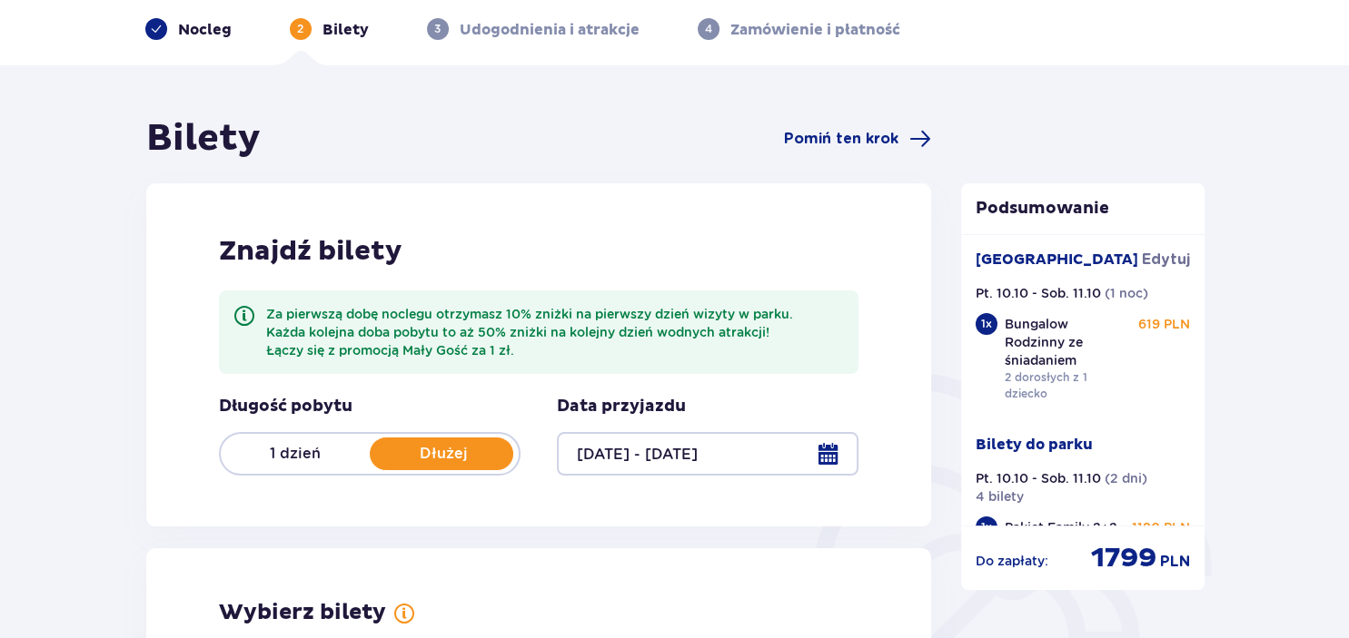
scroll to position [44, 0]
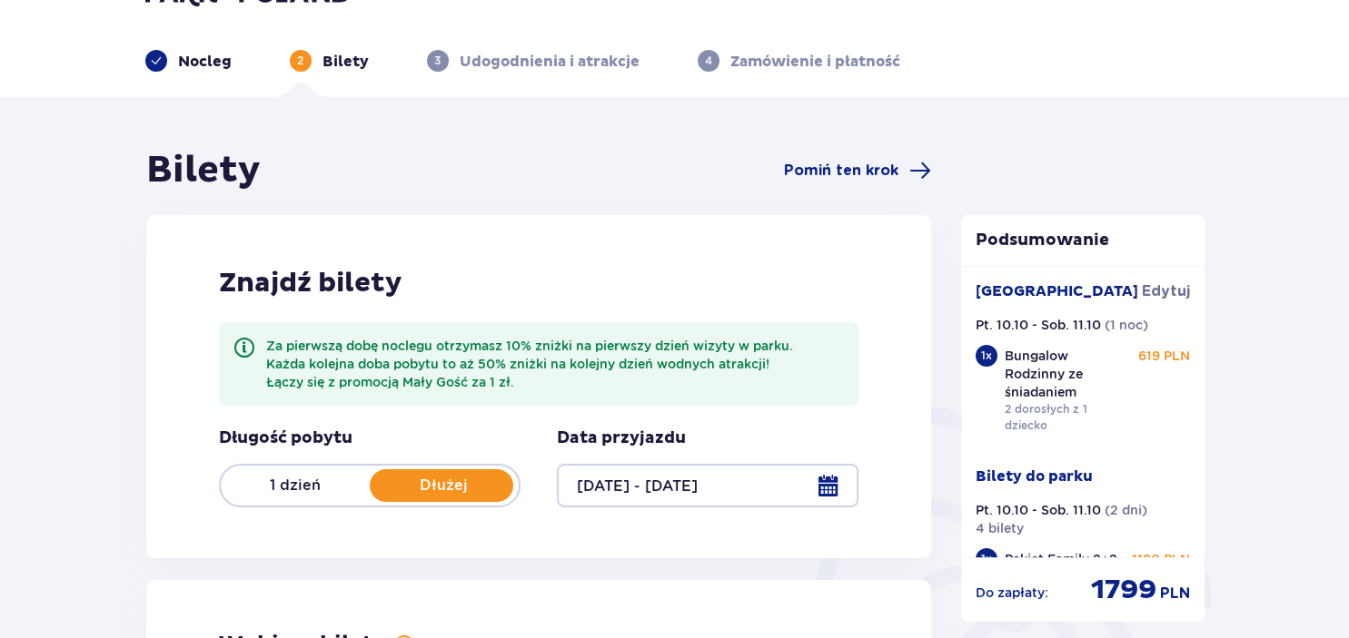
click at [467, 479] on p "Dłużej" at bounding box center [444, 486] width 149 height 20
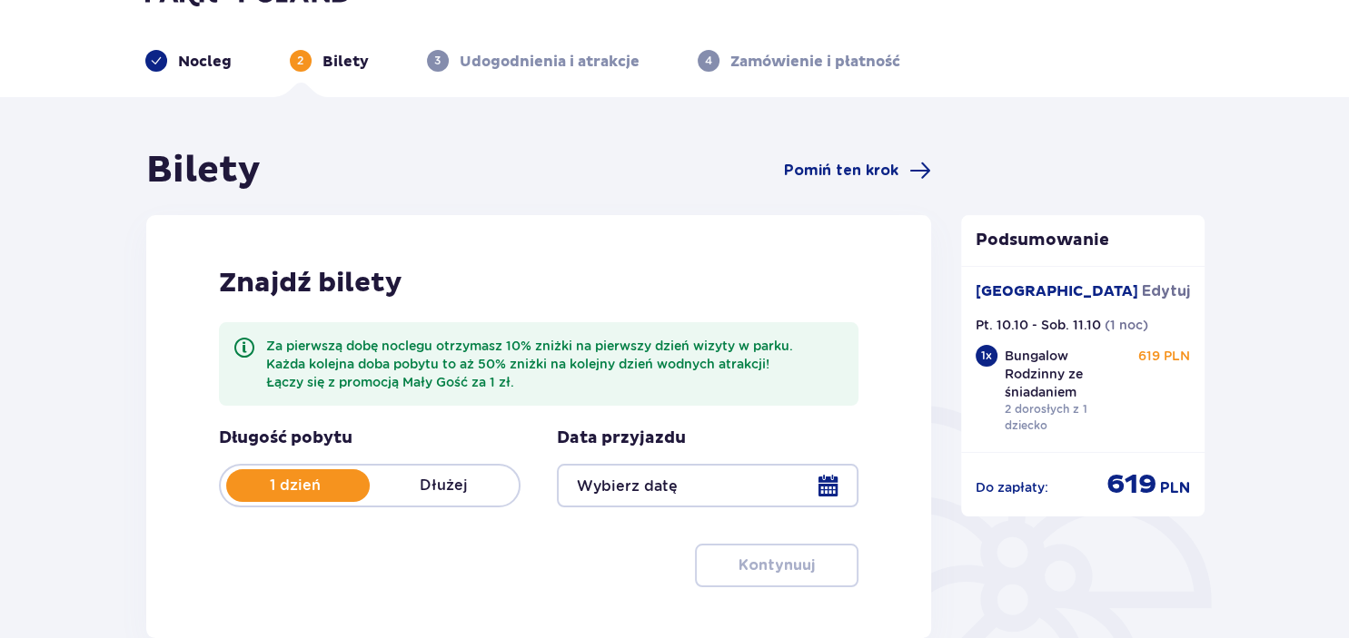
click at [826, 486] on div at bounding box center [707, 486] width 301 height 44
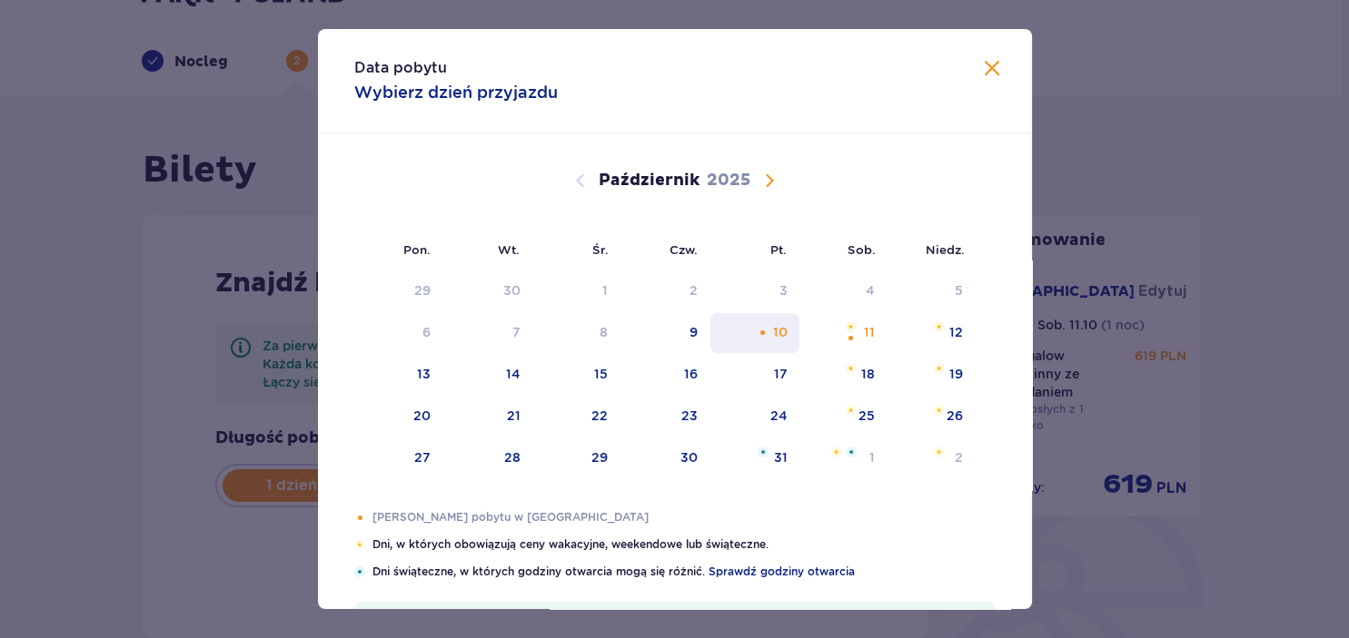
click at [776, 338] on div "10" at bounding box center [779, 332] width 15 height 18
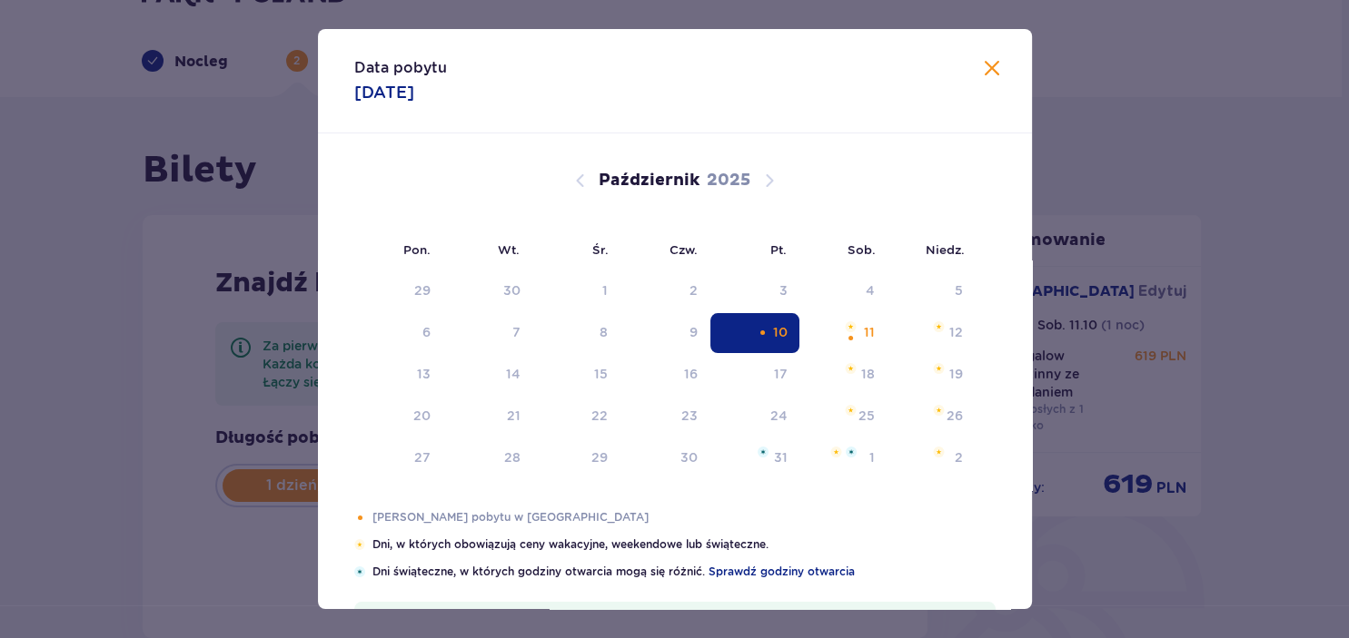
type input "10.10.25"
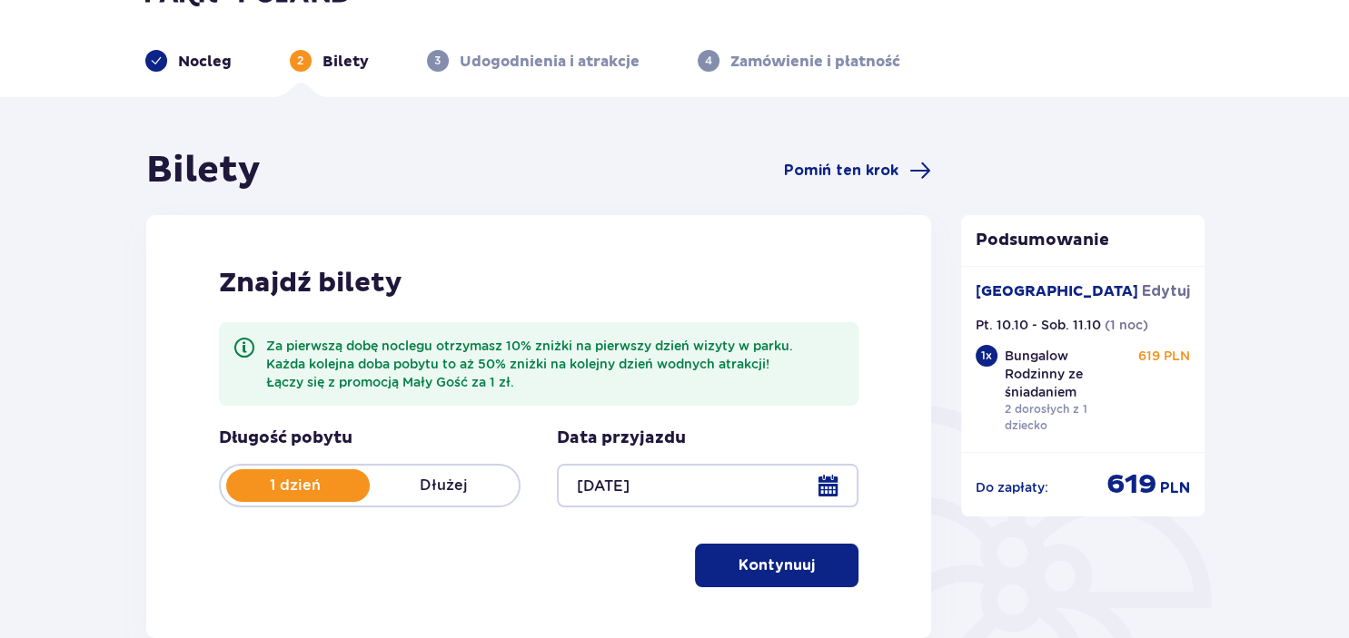
click at [788, 569] on p "Kontynuuj" at bounding box center [776, 566] width 76 height 20
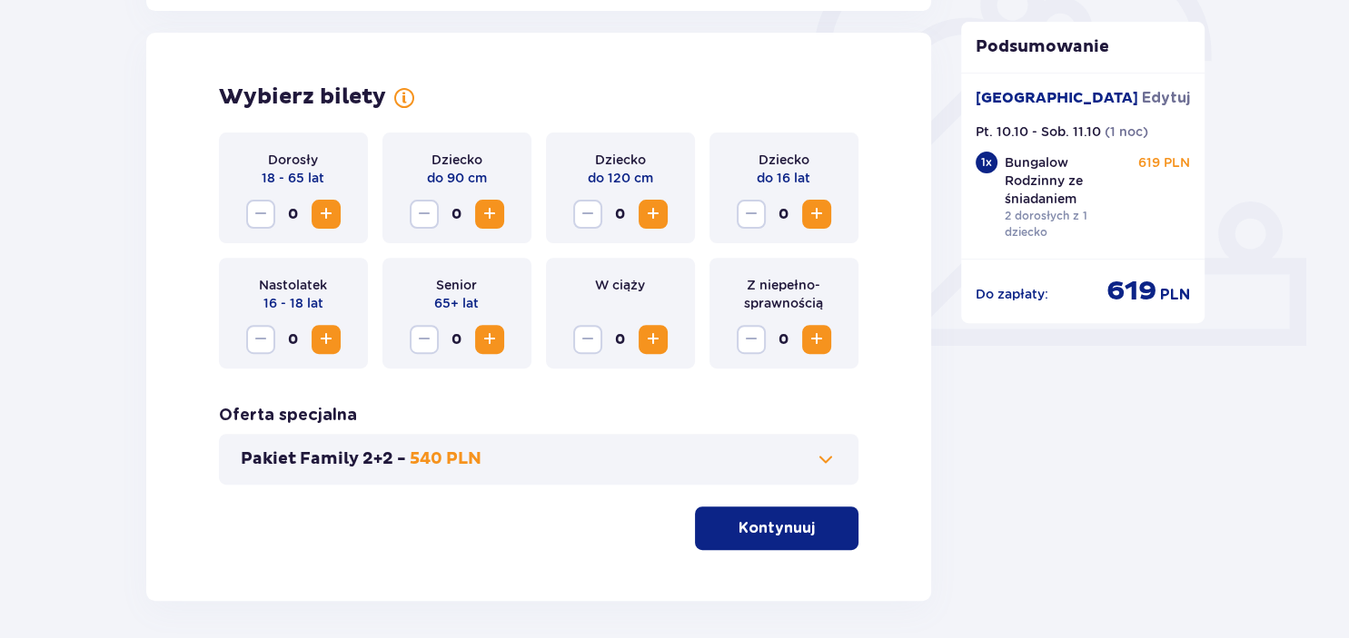
scroll to position [603, 0]
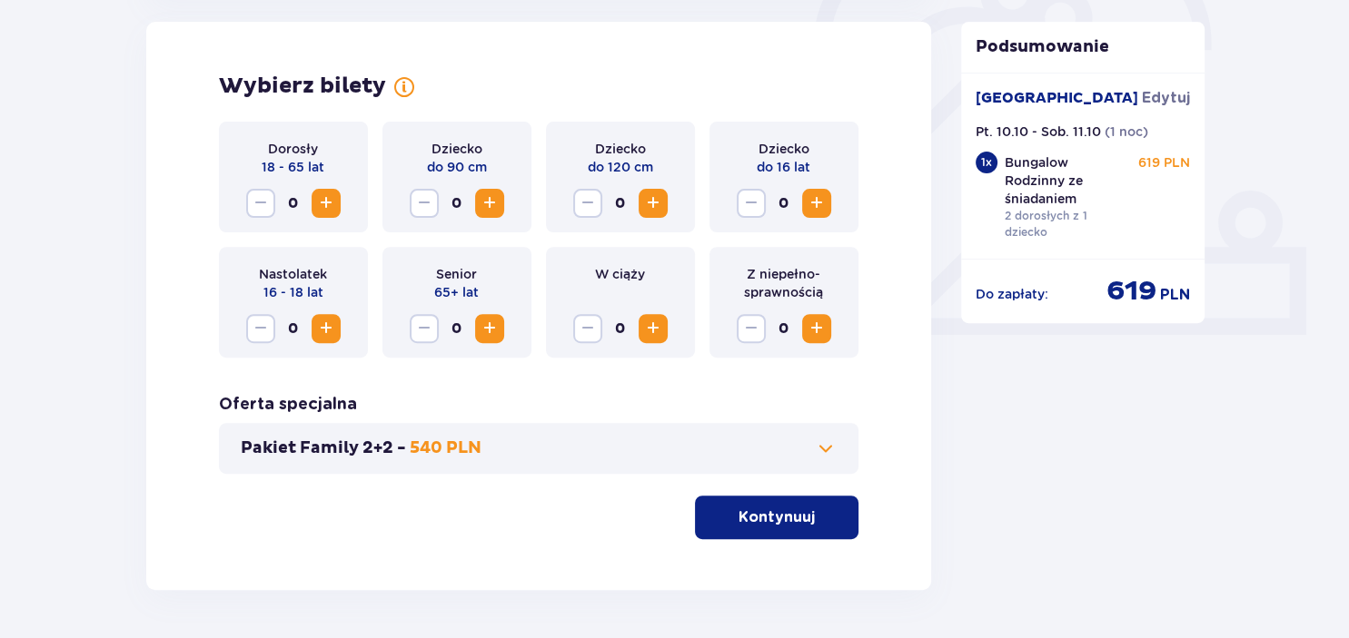
click at [322, 203] on span "Zwiększ" at bounding box center [326, 204] width 22 height 22
click at [824, 208] on span "Zwiększ" at bounding box center [817, 204] width 22 height 22
click at [778, 517] on p "Kontynuuj" at bounding box center [776, 518] width 76 height 20
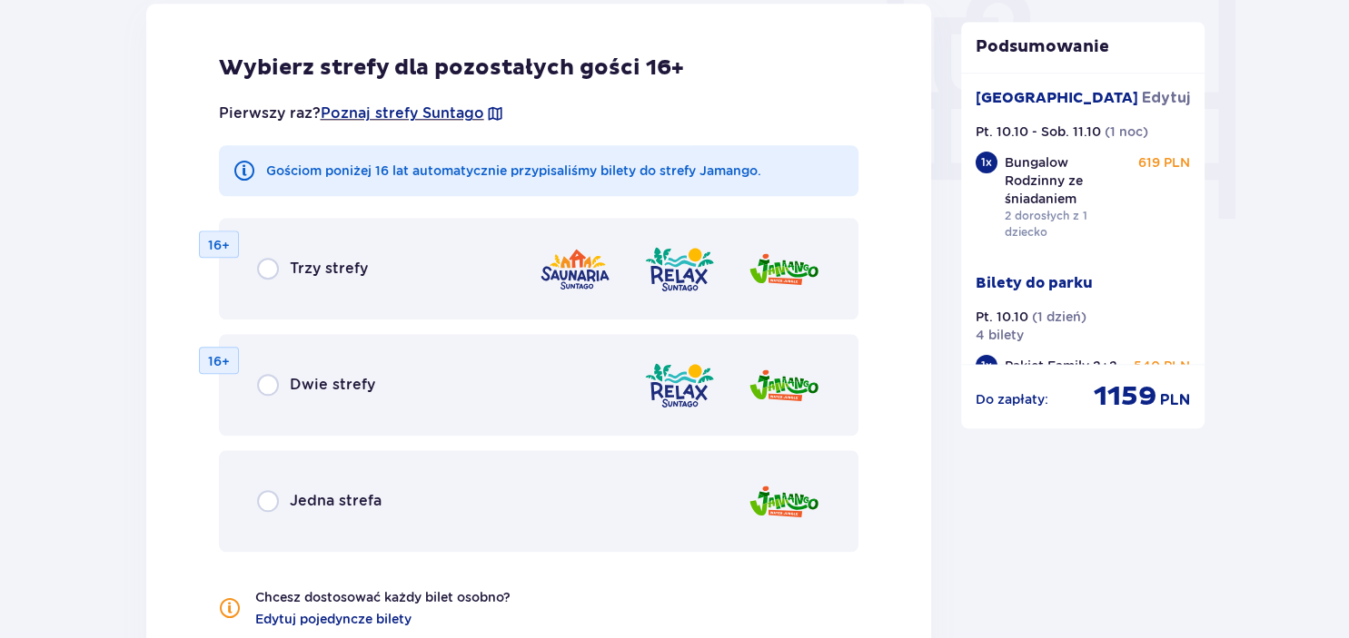
scroll to position [1799, 0]
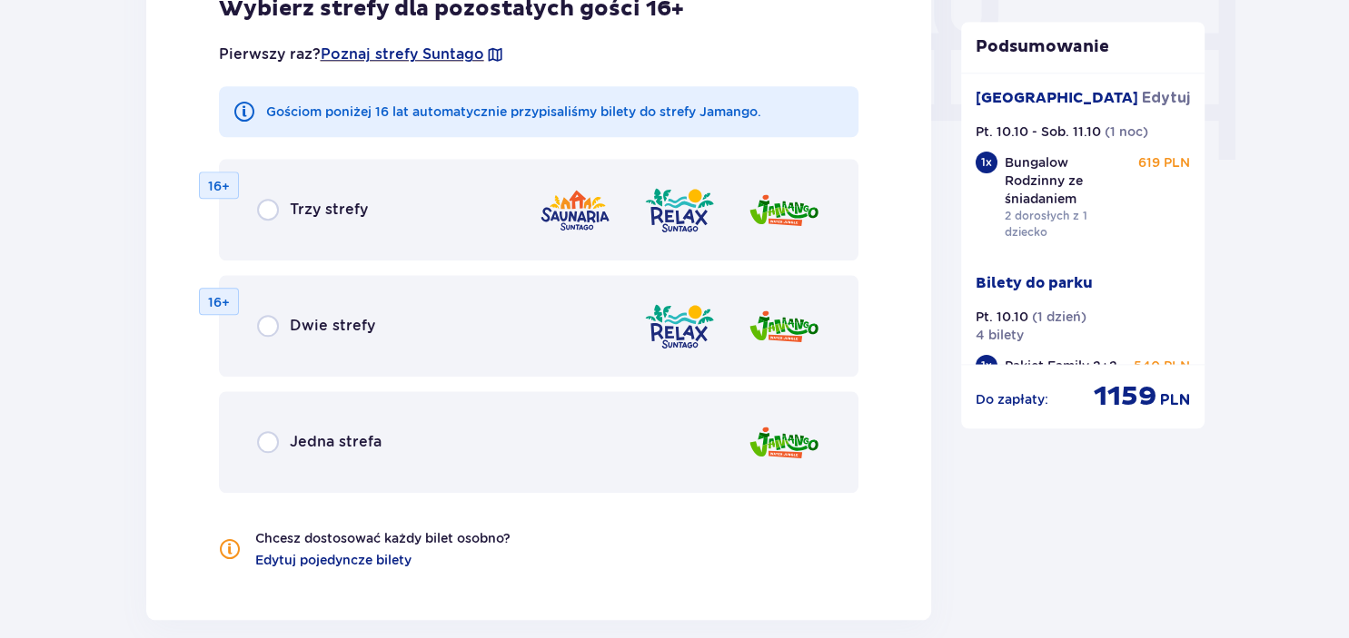
click at [268, 440] on input "radio" at bounding box center [268, 442] width 22 height 22
radio input "true"
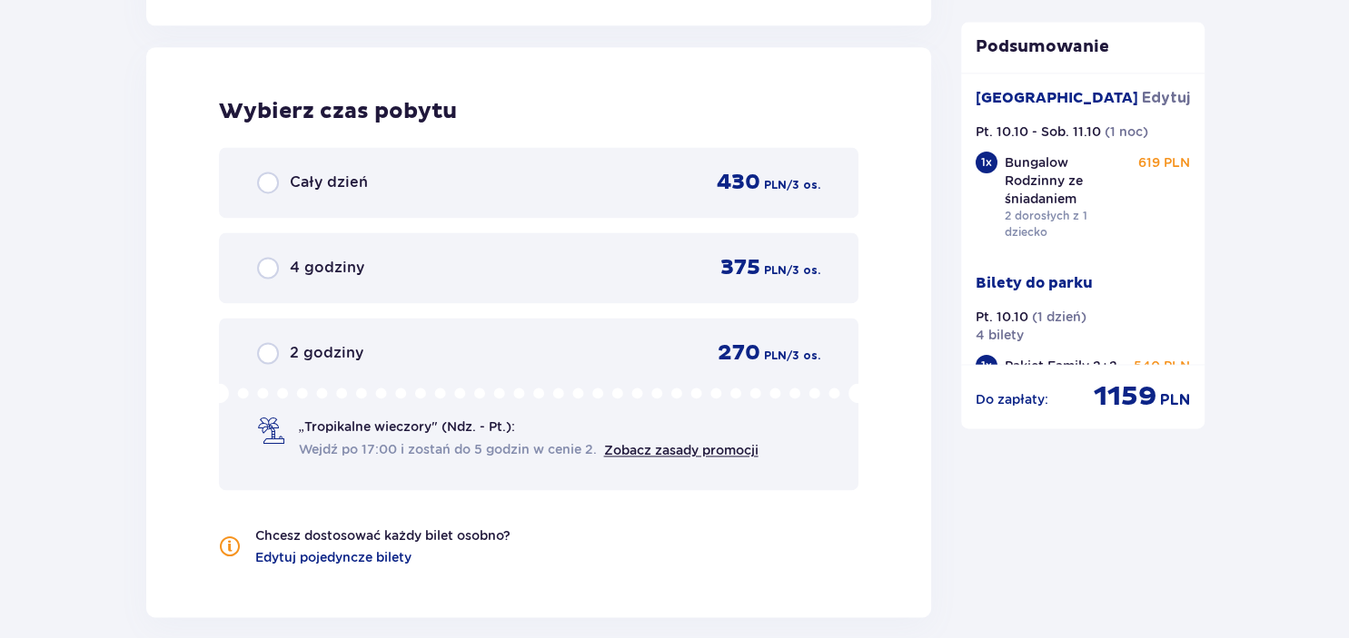
scroll to position [2395, 0]
click at [267, 172] on input "radio" at bounding box center [268, 182] width 22 height 22
radio input "true"
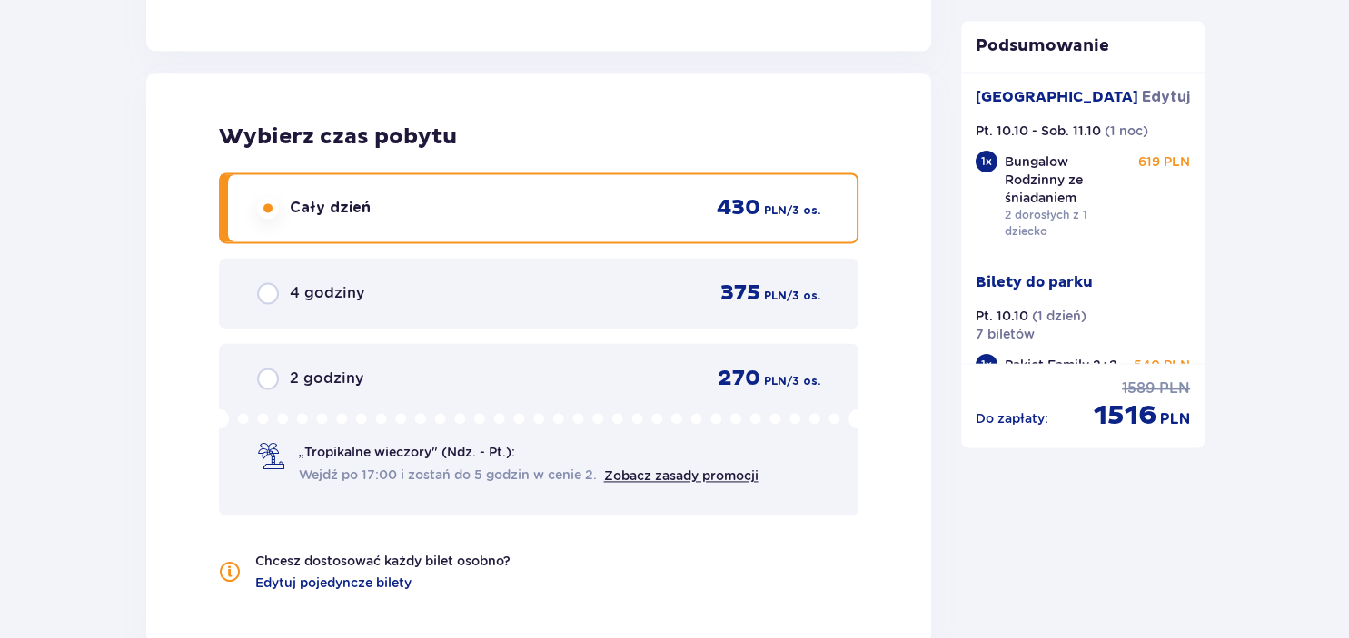
scroll to position [2357, 0]
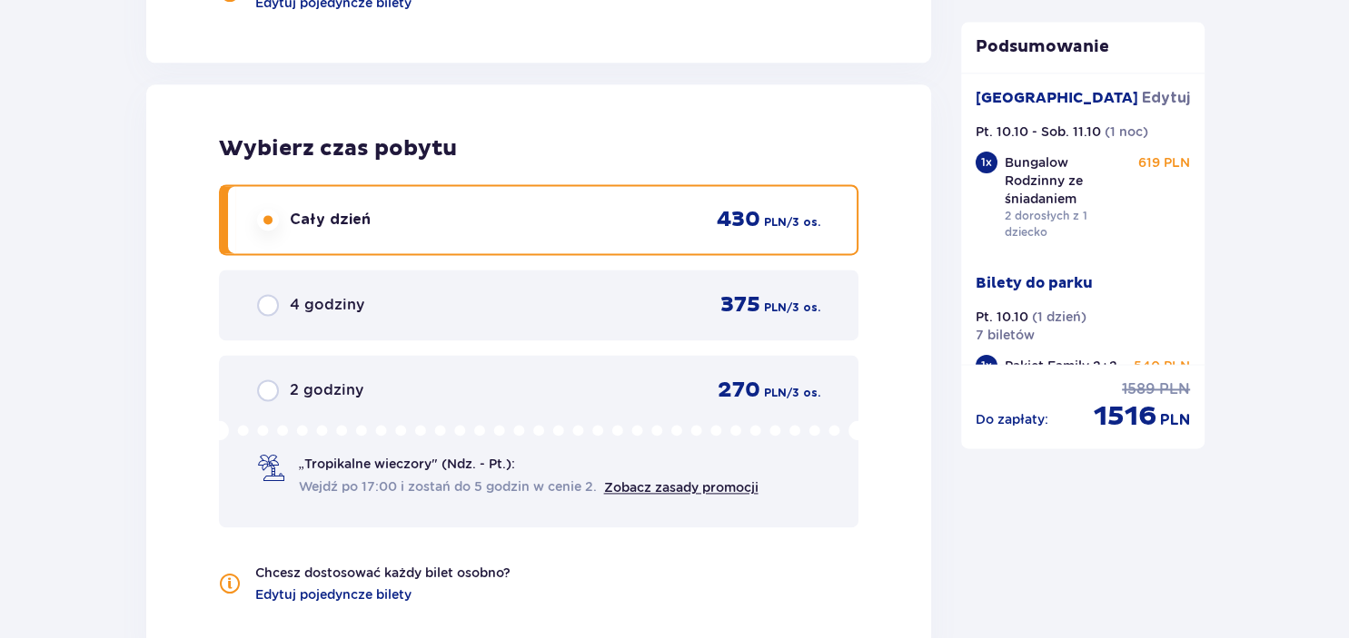
click at [273, 220] on input "radio" at bounding box center [268, 220] width 22 height 22
click at [267, 220] on input "radio" at bounding box center [268, 220] width 22 height 22
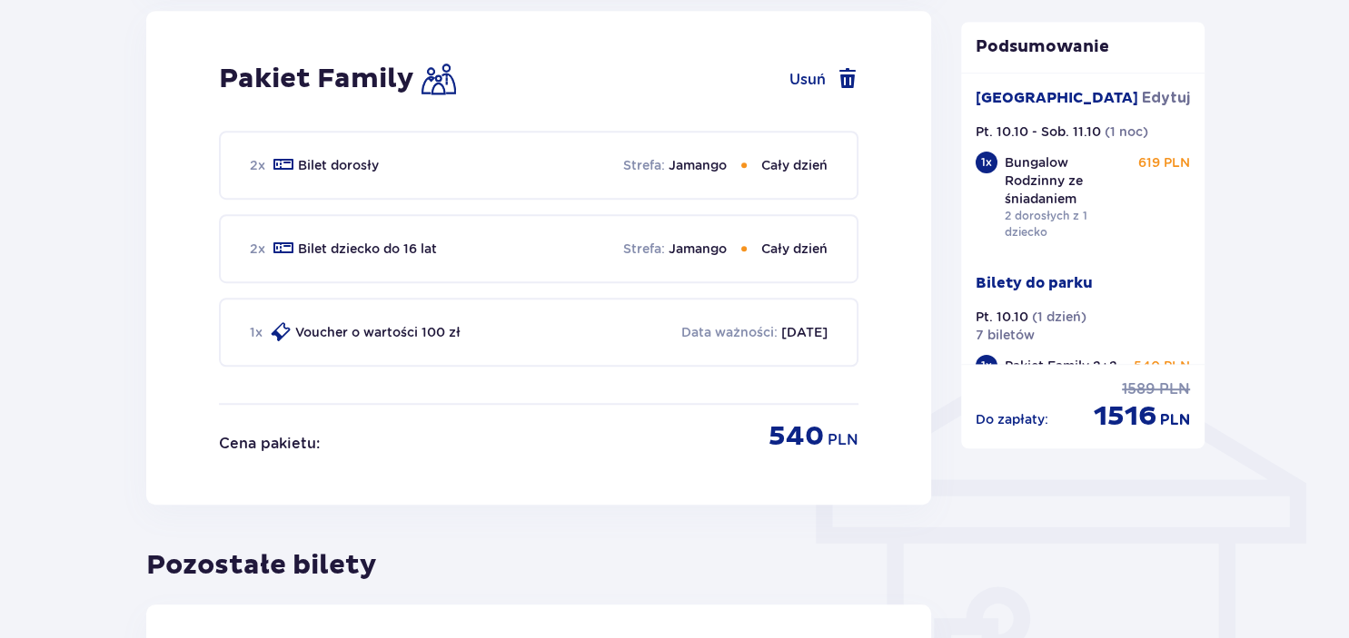
scroll to position [1013, 0]
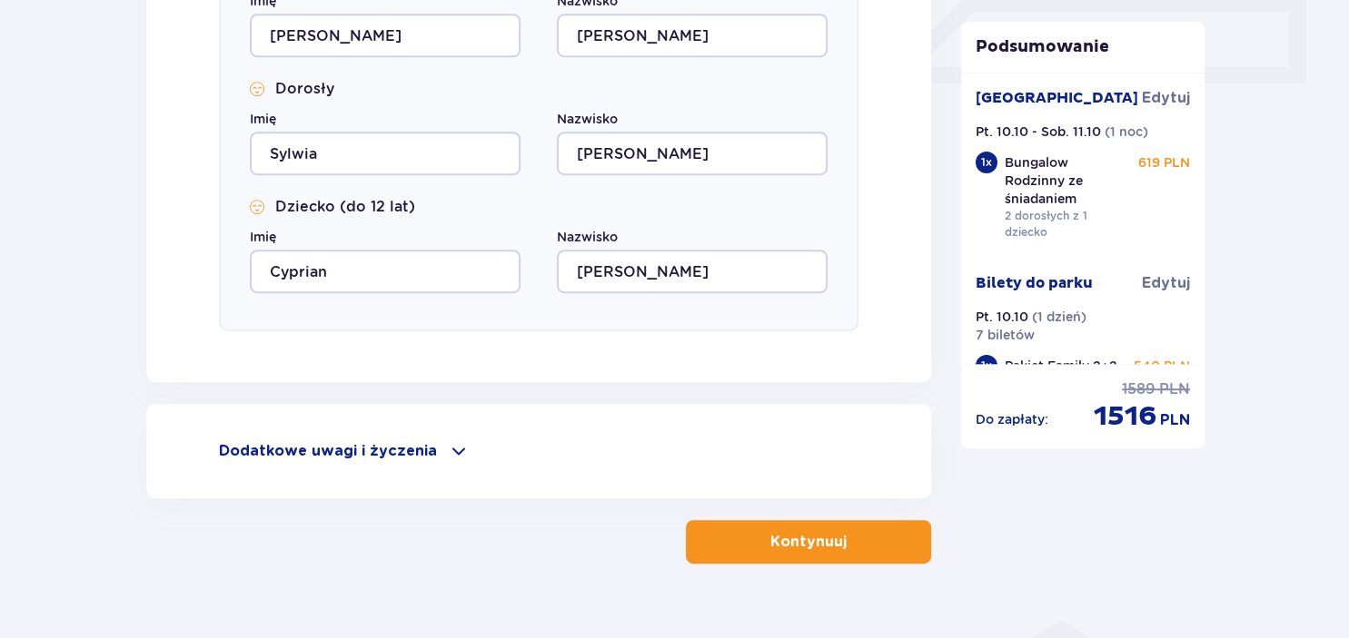
scroll to position [888, 0]
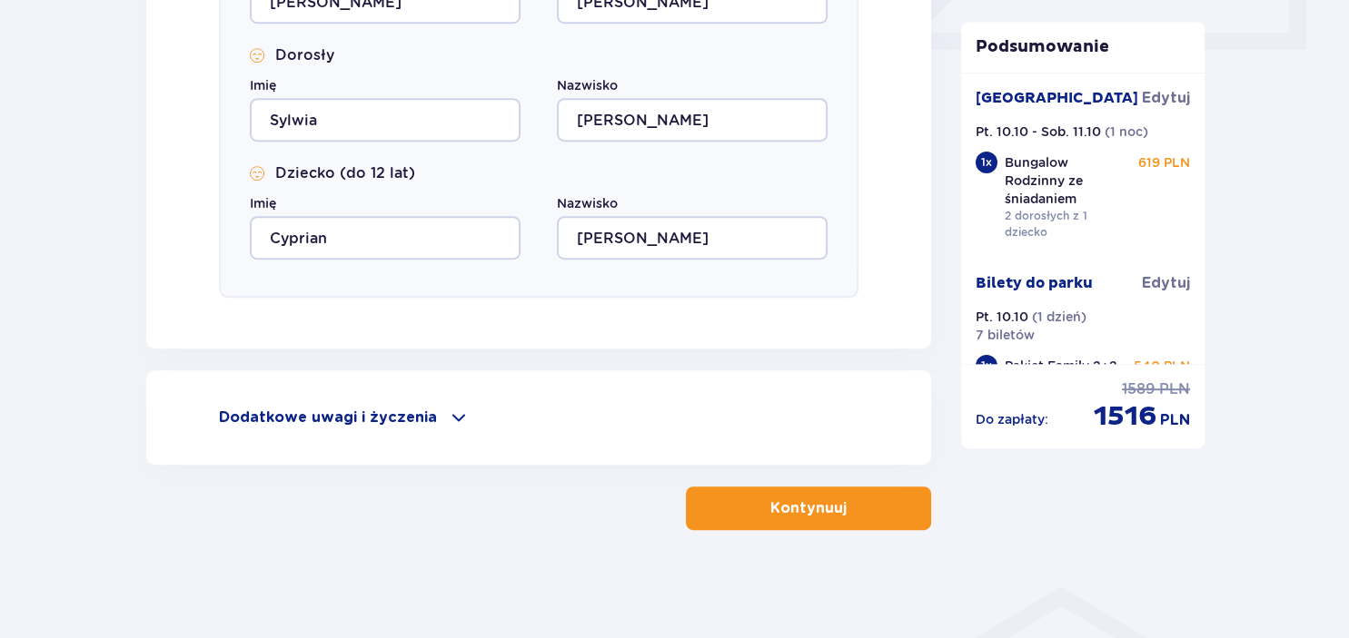
click at [813, 507] on p "Kontynuuj" at bounding box center [808, 509] width 76 height 20
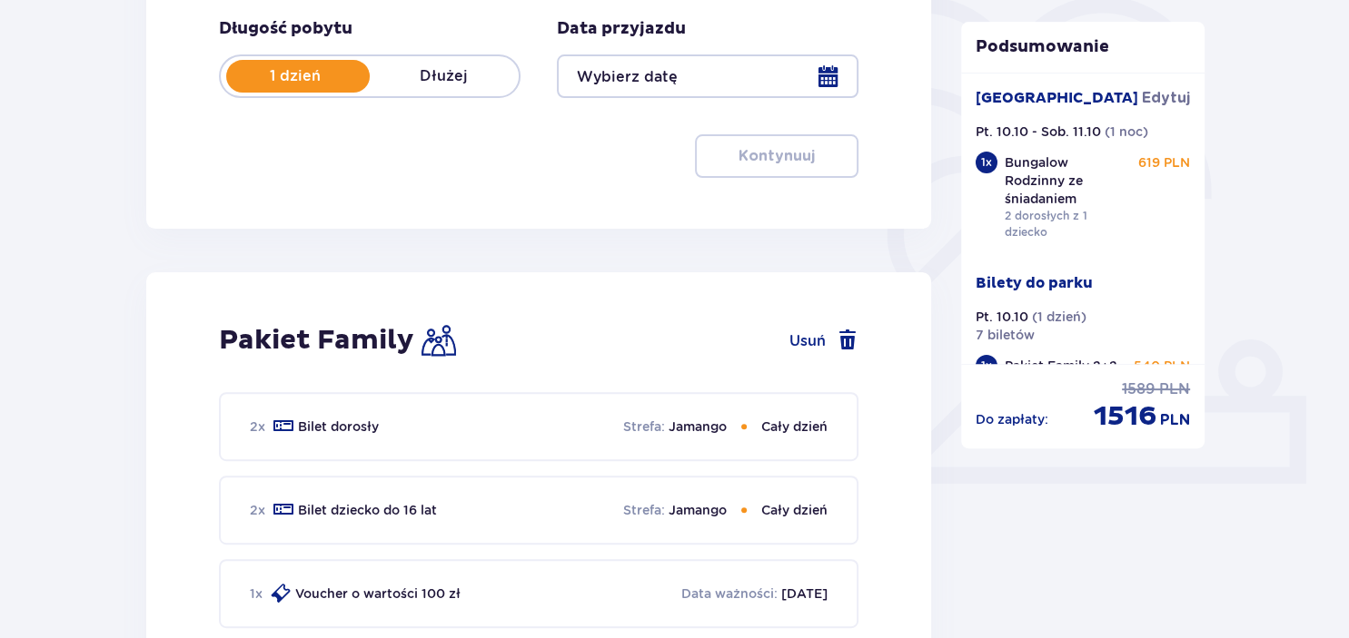
type input "10.10.25"
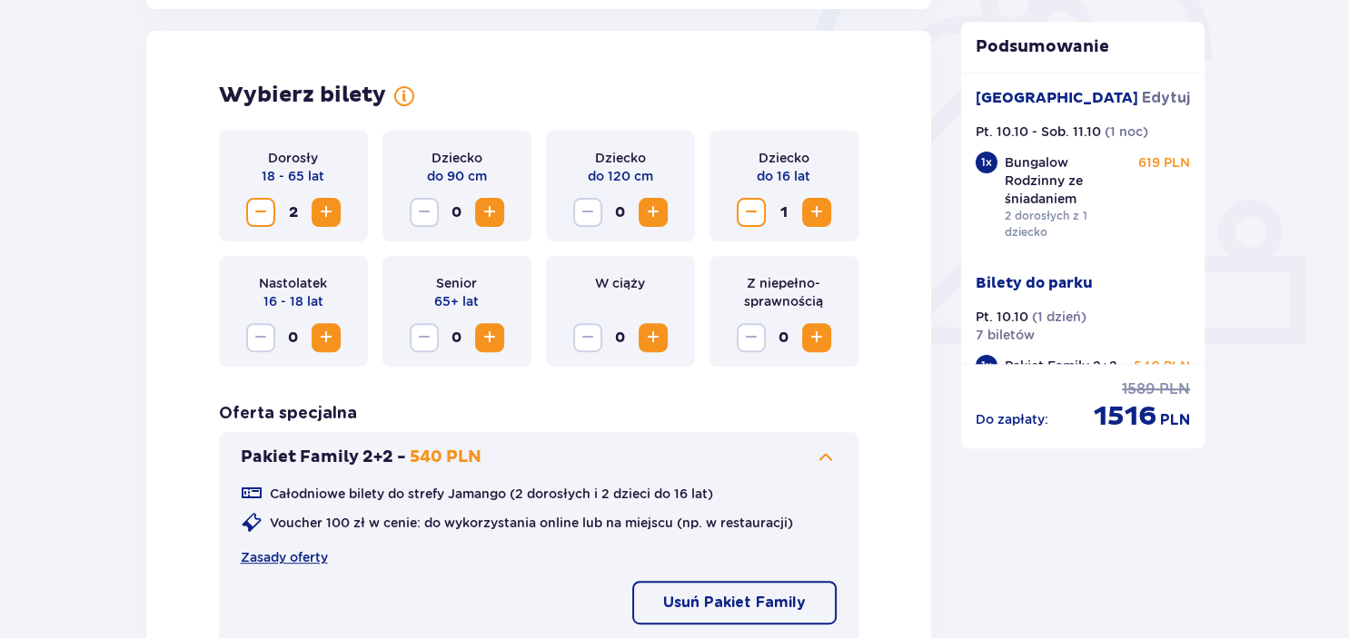
scroll to position [671, 0]
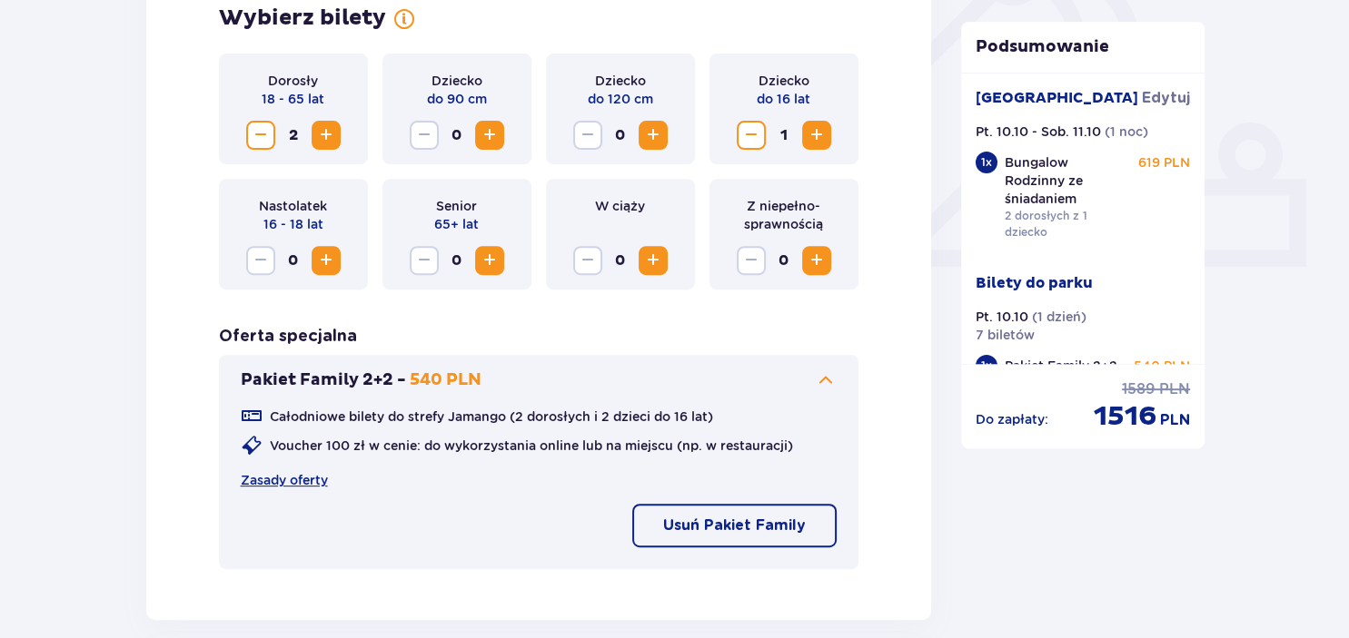
click at [723, 521] on p "Usuń Pakiet Family" at bounding box center [734, 526] width 143 height 20
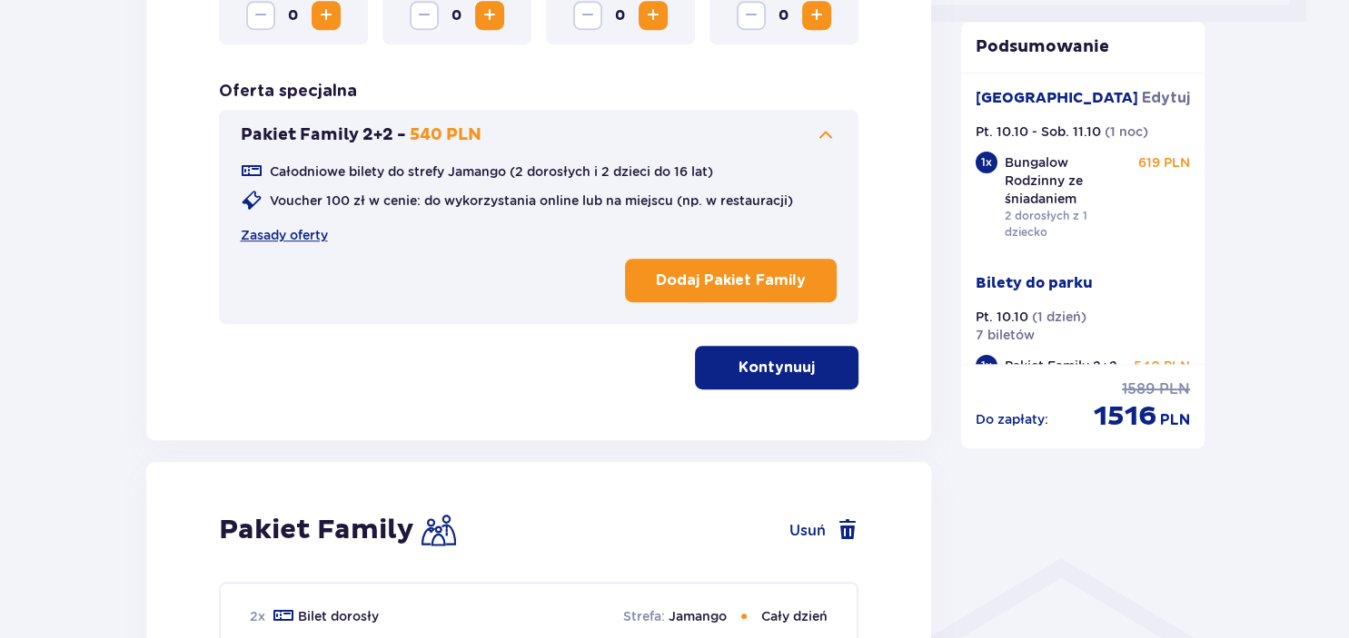
scroll to position [959, 0]
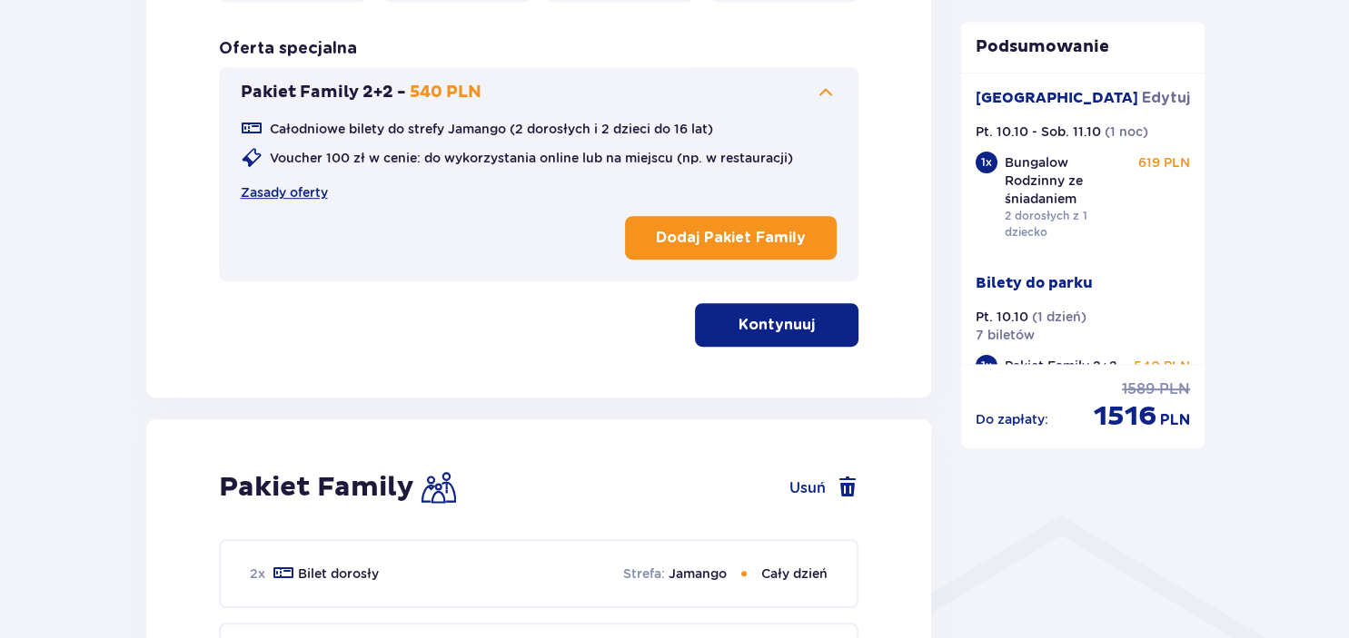
click at [772, 321] on p "Kontynuuj" at bounding box center [776, 325] width 76 height 20
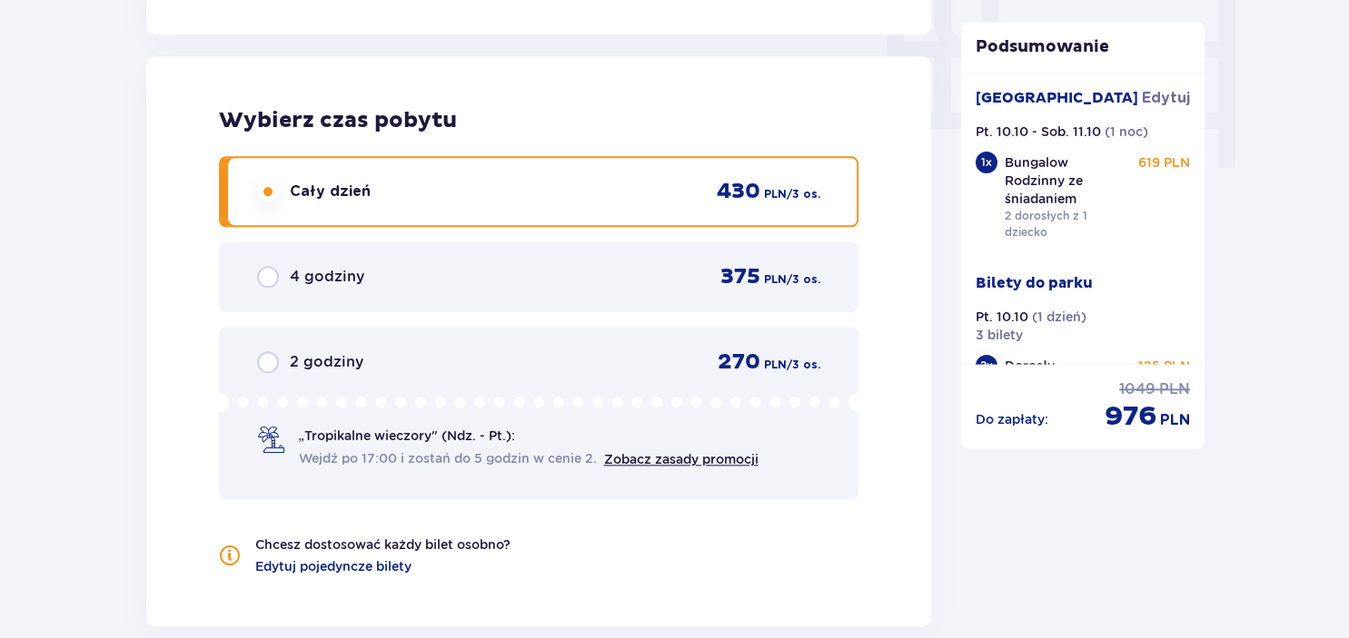
scroll to position [1822, 0]
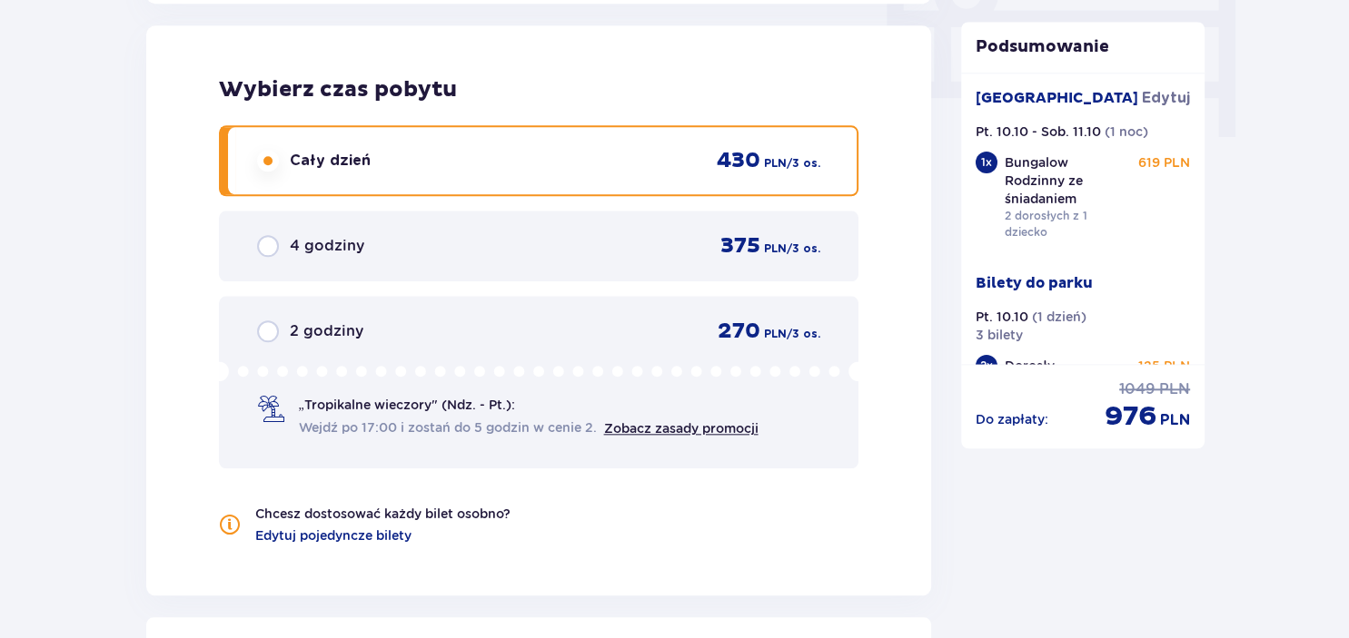
click at [396, 408] on span "„Tropikalne wieczory" (Ndz. - Pt.):" at bounding box center [407, 405] width 216 height 18
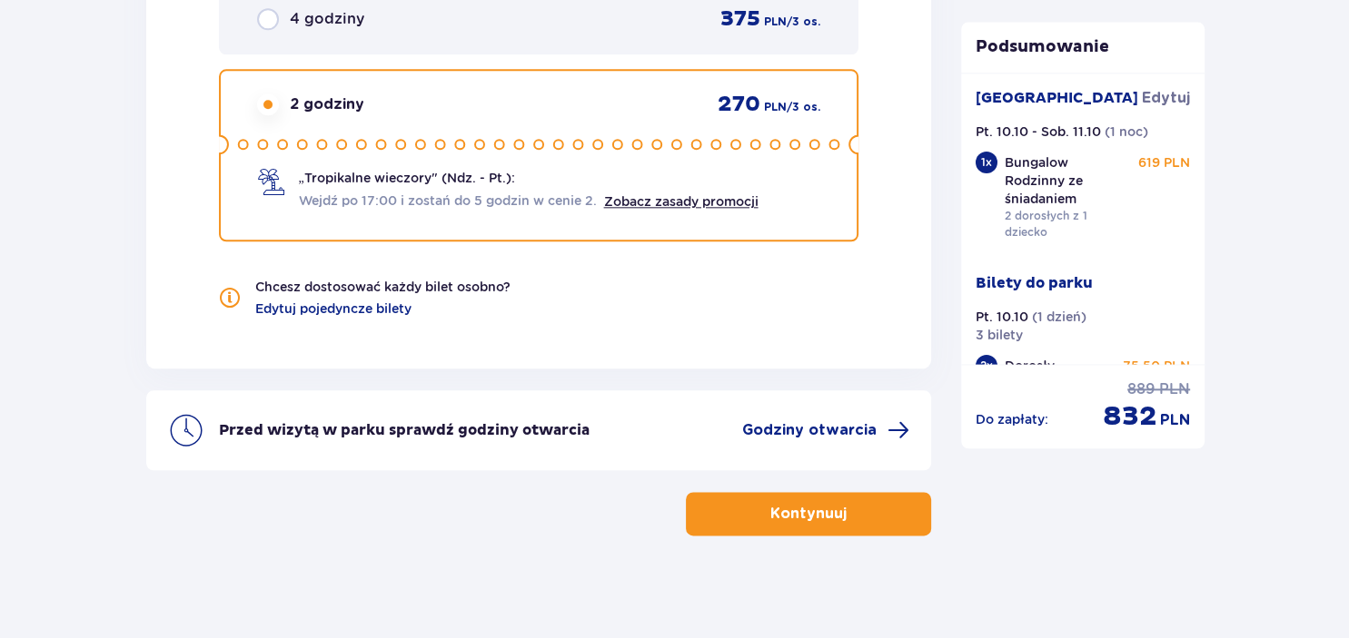
scroll to position [2052, 0]
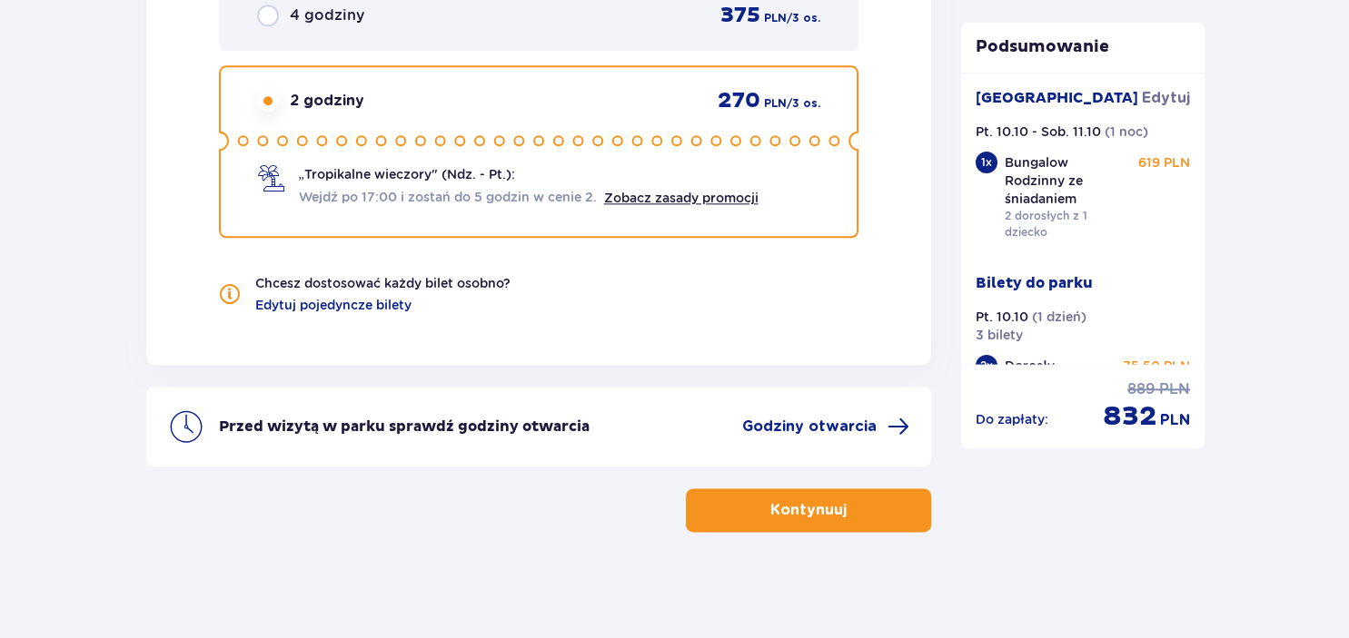
click at [805, 513] on p "Kontynuuj" at bounding box center [808, 510] width 76 height 20
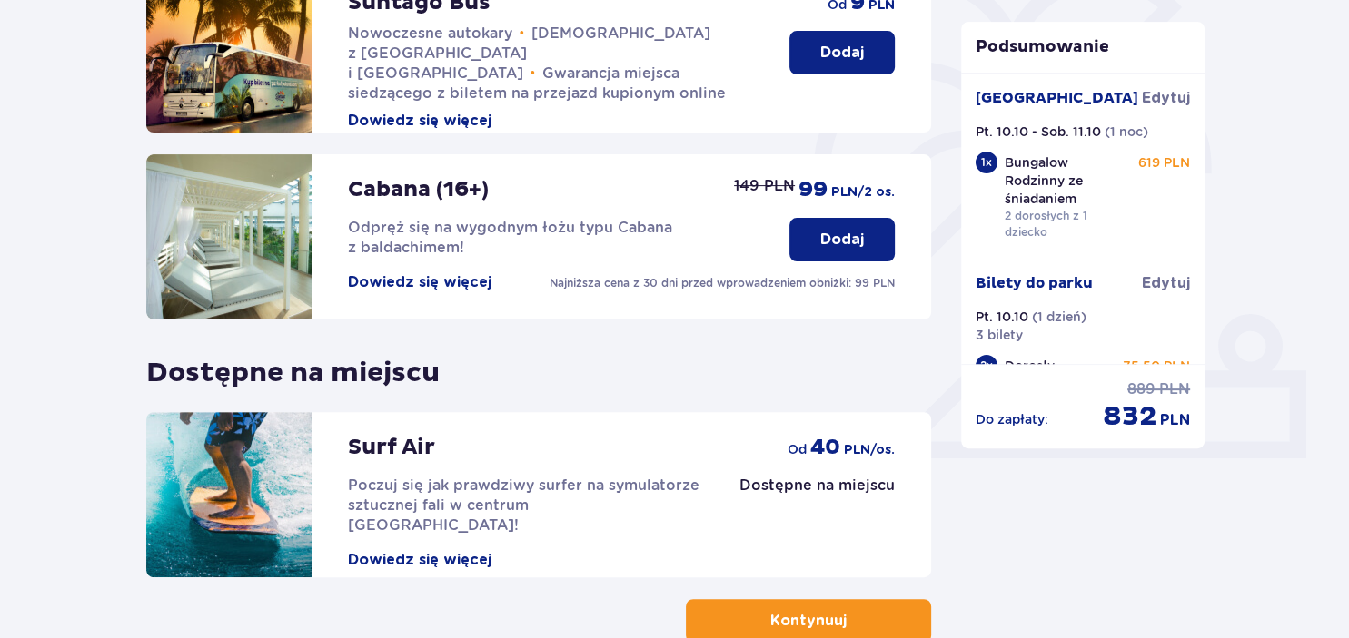
scroll to position [592, 0]
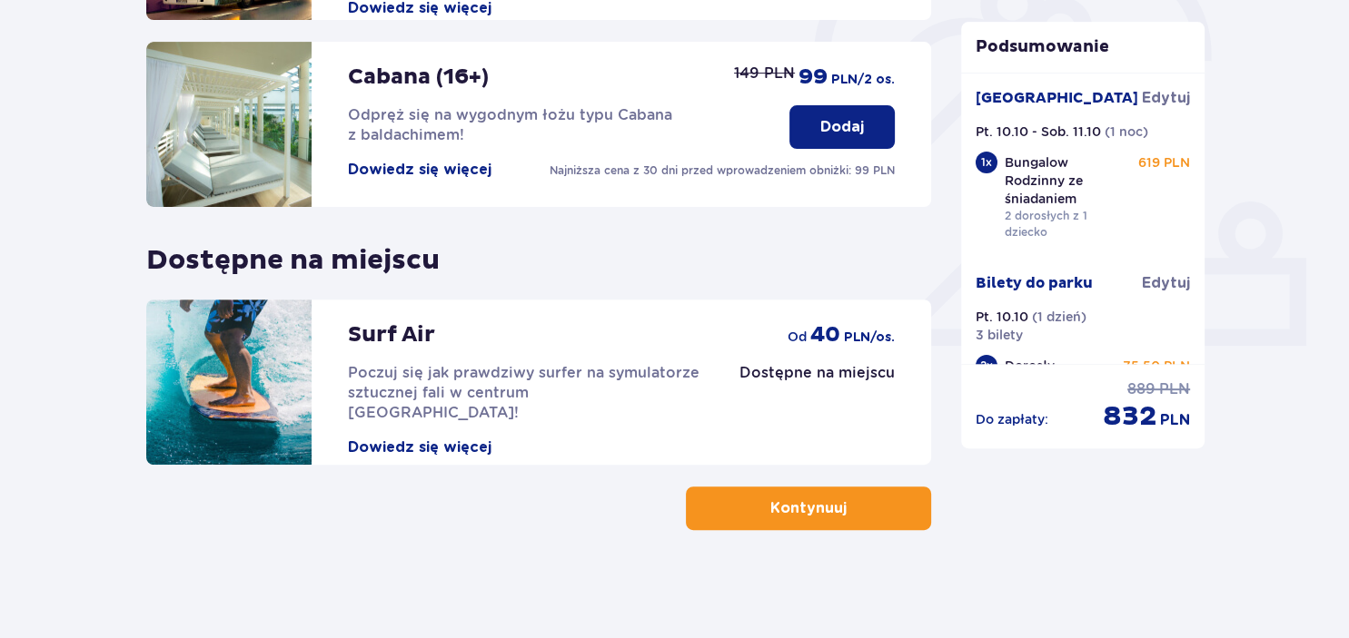
click at [814, 510] on p "Kontynuuj" at bounding box center [808, 509] width 76 height 20
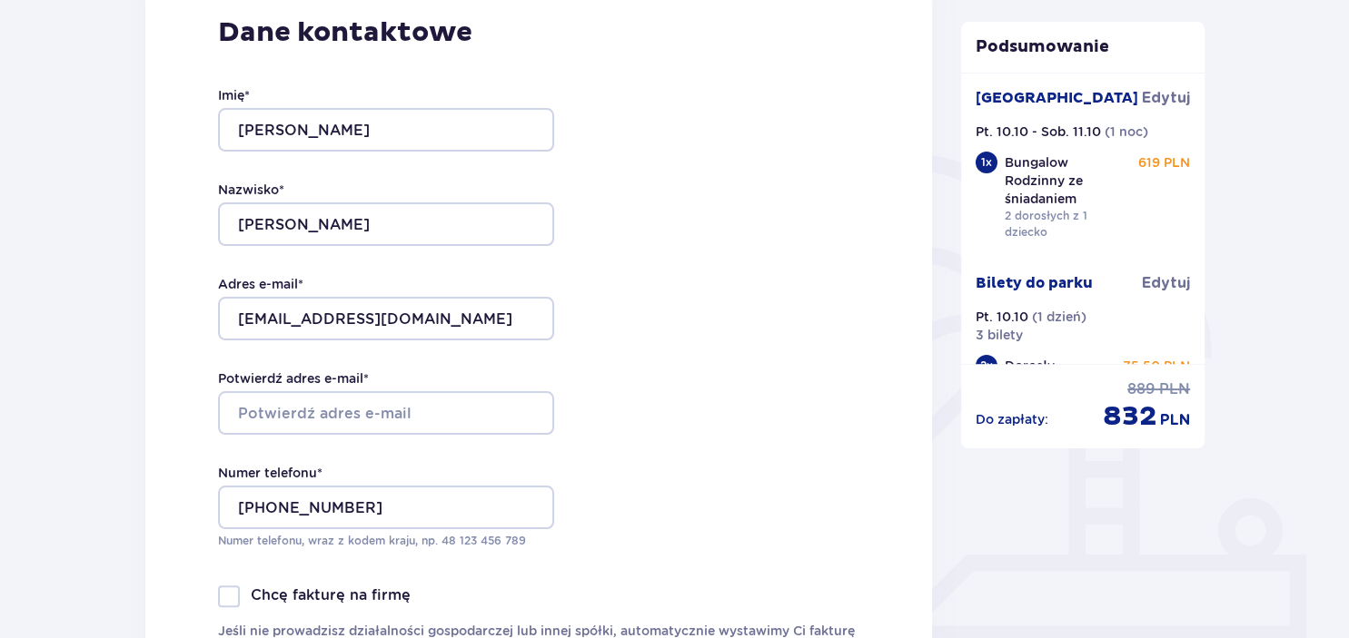
scroll to position [287, 0]
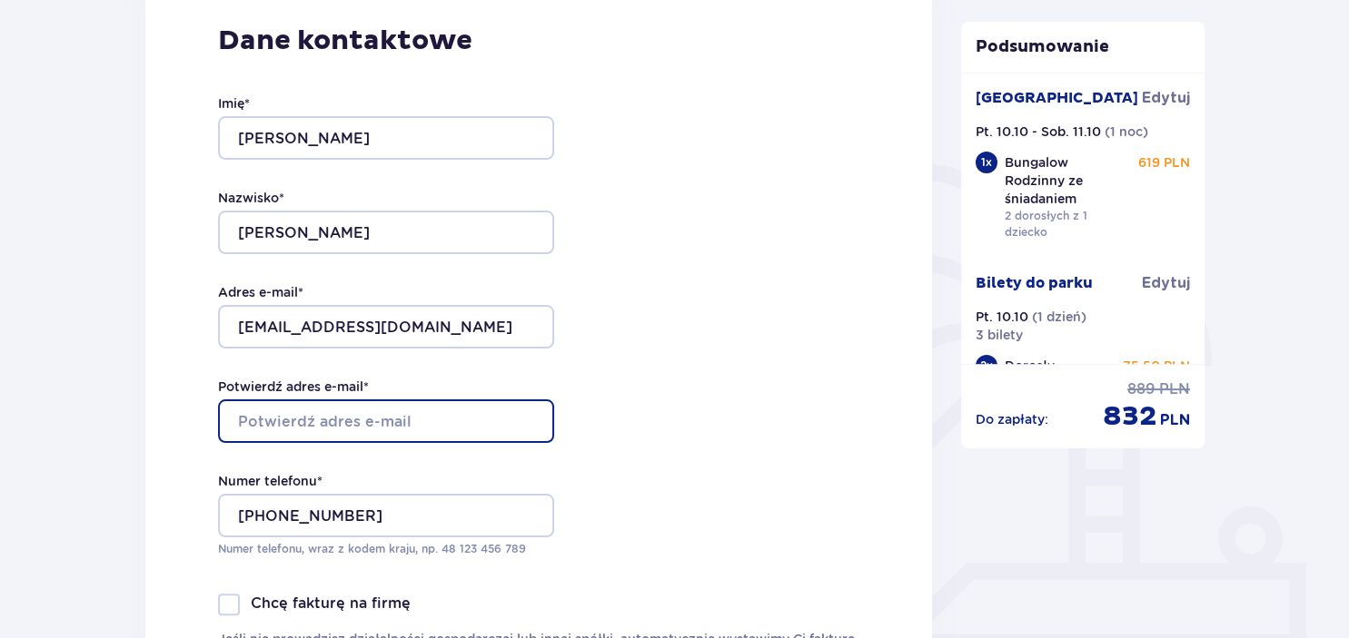
click at [470, 414] on input "Potwierdź adres e-mail *" at bounding box center [386, 422] width 336 height 44
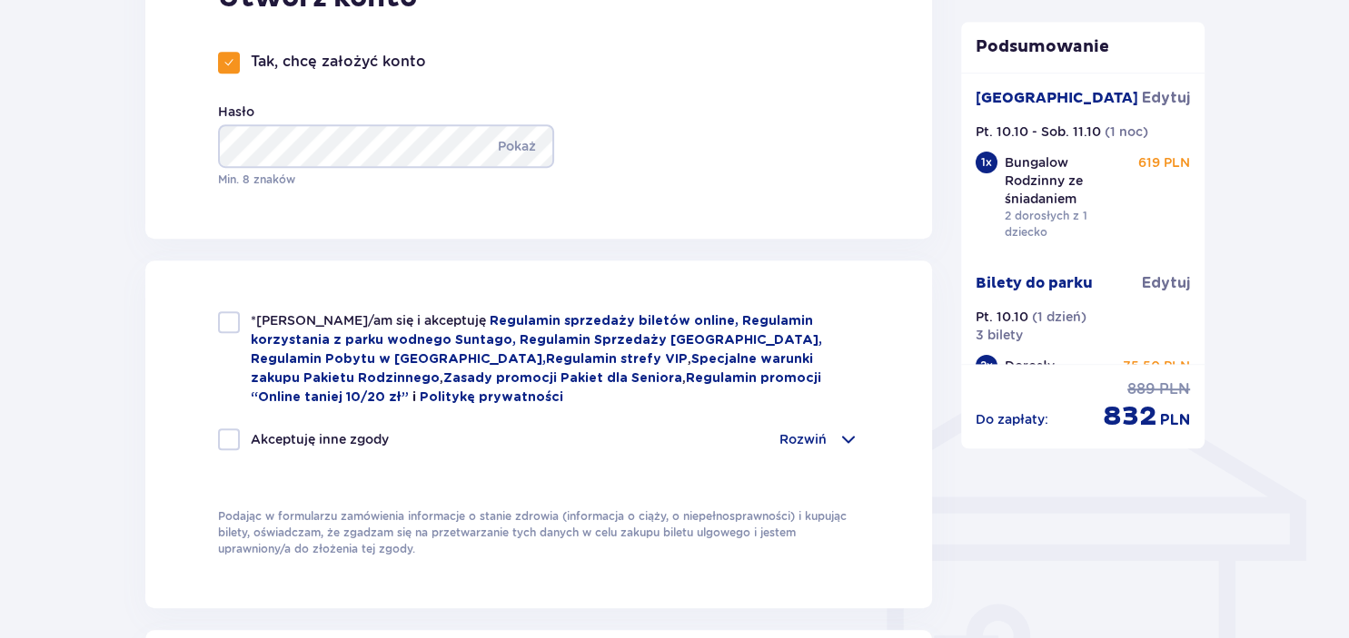
scroll to position [1151, 0]
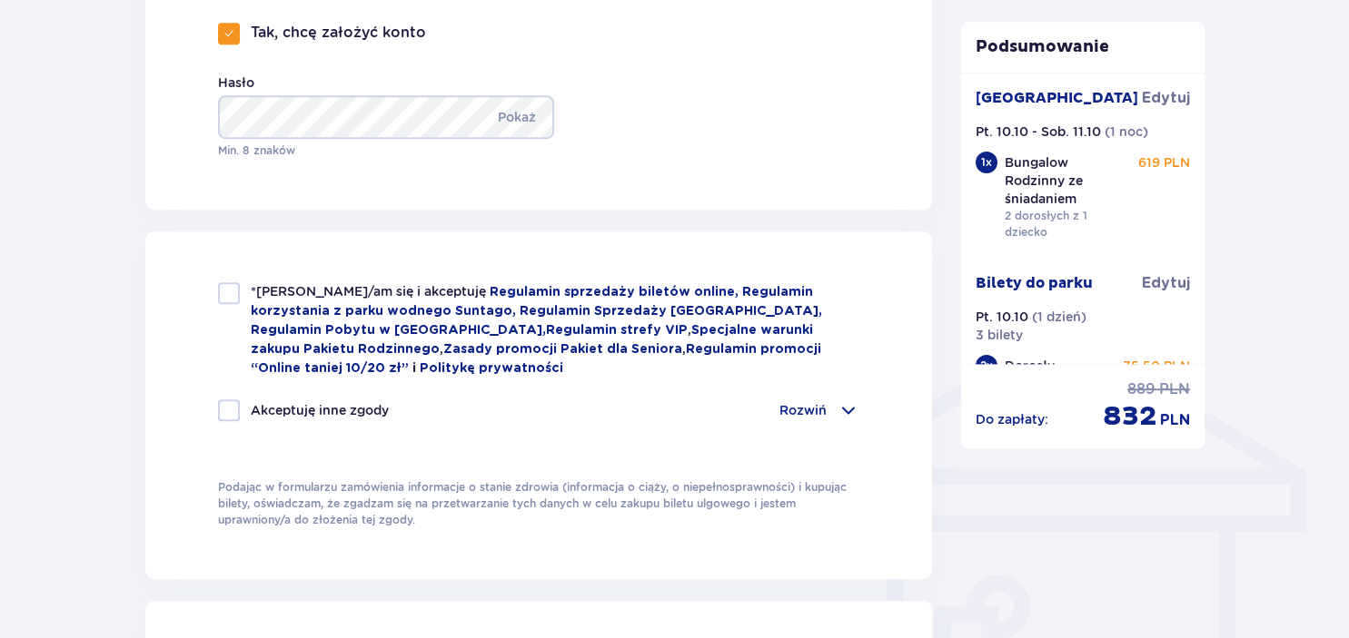
type input "[EMAIL_ADDRESS][DOMAIN_NAME]"
click at [232, 297] on div at bounding box center [229, 293] width 22 height 22
checkbox input "true"
click at [225, 405] on div at bounding box center [229, 411] width 22 height 22
checkbox input "true"
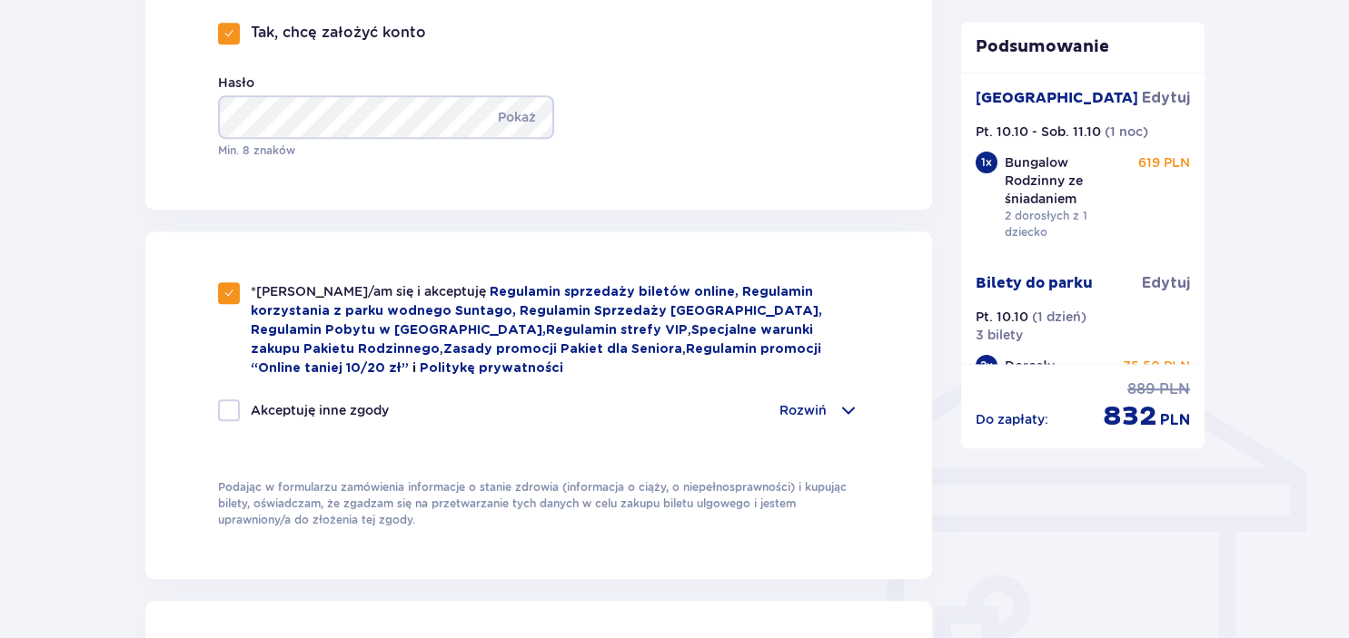
checkbox input "true"
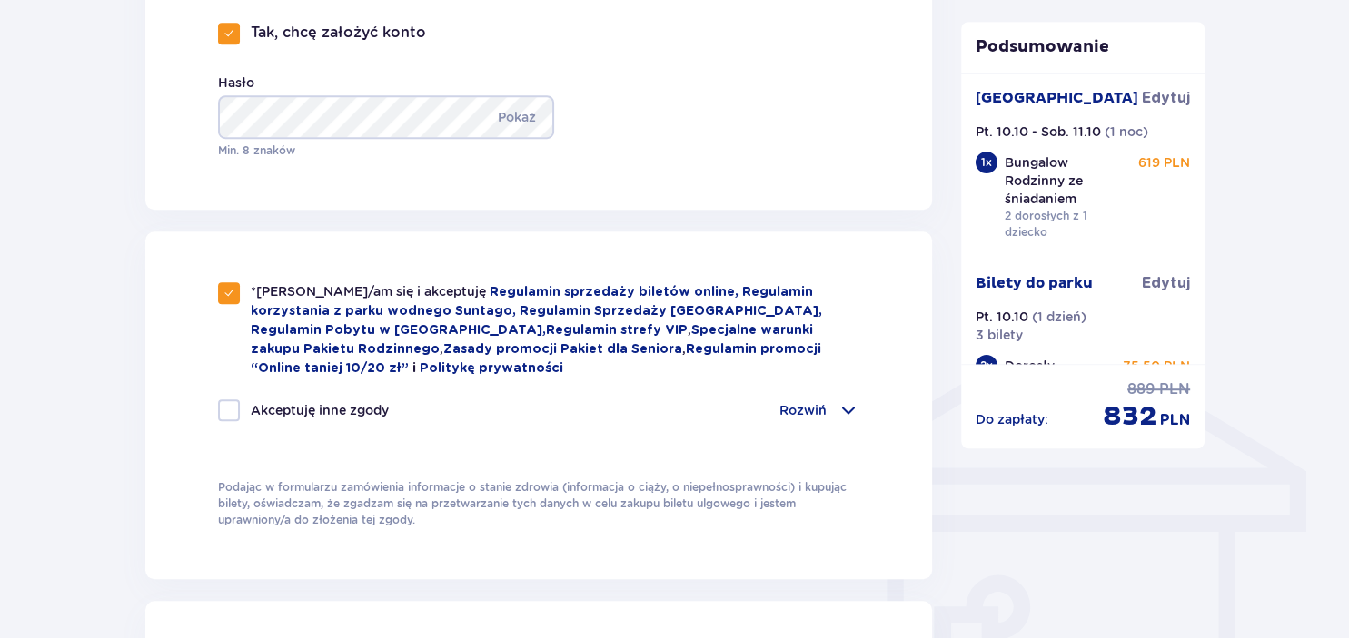
checkbox input "true"
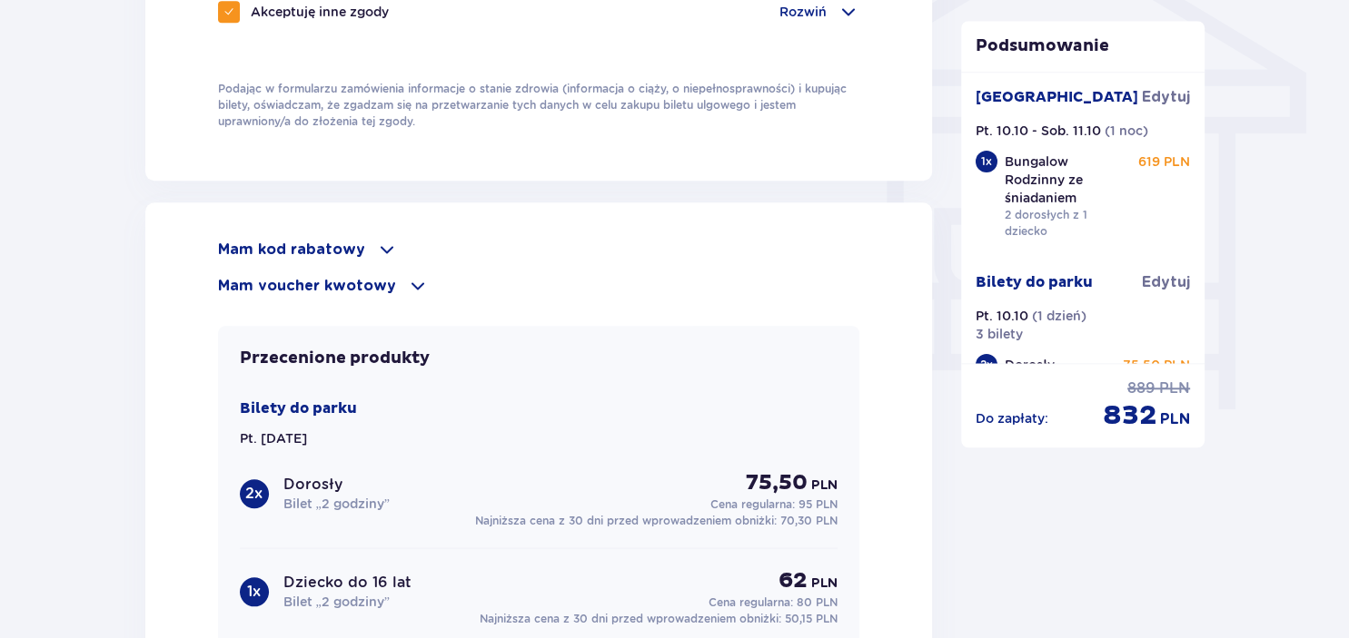
scroll to position [1506, 0]
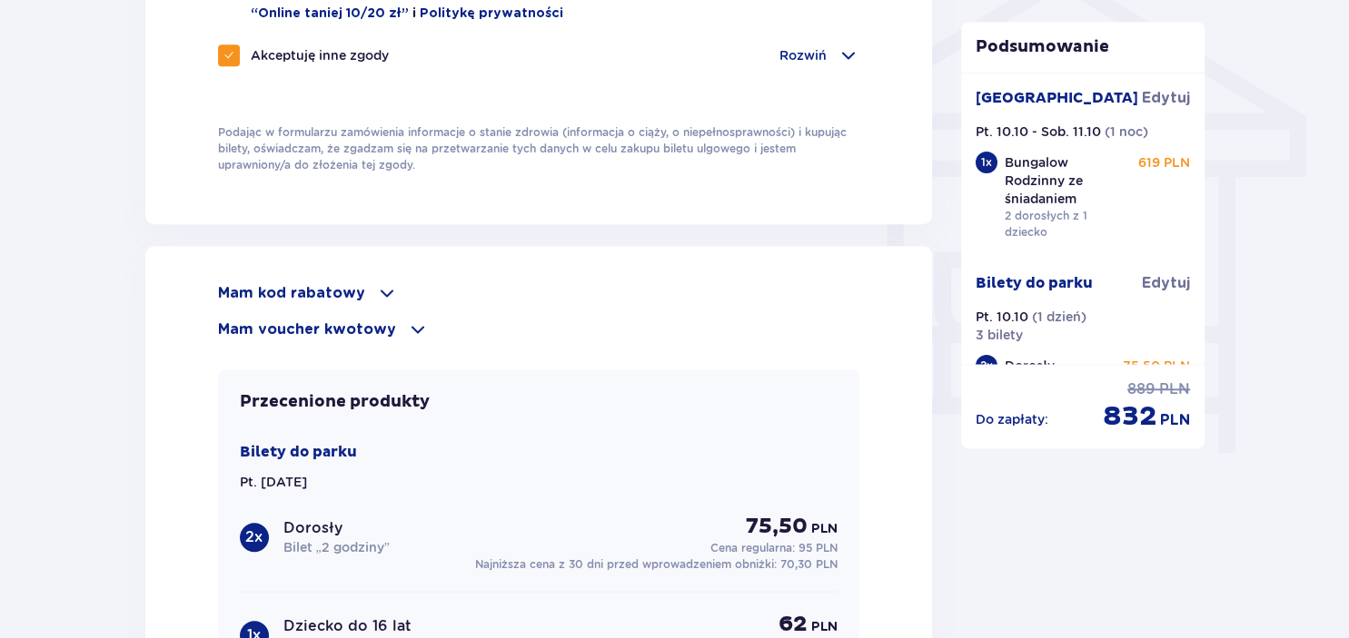
click at [381, 321] on p "Mam voucher kwotowy" at bounding box center [307, 330] width 178 height 20
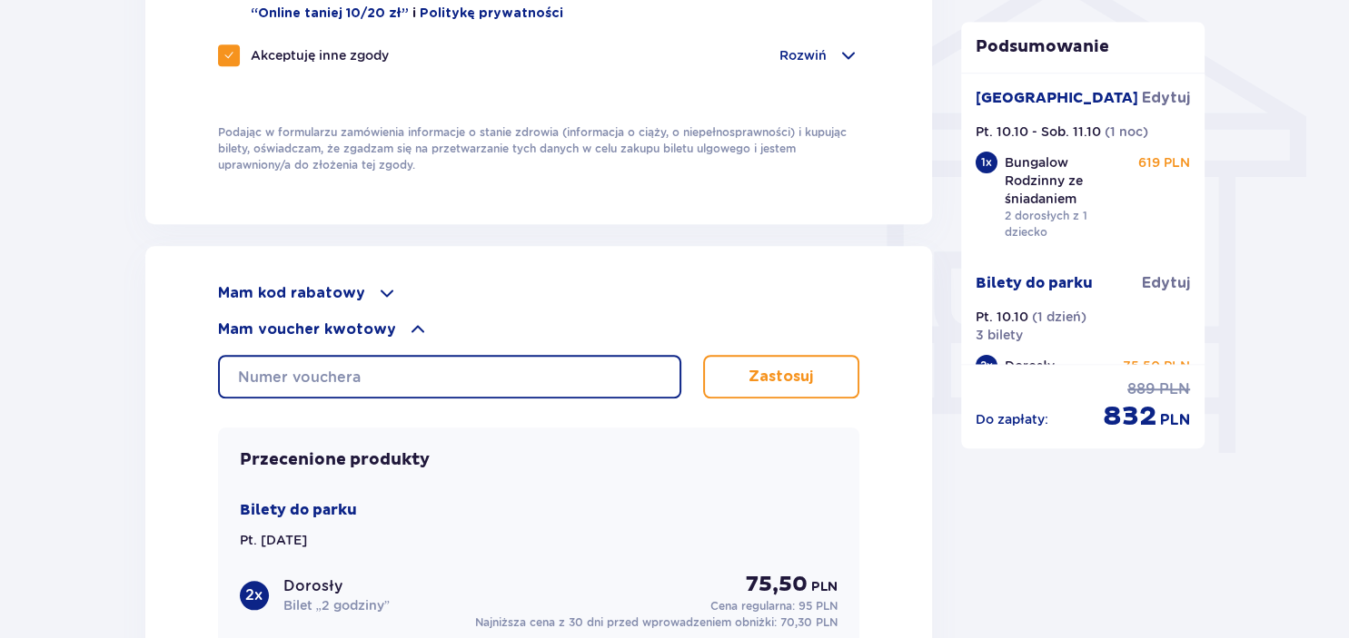
click at [408, 381] on input "text" at bounding box center [449, 377] width 463 height 44
type input "0680007093576858"
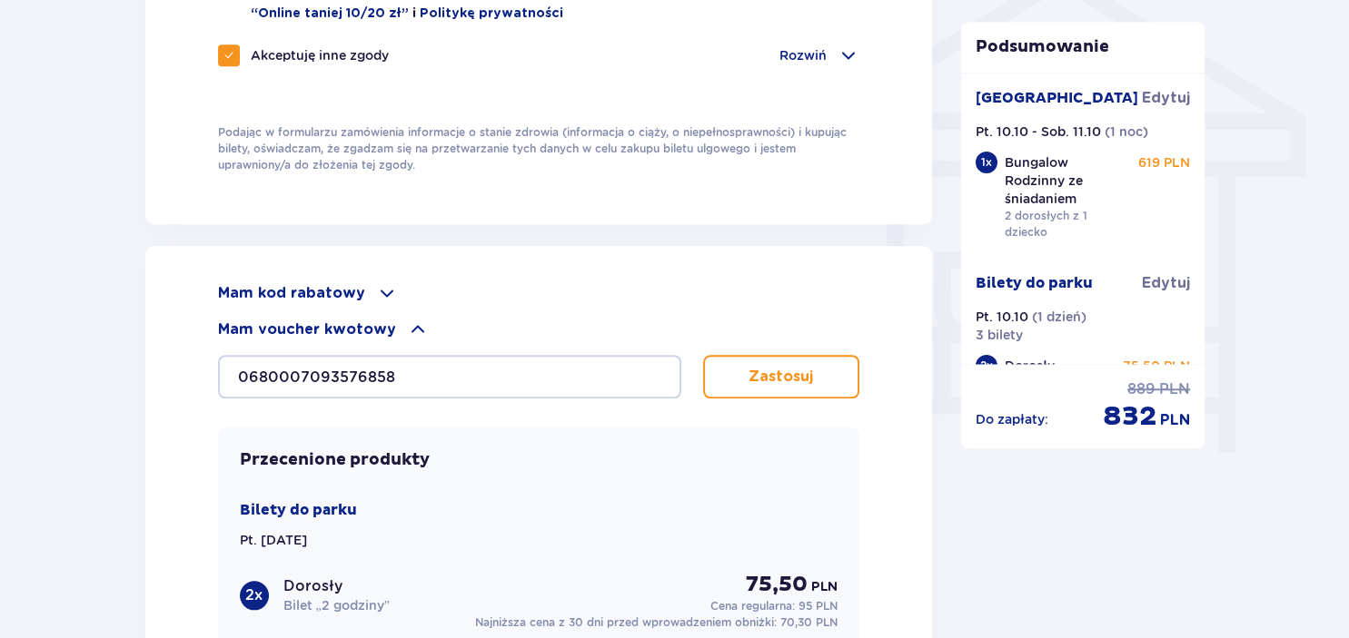
click at [791, 373] on p "Zastosuj" at bounding box center [780, 377] width 64 height 20
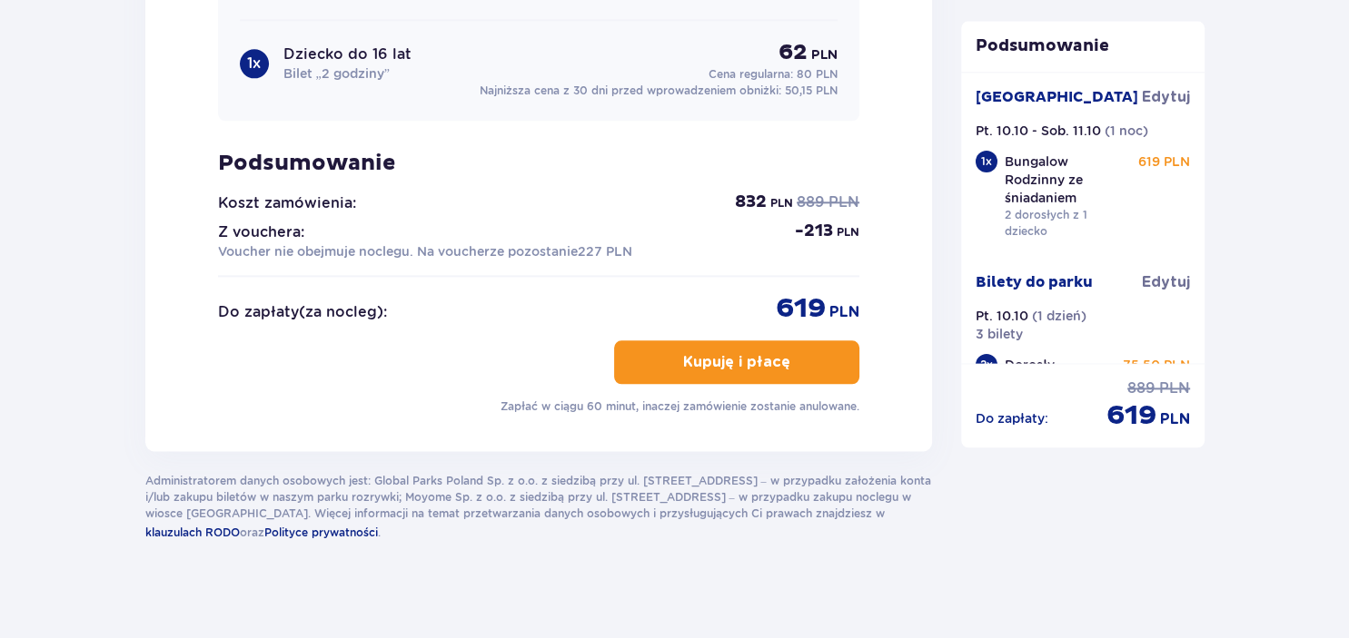
scroll to position [2083, 0]
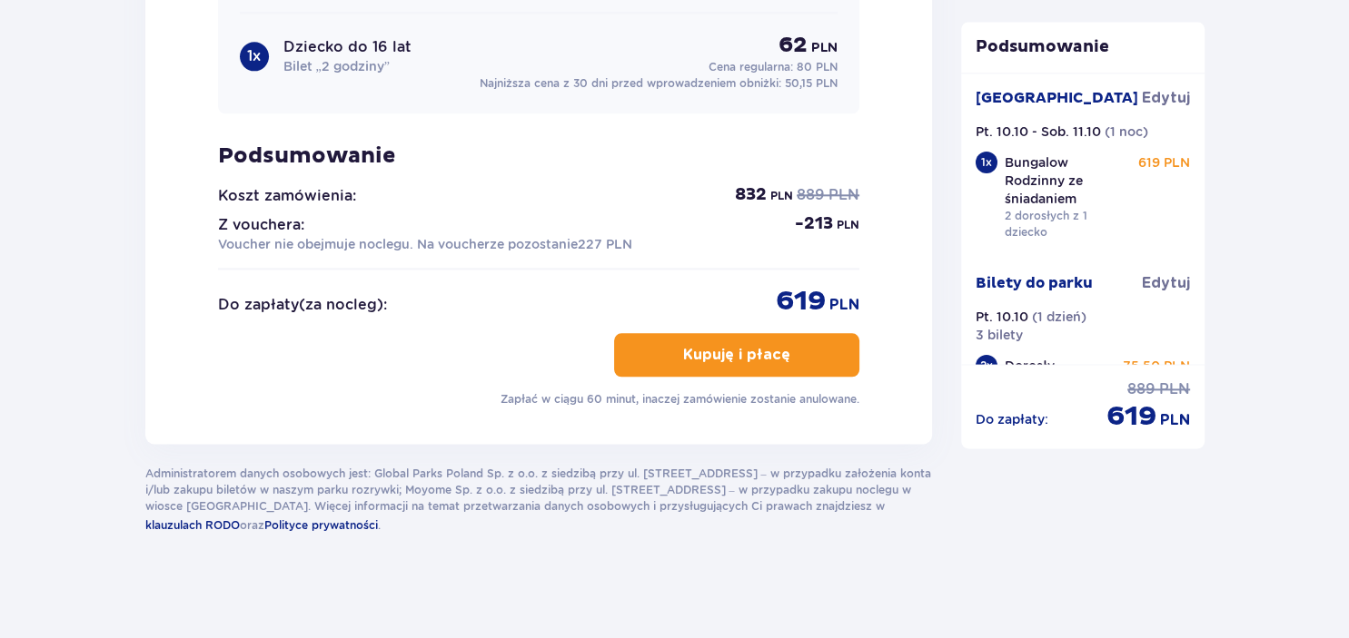
click at [786, 351] on span "button" at bounding box center [794, 355] width 22 height 22
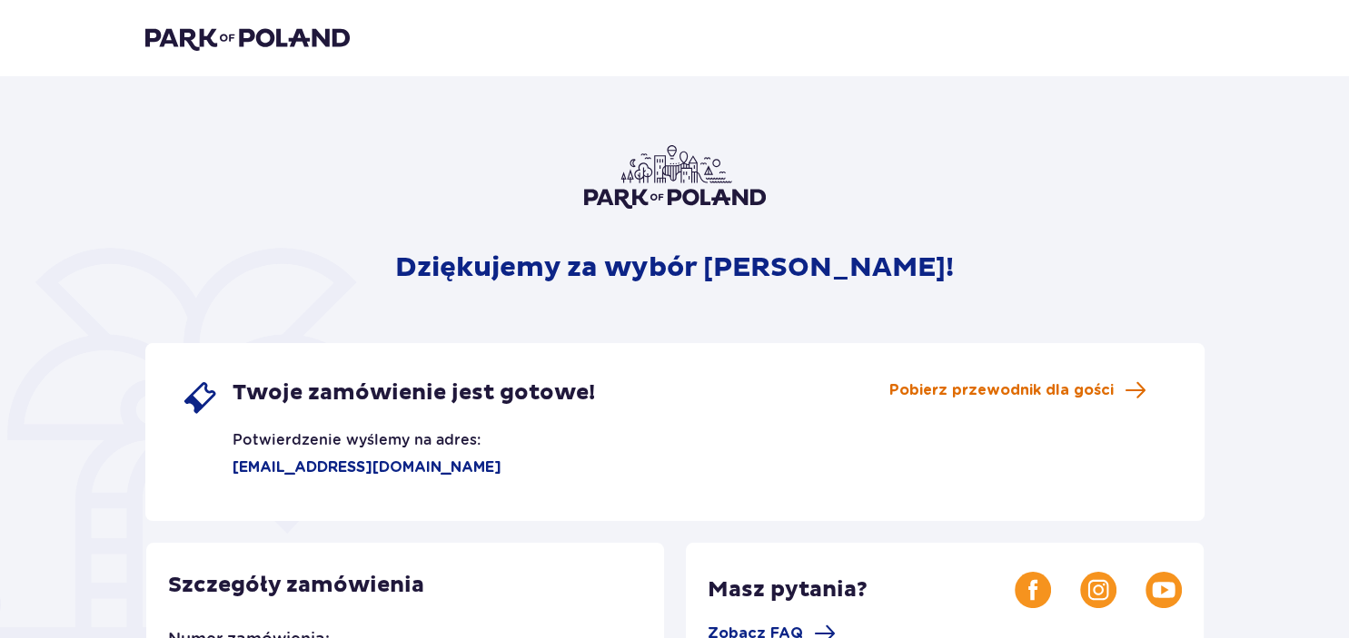
click at [1022, 387] on span "Pobierz przewodnik dla gości" at bounding box center [1001, 391] width 224 height 20
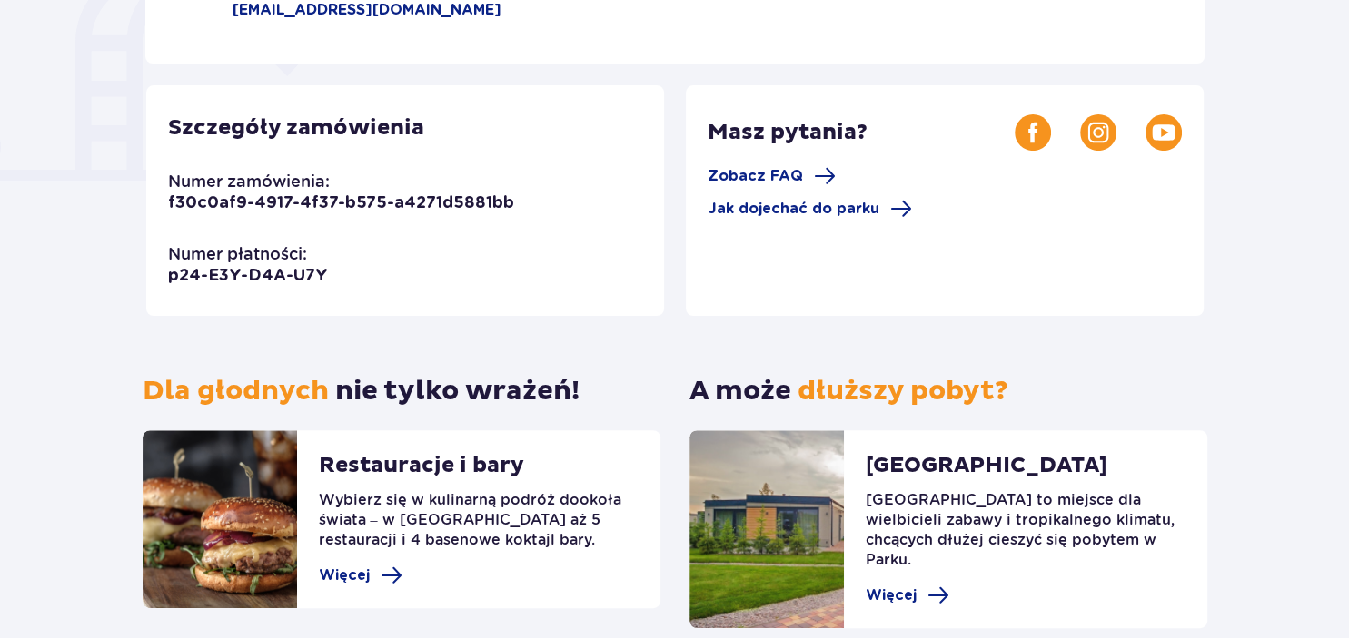
scroll to position [537, 0]
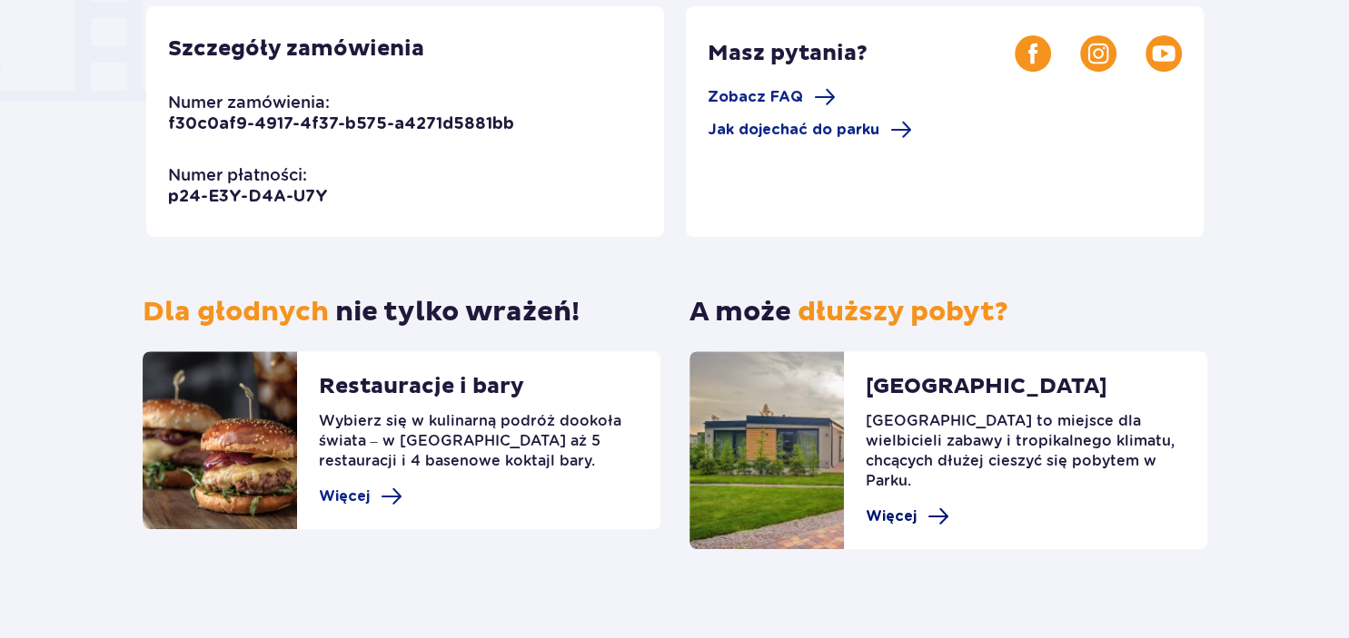
click at [909, 507] on span "Więcej" at bounding box center [890, 517] width 51 height 20
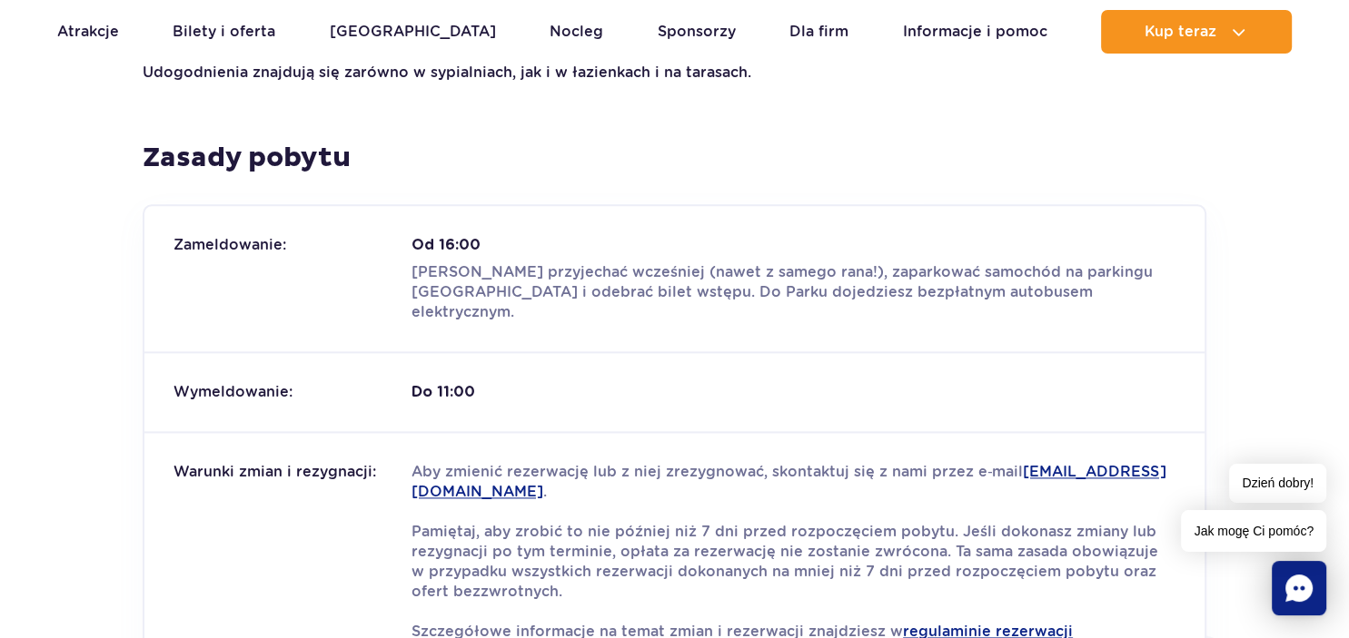
scroll to position [2684, 0]
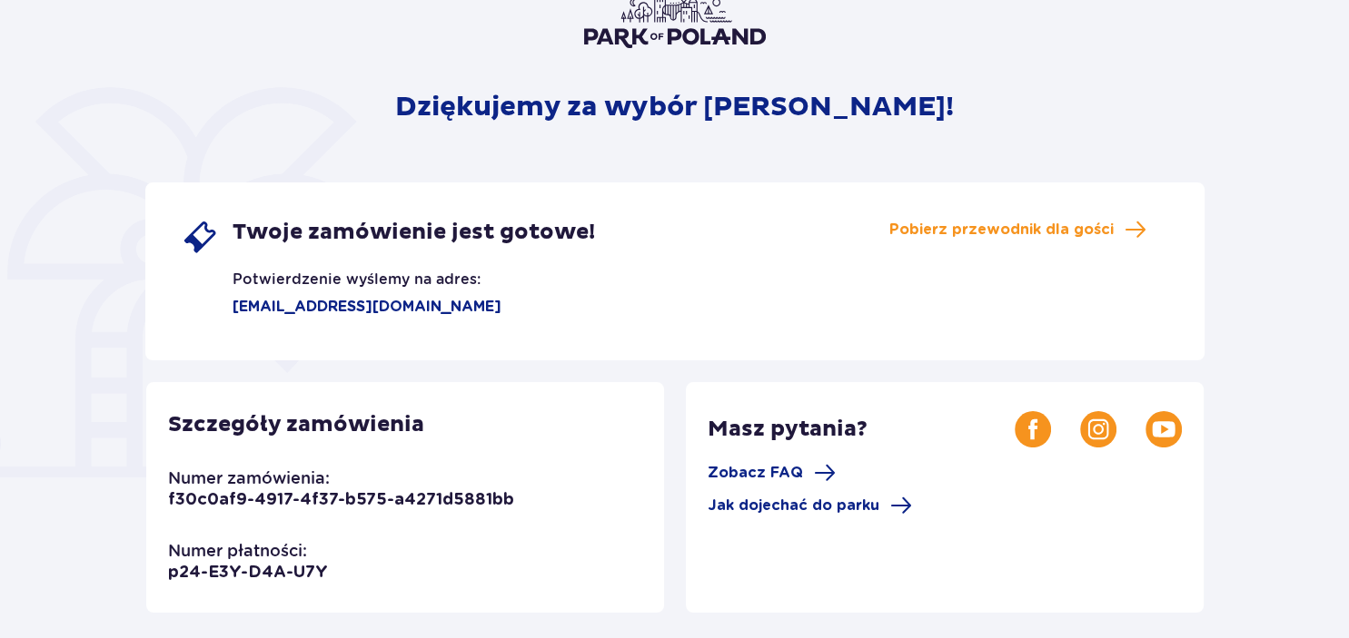
scroll to position [192, 0]
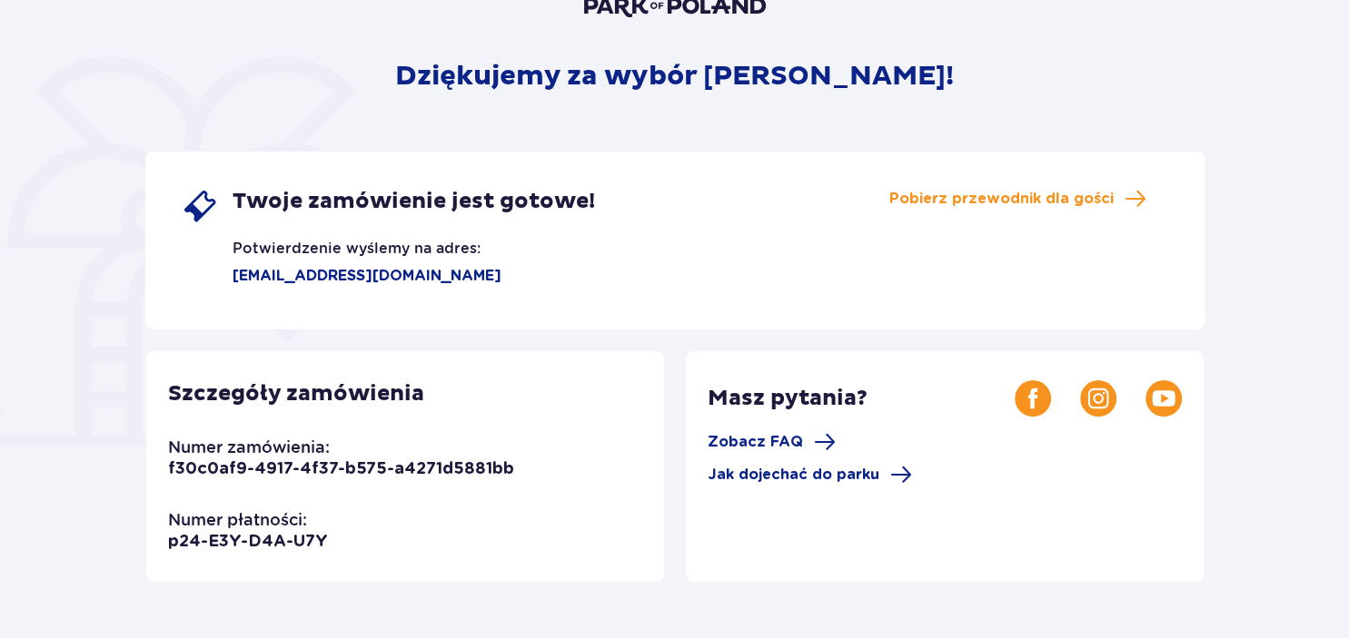
click at [351, 400] on p "Szczegóły zamówienia" at bounding box center [296, 394] width 256 height 27
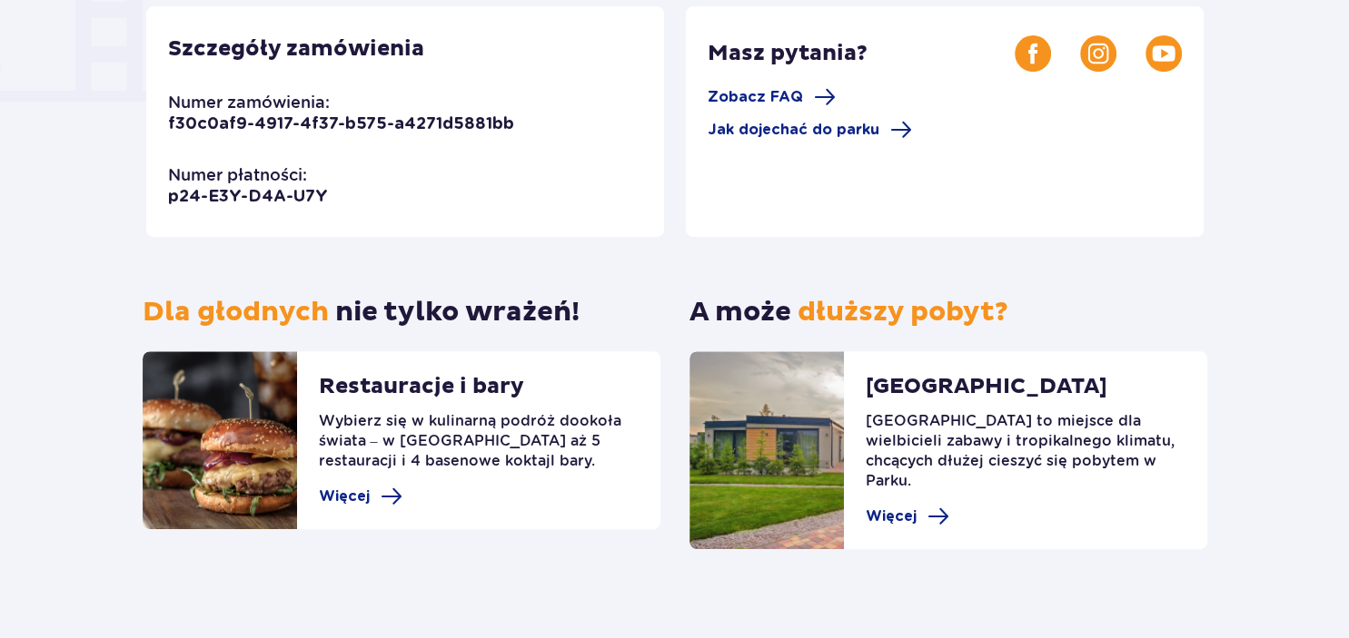
scroll to position [57, 0]
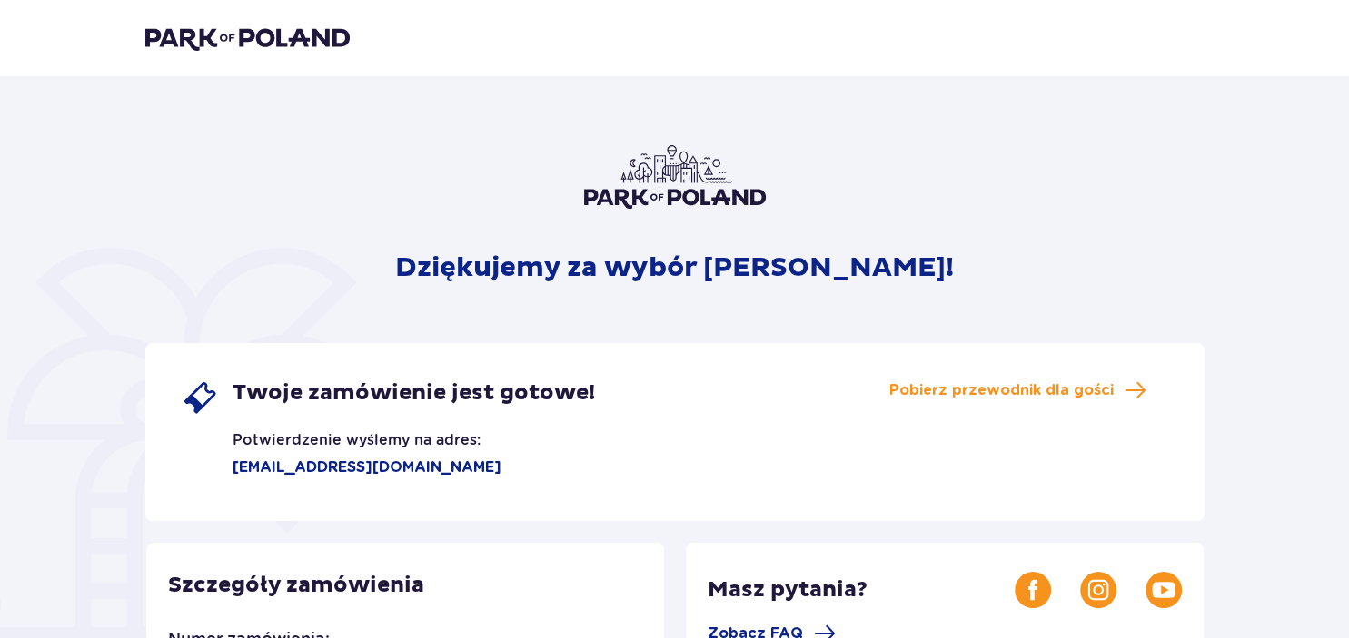
click at [463, 391] on span "Twoje zamówienie jest gotowe!" at bounding box center [413, 393] width 362 height 27
click at [953, 393] on span "Pobierz przewodnik dla gości" at bounding box center [1001, 391] width 224 height 20
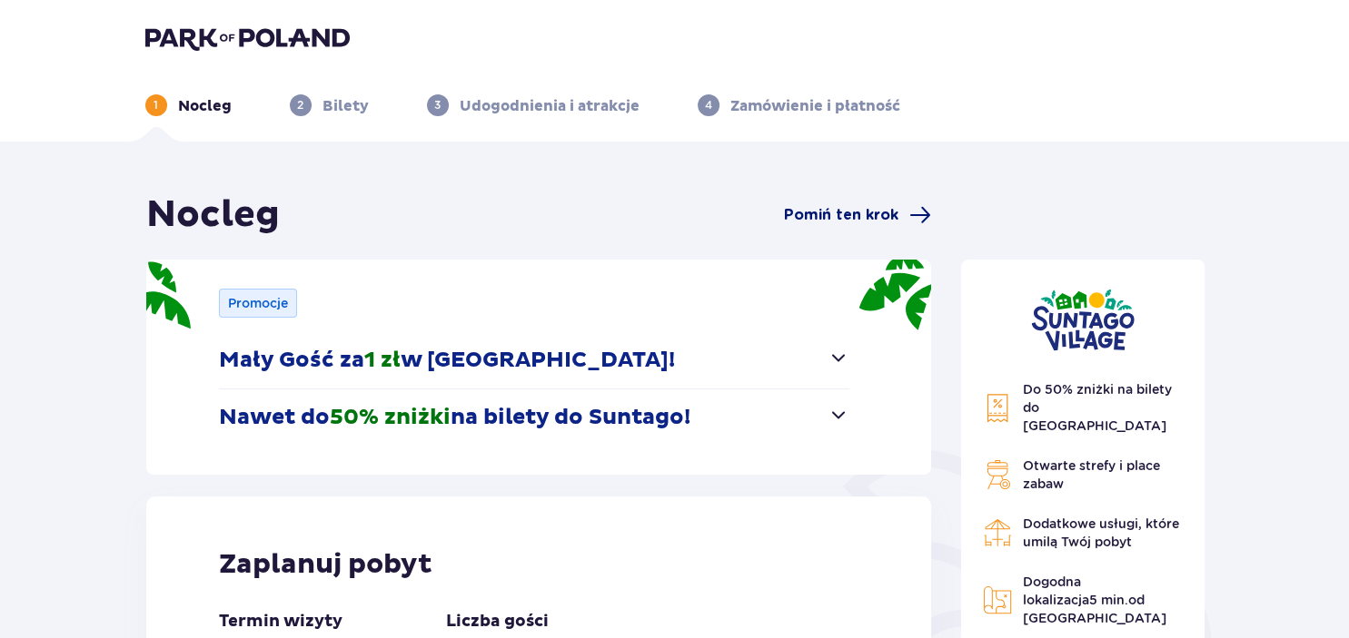
click at [859, 215] on span "Pomiń ten krok" at bounding box center [841, 215] width 114 height 20
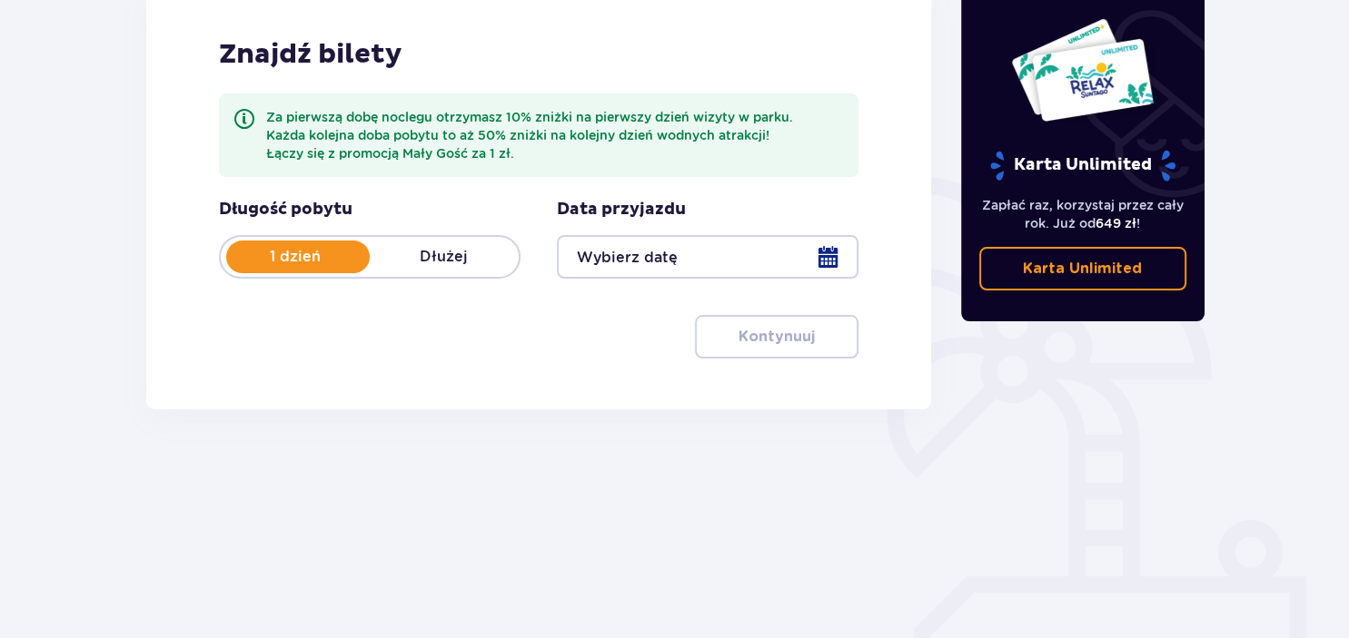
scroll to position [287, 0]
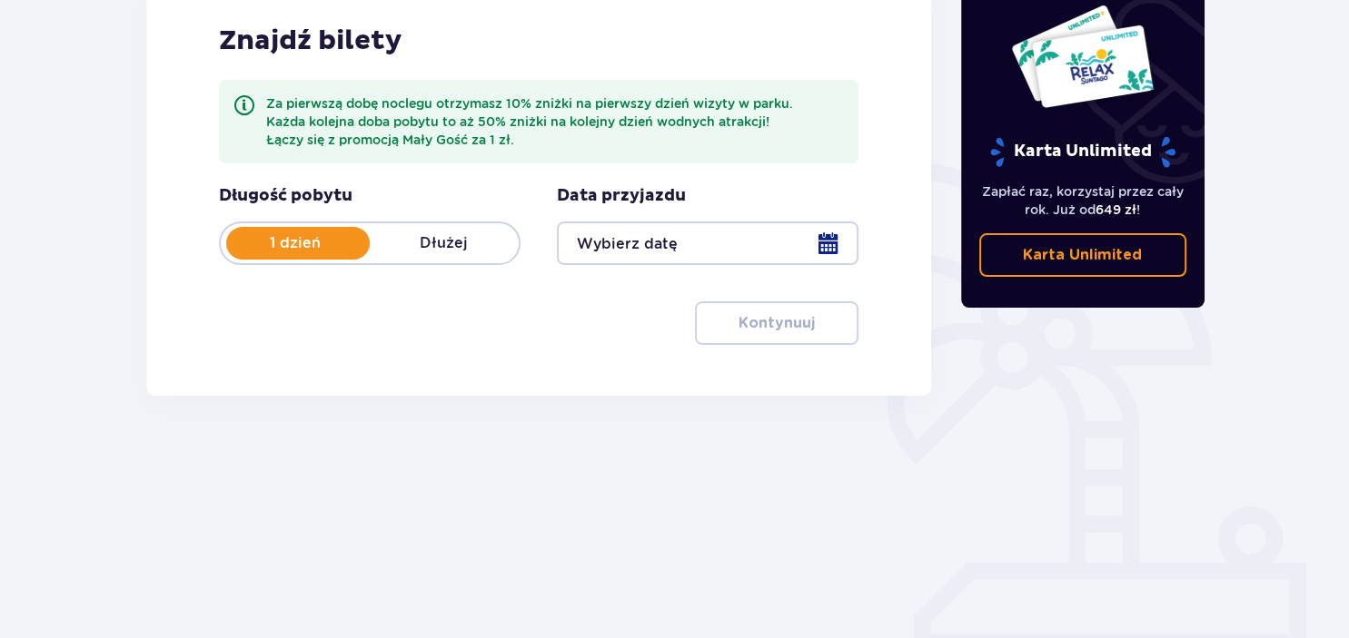
click at [430, 242] on p "Dłużej" at bounding box center [444, 243] width 149 height 20
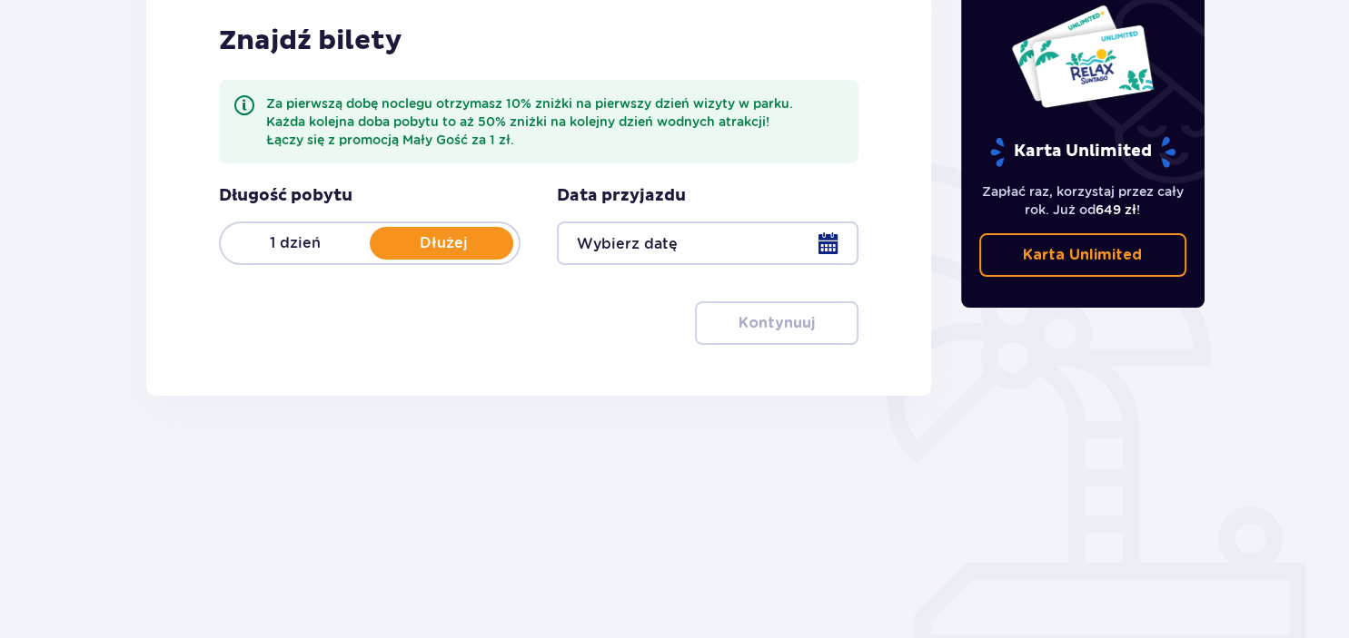
click at [828, 254] on div at bounding box center [707, 244] width 301 height 44
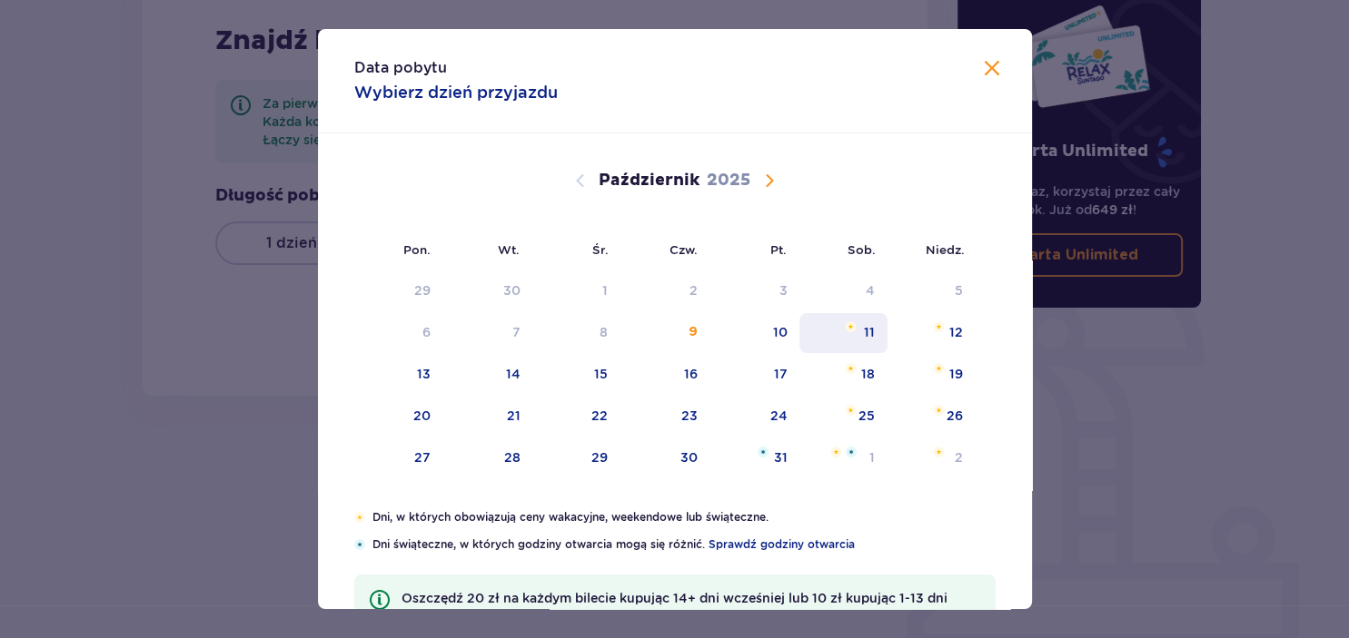
click at [859, 330] on div "11" at bounding box center [843, 333] width 88 height 40
click at [988, 78] on span "Zamknij" at bounding box center [992, 69] width 22 height 22
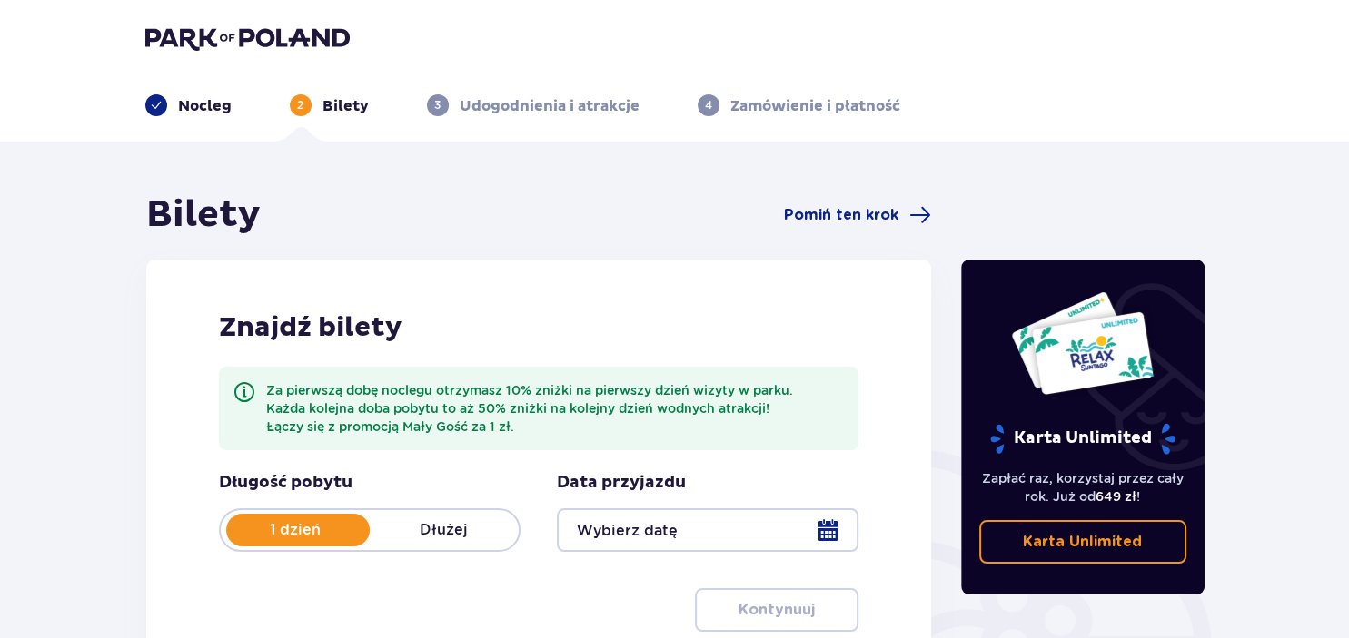
scroll to position [287, 0]
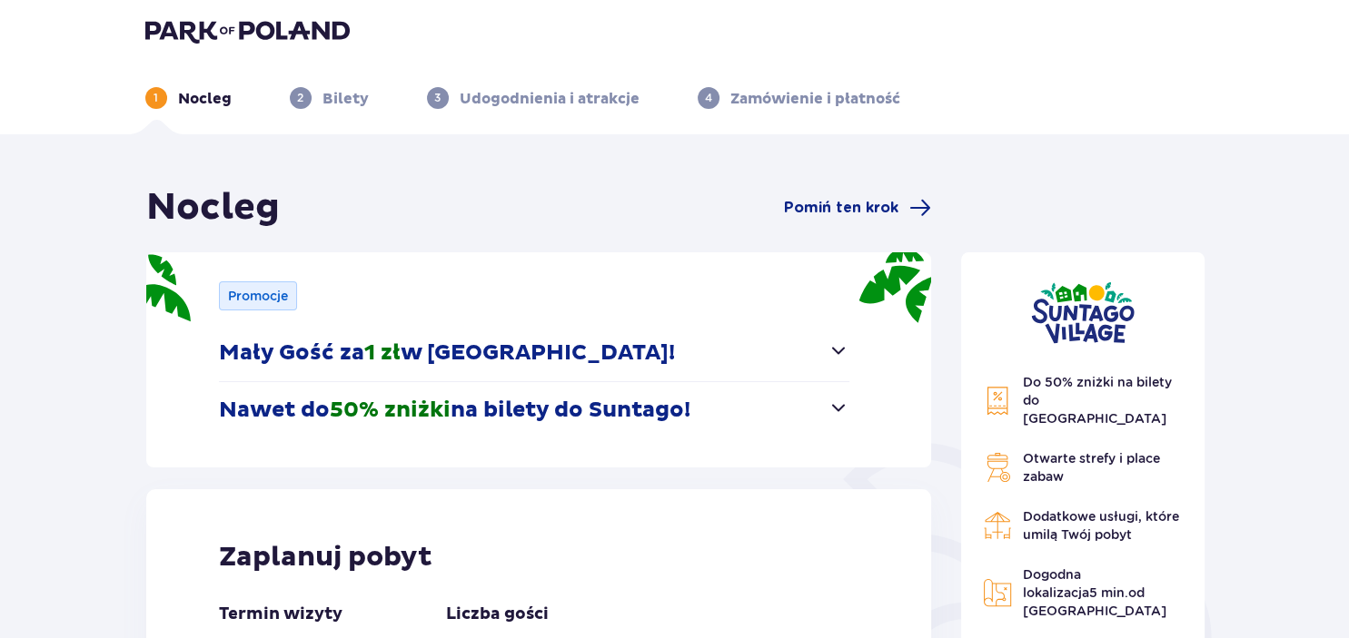
scroll to position [2, 0]
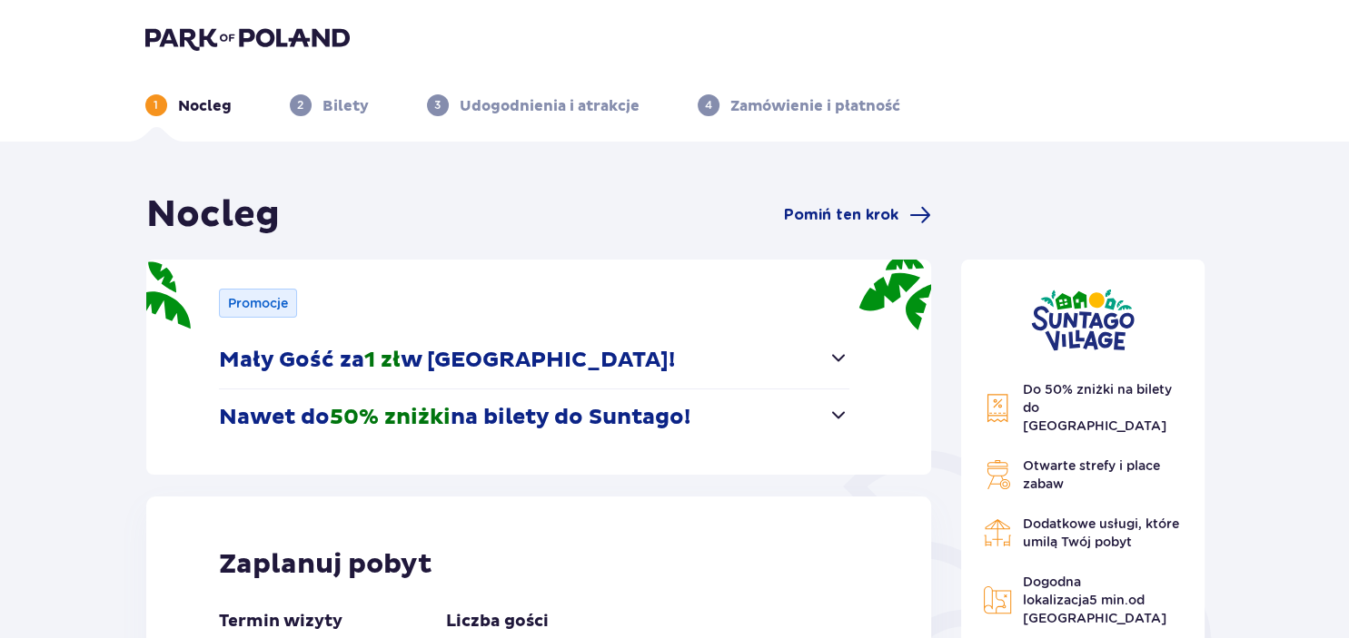
click at [263, 40] on img at bounding box center [247, 37] width 204 height 25
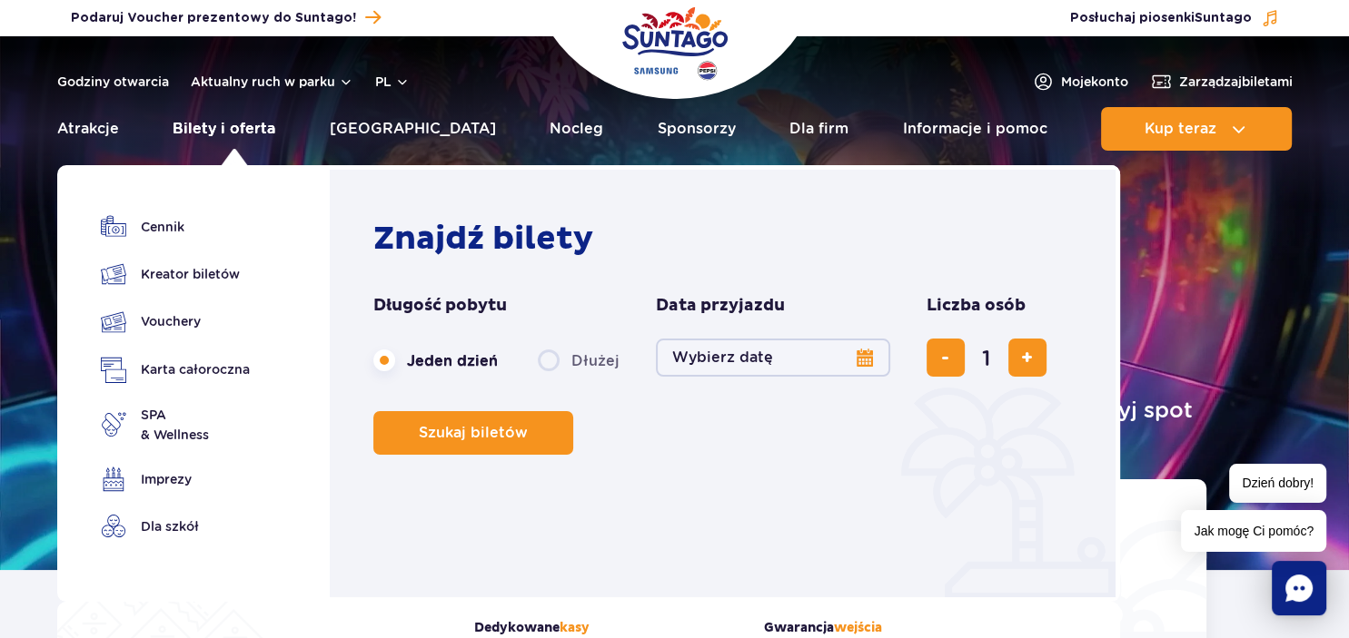
click at [237, 127] on link "Bilety i oferta" at bounding box center [224, 129] width 103 height 44
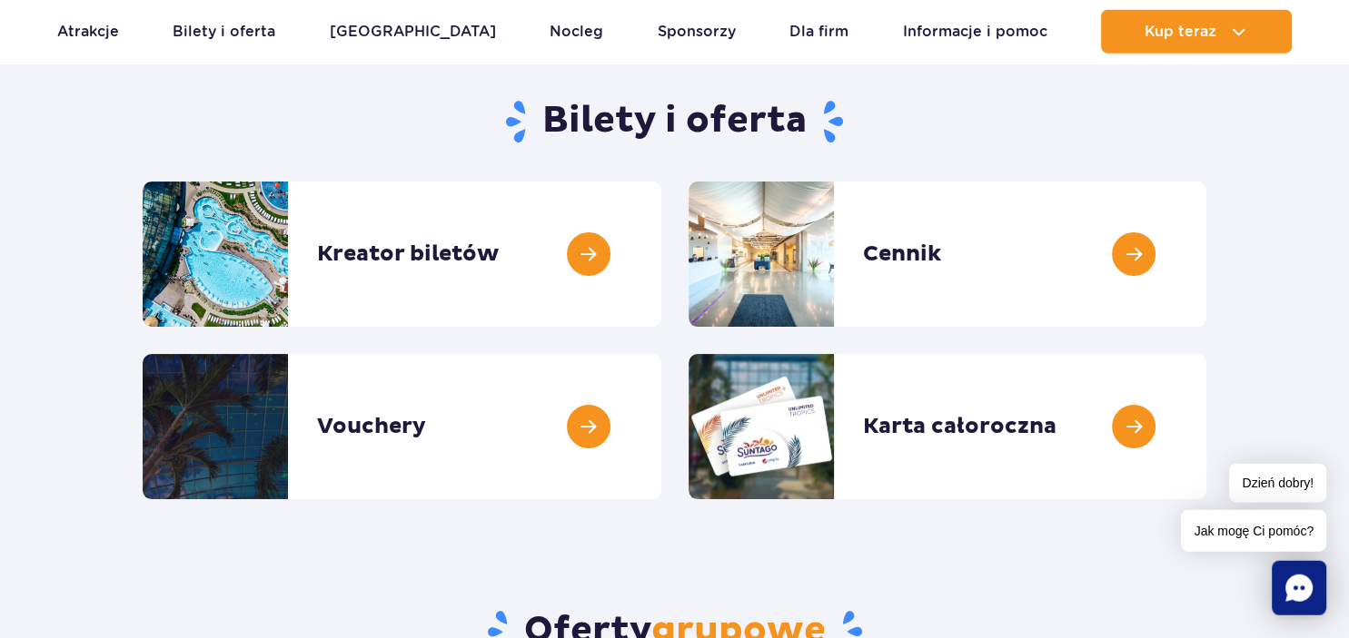
scroll to position [287, 0]
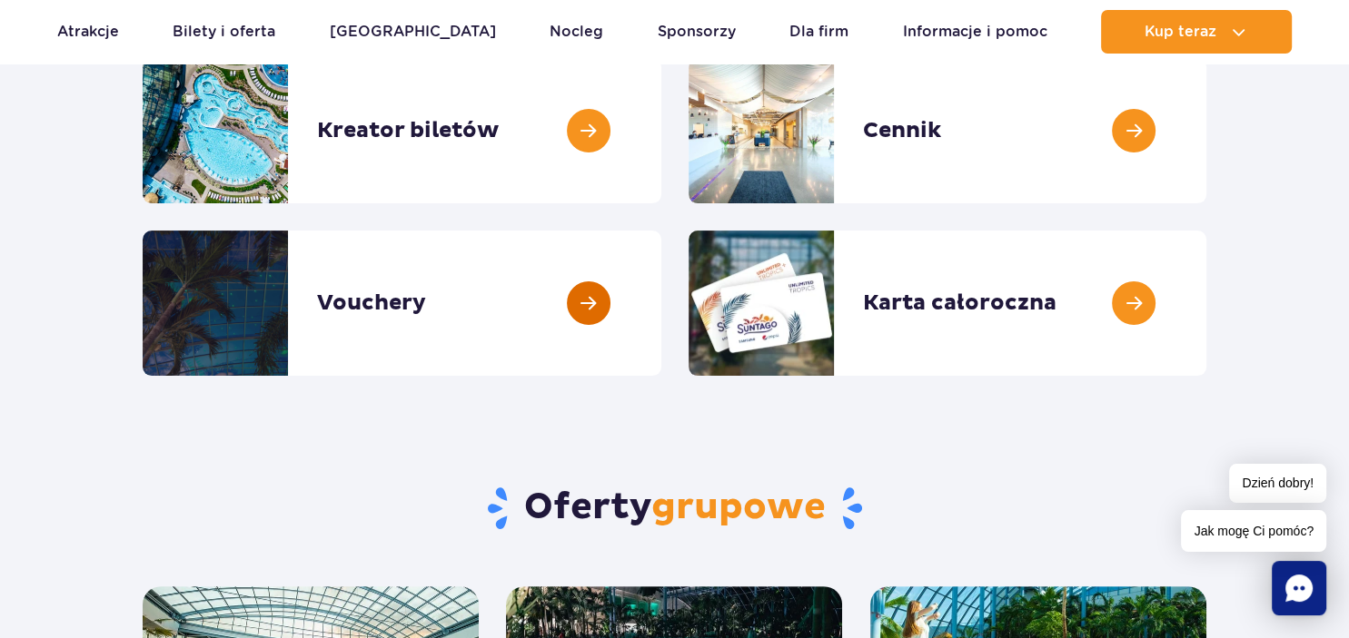
click at [661, 307] on link at bounding box center [661, 303] width 0 height 145
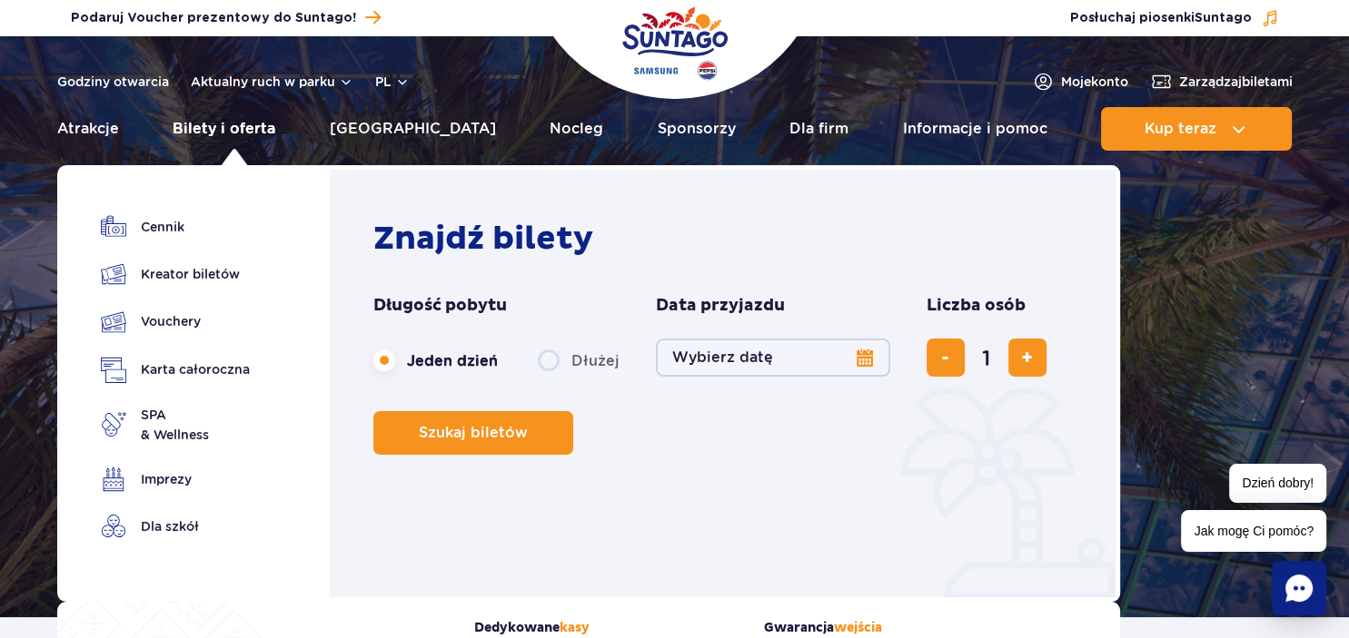
click at [231, 130] on link "Bilety i oferta" at bounding box center [224, 129] width 103 height 44
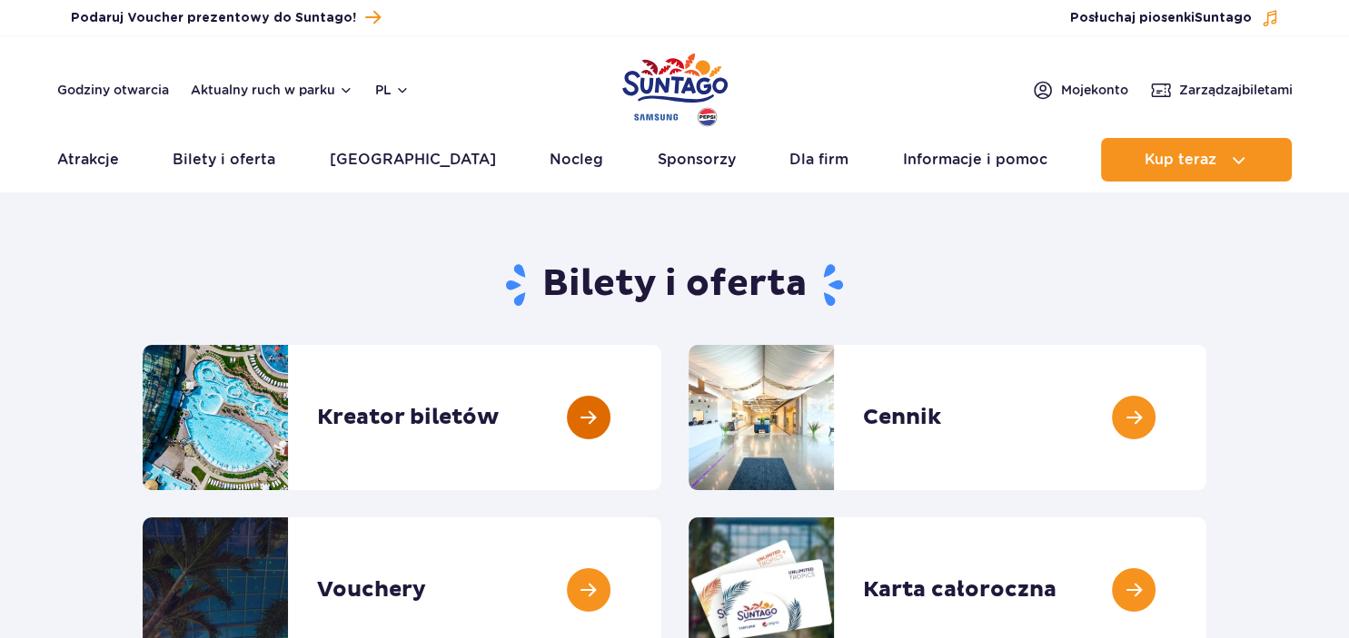
click at [661, 417] on link at bounding box center [661, 417] width 0 height 145
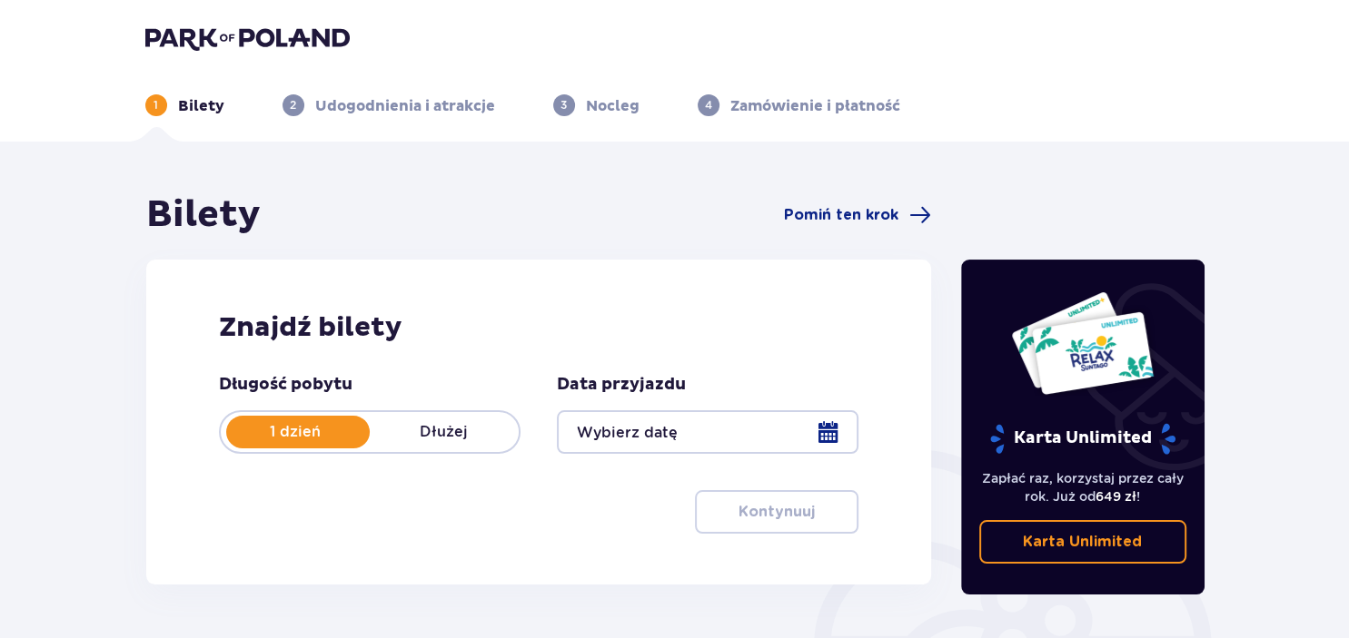
click at [361, 325] on h2 "Znajdź bilety" at bounding box center [539, 328] width 640 height 35
click at [458, 427] on p "Dłużej" at bounding box center [444, 432] width 149 height 20
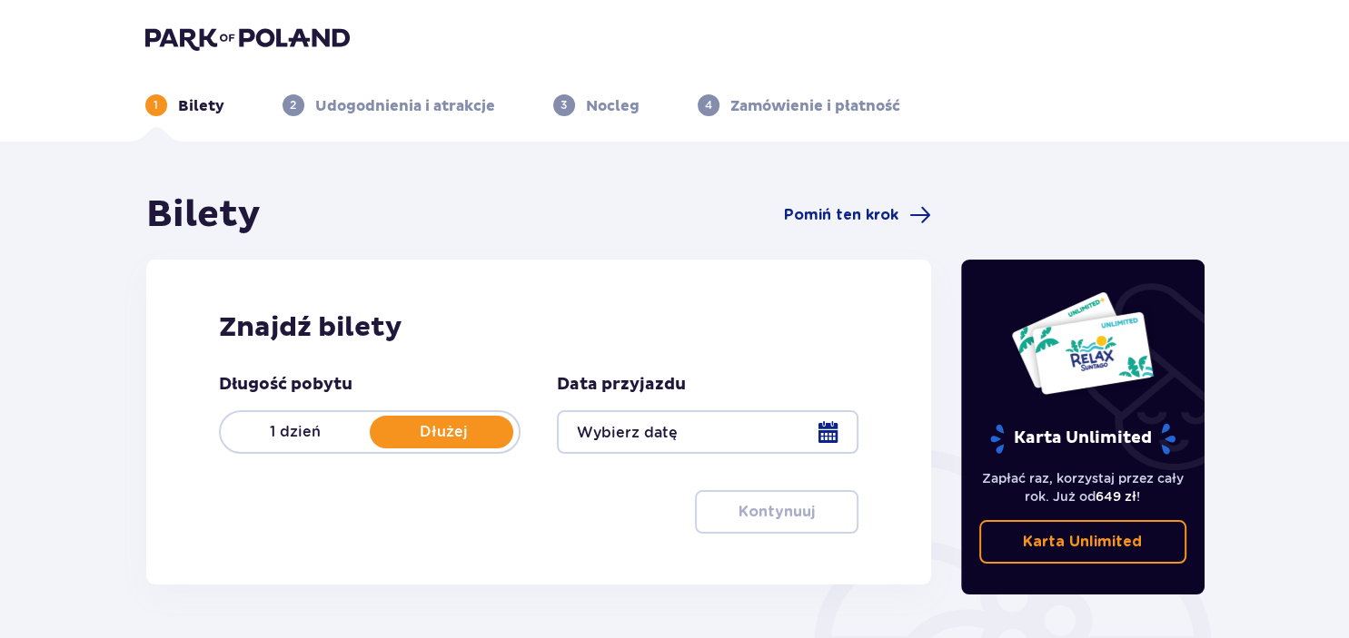
click at [458, 427] on p "Dłużej" at bounding box center [444, 432] width 149 height 20
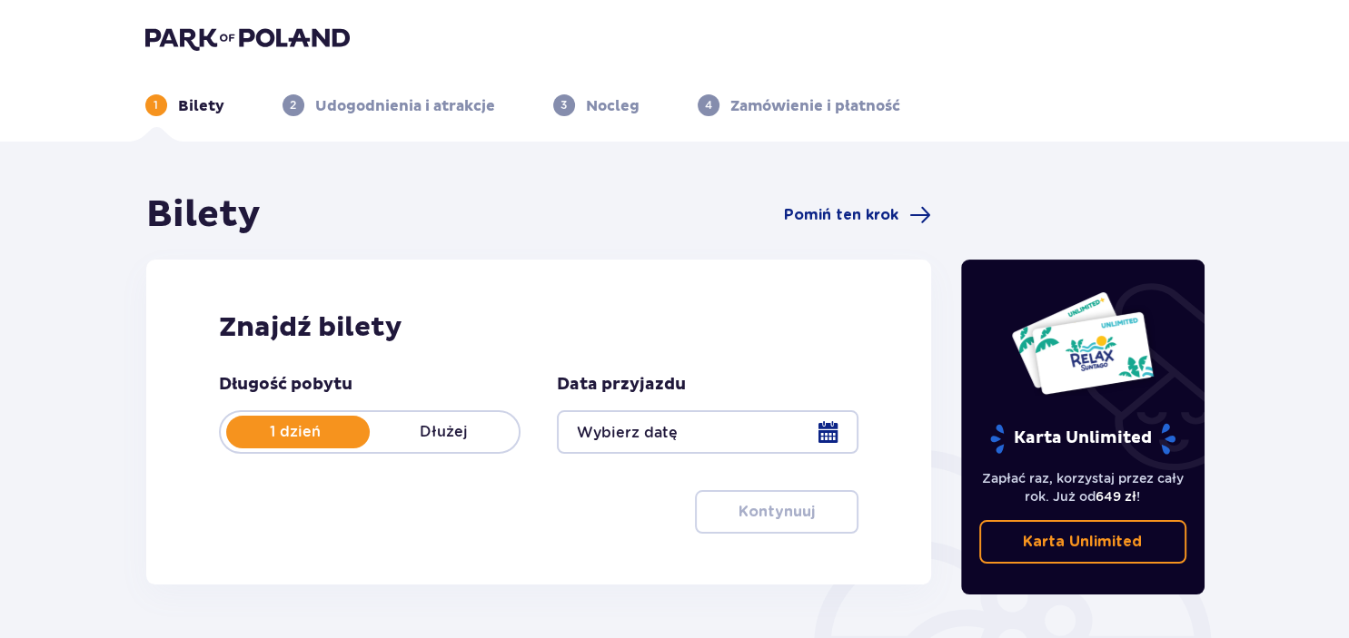
click at [458, 427] on p "Dłużej" at bounding box center [444, 432] width 149 height 20
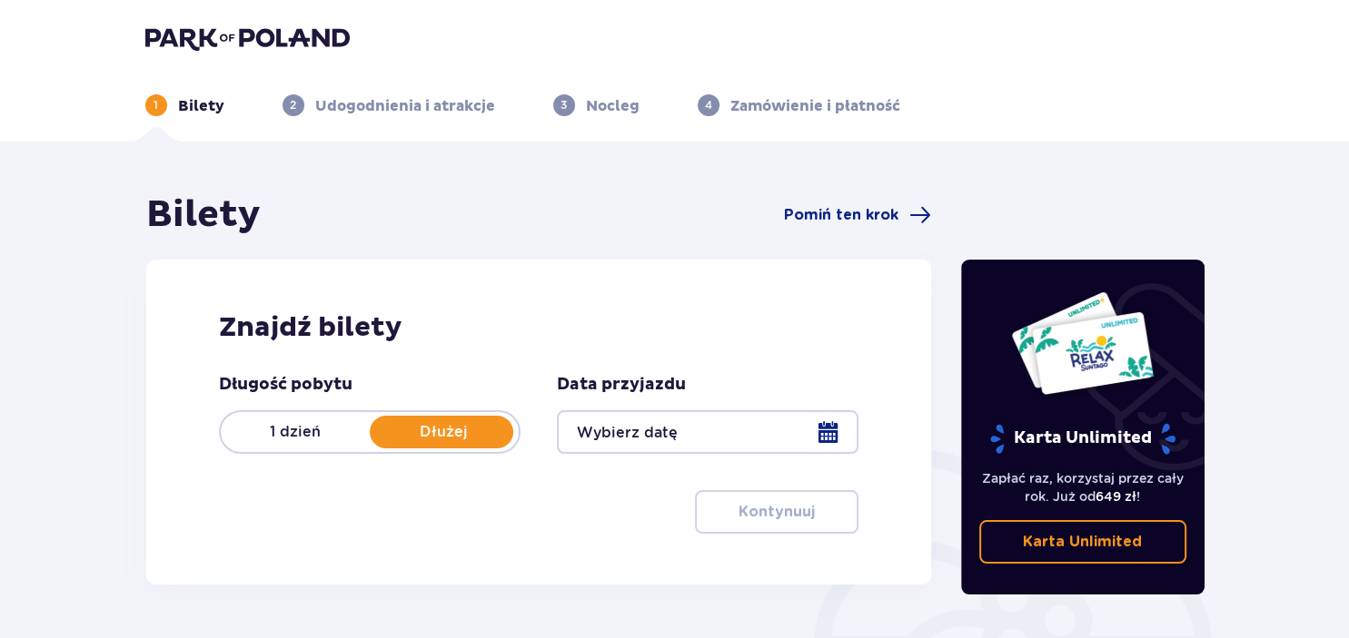
click at [833, 434] on div at bounding box center [707, 432] width 301 height 44
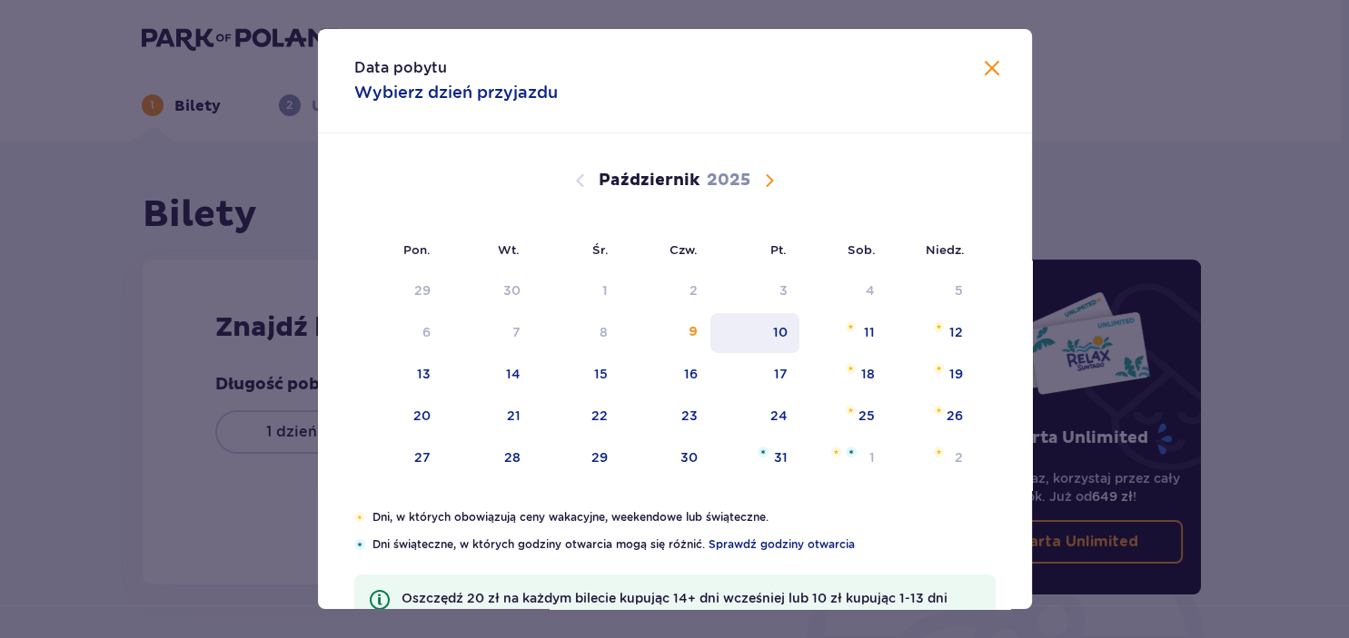
click at [783, 334] on div "10" at bounding box center [779, 332] width 15 height 18
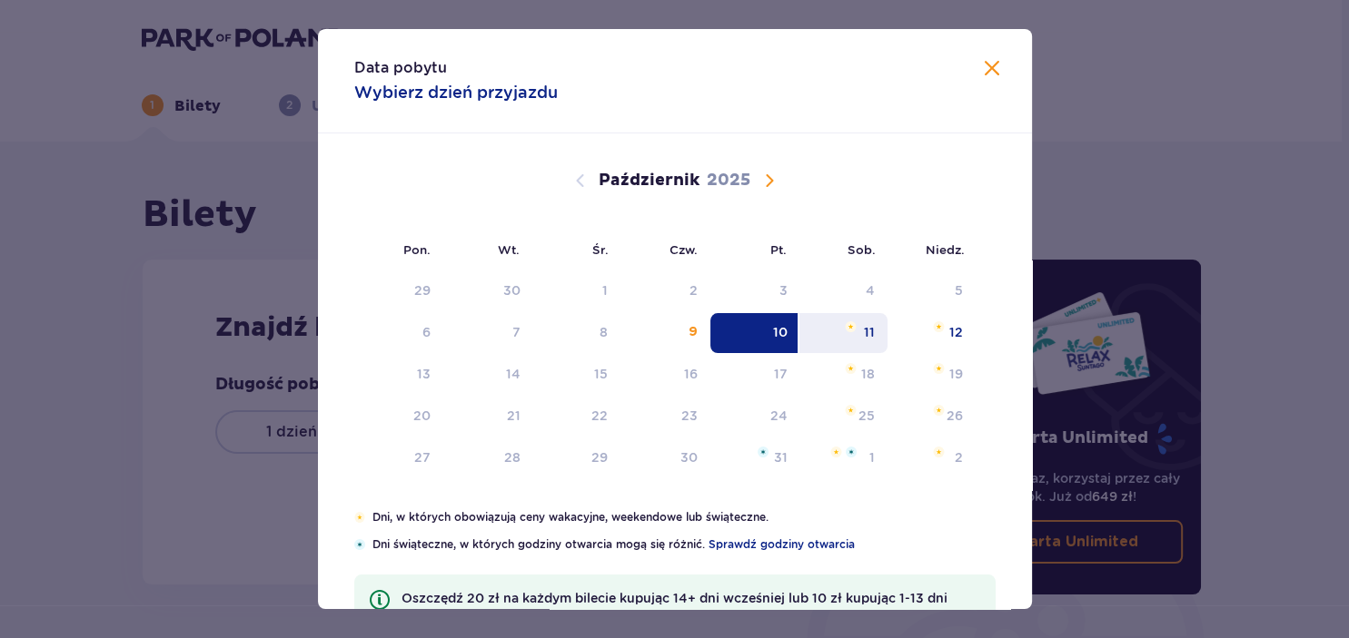
click at [852, 330] on img at bounding box center [851, 326] width 12 height 11
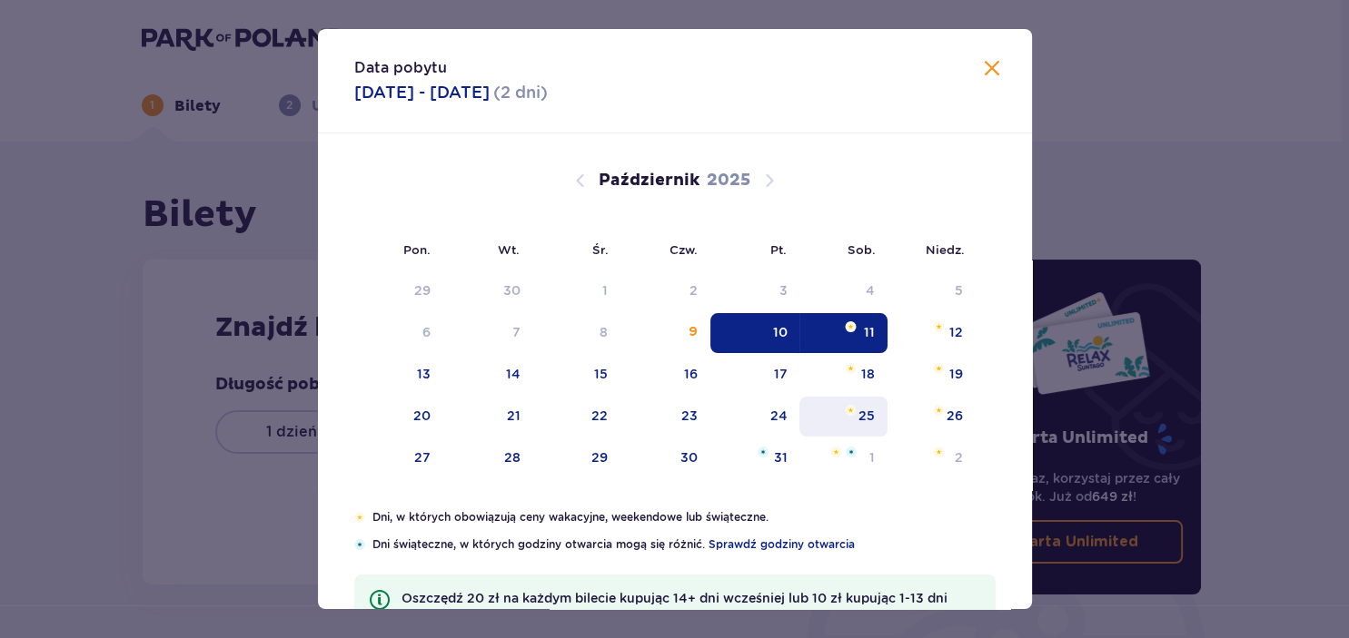
type input "[DATE] - [DATE]"
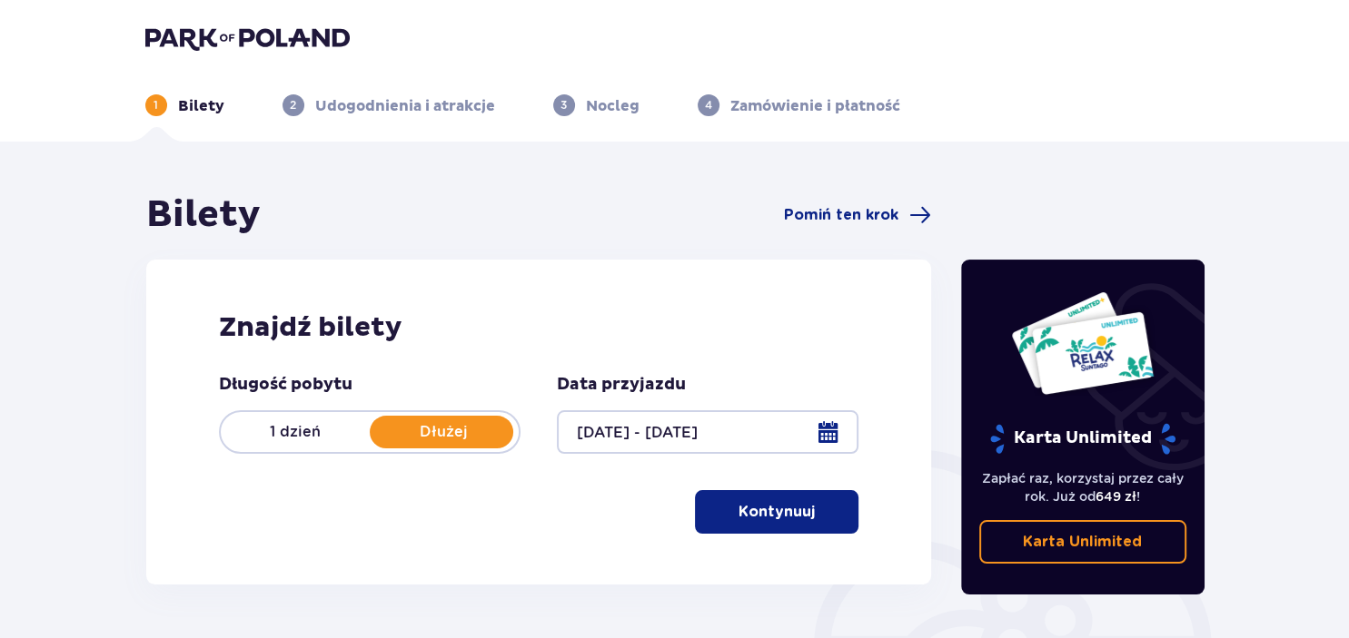
click at [805, 518] on button "Kontynuuj" at bounding box center [776, 512] width 163 height 44
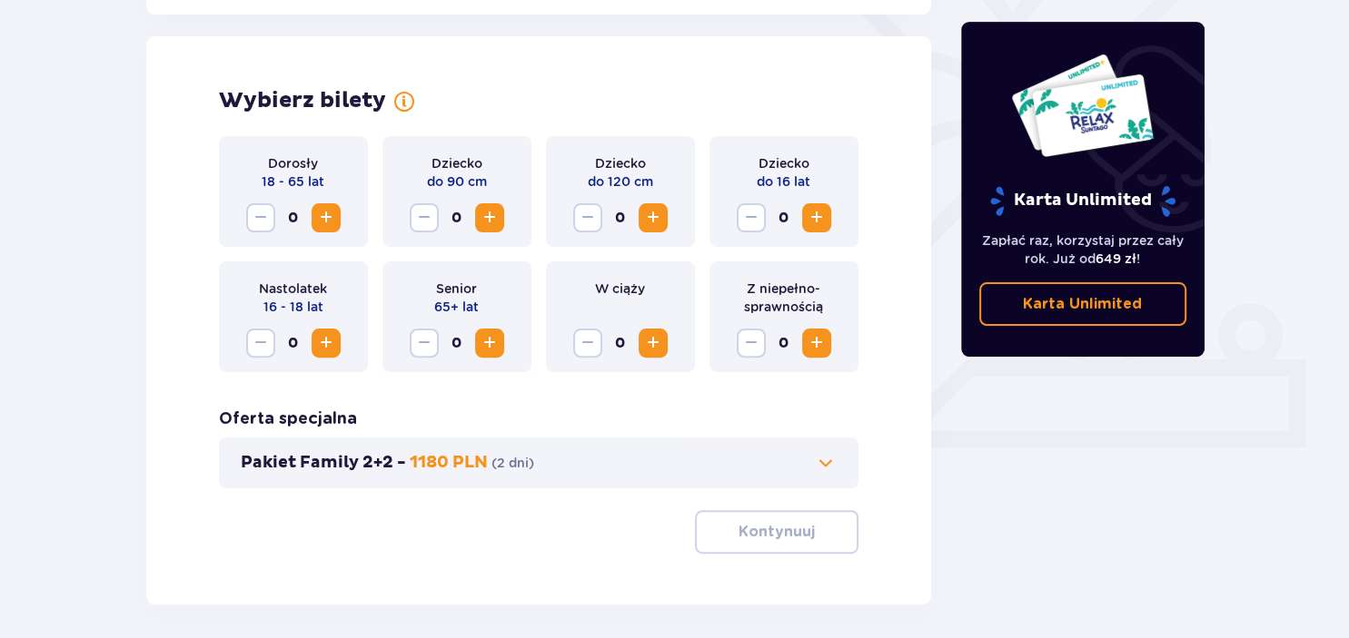
scroll to position [505, 0]
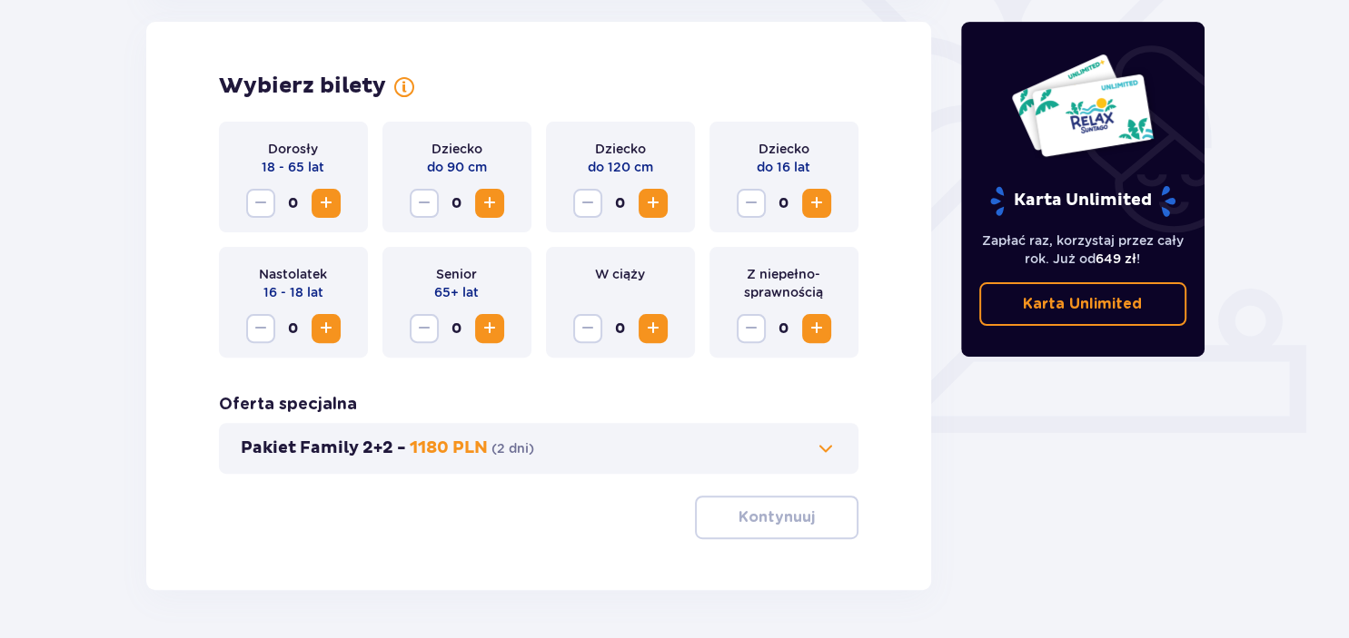
click at [327, 205] on span "Zwiększ" at bounding box center [326, 204] width 22 height 22
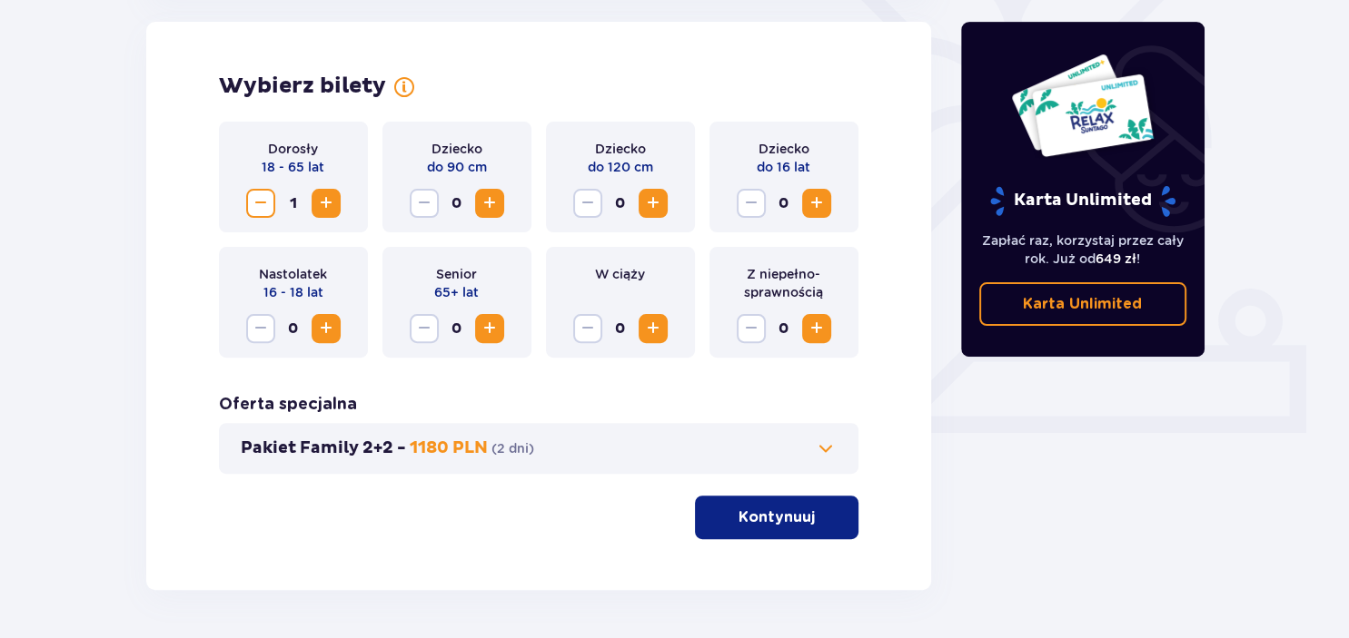
click at [327, 205] on span "Zwiększ" at bounding box center [326, 204] width 22 height 22
click at [821, 200] on span "Zwiększ" at bounding box center [817, 204] width 22 height 22
click at [786, 524] on p "Kontynuuj" at bounding box center [776, 518] width 76 height 20
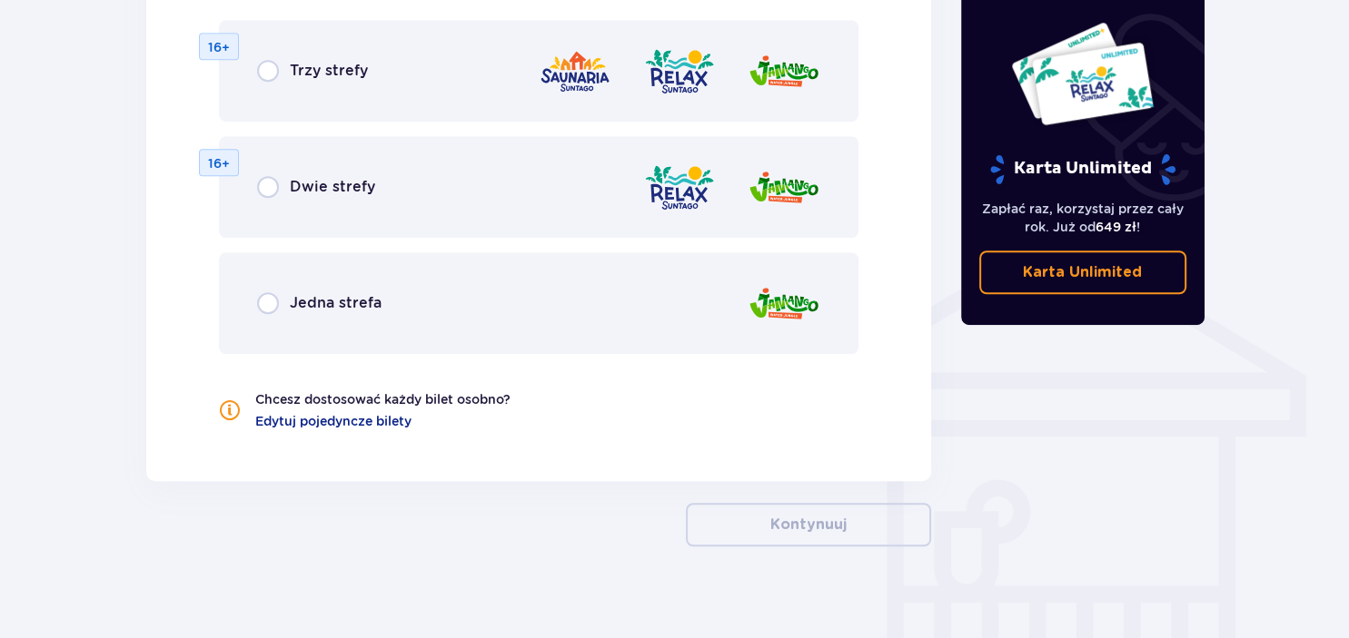
scroll to position [1263, 0]
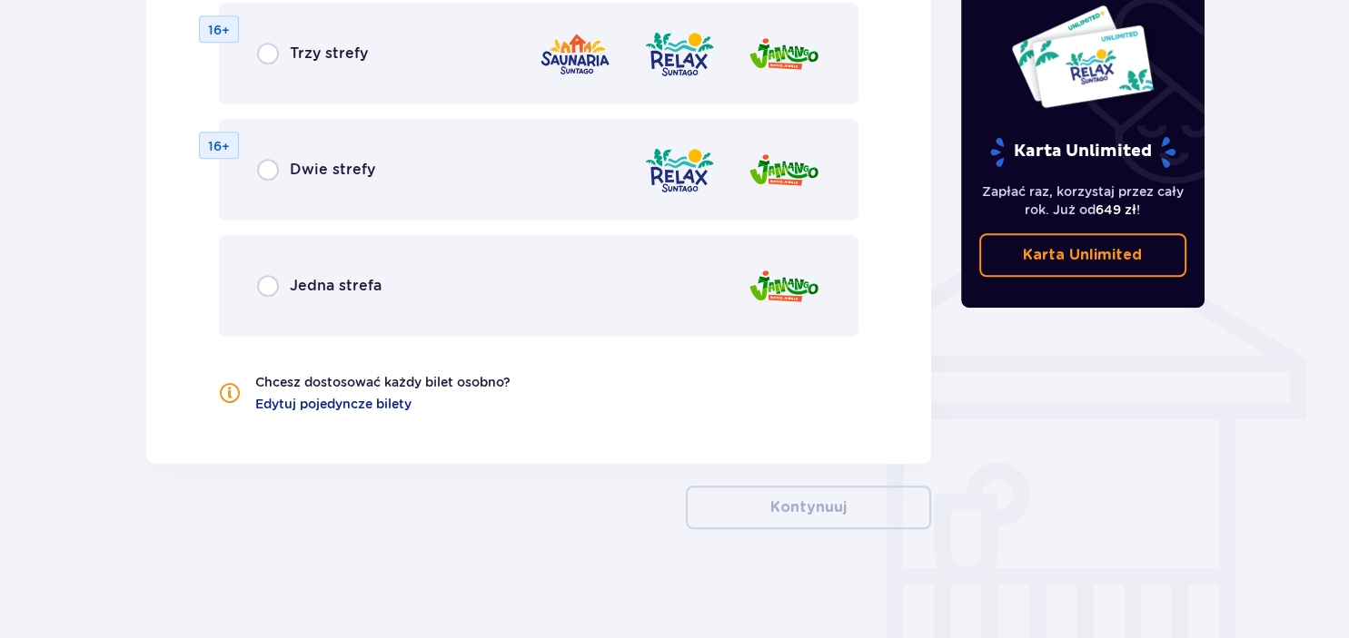
drag, startPoint x: 266, startPoint y: 284, endPoint x: 280, endPoint y: 285, distance: 13.7
click at [267, 284] on input "radio" at bounding box center [268, 286] width 22 height 22
radio input "true"
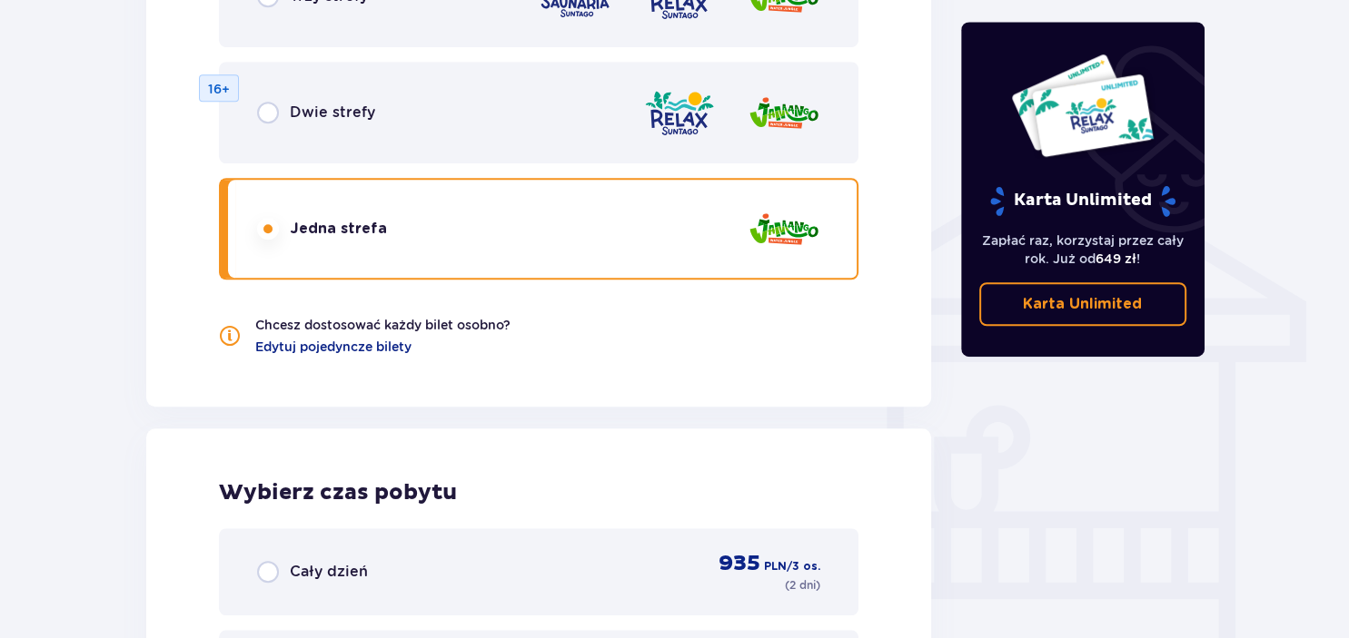
scroll to position [1326, 0]
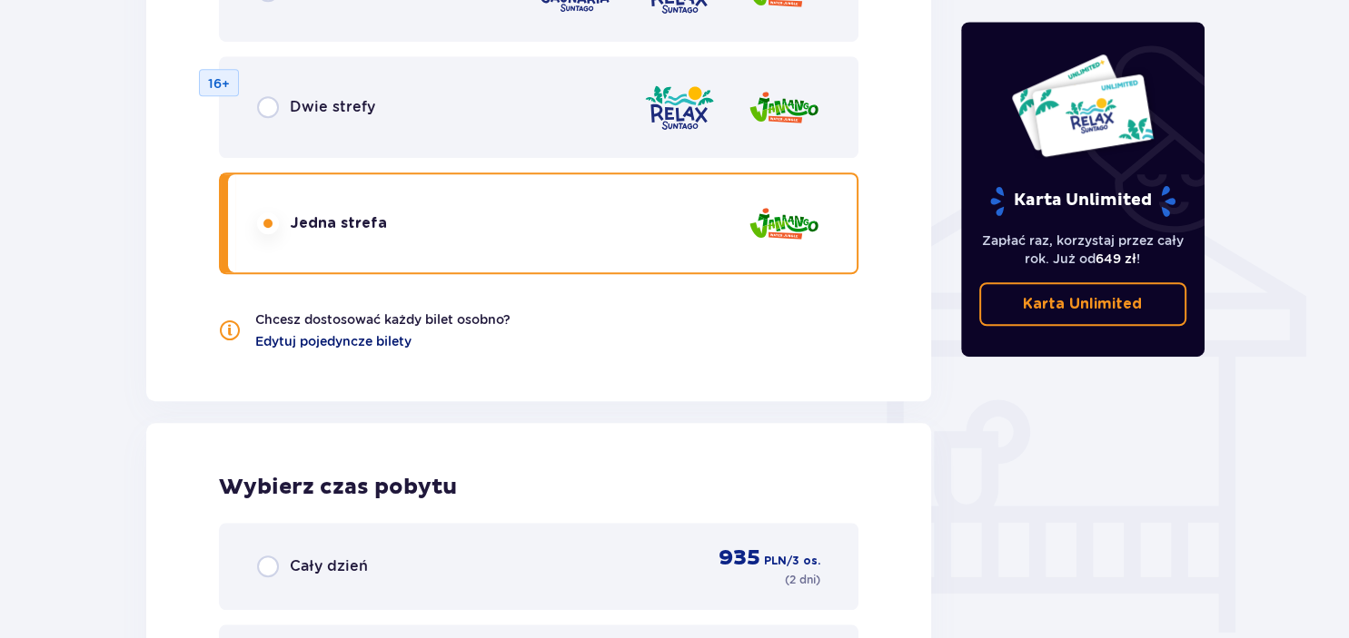
click at [369, 341] on span "Edytuj pojedyncze bilety" at bounding box center [333, 341] width 156 height 18
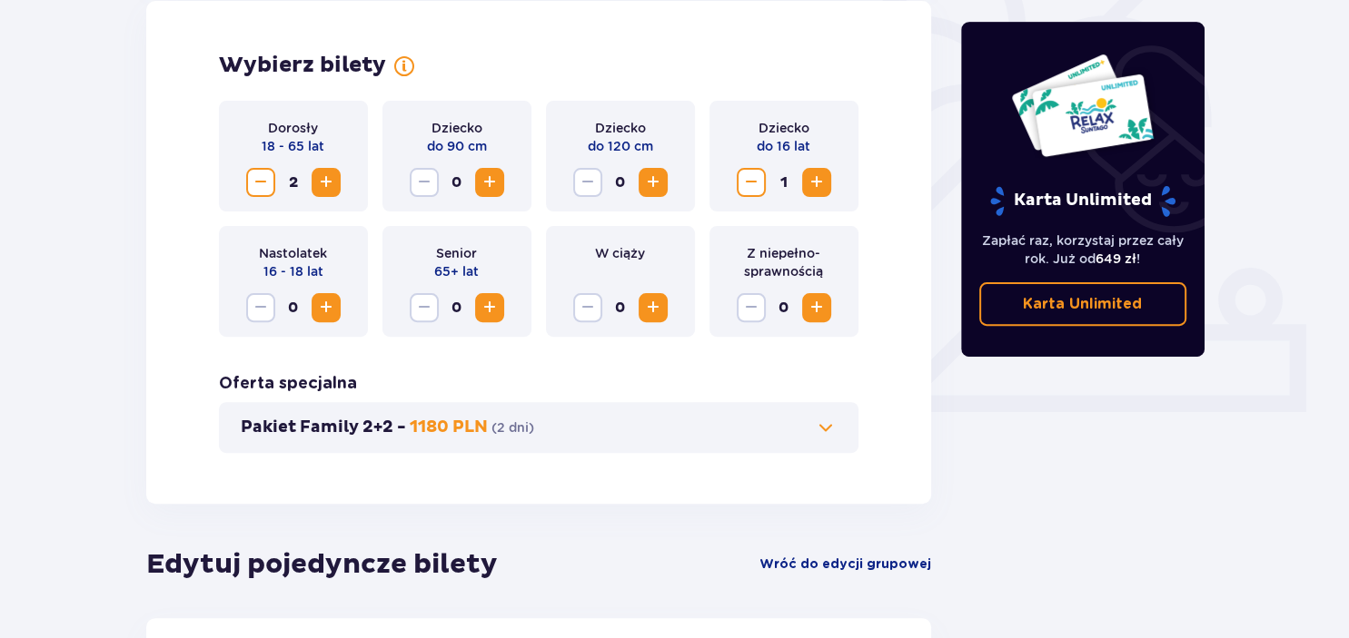
scroll to position [145, 0]
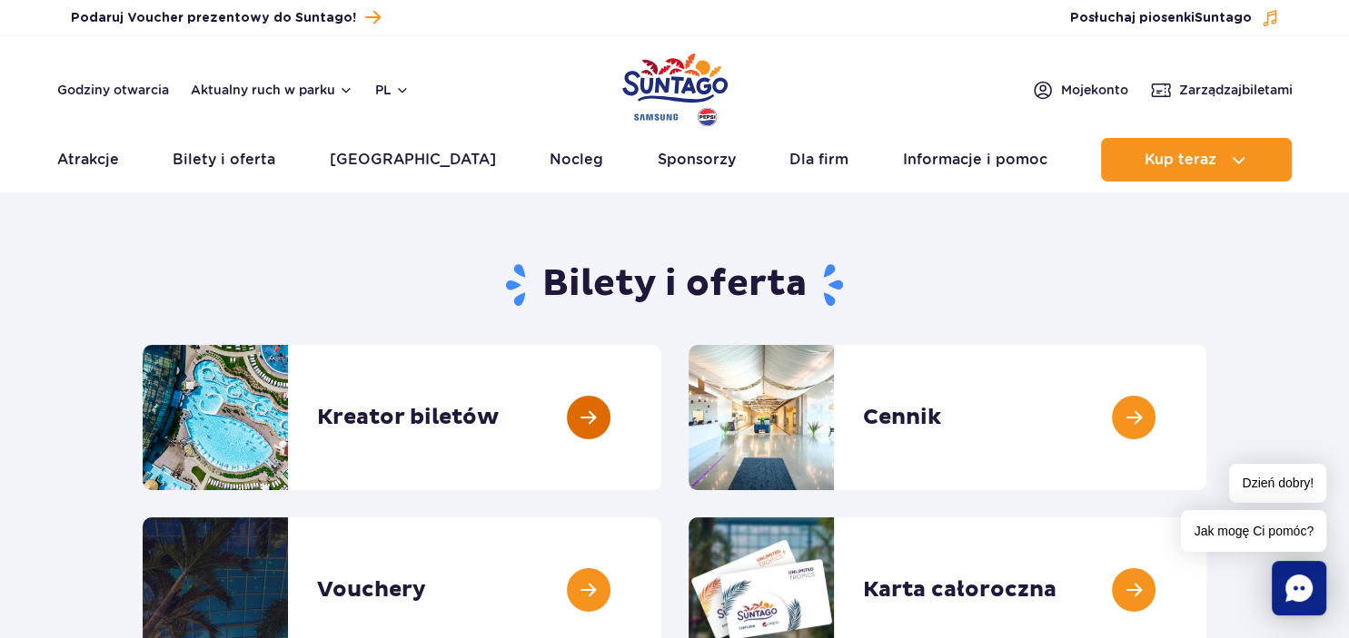
click at [661, 416] on link at bounding box center [661, 417] width 0 height 145
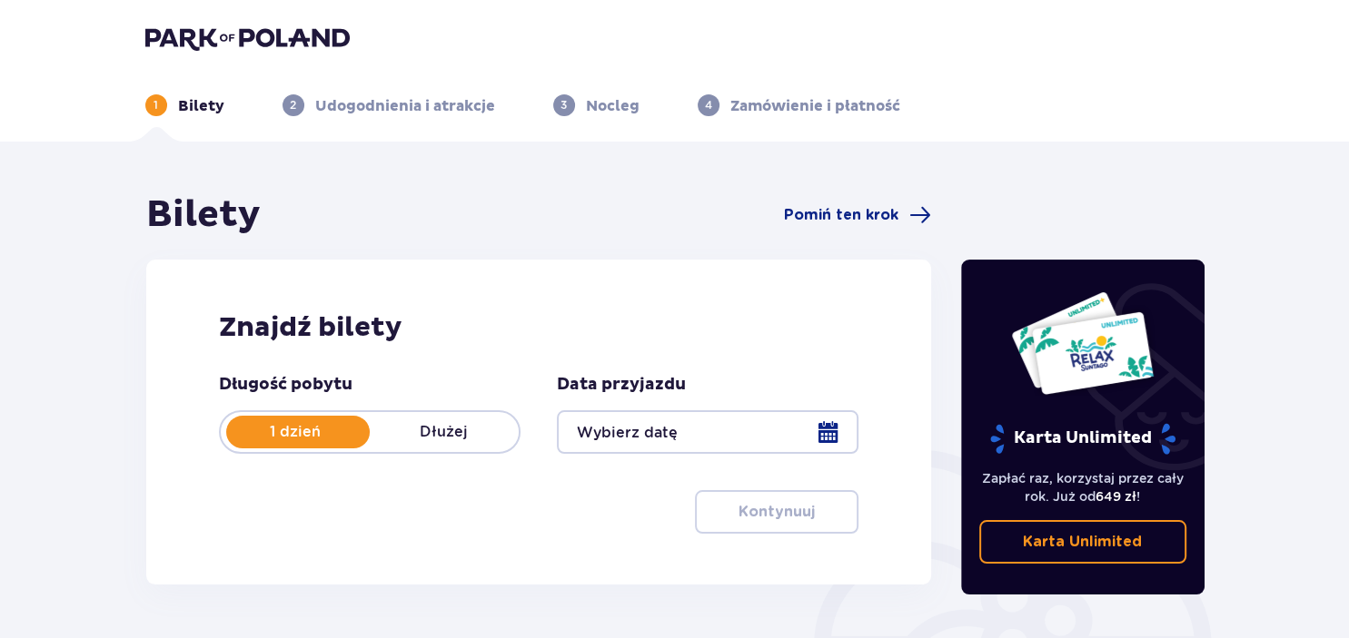
click at [283, 430] on p "1 dzień" at bounding box center [295, 432] width 149 height 20
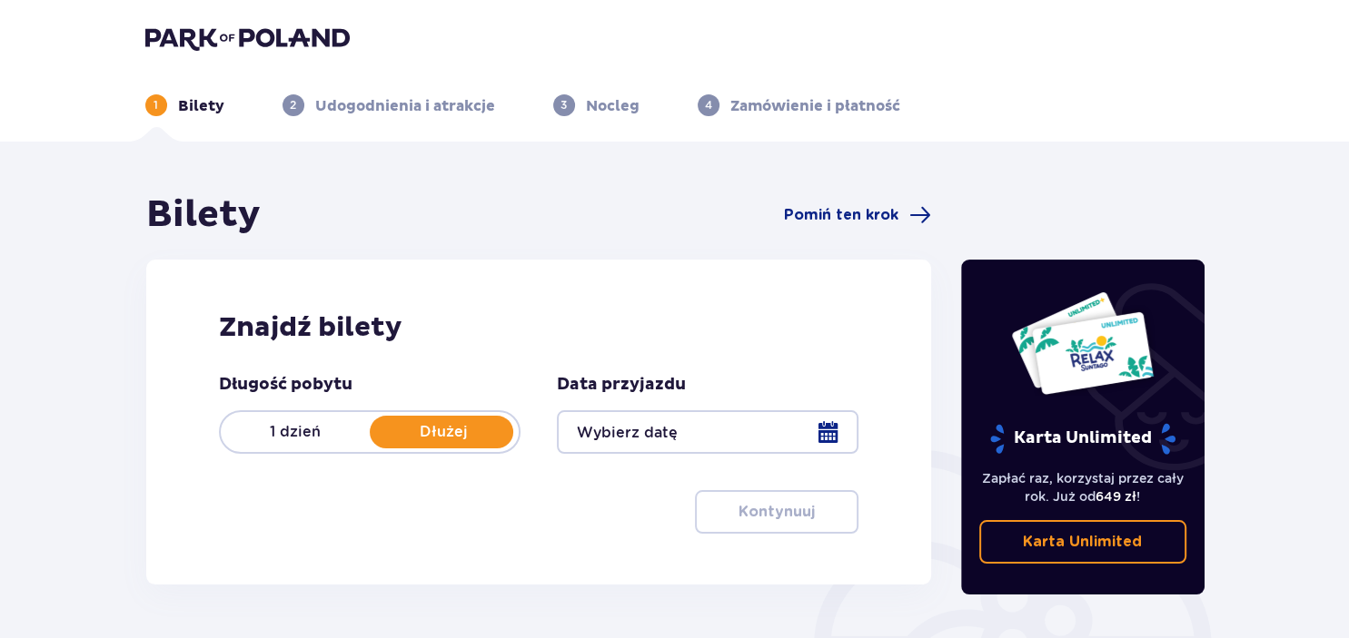
drag, startPoint x: 291, startPoint y: 430, endPoint x: 304, endPoint y: 437, distance: 15.4
click at [292, 430] on p "1 dzień" at bounding box center [295, 432] width 149 height 20
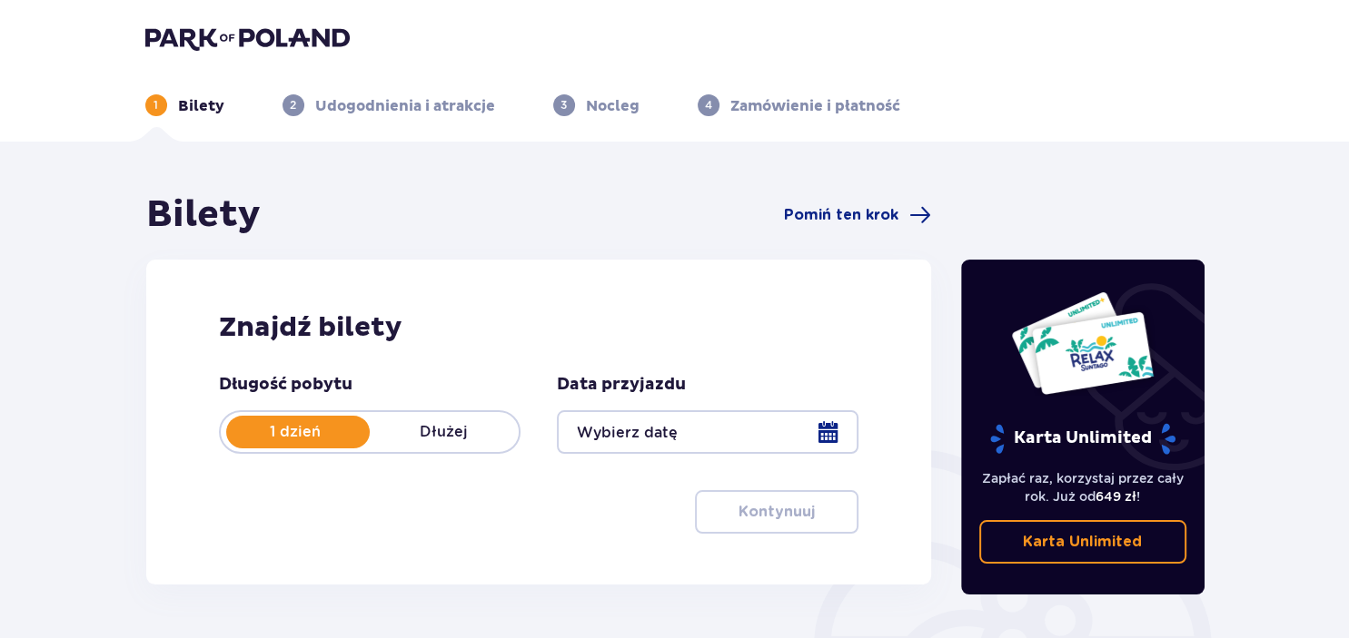
click at [826, 427] on div at bounding box center [707, 432] width 301 height 44
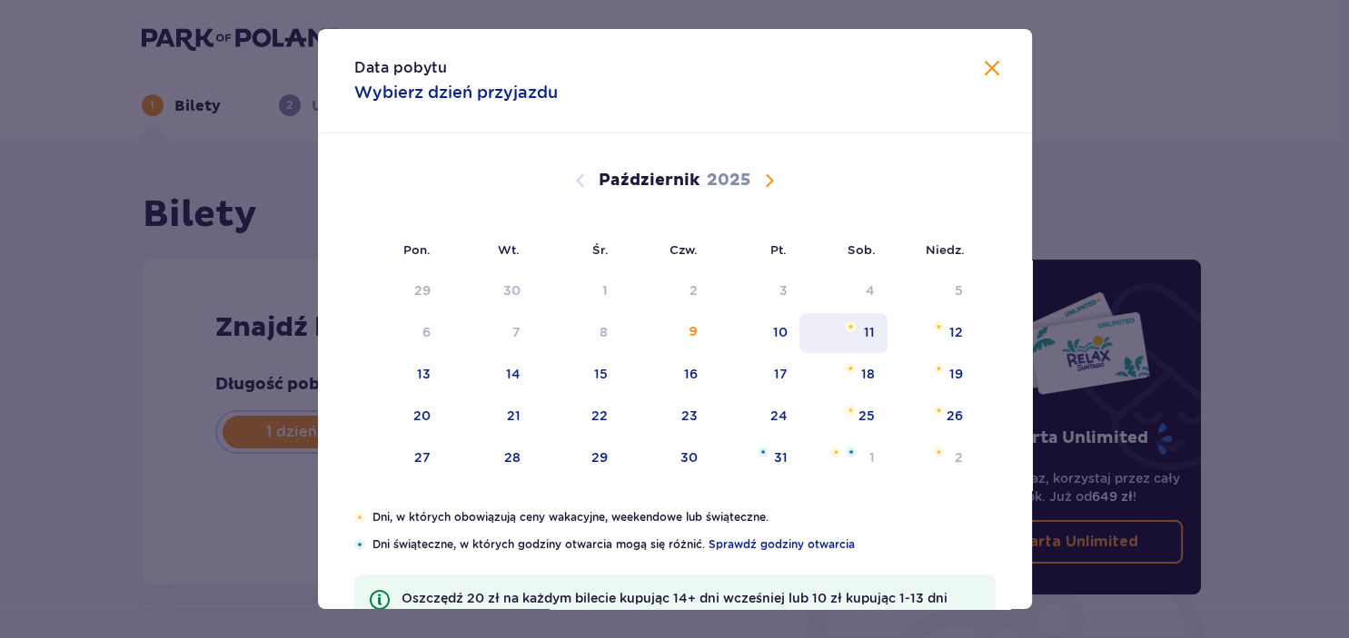
click at [874, 338] on div "11" at bounding box center [869, 332] width 11 height 18
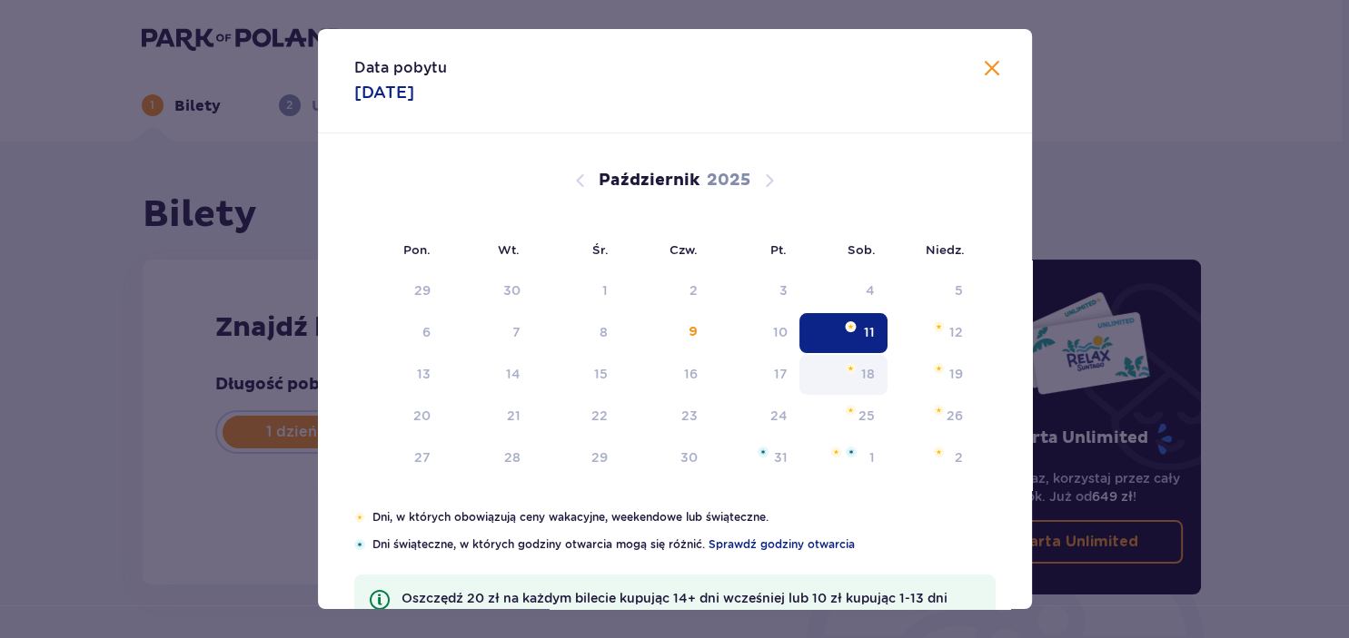
type input "[DATE]"
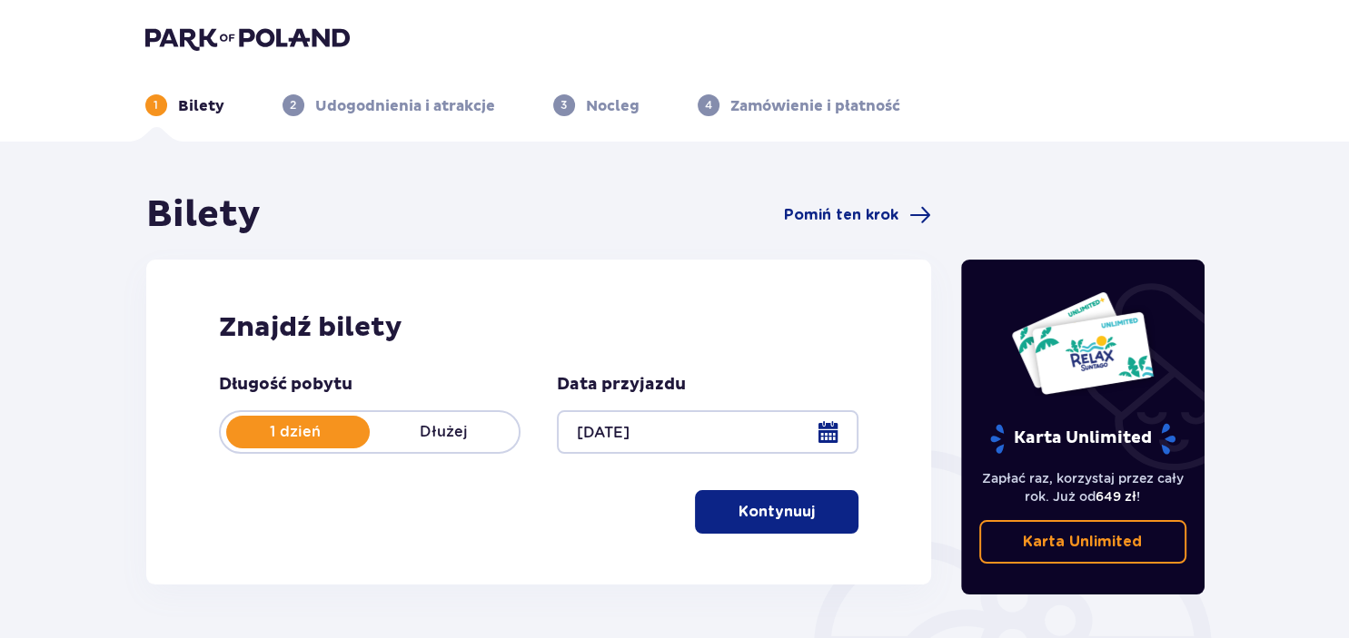
click at [797, 506] on p "Kontynuuj" at bounding box center [776, 512] width 76 height 20
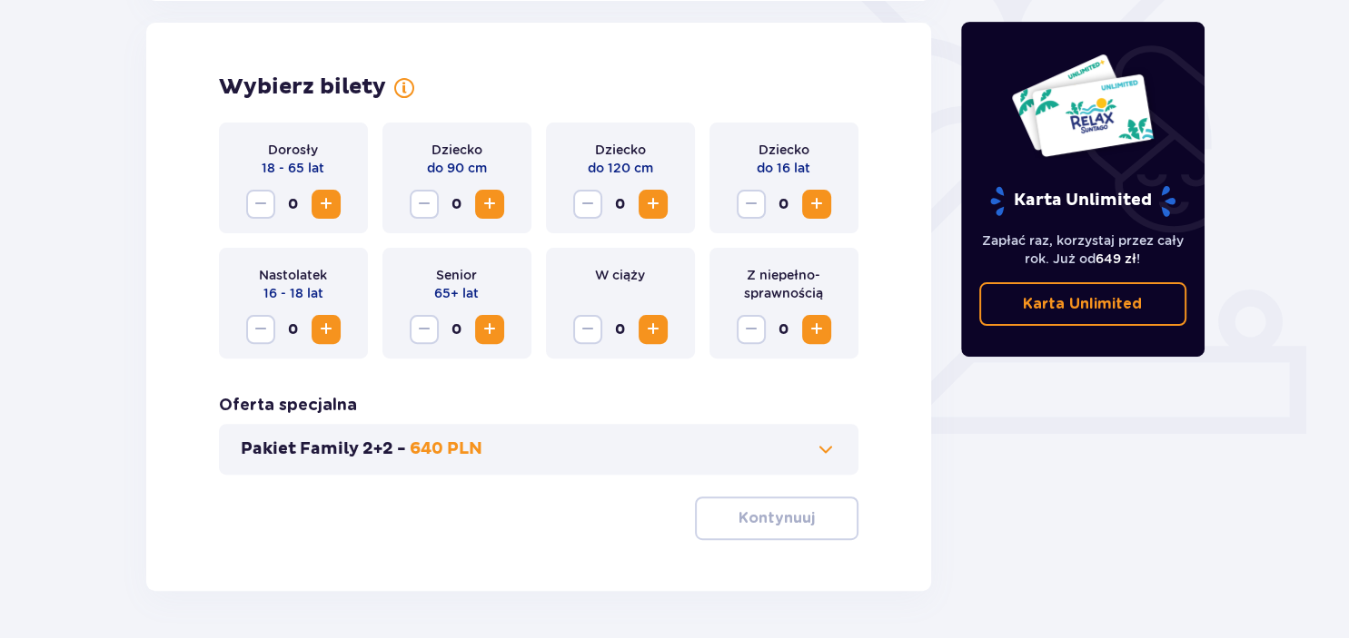
scroll to position [505, 0]
click at [320, 192] on button "Zwiększ" at bounding box center [325, 203] width 29 height 29
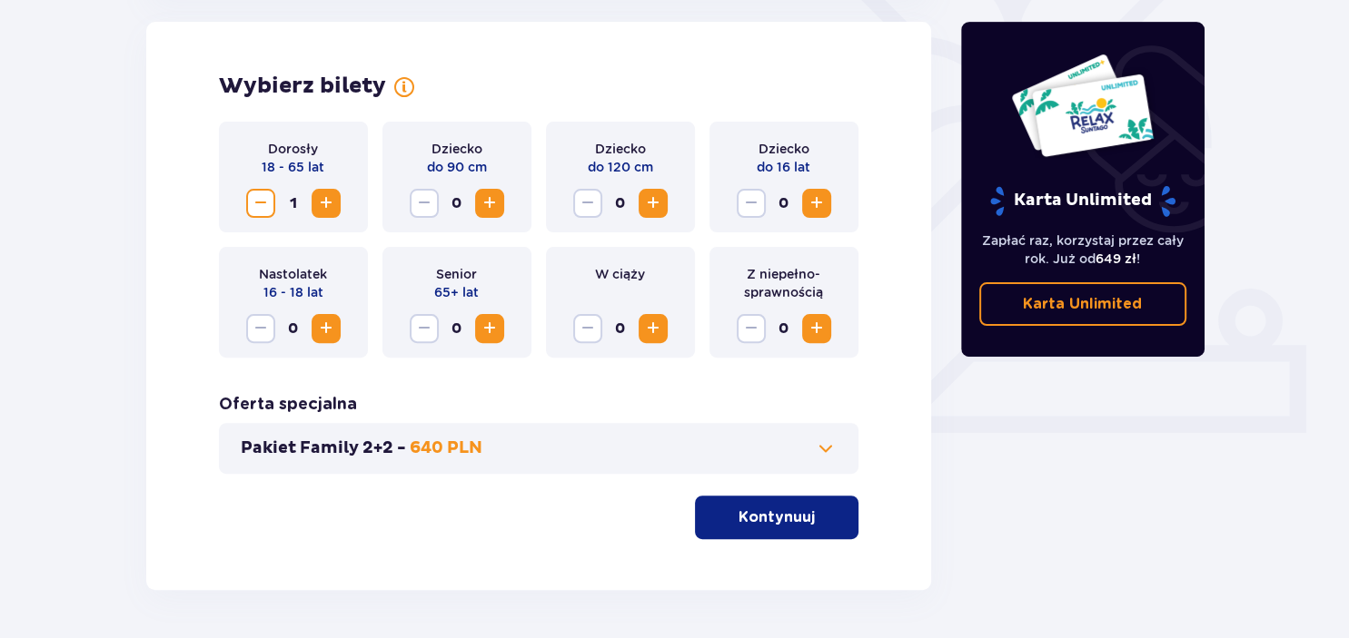
click at [320, 194] on span "Zwiększ" at bounding box center [326, 204] width 22 height 22
click at [818, 194] on span "Zwiększ" at bounding box center [817, 204] width 22 height 22
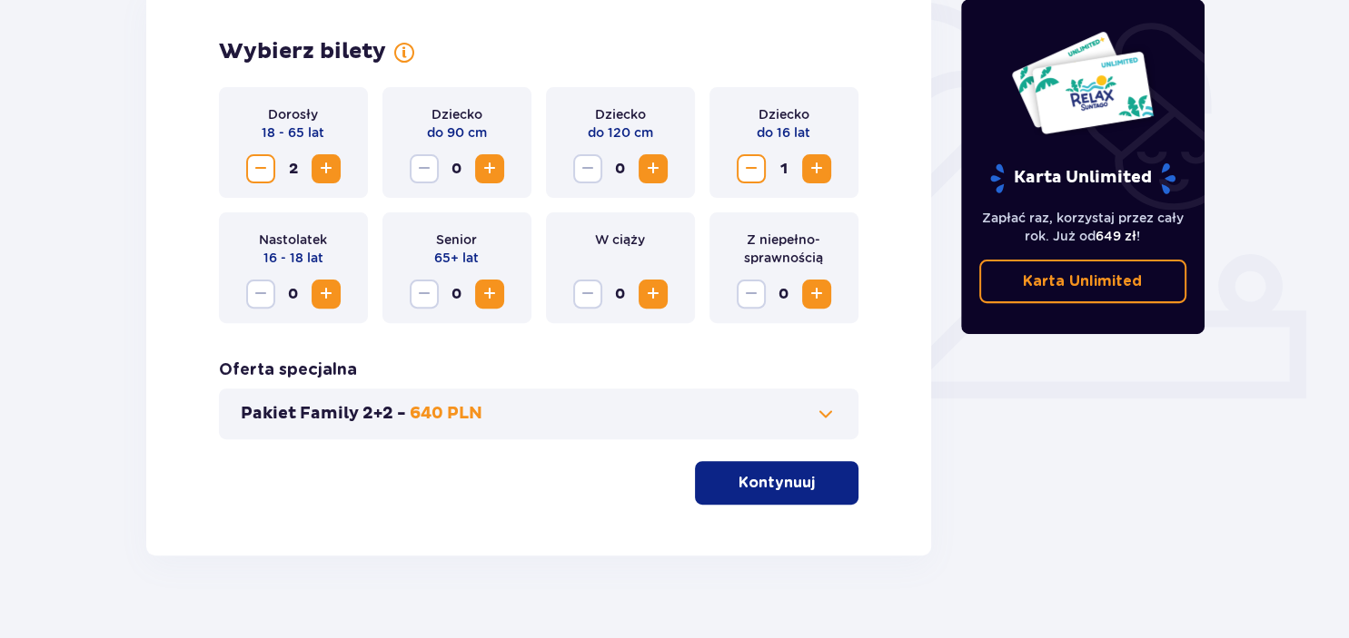
scroll to position [566, 0]
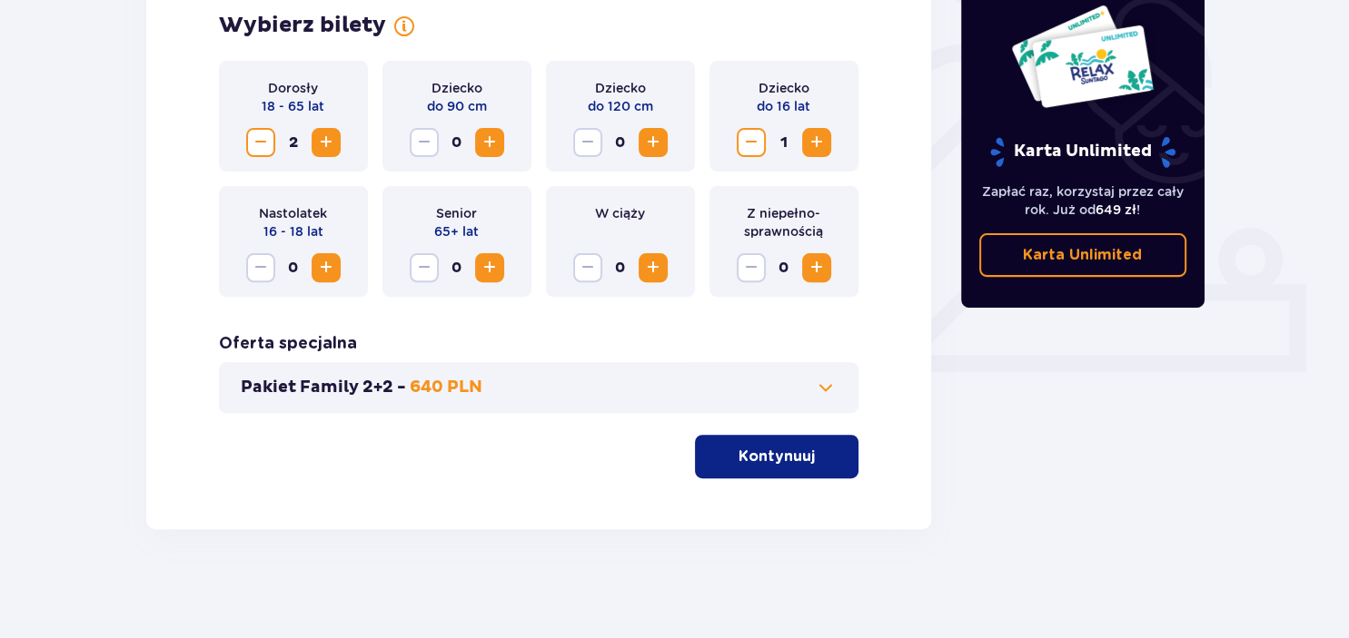
click at [766, 463] on p "Kontynuuj" at bounding box center [776, 457] width 76 height 20
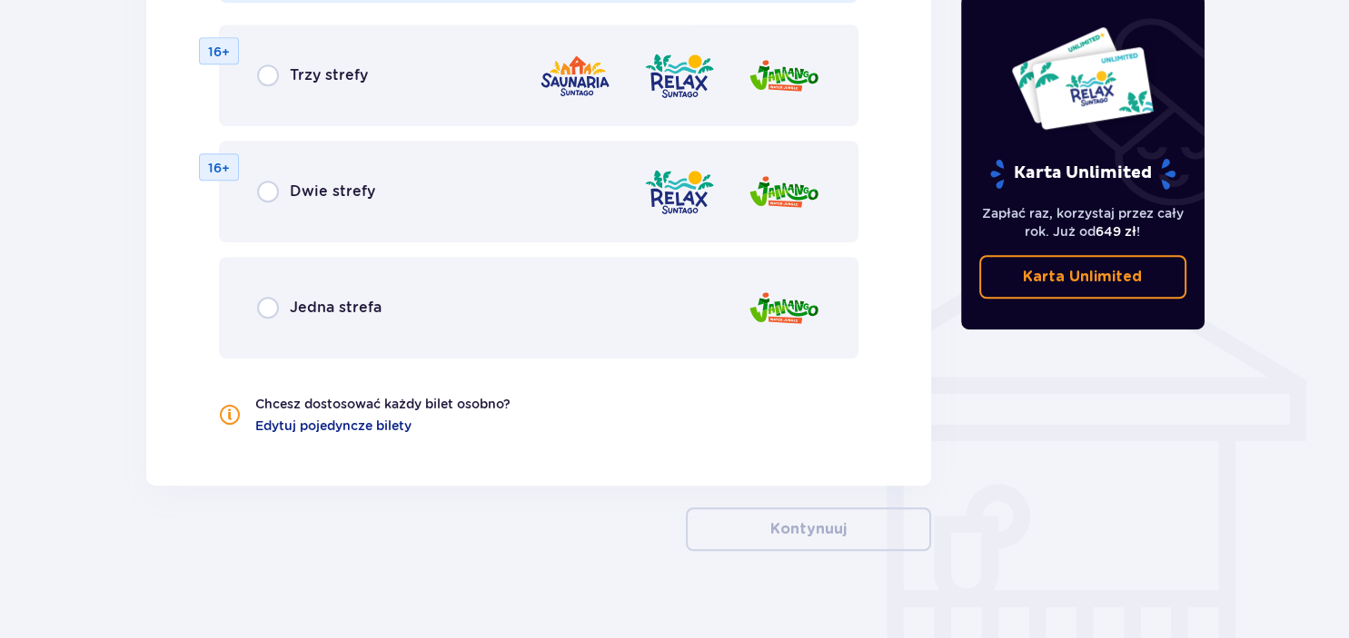
scroll to position [1263, 0]
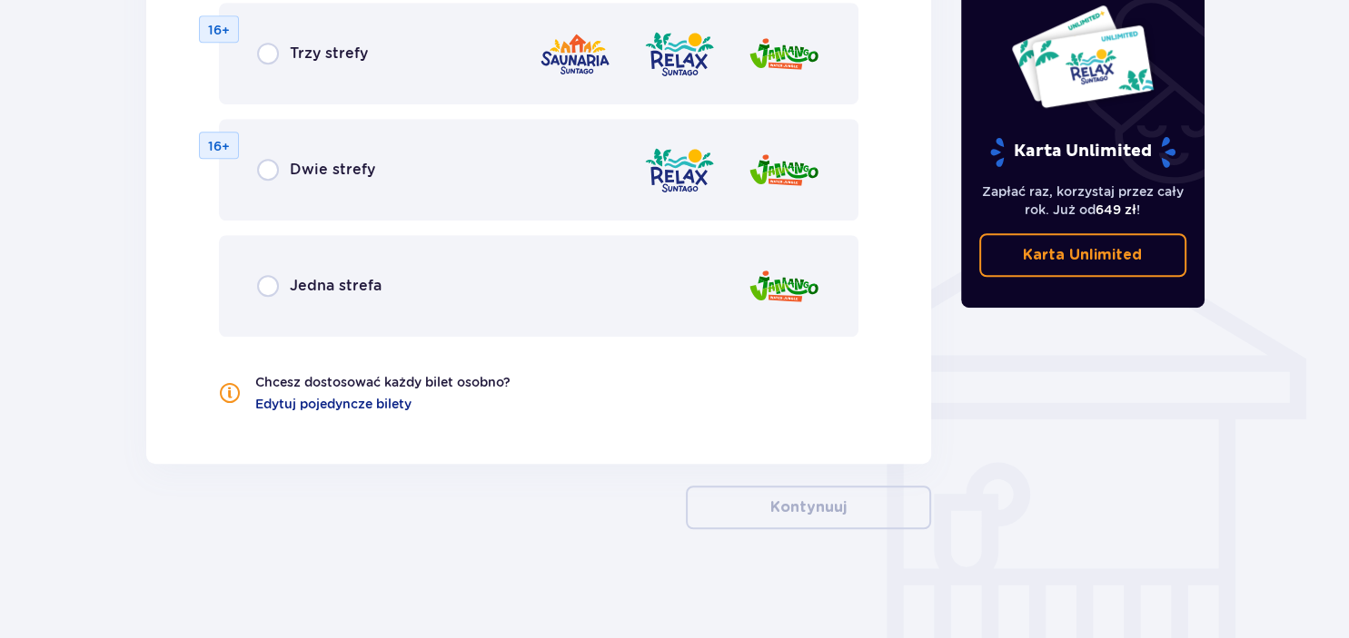
click at [267, 284] on input "radio" at bounding box center [268, 286] width 22 height 22
radio input "true"
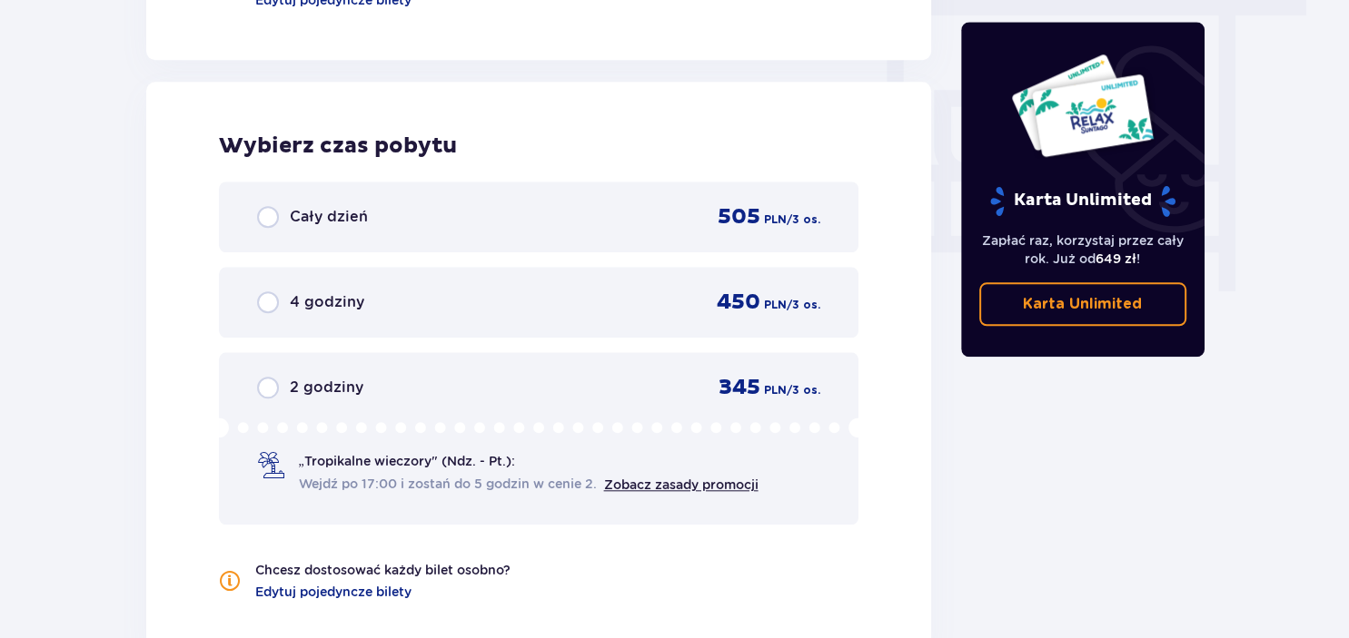
scroll to position [1661, 0]
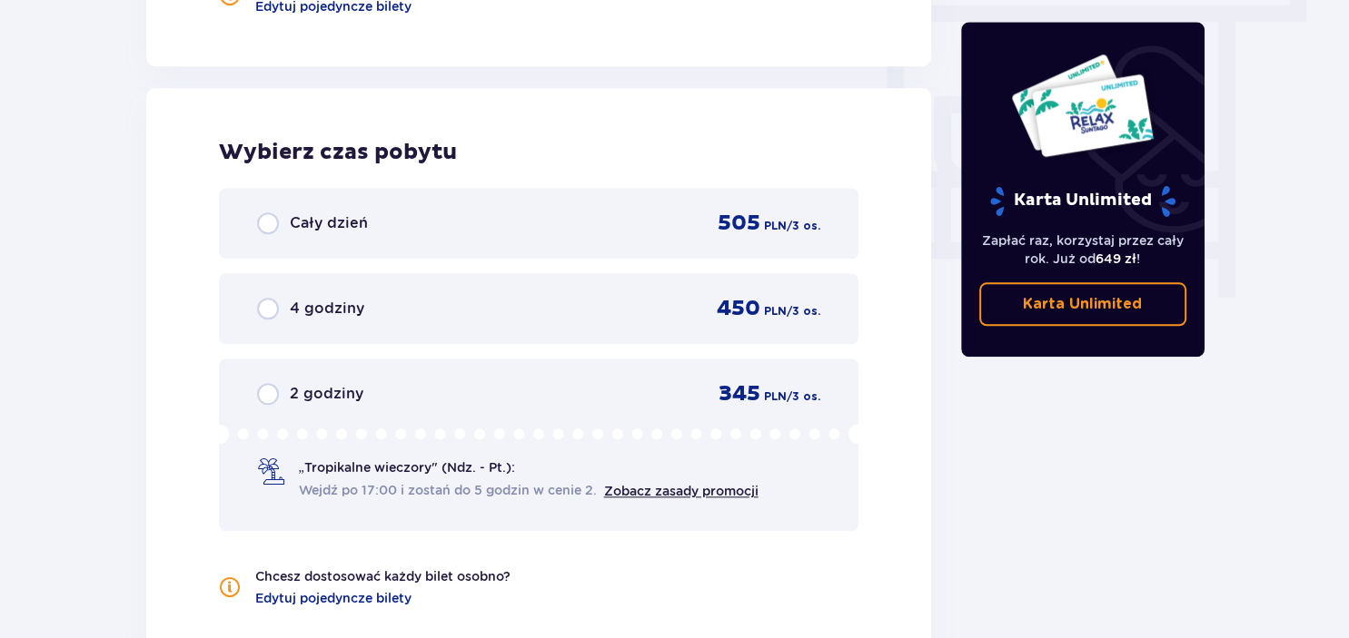
click at [267, 222] on input "radio" at bounding box center [268, 224] width 22 height 22
radio input "true"
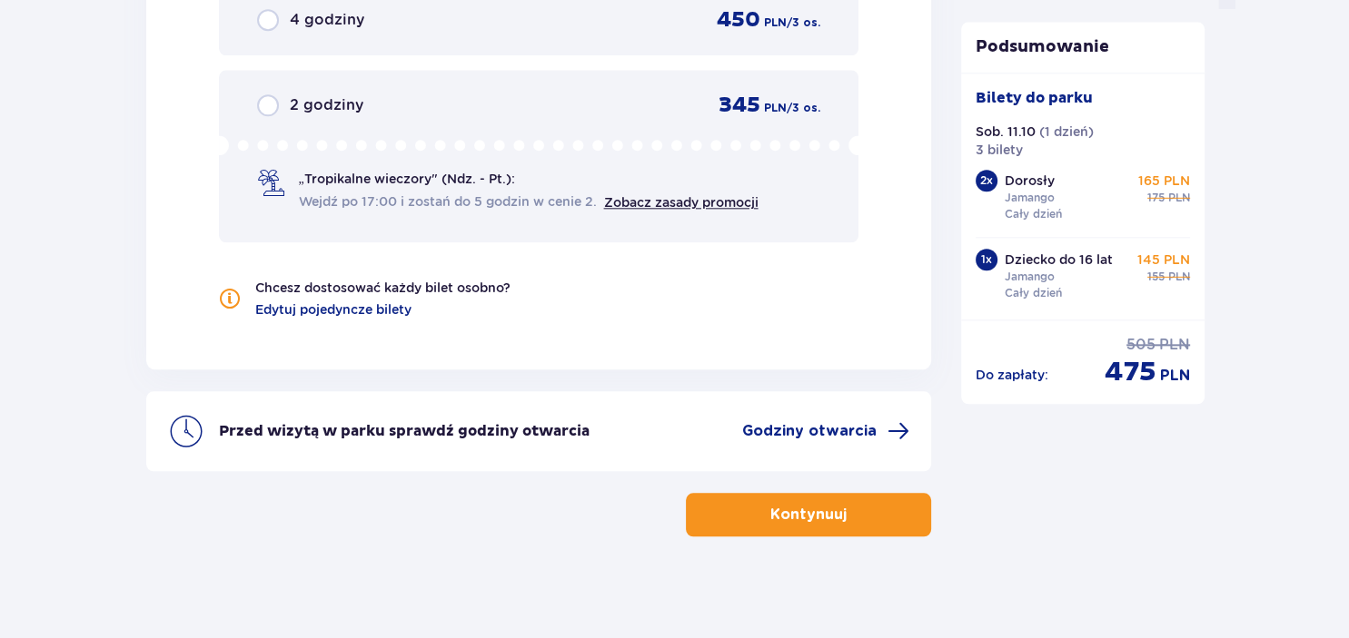
scroll to position [1954, 0]
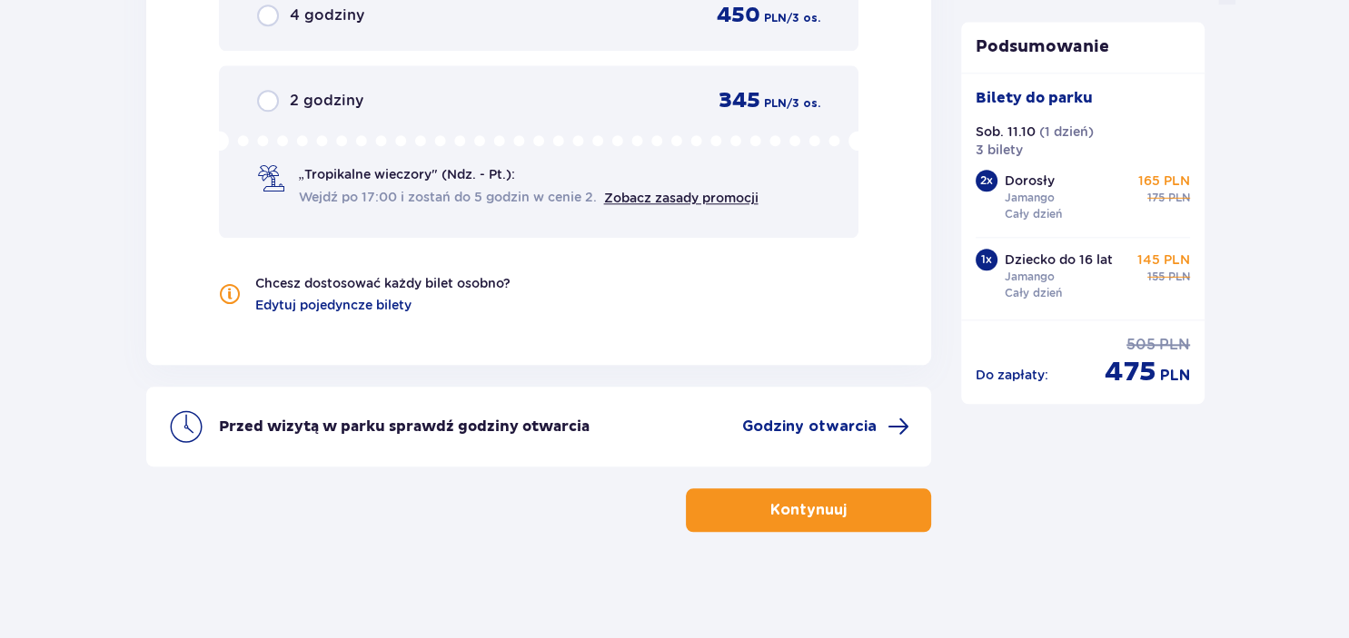
click at [793, 521] on button "Kontynuuj" at bounding box center [808, 511] width 245 height 44
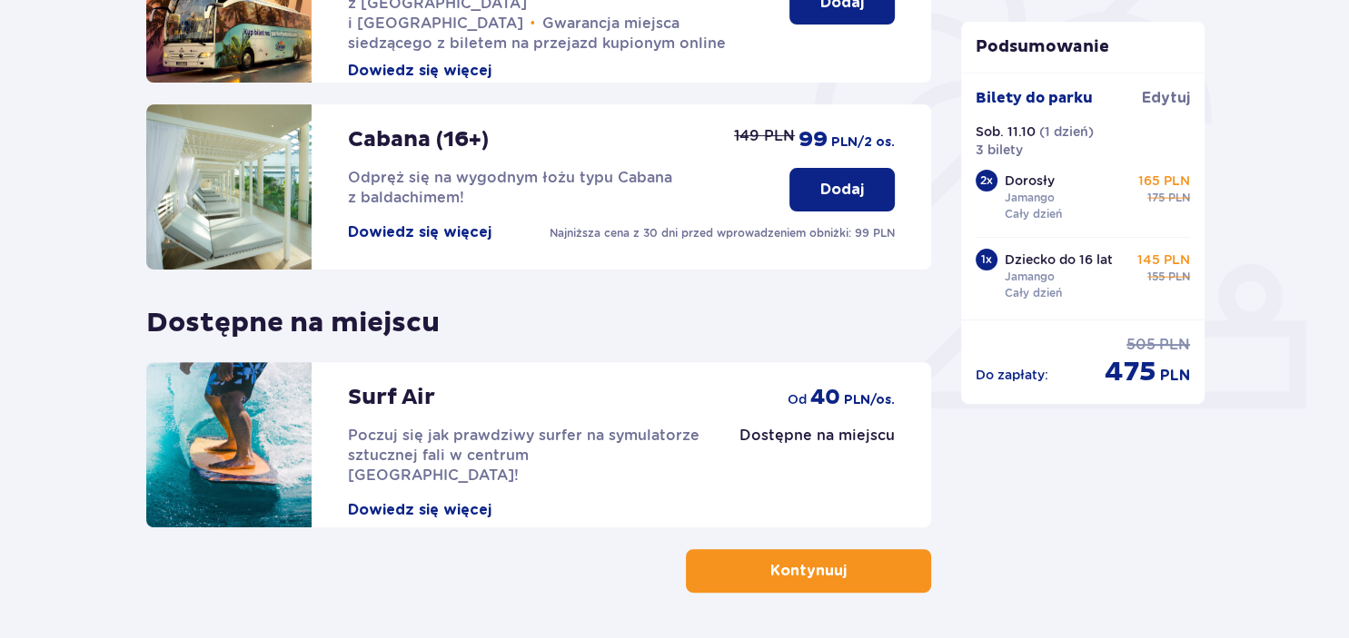
scroll to position [592, 0]
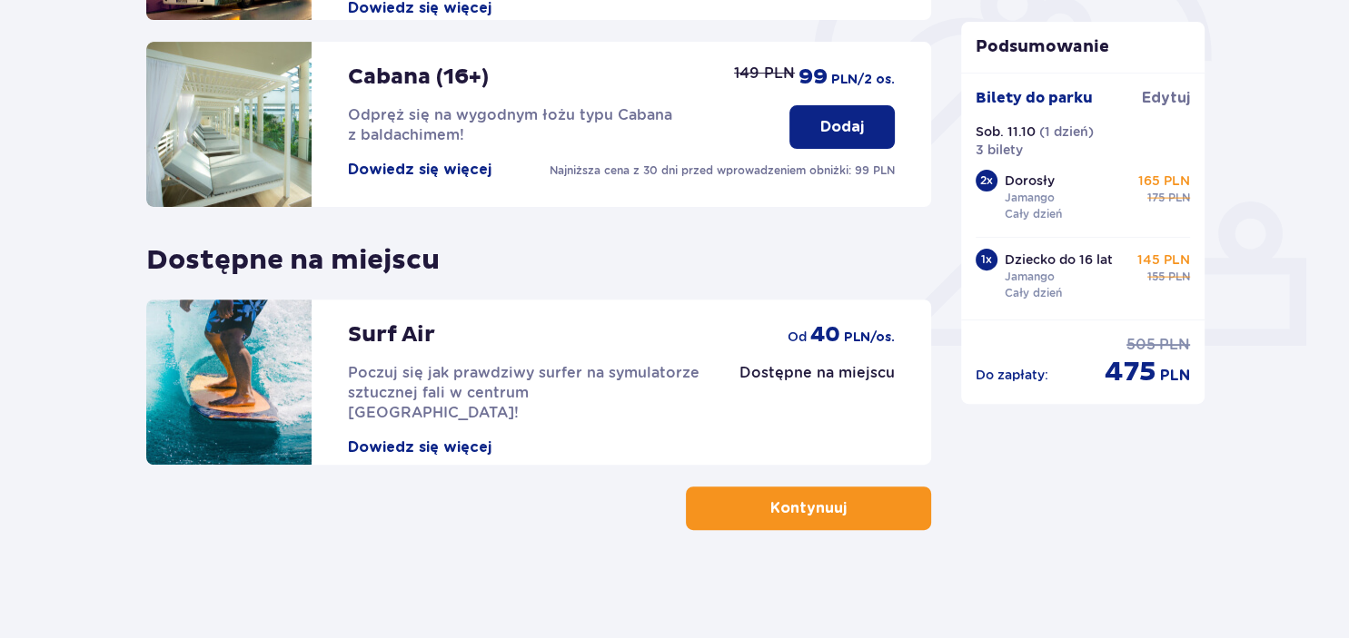
click at [824, 499] on p "Kontynuuj" at bounding box center [808, 509] width 76 height 20
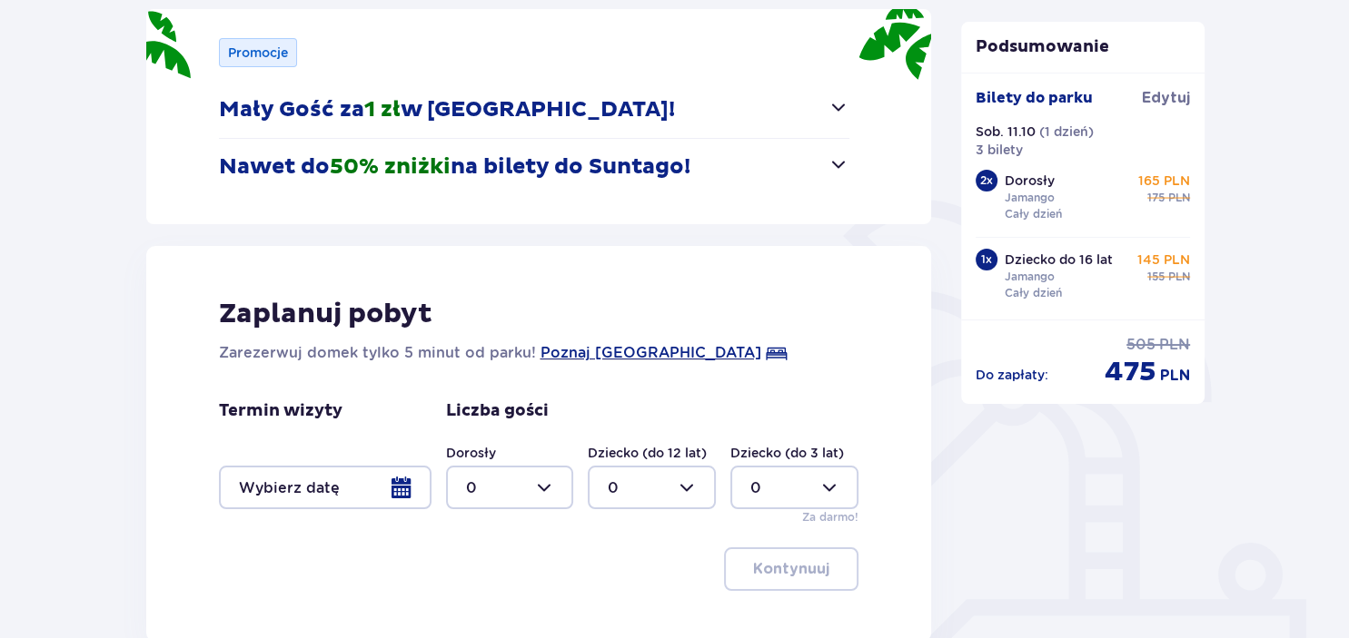
scroll to position [272, 0]
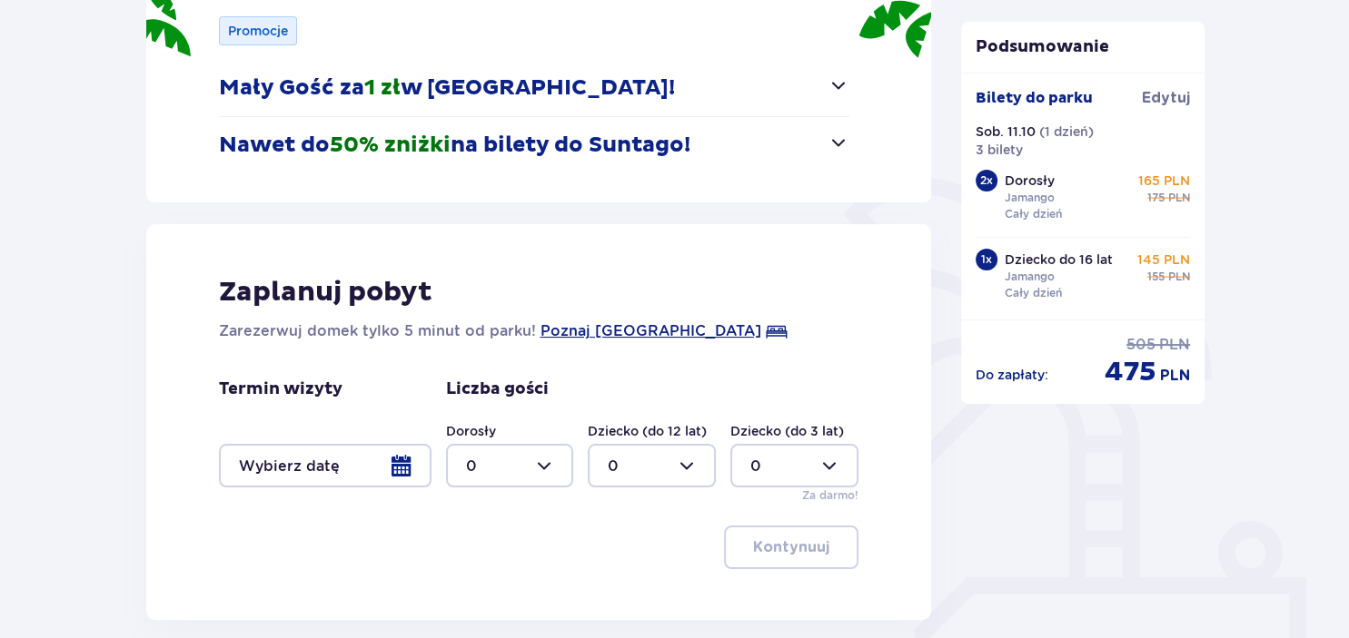
click at [399, 463] on div at bounding box center [325, 466] width 213 height 44
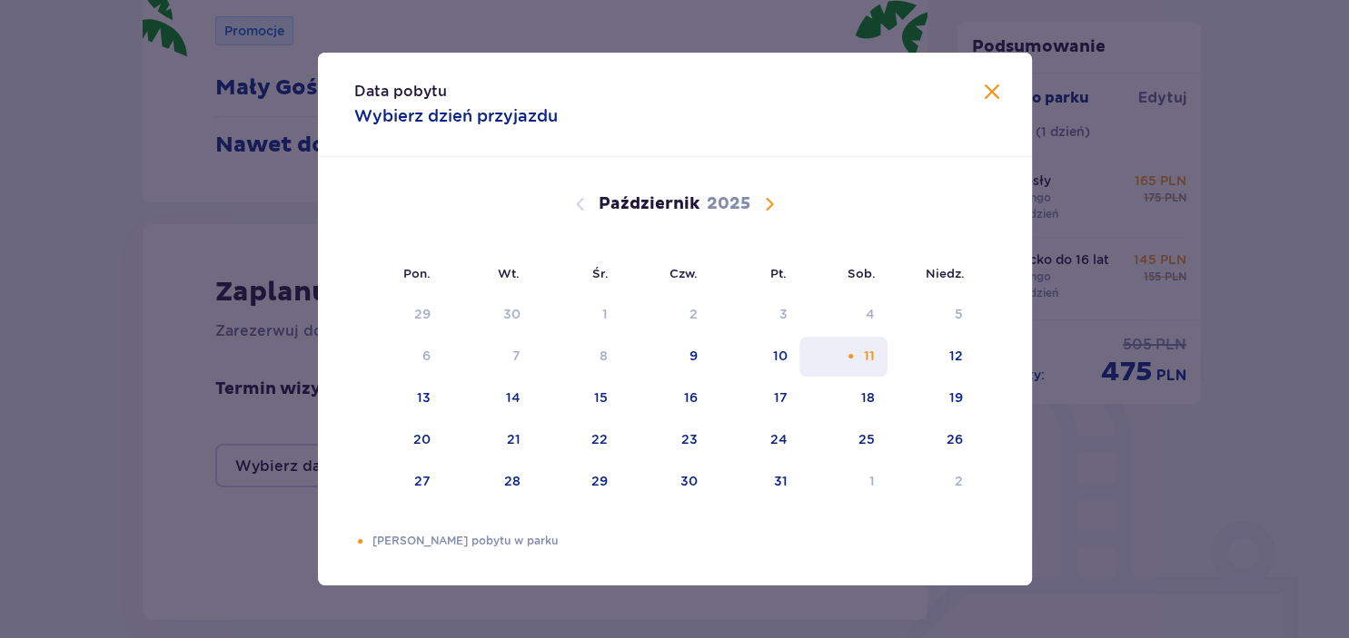
click at [859, 359] on div "11" at bounding box center [843, 357] width 88 height 40
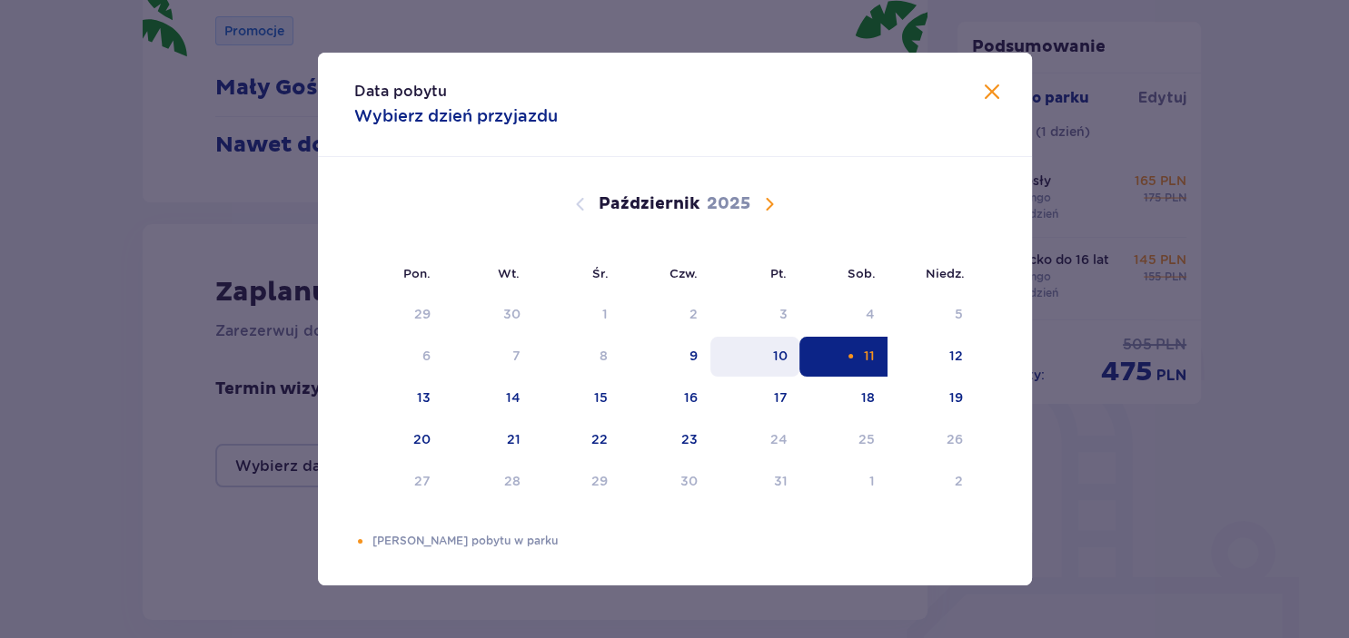
click at [783, 349] on div "10" at bounding box center [779, 356] width 15 height 18
click at [845, 351] on div "11" at bounding box center [843, 357] width 88 height 40
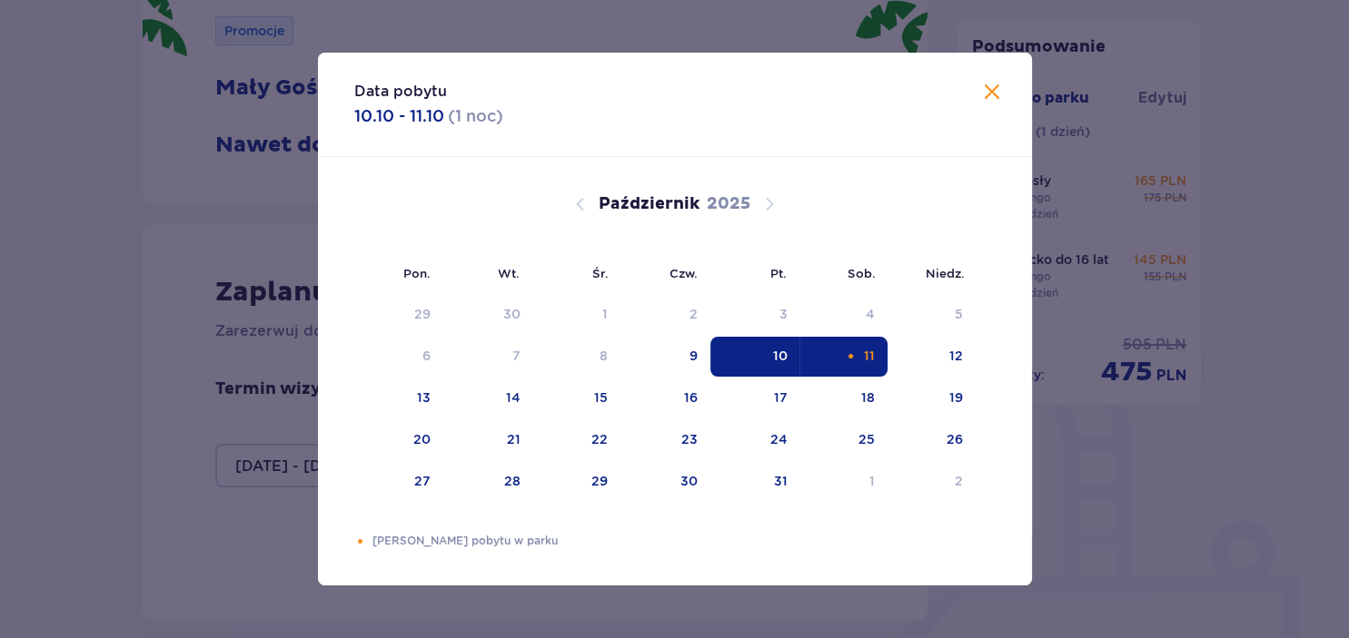
type input "[DATE] - [DATE]"
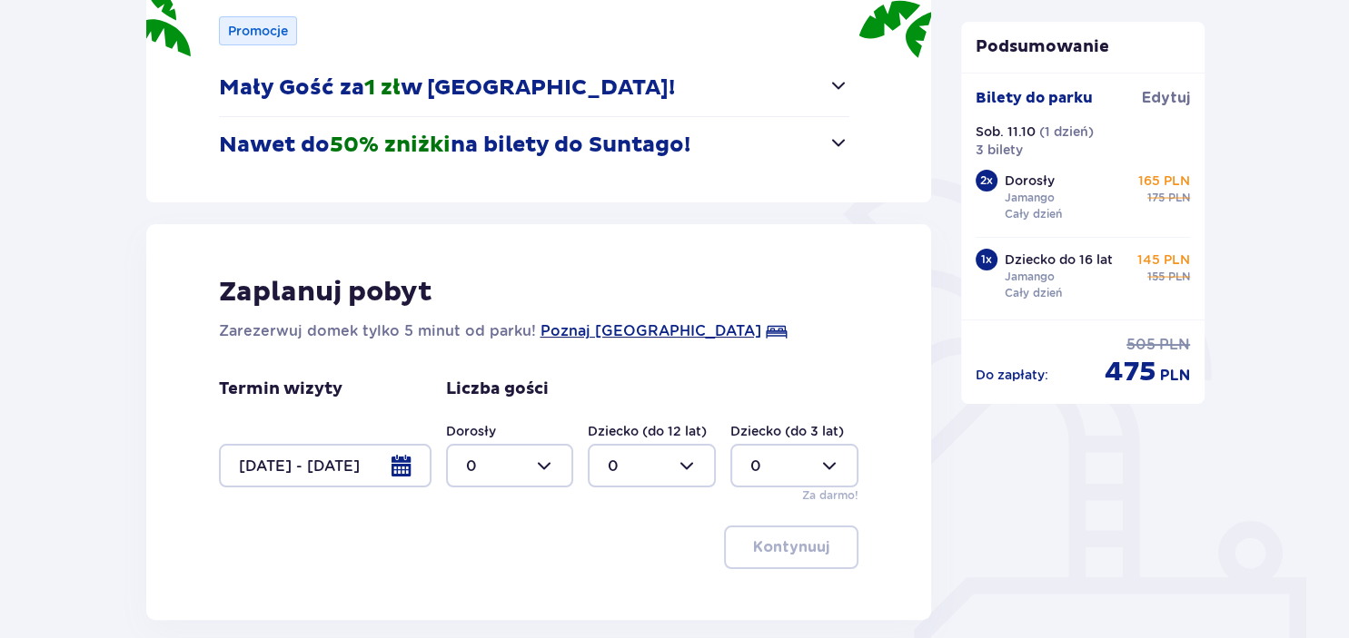
click at [554, 467] on div at bounding box center [510, 466] width 128 height 44
click at [479, 361] on div "2" at bounding box center [509, 365] width 88 height 20
type input "2"
click at [681, 460] on div at bounding box center [652, 466] width 128 height 44
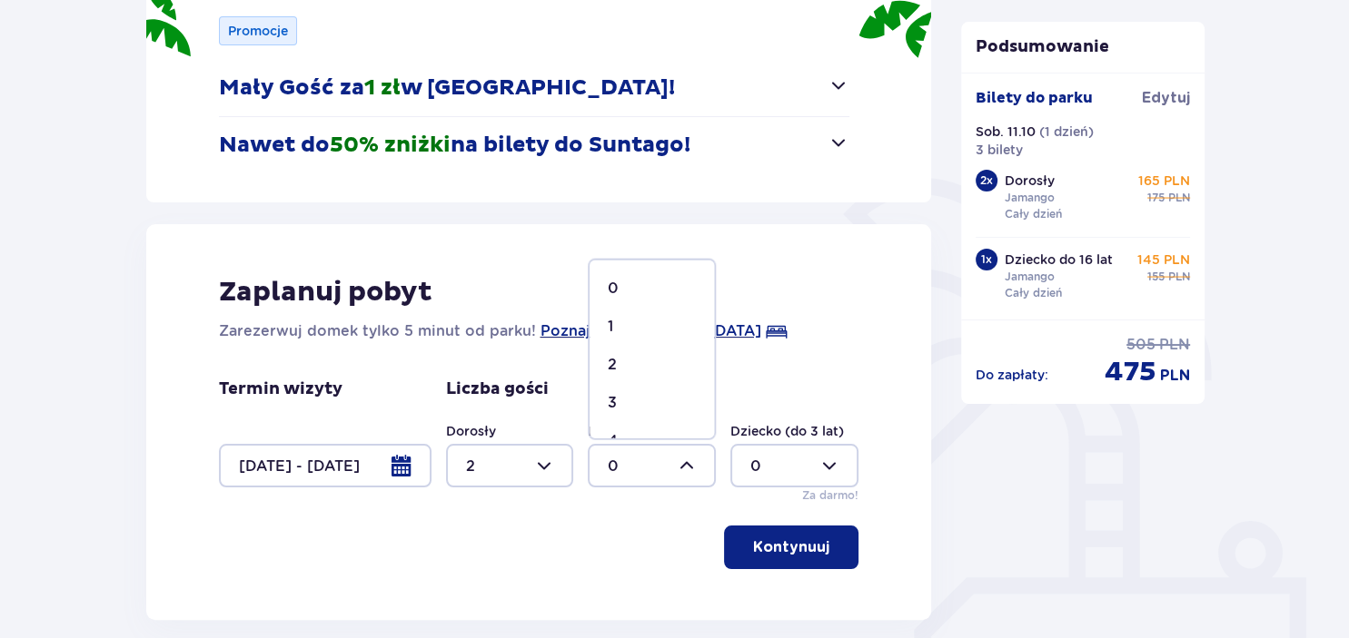
click at [606, 327] on span "1" at bounding box center [651, 327] width 124 height 38
type input "1"
click at [739, 559] on button "Kontynuuj" at bounding box center [791, 548] width 134 height 44
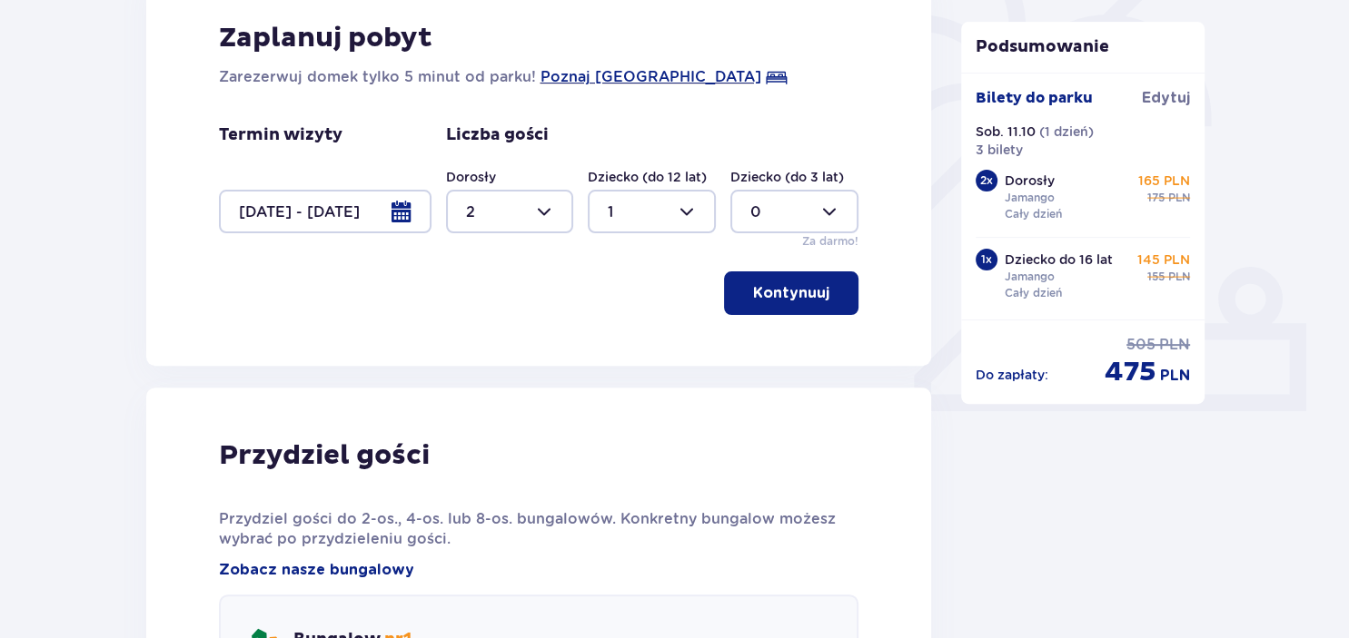
scroll to position [412, 0]
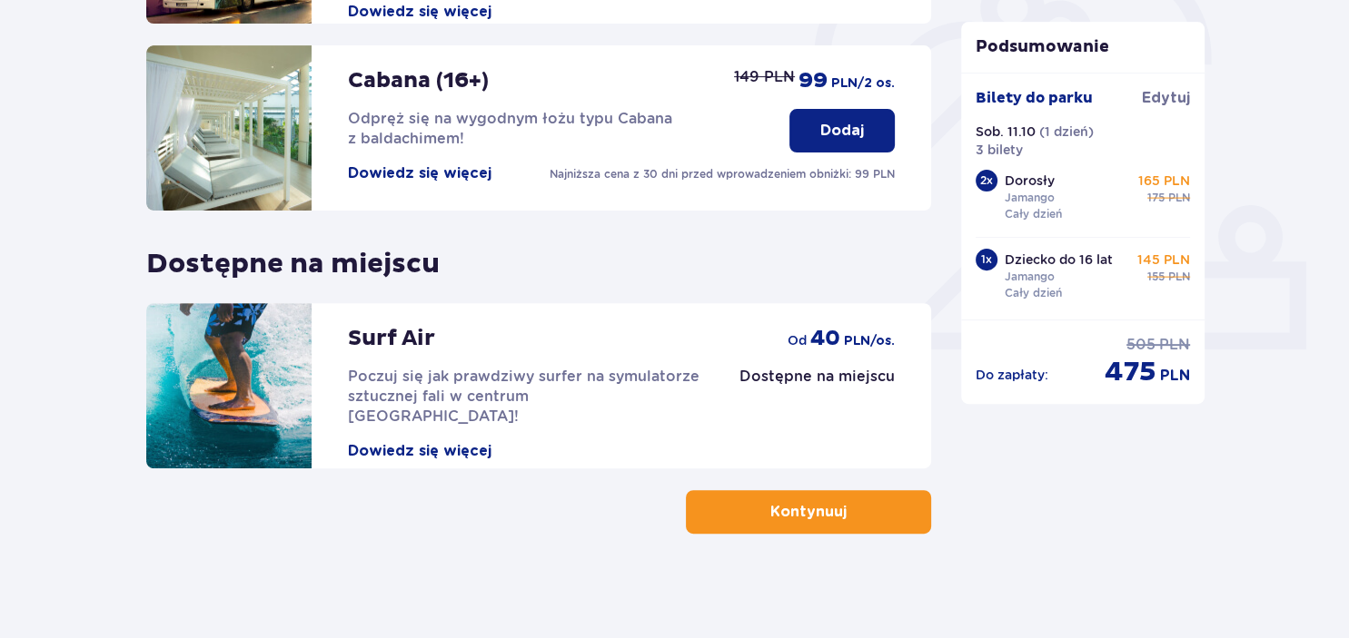
scroll to position [592, 0]
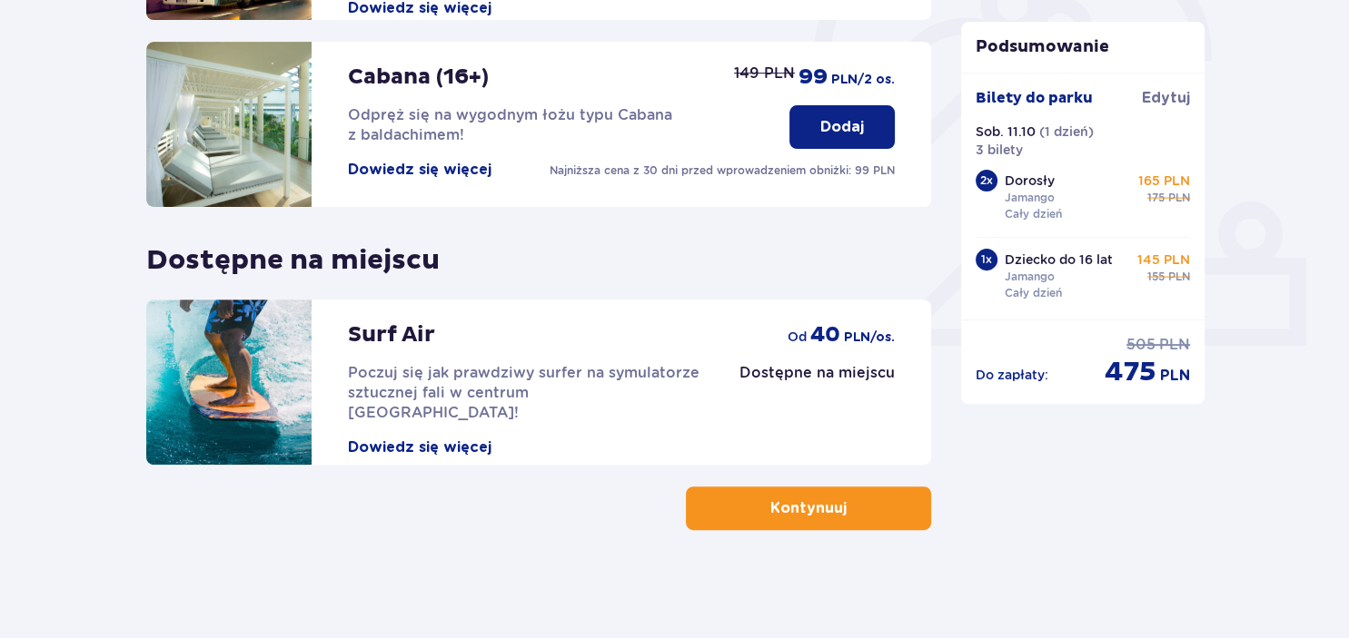
click at [786, 514] on p "Kontynuuj" at bounding box center [808, 509] width 76 height 20
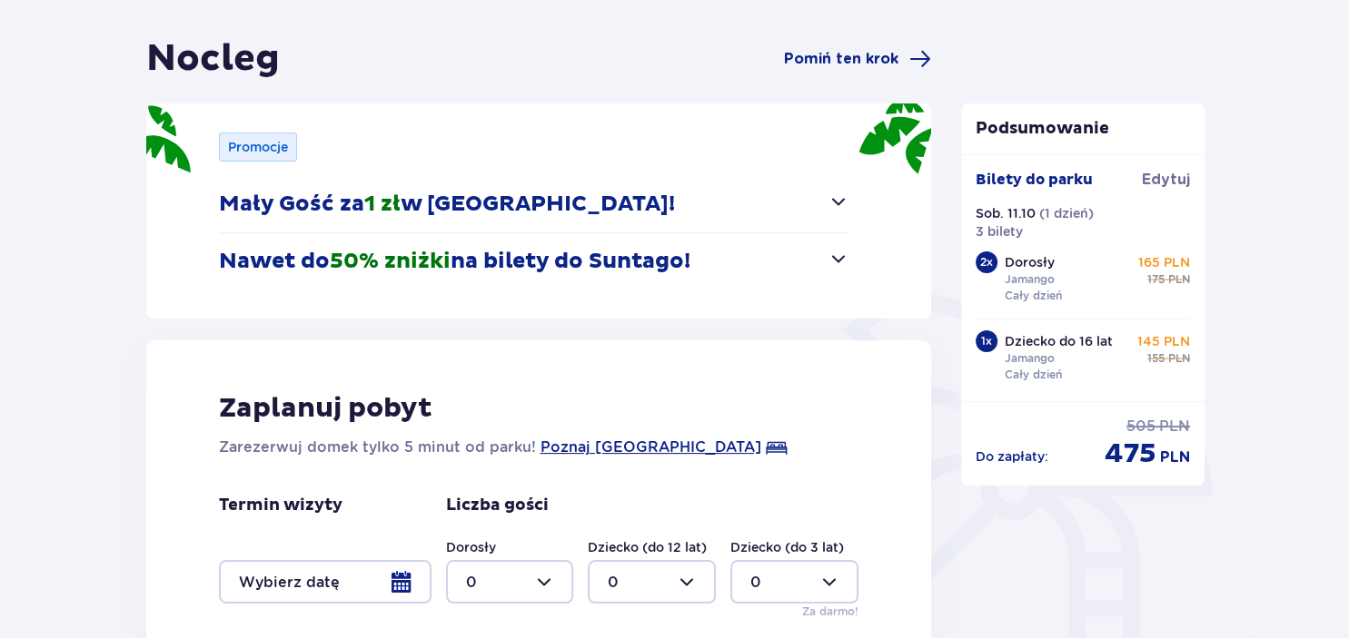
scroll to position [95, 0]
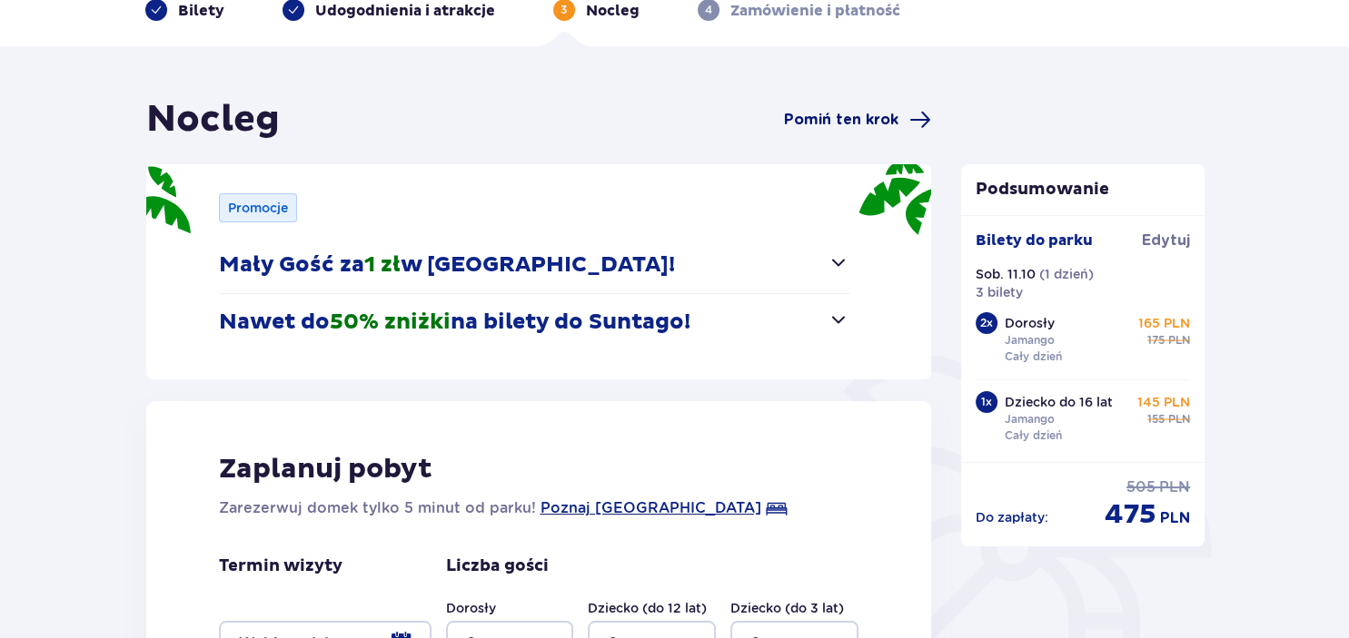
click at [850, 110] on span "Pomiń ten krok" at bounding box center [841, 120] width 114 height 20
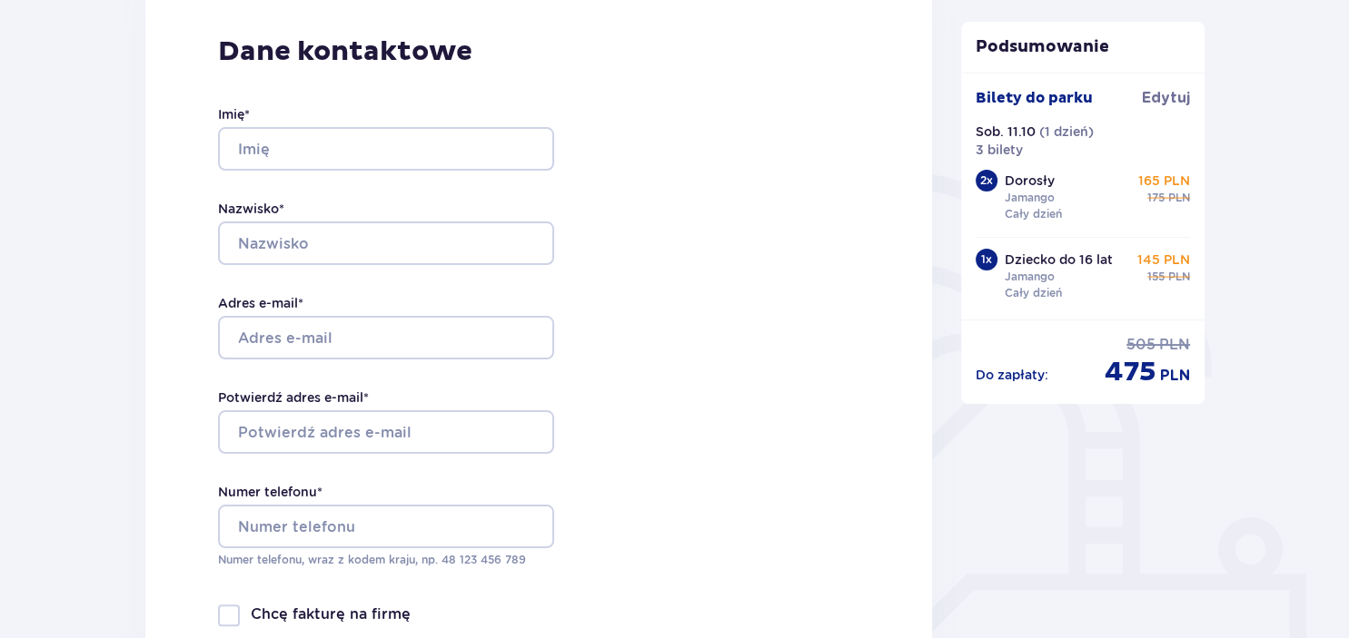
scroll to position [287, 0]
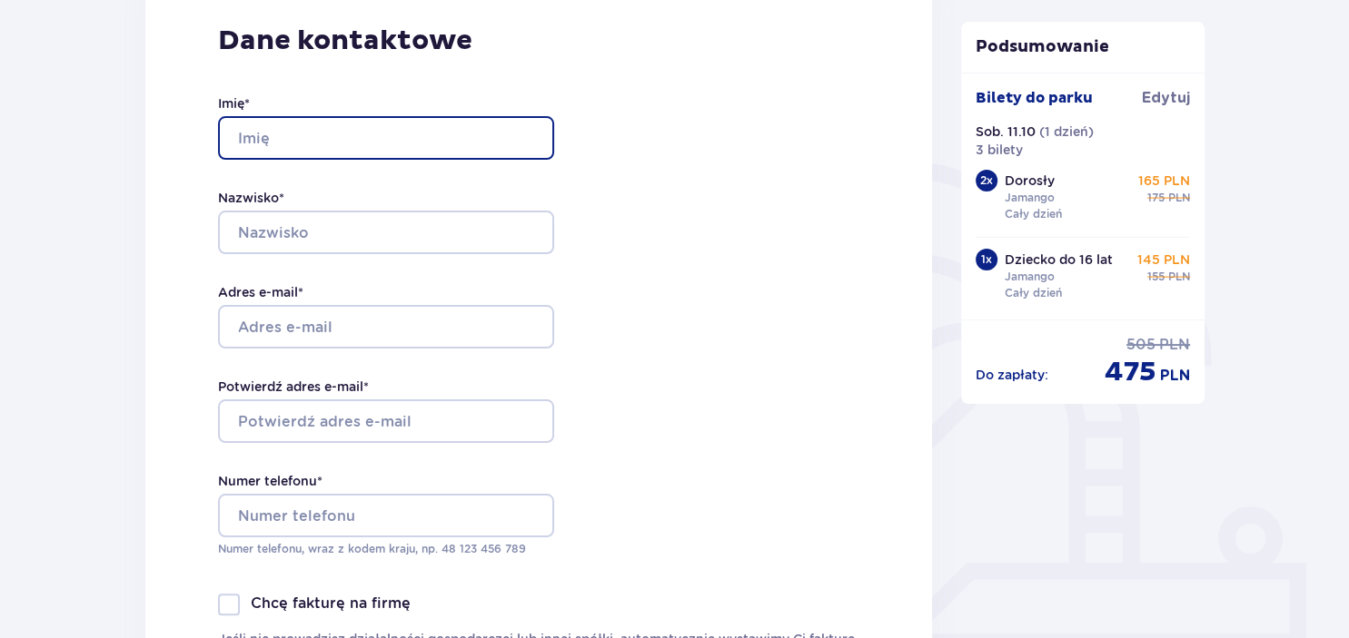
click at [473, 143] on input "Imię *" at bounding box center [386, 138] width 336 height 44
type input "[PERSON_NAME]"
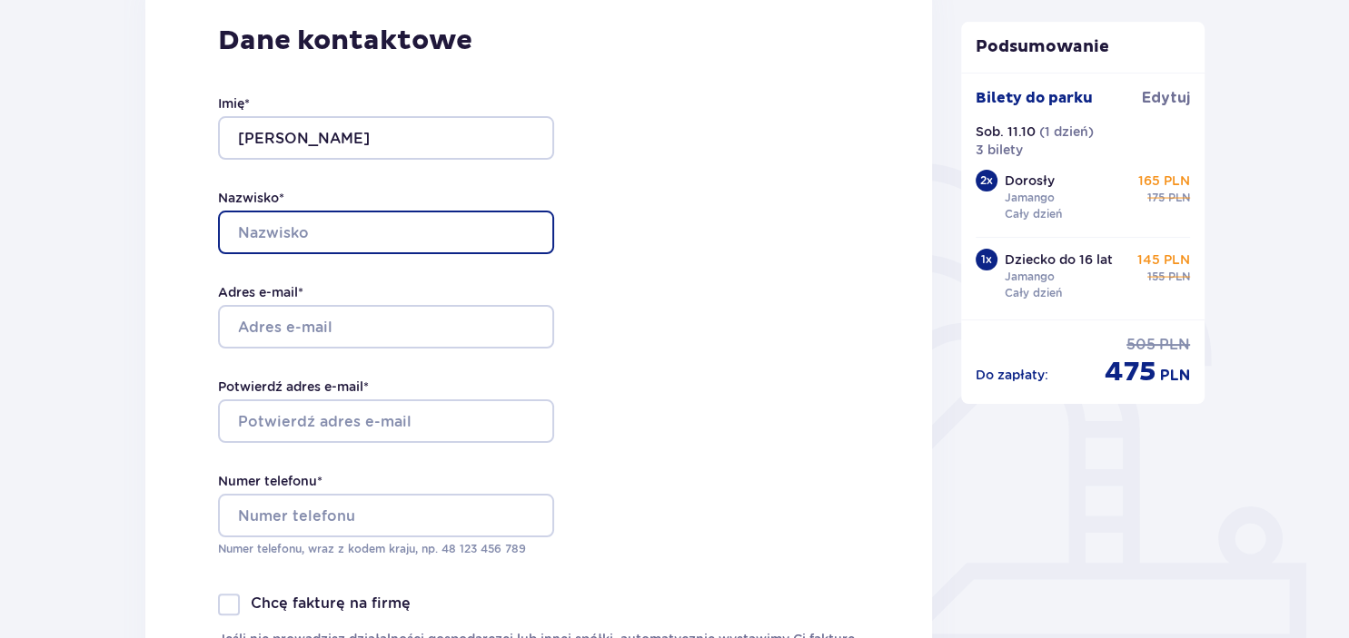
type input "[PERSON_NAME]"
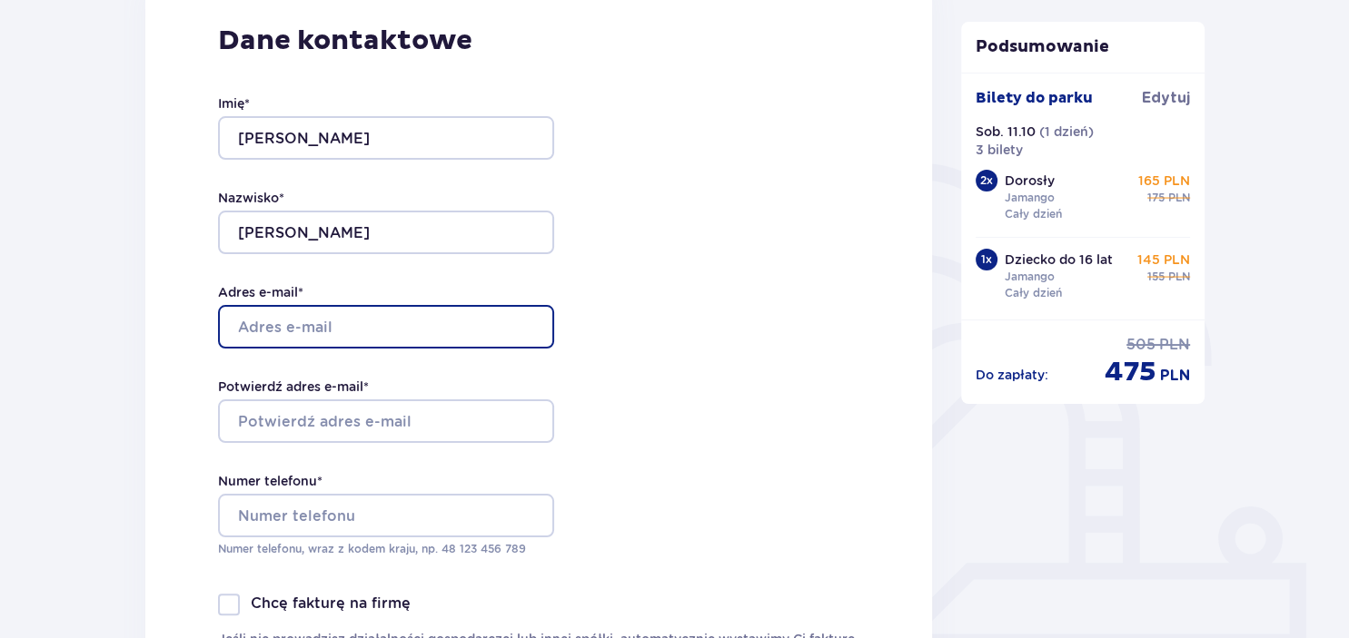
type input "[EMAIL_ADDRESS][DOMAIN_NAME]"
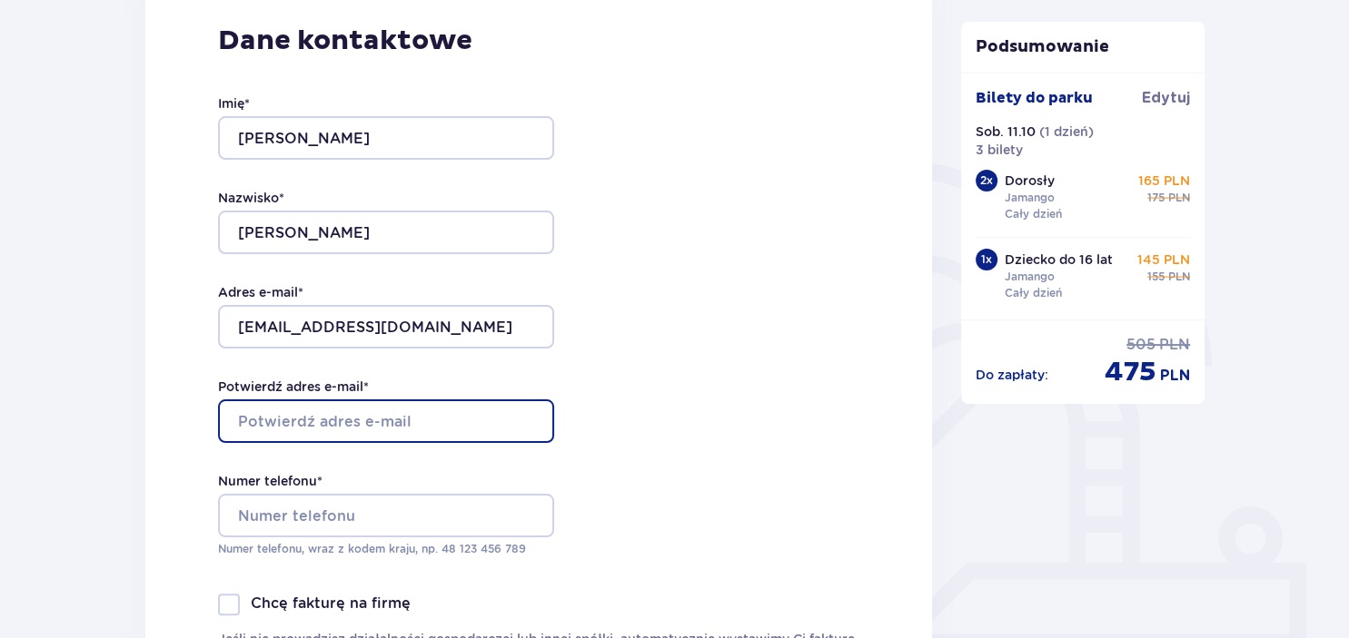
type input "[EMAIL_ADDRESS][DOMAIN_NAME]"
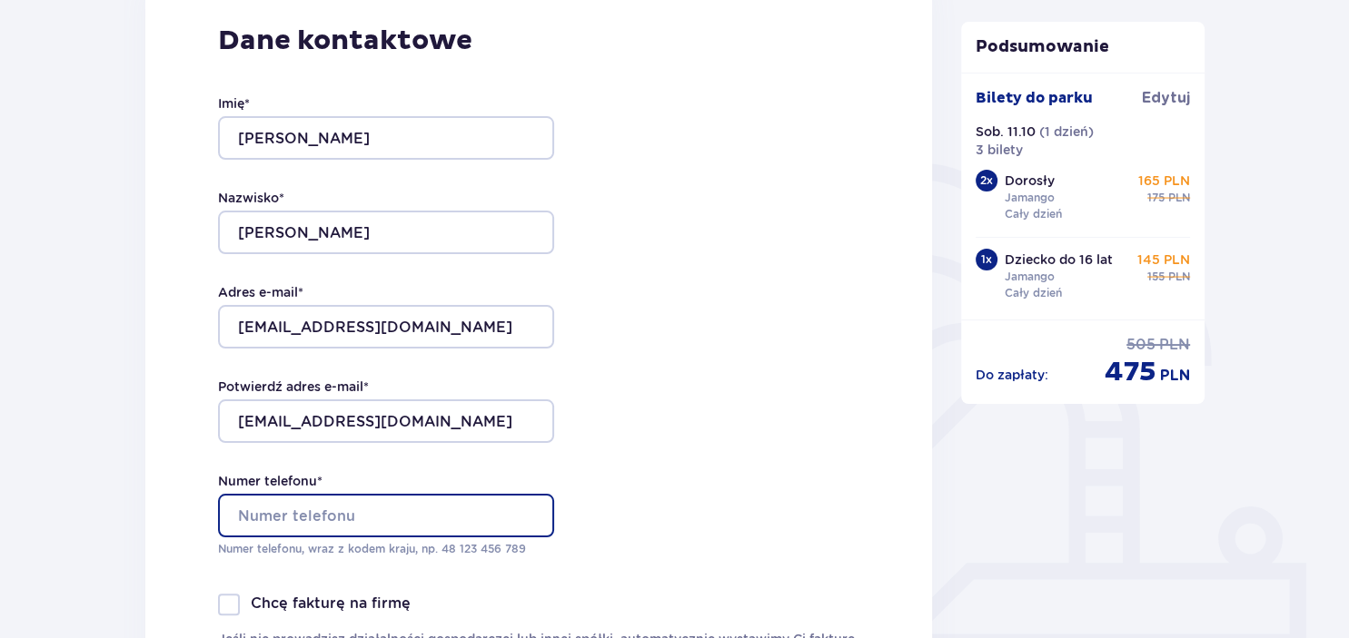
type input "[PHONE_NUMBER]"
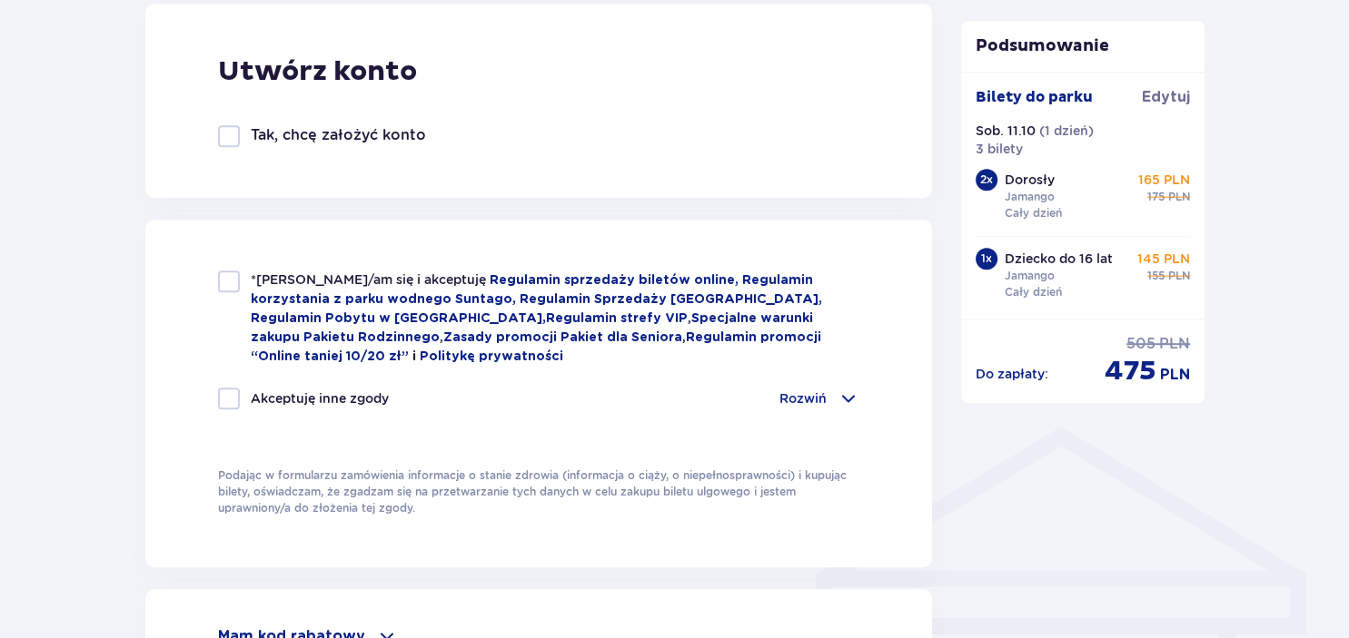
scroll to position [1054, 0]
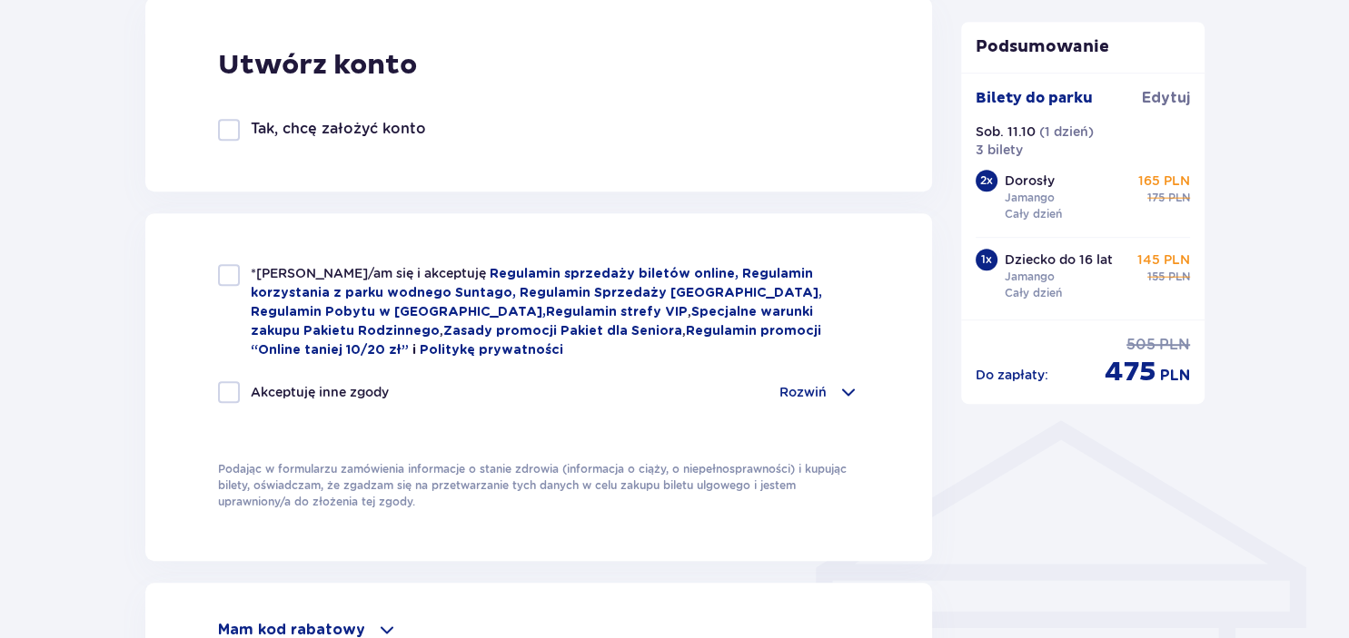
click at [227, 272] on div at bounding box center [229, 275] width 22 height 22
checkbox input "true"
click at [225, 392] on div at bounding box center [229, 392] width 22 height 22
checkbox input "true"
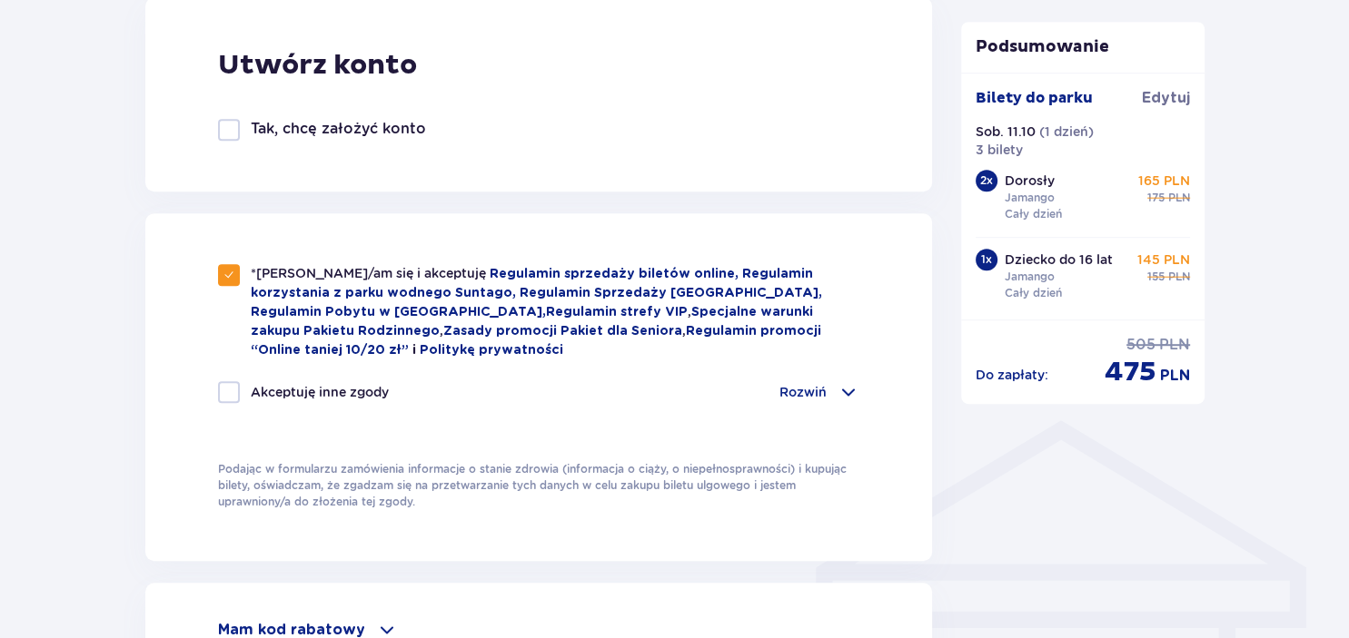
checkbox input "true"
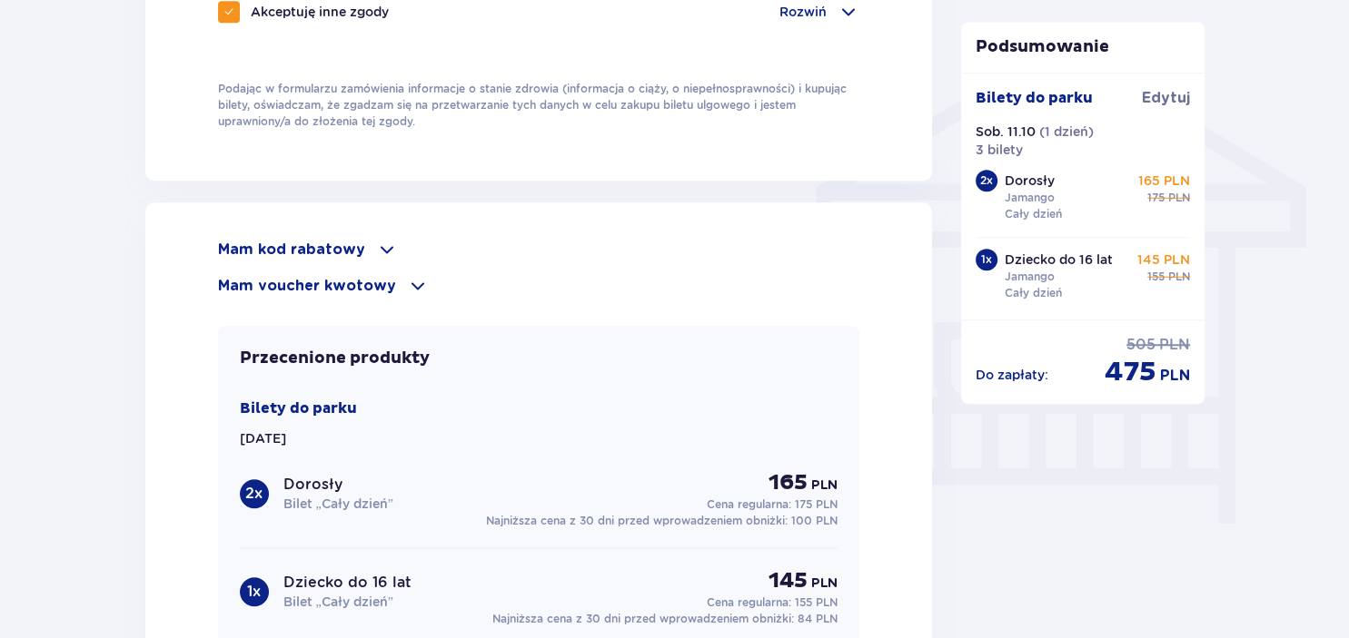
scroll to position [1438, 0]
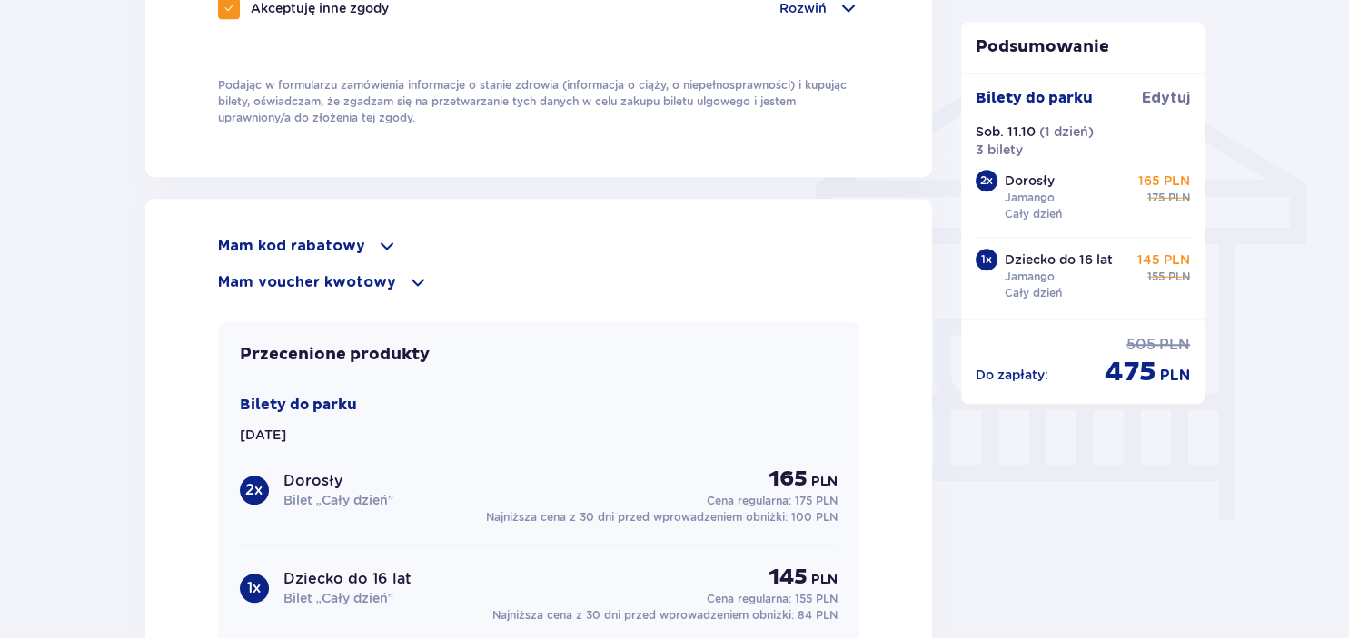
click at [350, 278] on p "Mam voucher kwotowy" at bounding box center [307, 282] width 178 height 20
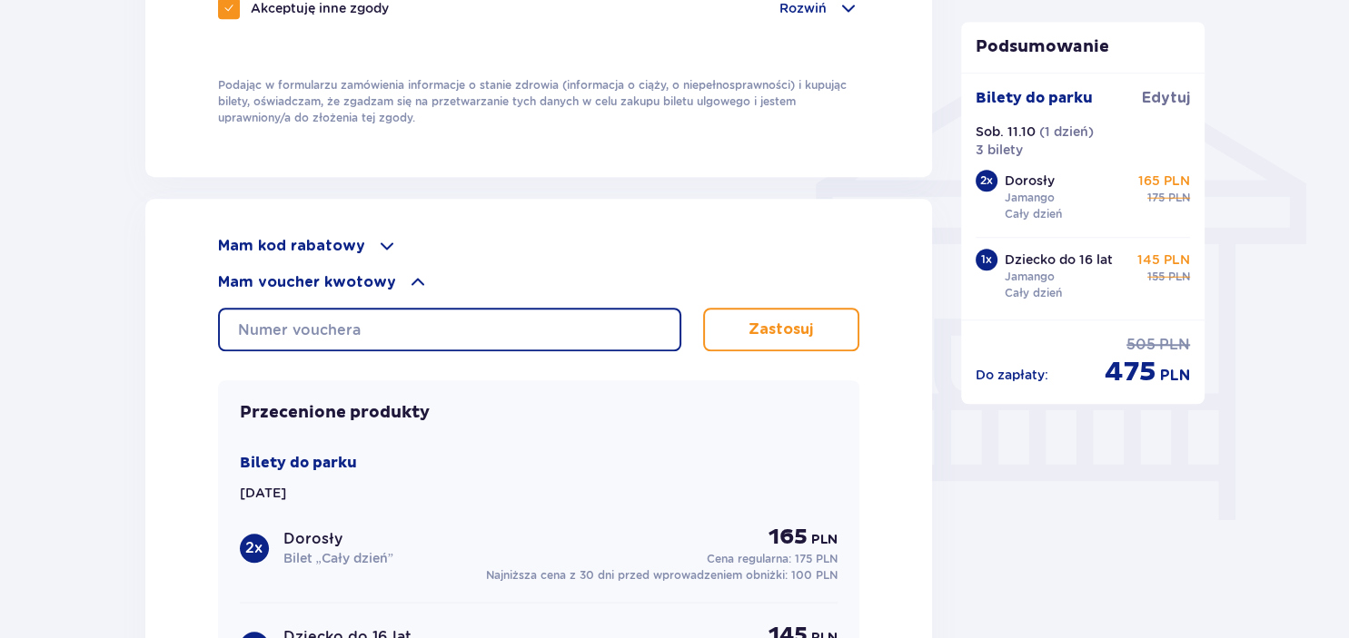
click at [455, 328] on input "text" at bounding box center [449, 330] width 463 height 44
type input "0680007093576858"
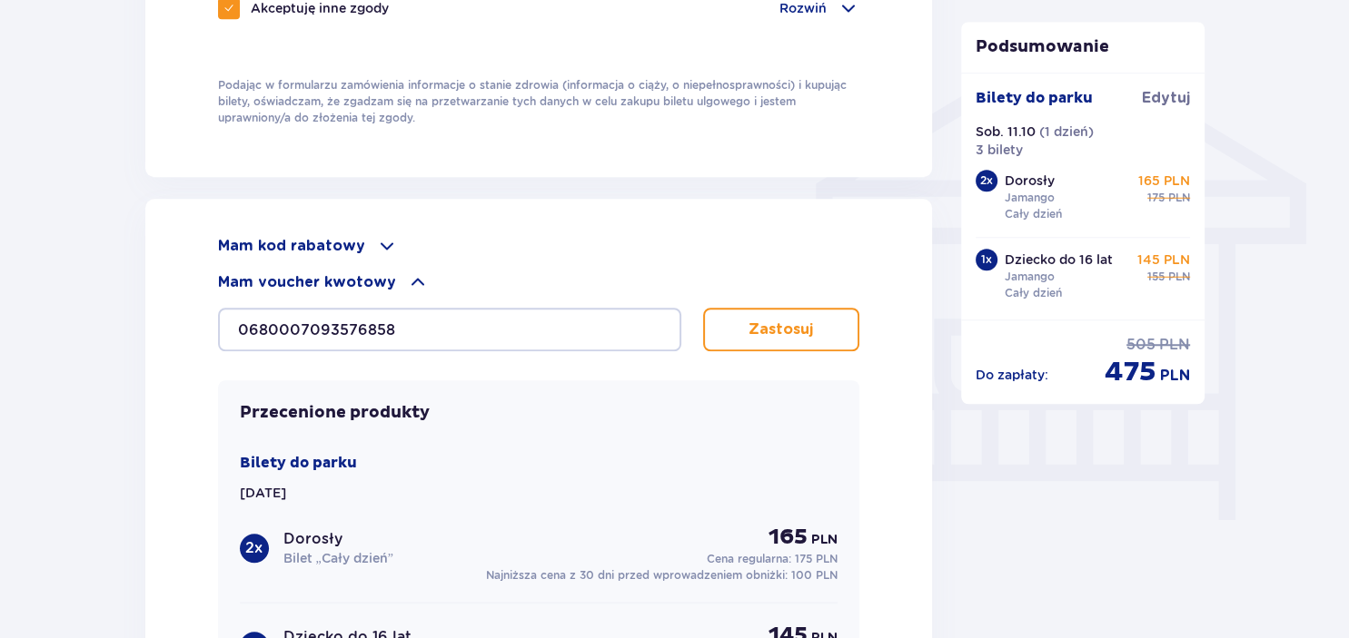
click at [776, 321] on p "Zastosuj" at bounding box center [780, 330] width 64 height 20
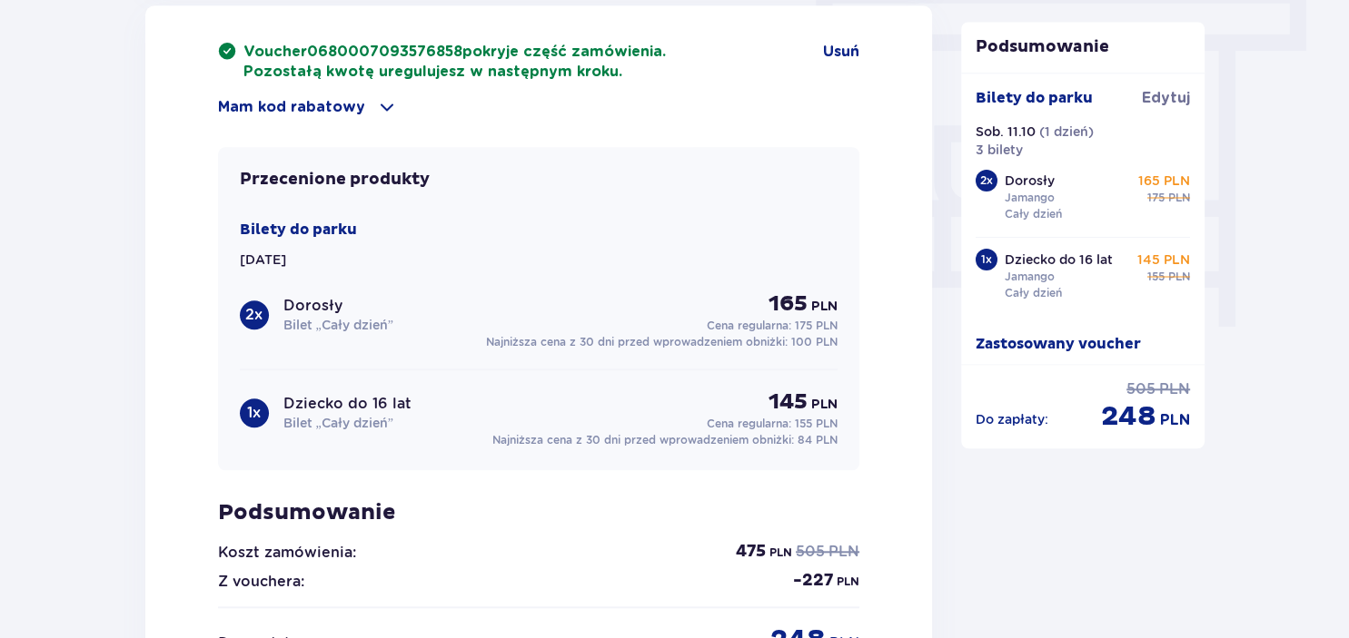
scroll to position [1725, 0]
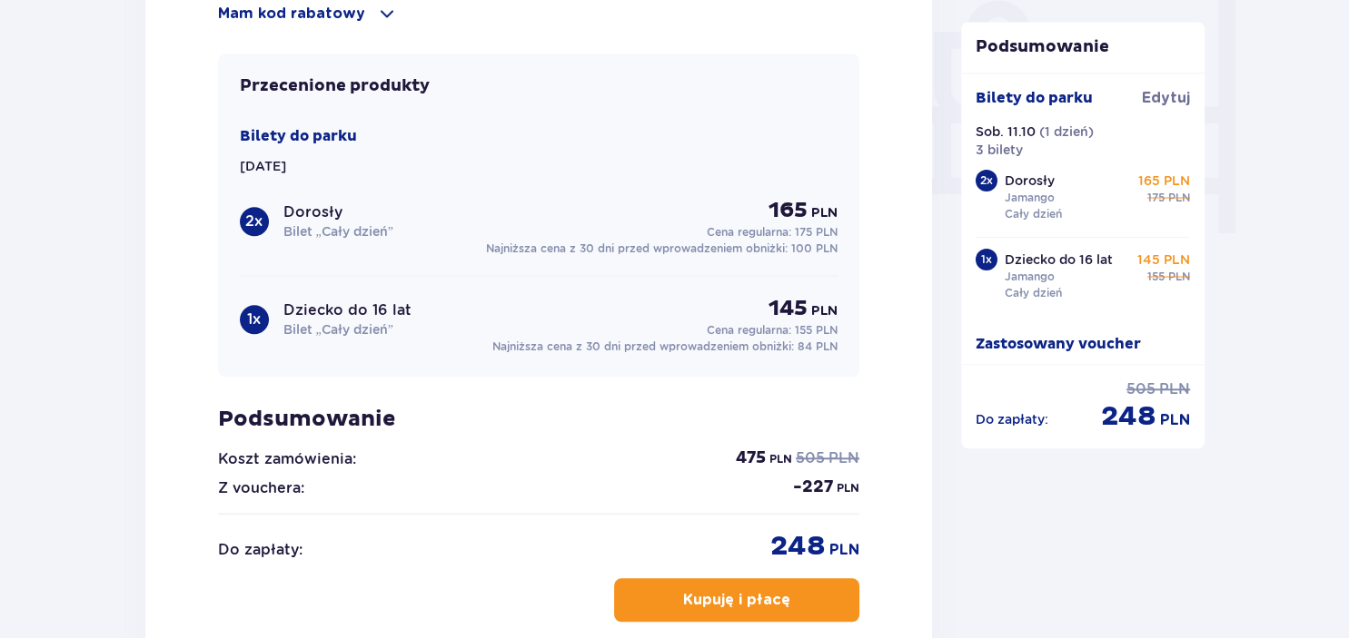
click at [750, 604] on p "Kupuję i płacę" at bounding box center [736, 600] width 107 height 20
